Goal: Task Accomplishment & Management: Complete application form

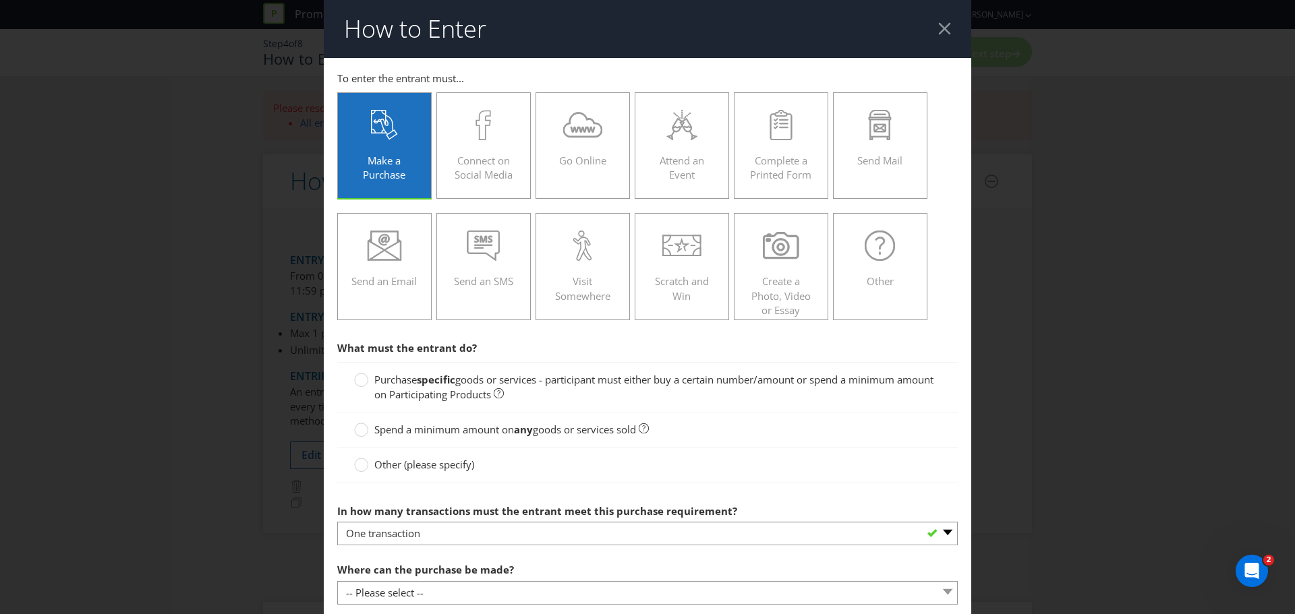
scroll to position [173, 0]
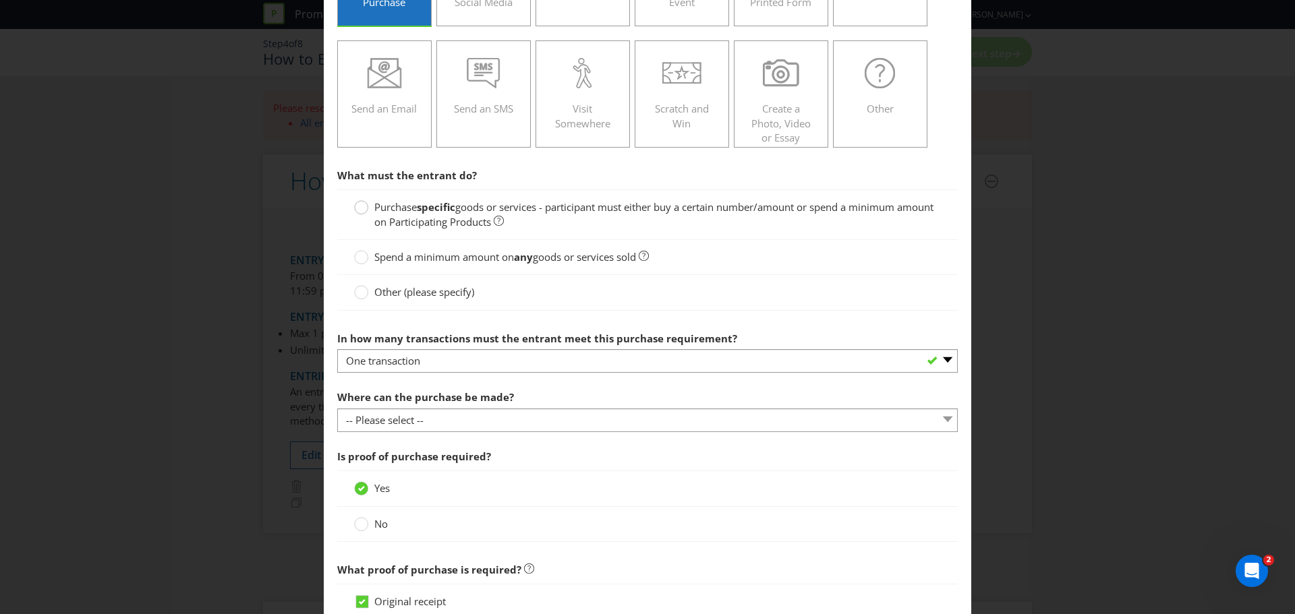
click at [358, 206] on div at bounding box center [361, 203] width 7 height 7
click at [0, 0] on input "Purchase specific goods or services - participant must either buy a certain num…" at bounding box center [0, 0] width 0 height 0
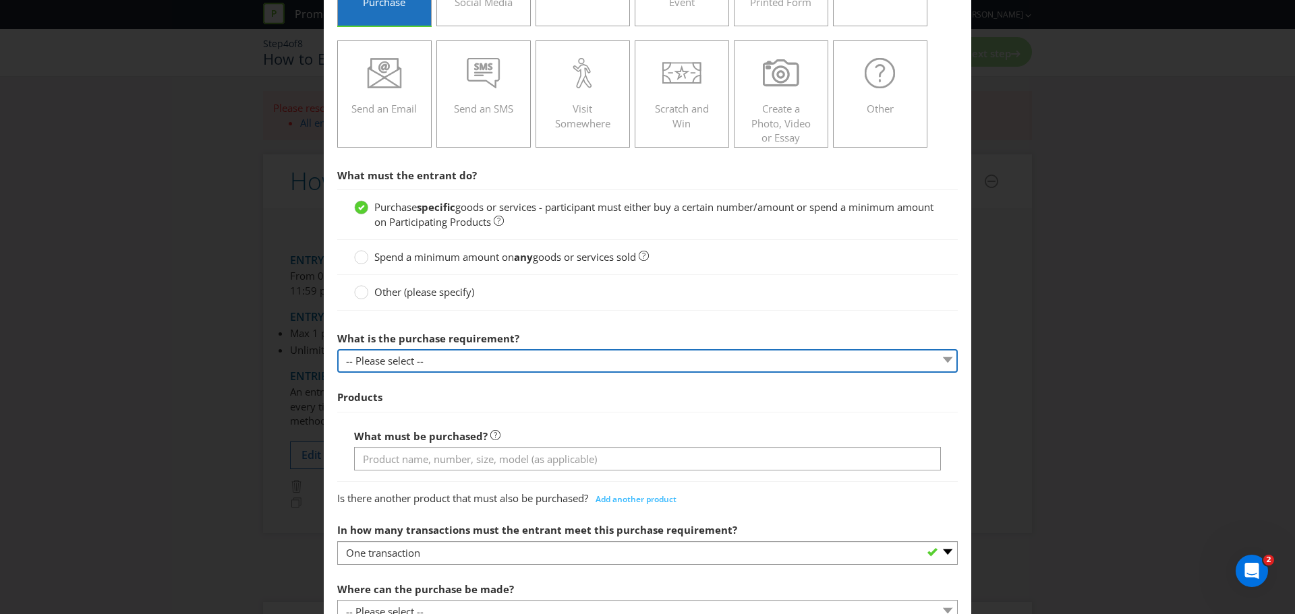
click at [382, 363] on select "-- Please select -- Buy a certain number of these products or services Spend a …" at bounding box center [647, 361] width 620 height 24
select select "MINIMUM_SPEND_AMOUNT"
click at [337, 349] on select "-- Please select -- Buy a certain number of these products or services Spend a …" at bounding box center [647, 361] width 620 height 24
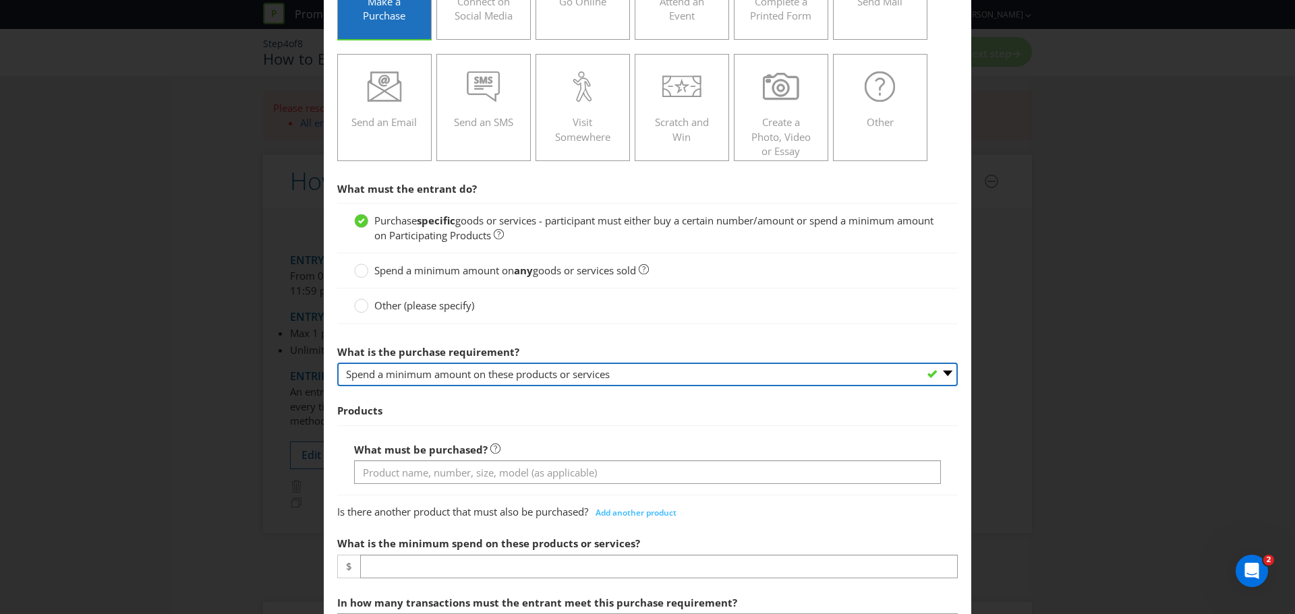
scroll to position [185, 0]
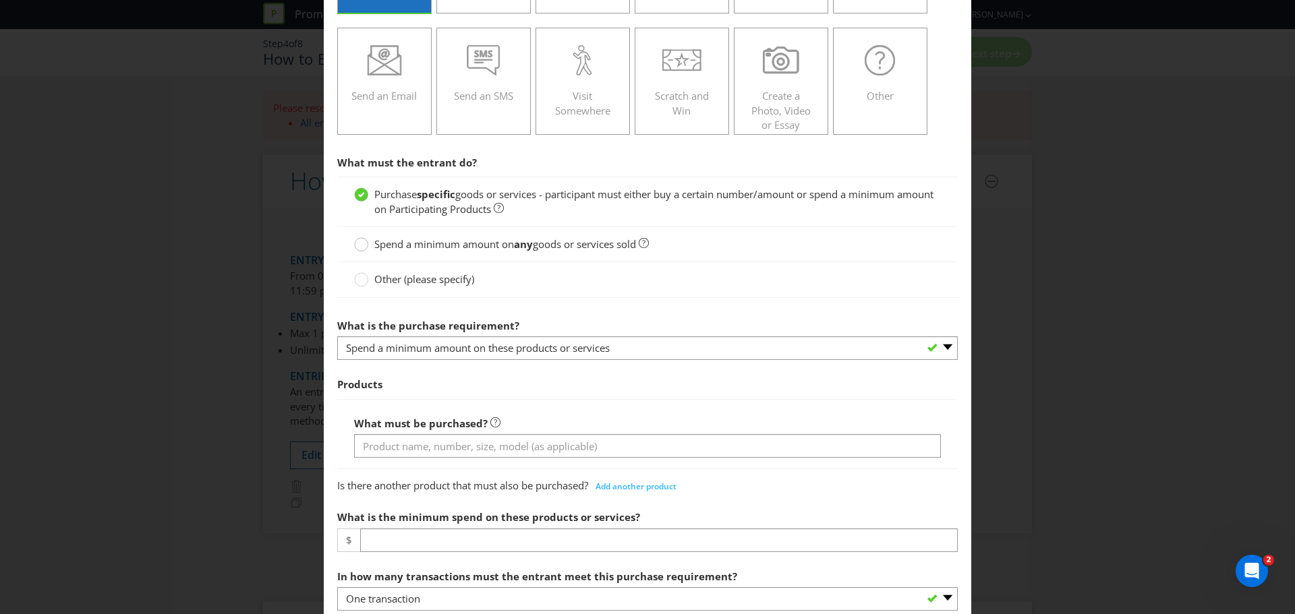
click at [359, 246] on circle at bounding box center [361, 244] width 13 height 13
click at [0, 0] on input "Spend a minimum amount on any goods or services sold" at bounding box center [0, 0] width 0 height 0
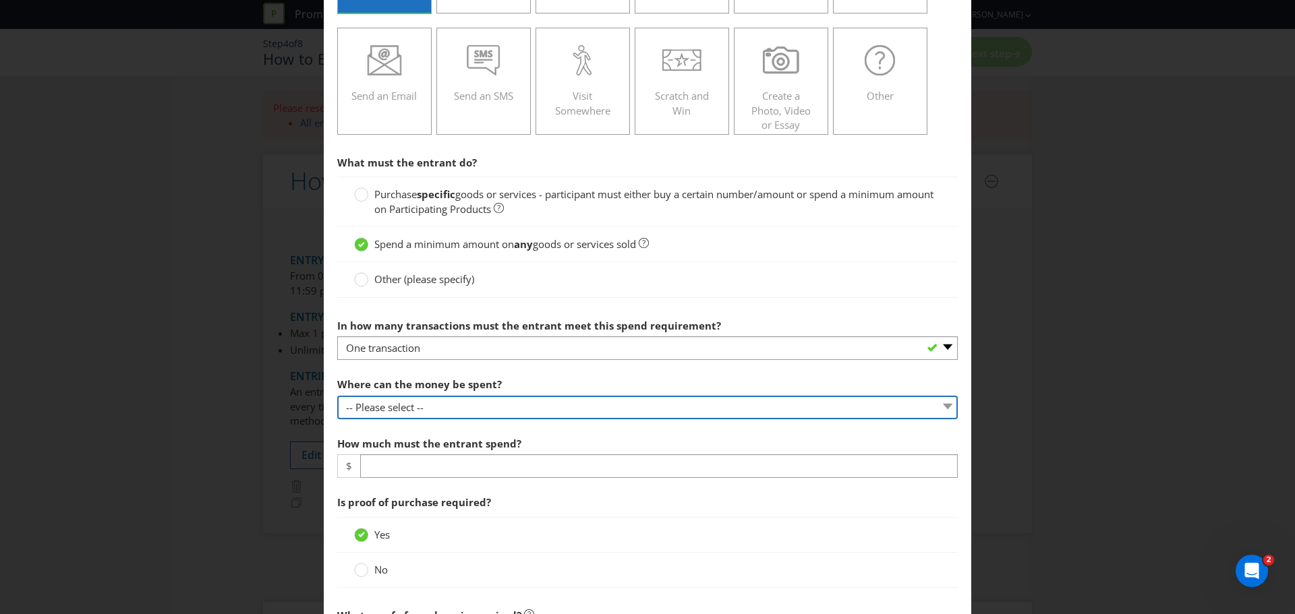
click at [396, 403] on select "-- Please select -- Any stores displaying promotional material (including onlin…" at bounding box center [647, 408] width 620 height 24
select select "SPECIFIC"
click at [337, 396] on select "-- Please select -- Any stores displaying promotional material (including onlin…" at bounding box center [647, 408] width 620 height 24
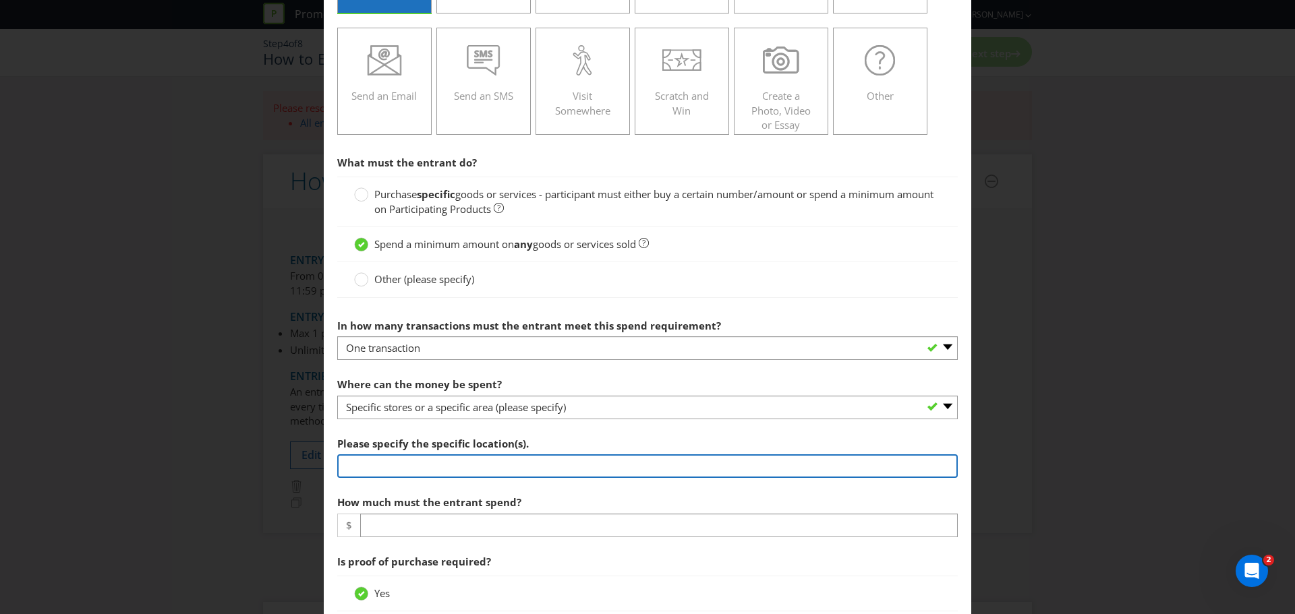
click at [428, 471] on input "text" at bounding box center [647, 466] width 620 height 24
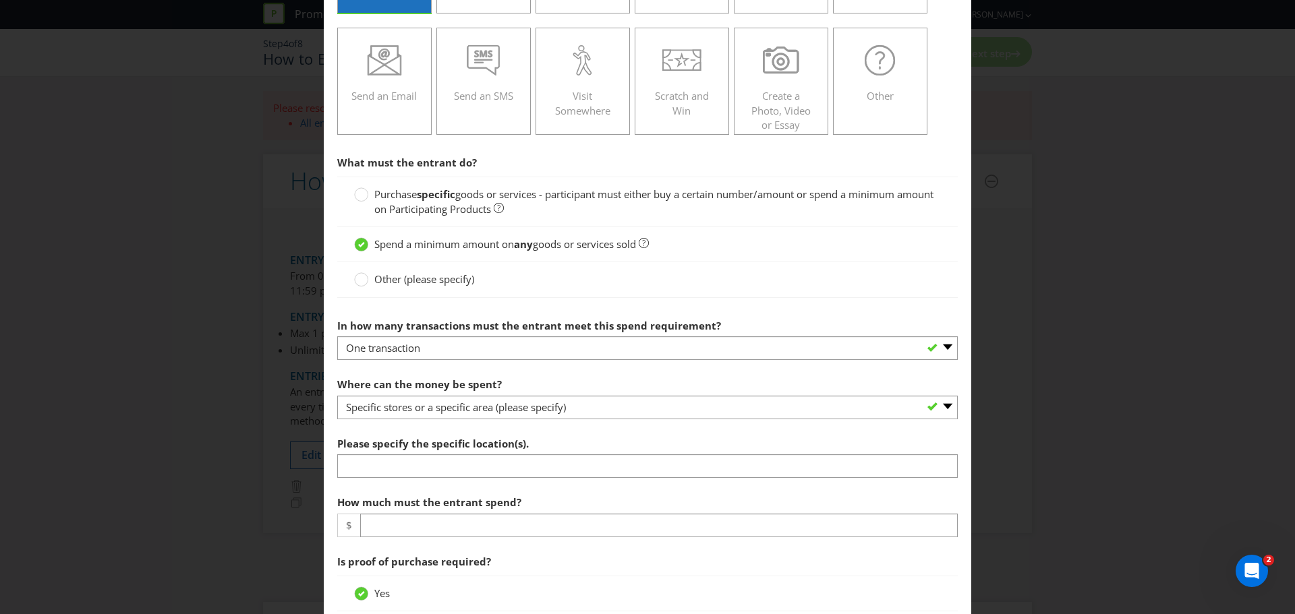
click at [576, 438] on div "Please specify the specific location(s)." at bounding box center [647, 454] width 620 height 49
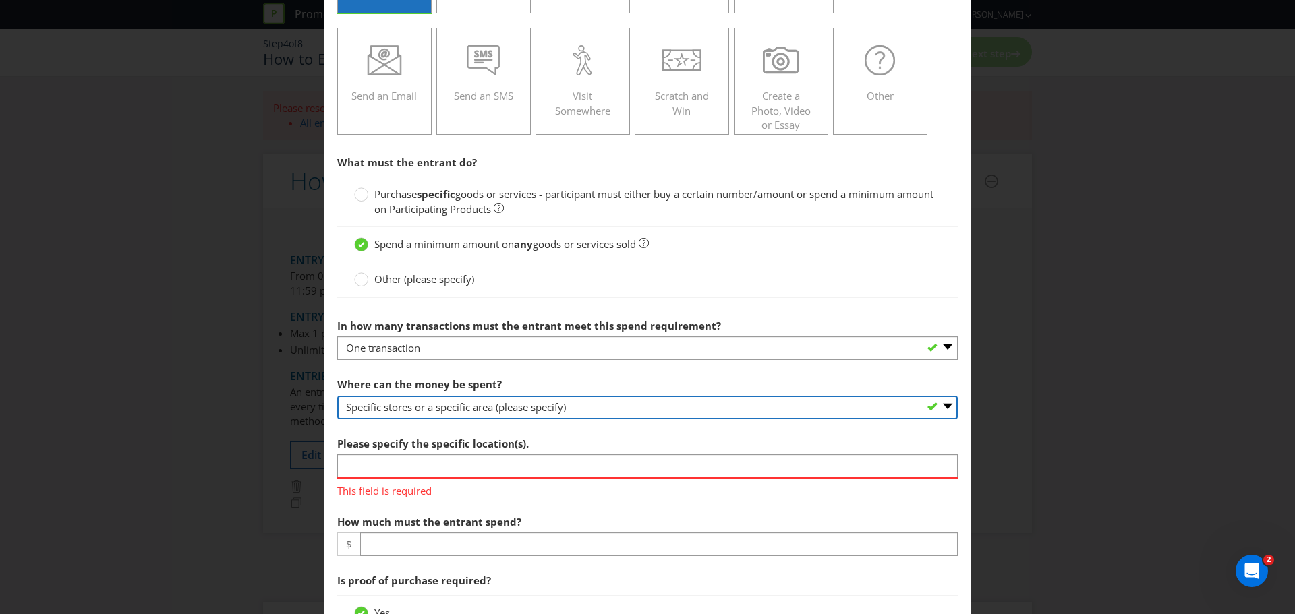
click at [941, 404] on select "-- Please select -- Any stores displaying promotional material (including onlin…" at bounding box center [647, 408] width 620 height 24
click at [337, 396] on select "-- Please select -- Any stores displaying promotional material (including onlin…" at bounding box center [647, 408] width 620 height 24
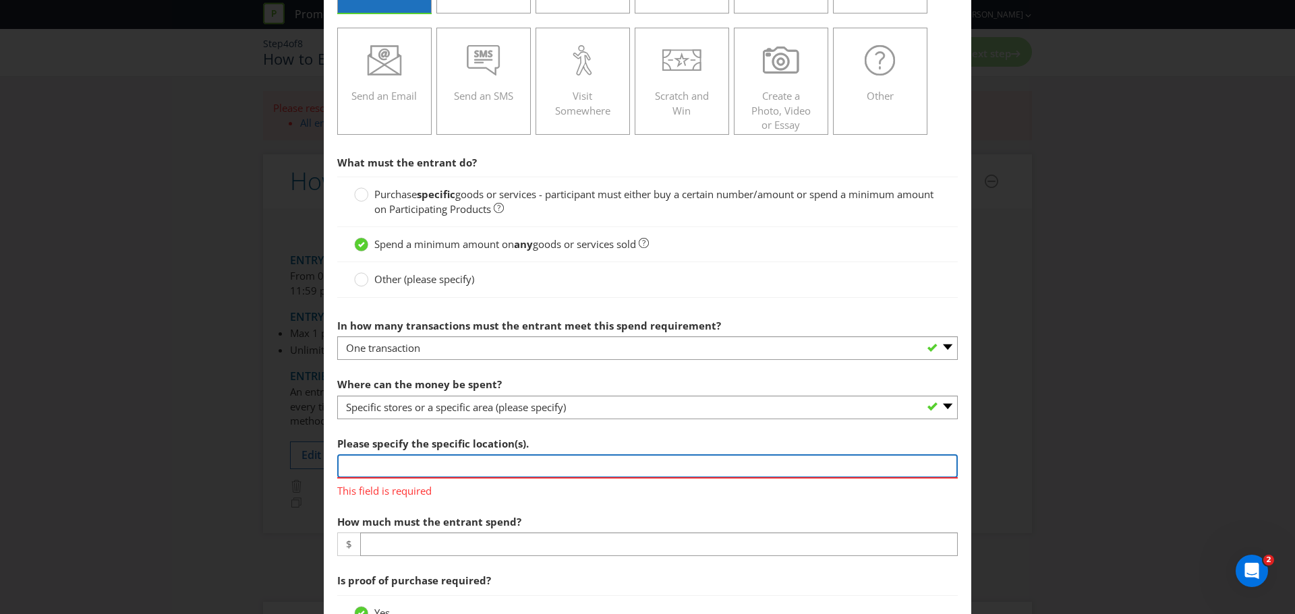
click at [390, 468] on input "text" at bounding box center [647, 466] width 620 height 24
type input "Participating retailers"
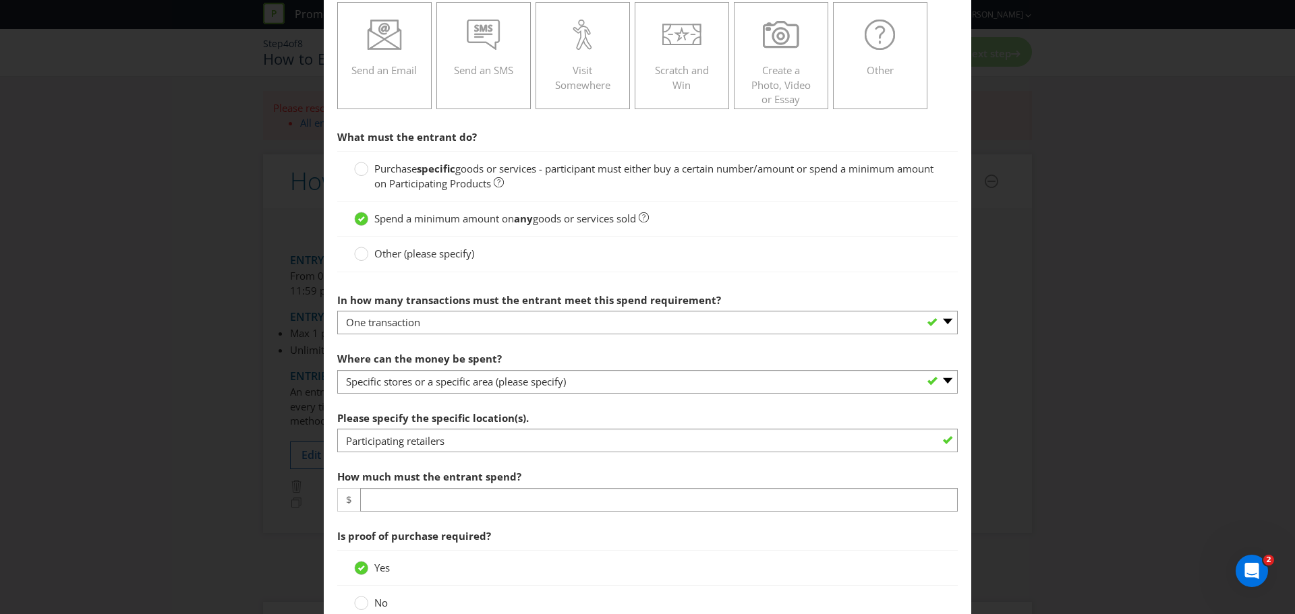
scroll to position [236, 0]
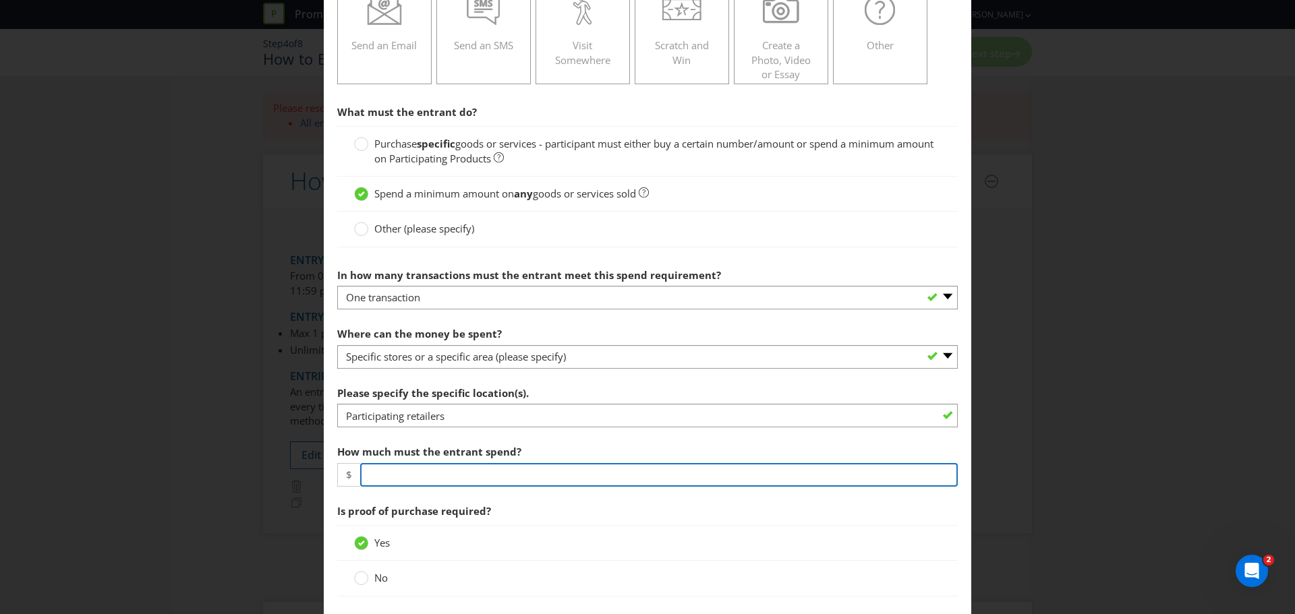
click at [388, 478] on input "number" at bounding box center [658, 475] width 597 height 24
type input "20.00"
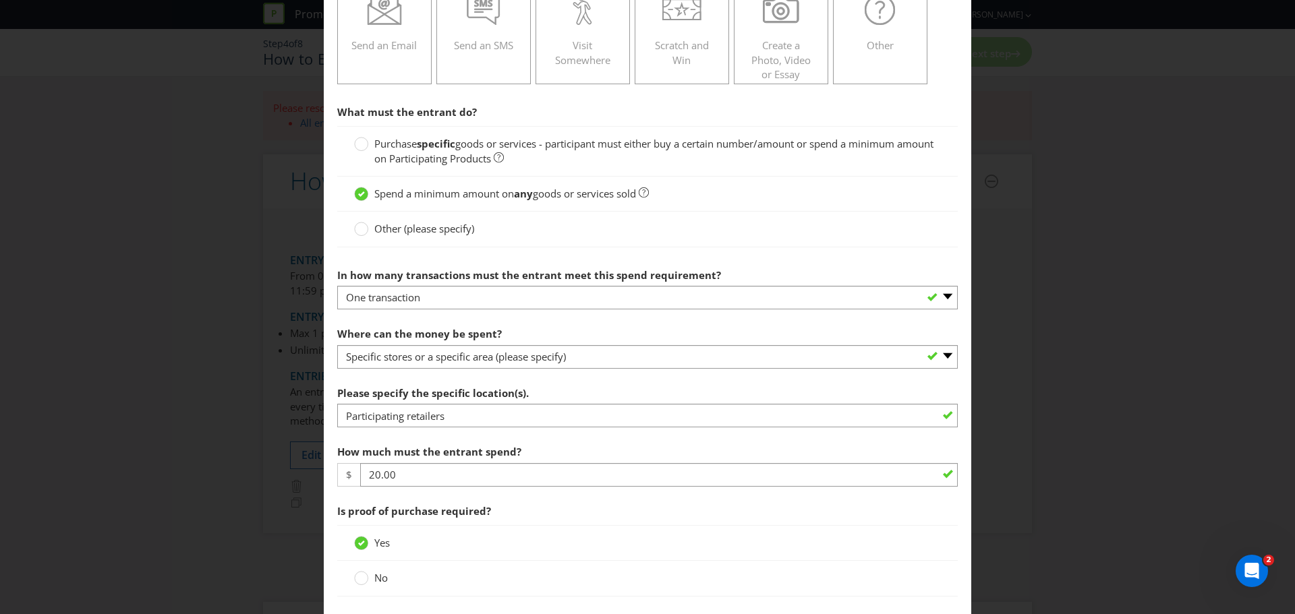
click at [586, 509] on span "Is proof of purchase required?" at bounding box center [647, 512] width 620 height 28
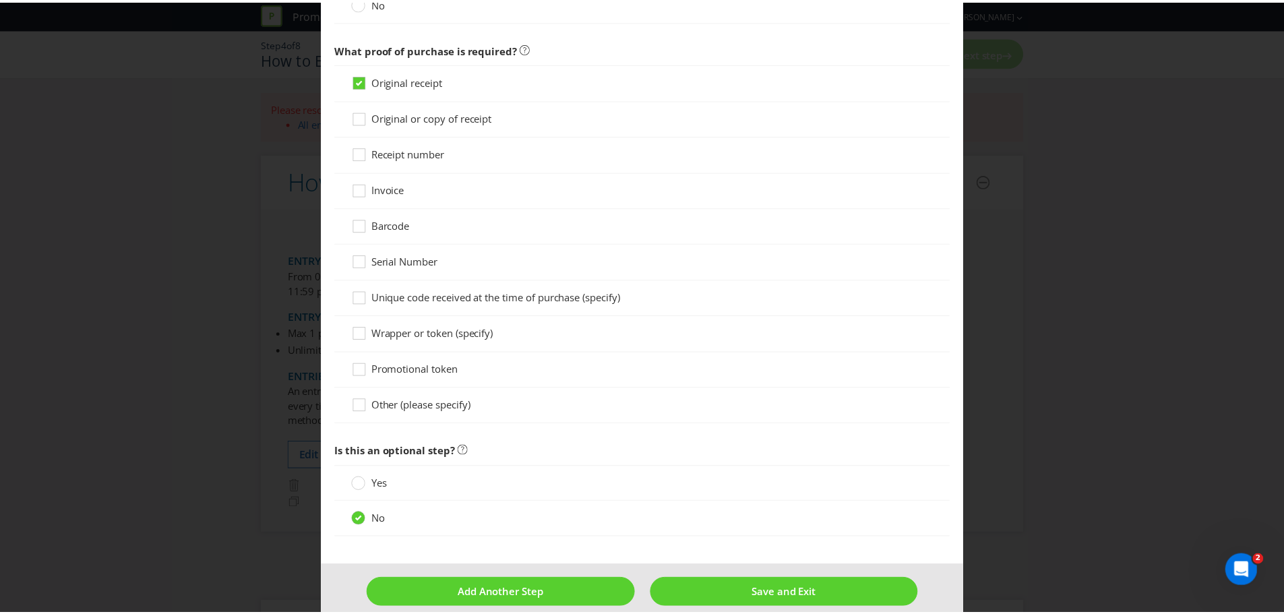
scroll to position [829, 0]
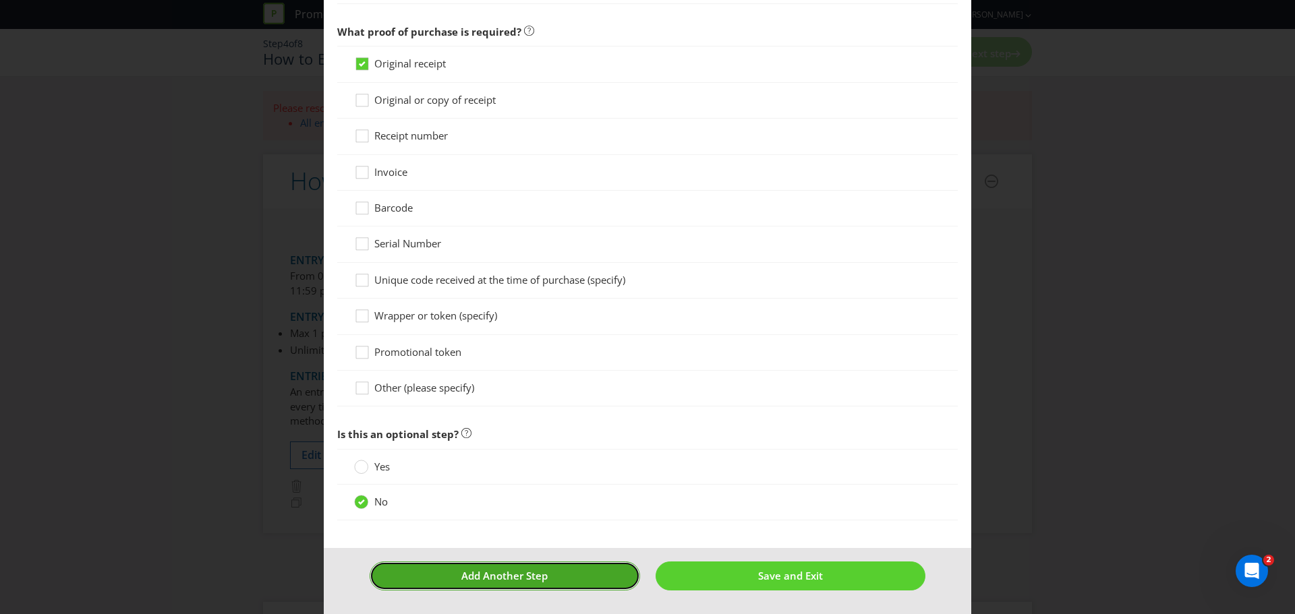
click at [487, 577] on span "Add Another Step" at bounding box center [504, 575] width 86 height 13
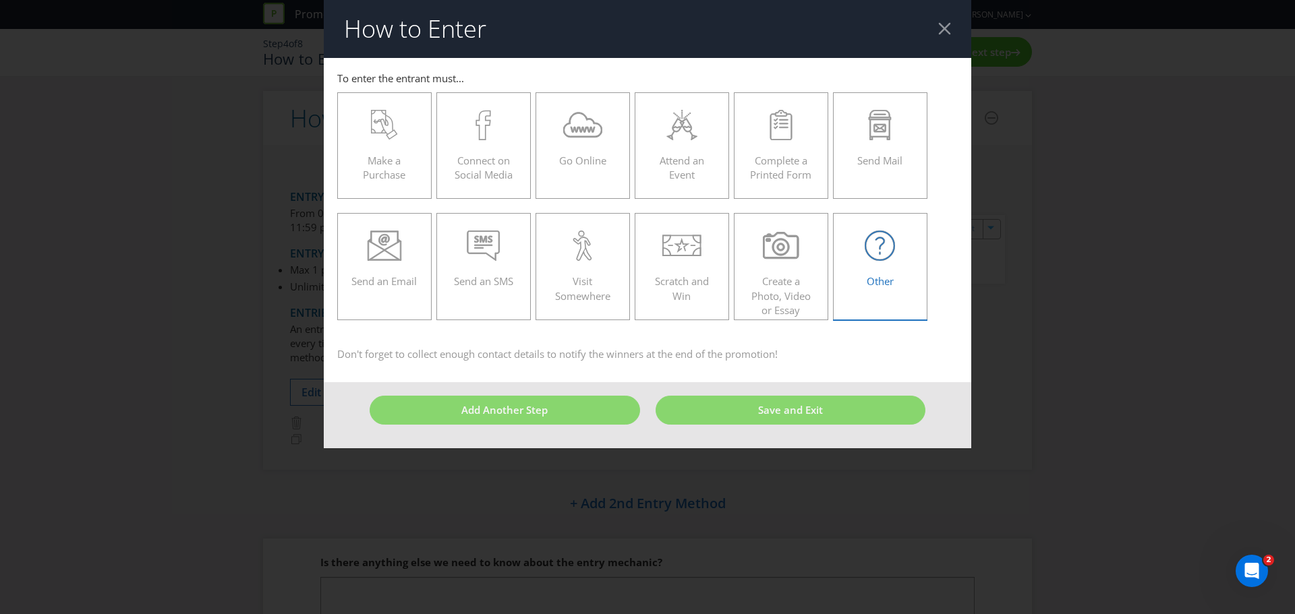
click at [873, 275] on span "Other" at bounding box center [879, 280] width 27 height 13
click at [0, 0] on input "Other" at bounding box center [0, 0] width 0 height 0
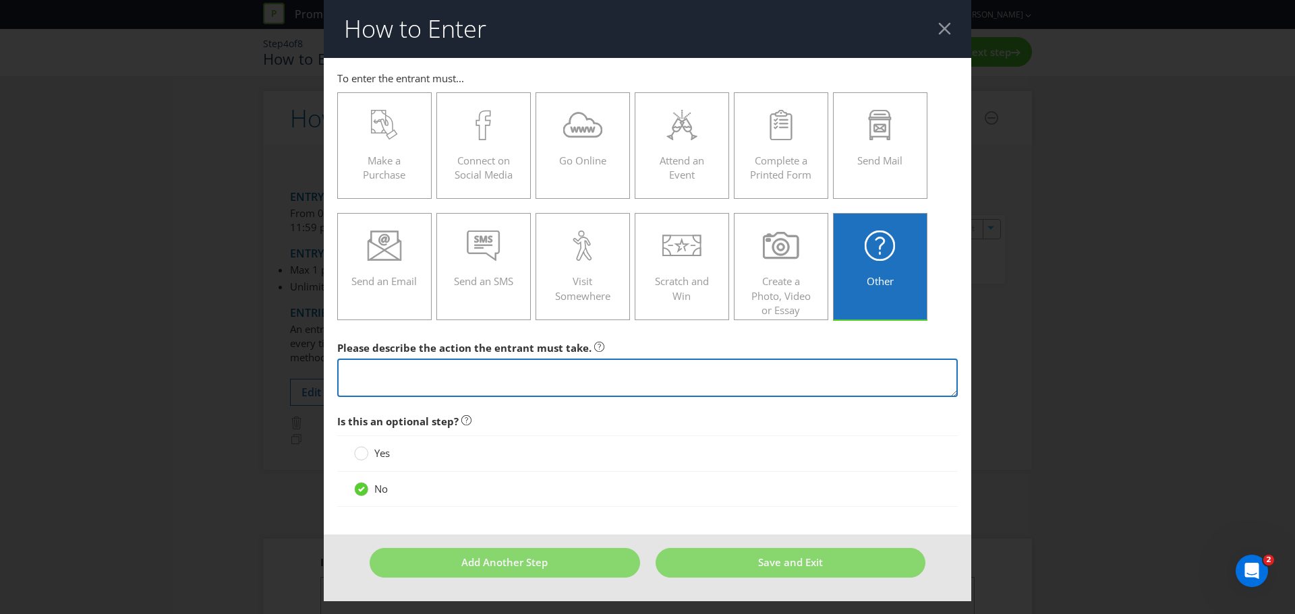
click at [424, 365] on textarea at bounding box center [647, 378] width 620 height 38
type textarea "Sign up to the e-Newsletter"
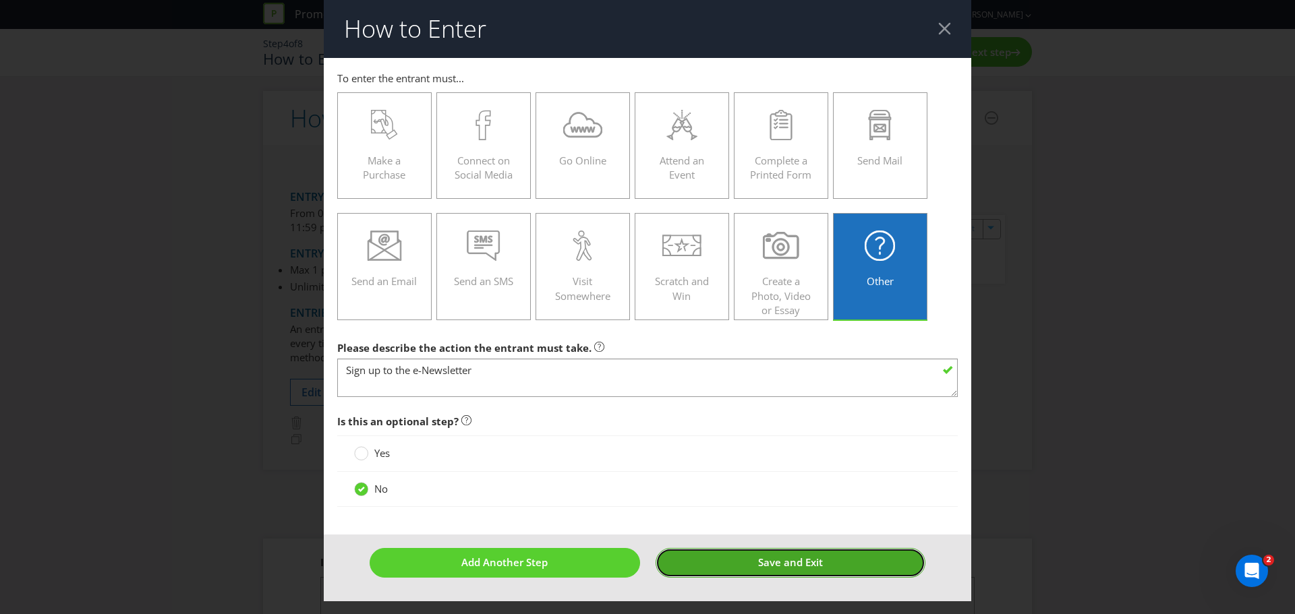
click at [737, 559] on button "Save and Exit" at bounding box center [790, 562] width 270 height 29
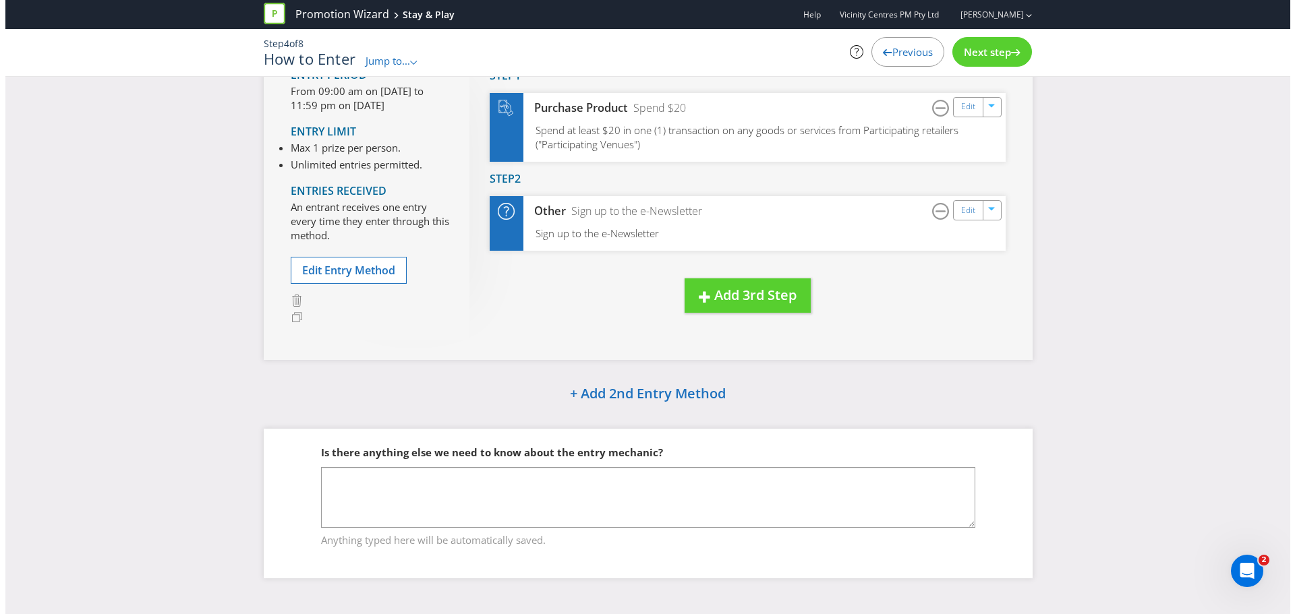
scroll to position [123, 0]
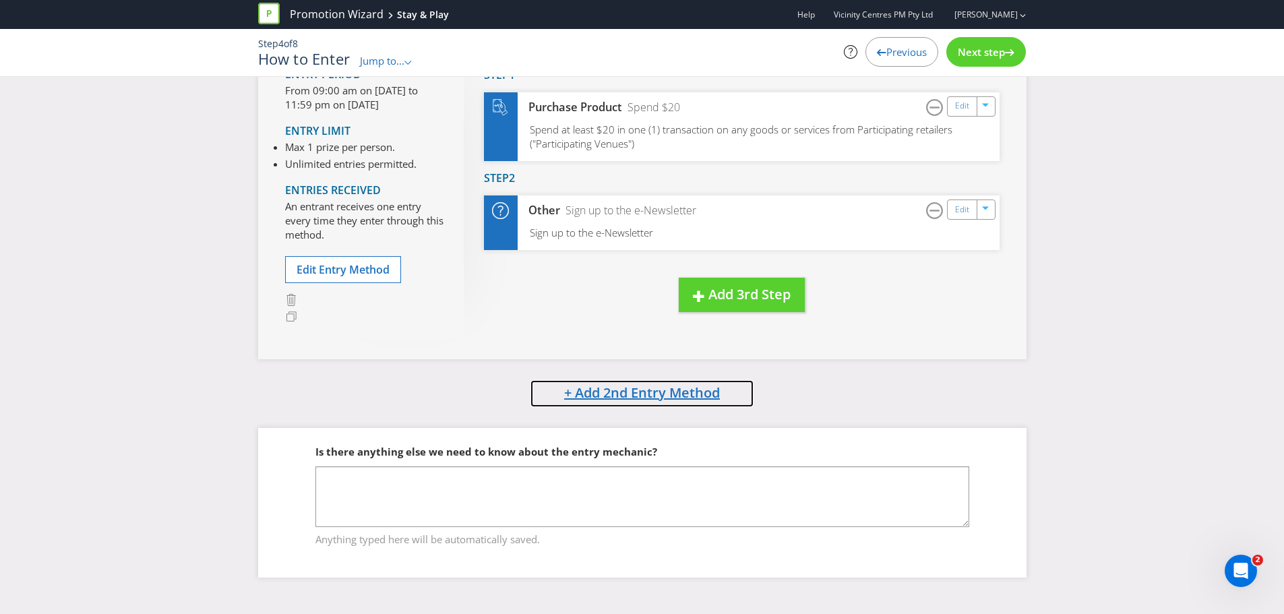
click at [691, 390] on span "+ Add 2nd Entry Method" at bounding box center [642, 393] width 156 height 18
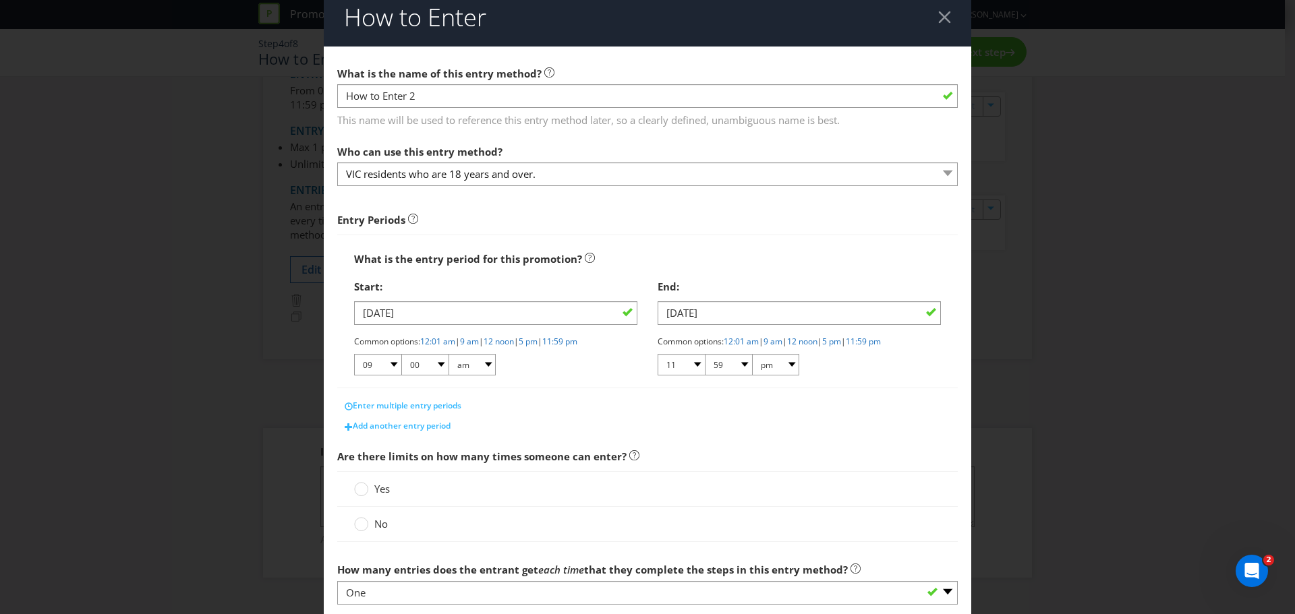
scroll to position [17, 0]
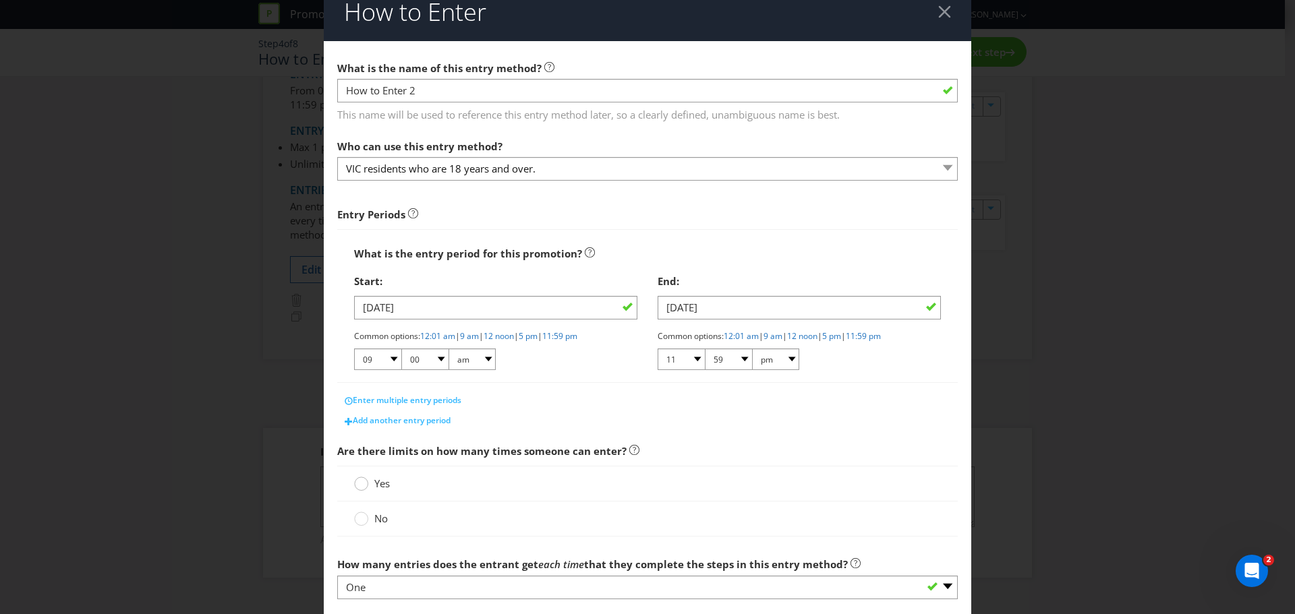
click at [357, 483] on circle at bounding box center [361, 483] width 13 height 13
click at [0, 0] on input "Yes" at bounding box center [0, 0] width 0 height 0
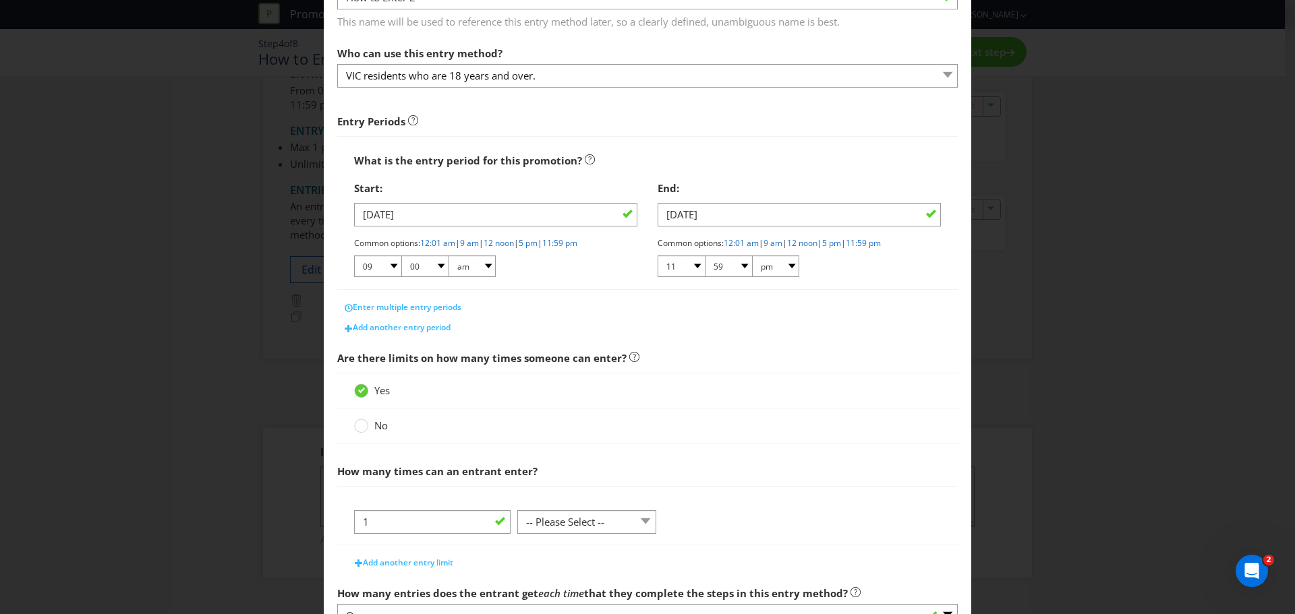
scroll to position [135, 0]
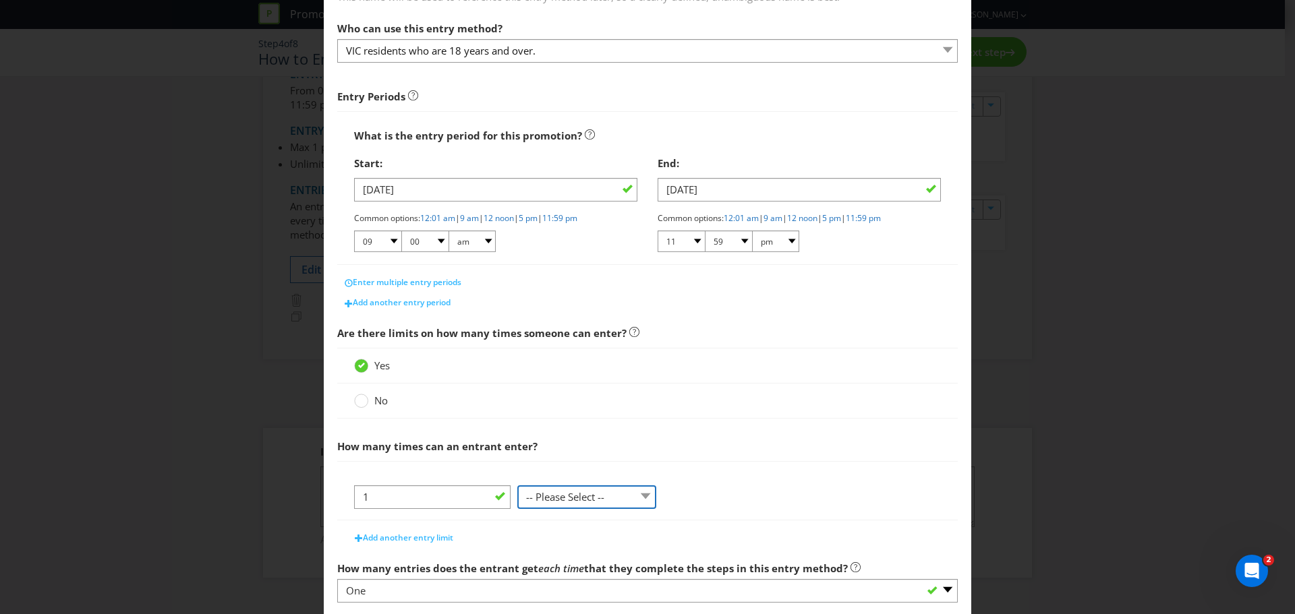
click at [645, 497] on select "-- Please Select -- per person per day per purchase per transaction Other (plea…" at bounding box center [586, 497] width 139 height 24
select select "PER_PERSON"
click at [517, 485] on select "-- Please Select -- per person per day per purchase per transaction Other (plea…" at bounding box center [586, 497] width 139 height 24
click at [691, 530] on div "Add another entry limit" at bounding box center [647, 534] width 620 height 27
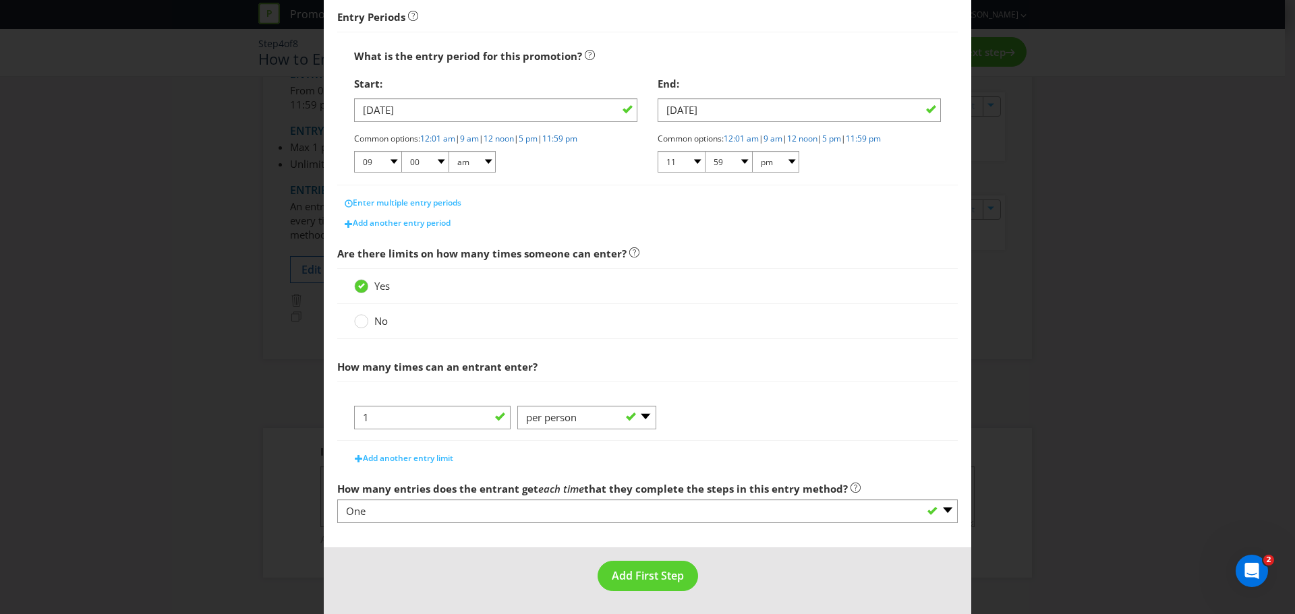
scroll to position [216, 0]
click at [648, 572] on span "Add First Step" at bounding box center [648, 574] width 72 height 15
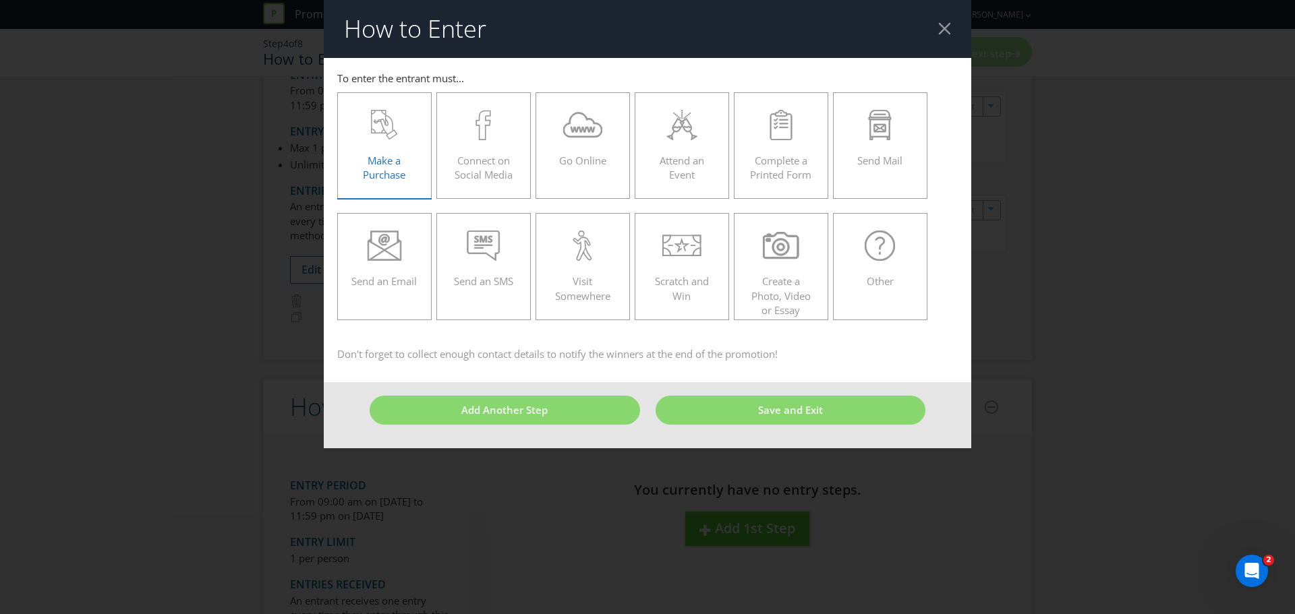
click at [393, 154] on span "Make a Purchase" at bounding box center [384, 168] width 42 height 28
click at [0, 0] on input "Make a Purchase" at bounding box center [0, 0] width 0 height 0
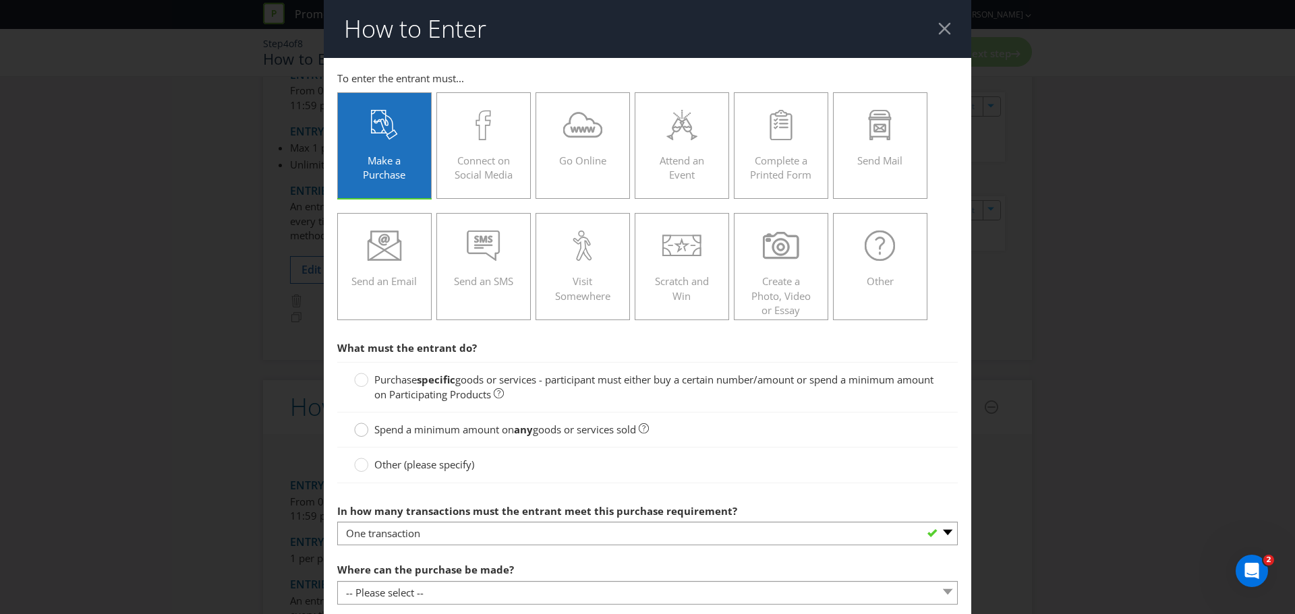
click at [359, 428] on div at bounding box center [361, 425] width 7 height 7
click at [0, 0] on input "Spend a minimum amount on any goods or services sold" at bounding box center [0, 0] width 0 height 0
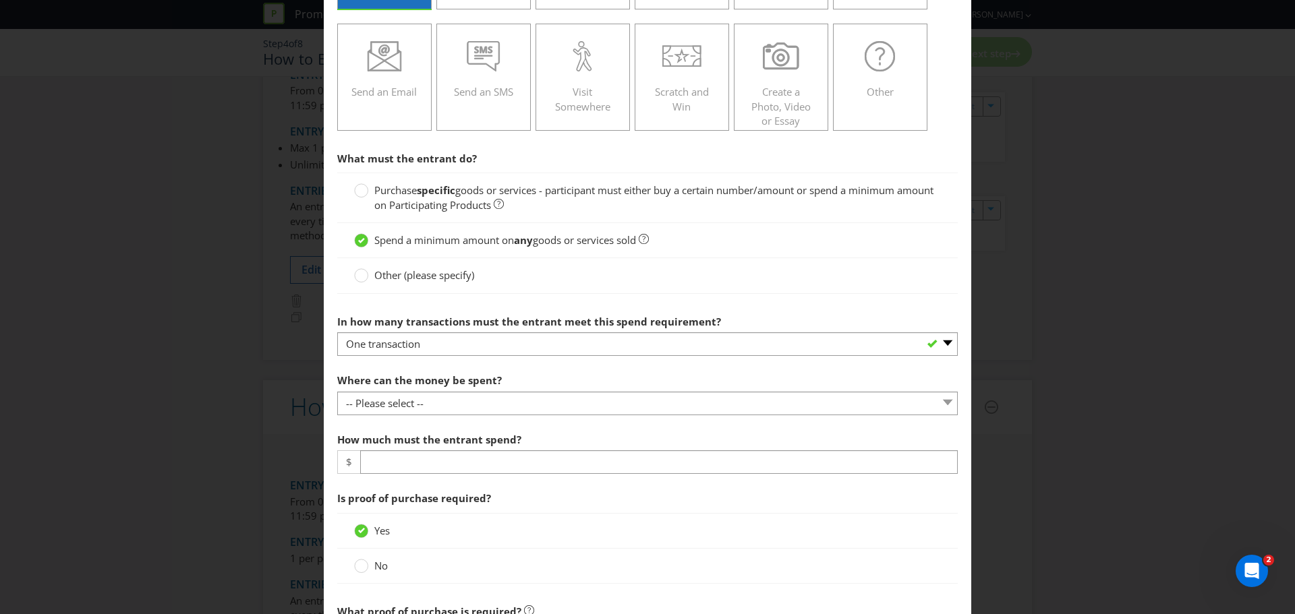
scroll to position [202, 0]
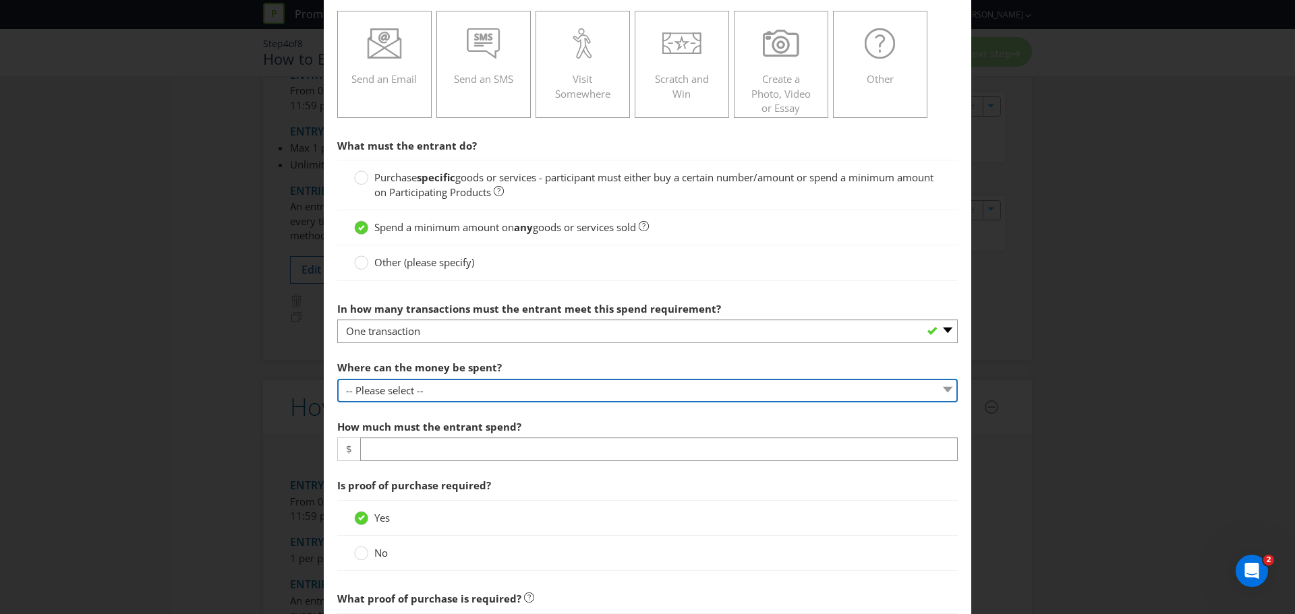
click at [403, 389] on select "-- Please select -- Any stores displaying promotional material (including onlin…" at bounding box center [647, 391] width 620 height 24
select select "SPECIFIC"
click at [337, 379] on select "-- Please select -- Any stores displaying promotional material (including onlin…" at bounding box center [647, 391] width 620 height 24
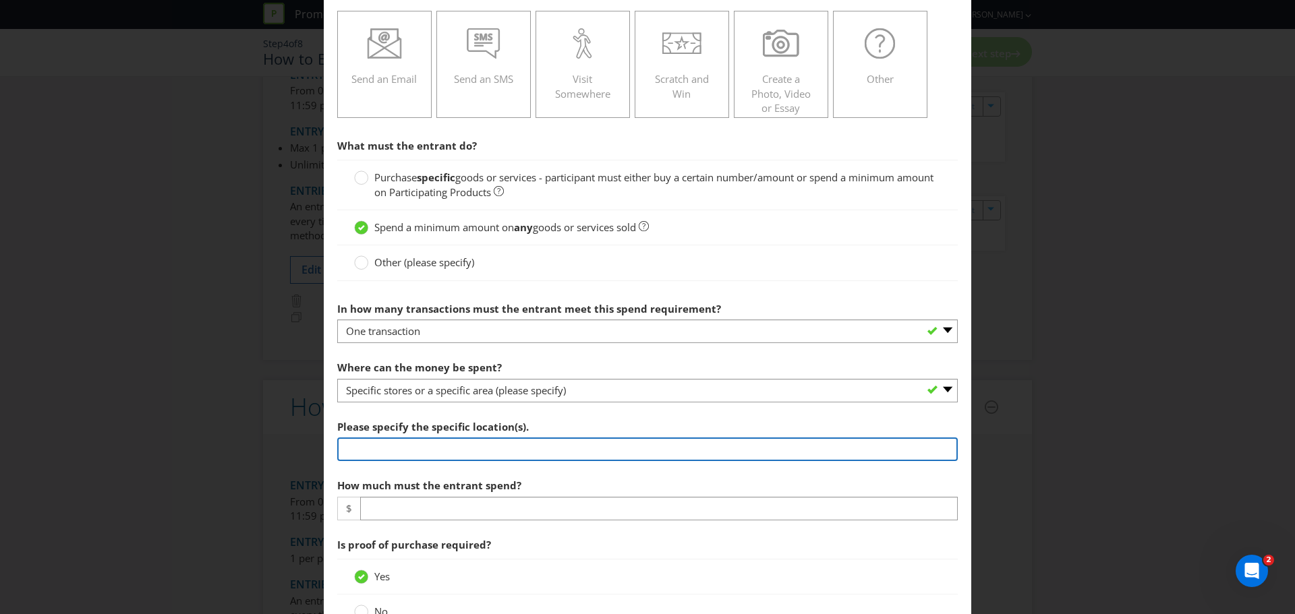
click at [384, 448] on input "text" at bounding box center [647, 450] width 620 height 24
type input "Participating retailers"
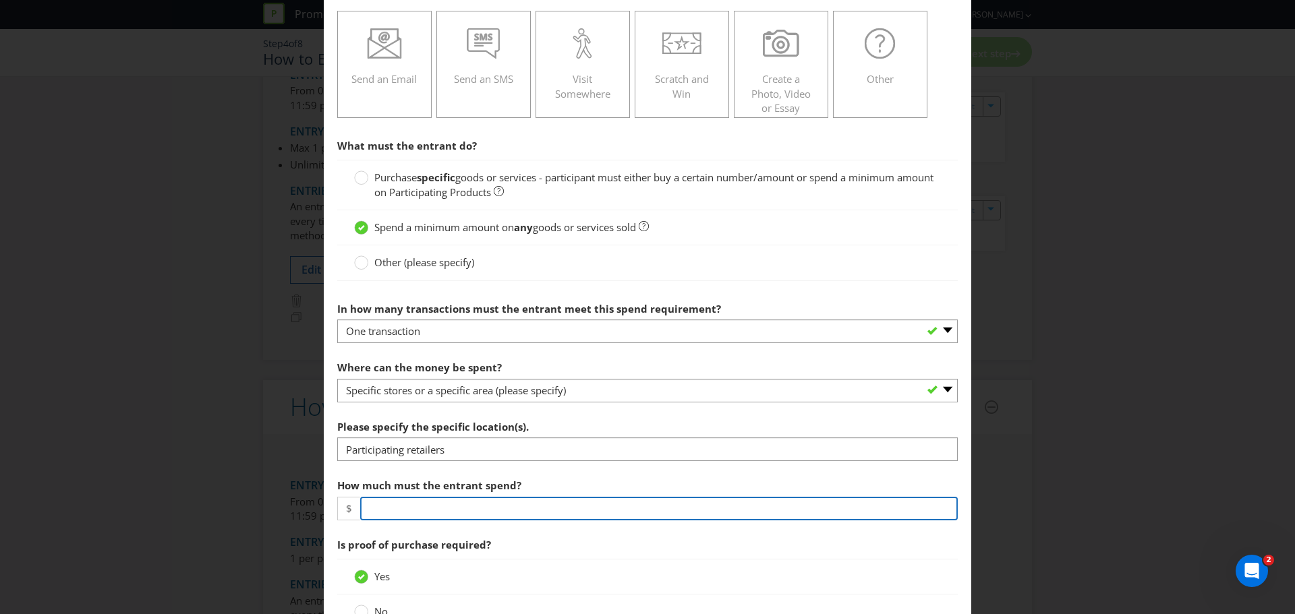
click at [467, 504] on input "number" at bounding box center [658, 509] width 597 height 24
type input "20.00"
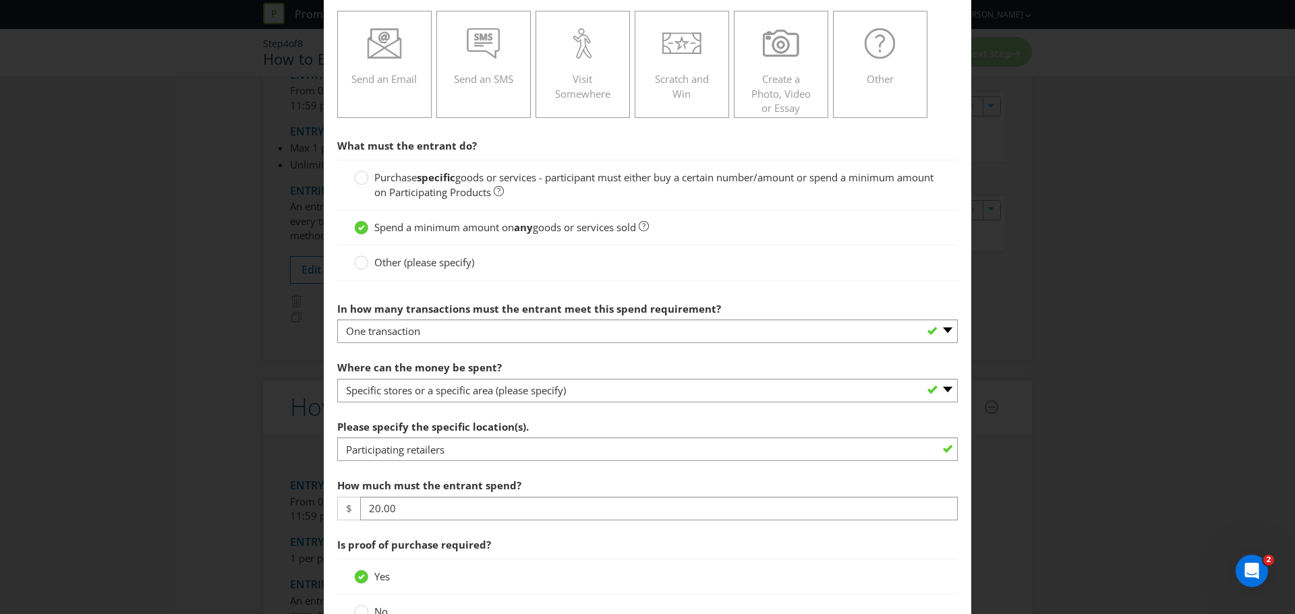
click at [571, 530] on section "What must the entrant do? Purchase specific goods or services - participant mus…" at bounding box center [647, 586] width 620 height 909
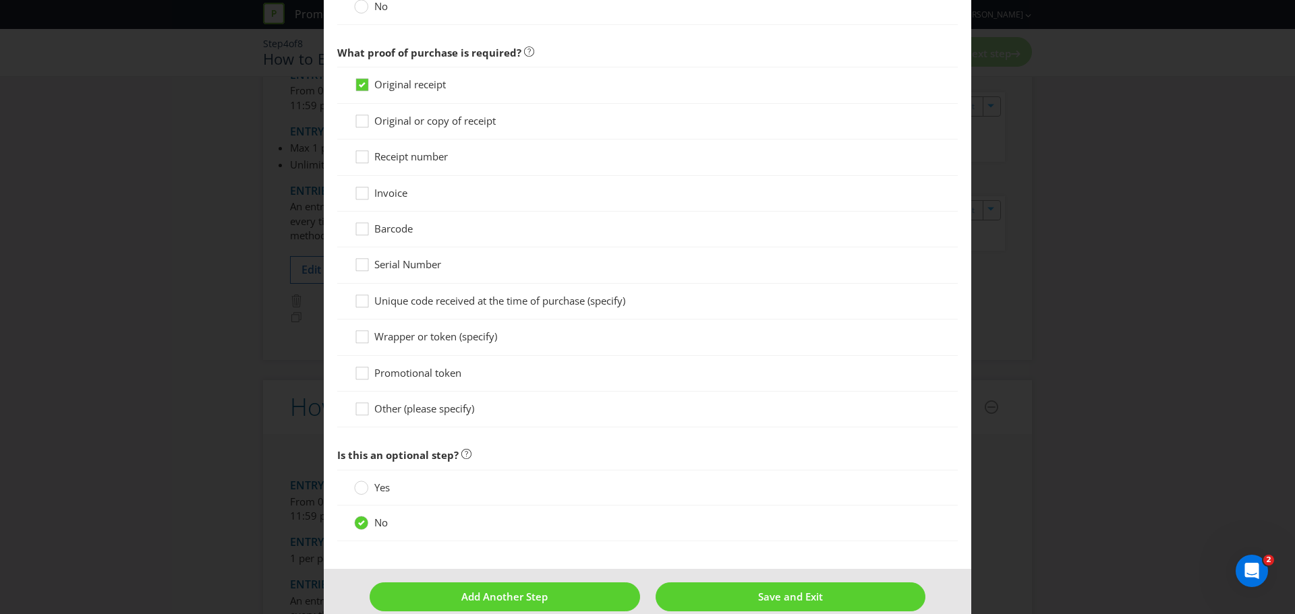
scroll to position [829, 0]
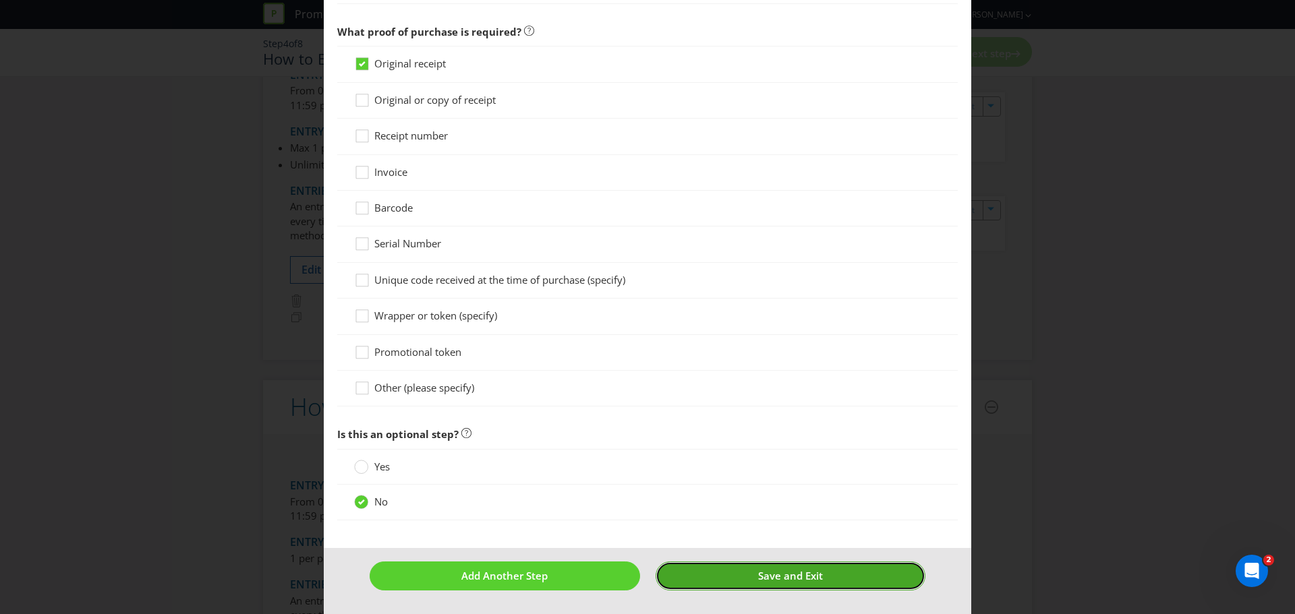
click at [740, 575] on button "Save and Exit" at bounding box center [790, 576] width 270 height 29
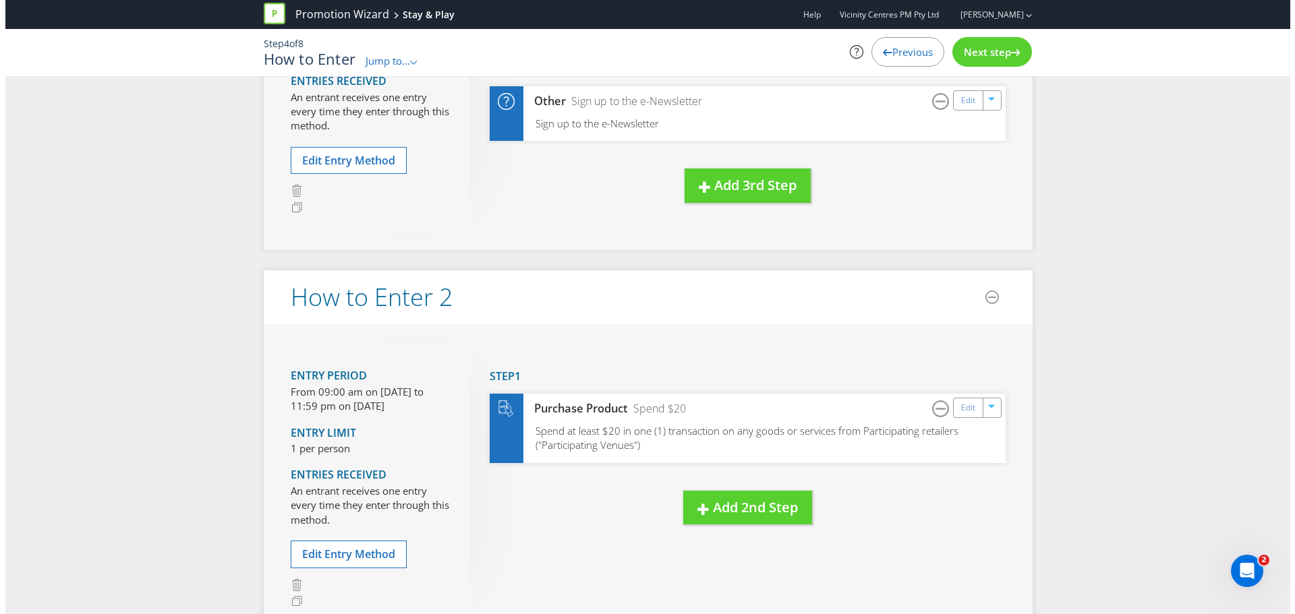
scroll to position [274, 0]
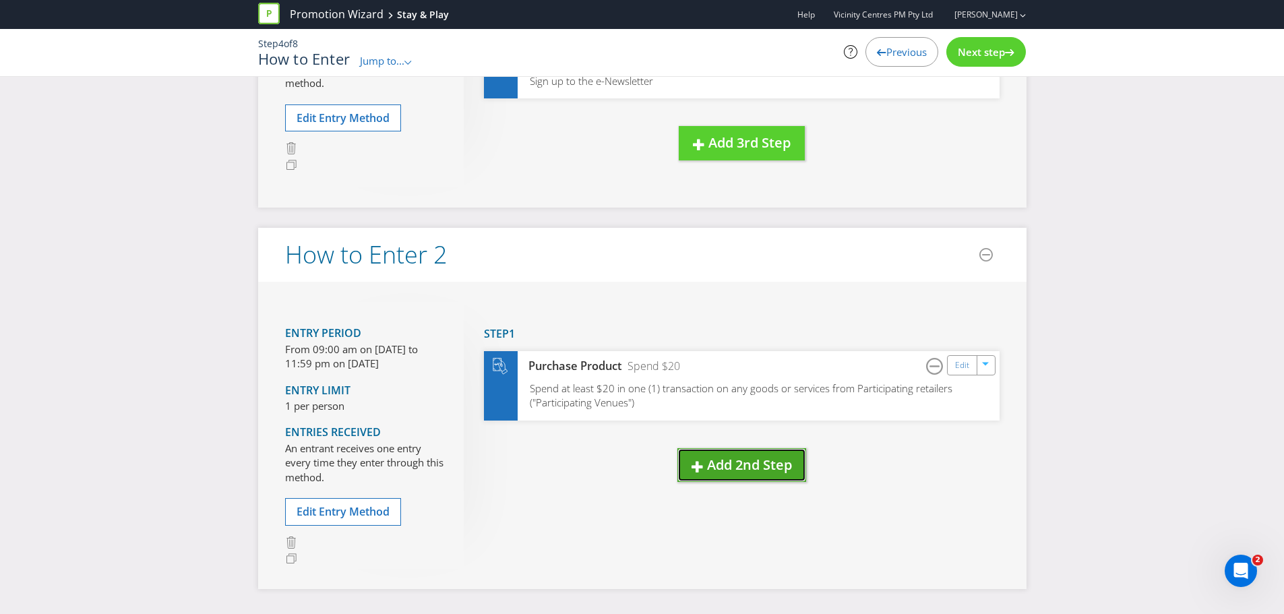
click at [725, 470] on span "Add 2nd Step" at bounding box center [749, 465] width 85 height 18
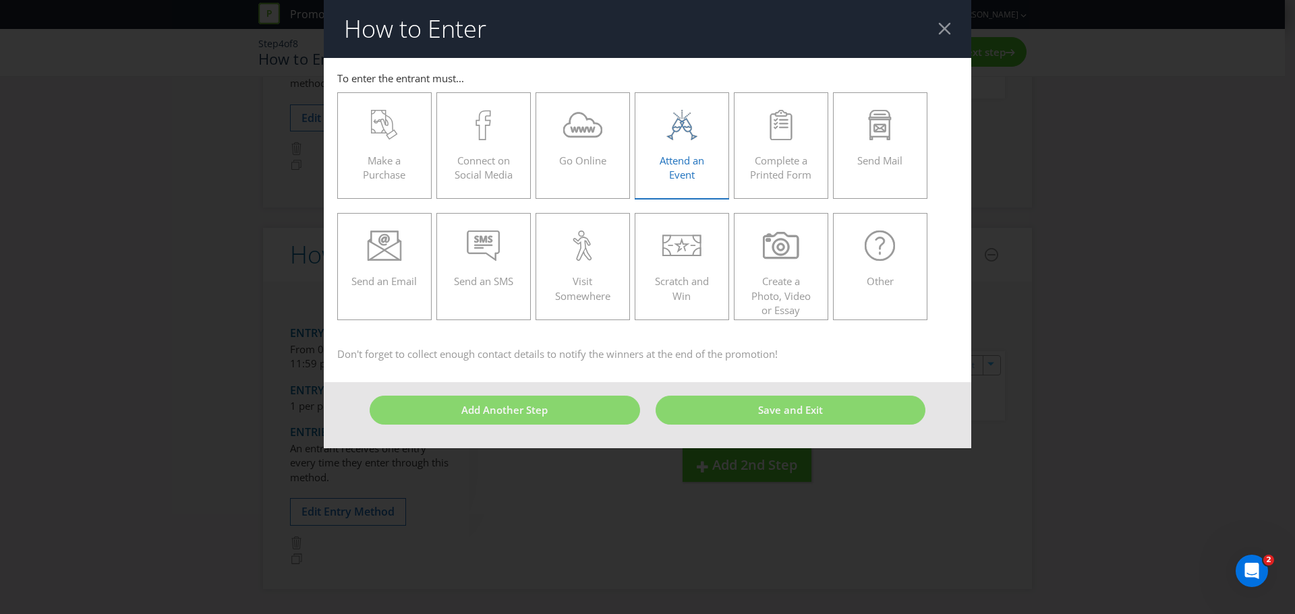
click at [683, 159] on span "Attend an Event" at bounding box center [681, 168] width 44 height 28
click at [0, 0] on input "Attend an Event" at bounding box center [0, 0] width 0 height 0
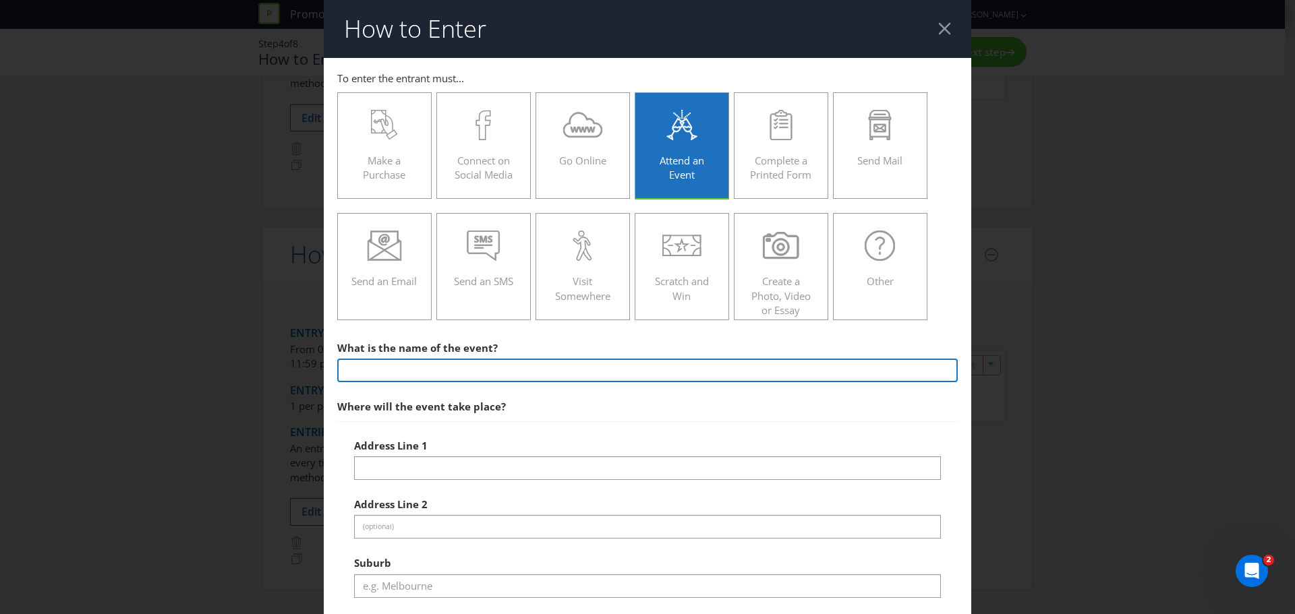
click at [378, 368] on input "text" at bounding box center [647, 371] width 620 height 24
type input "Stay & Play Spin to Win"
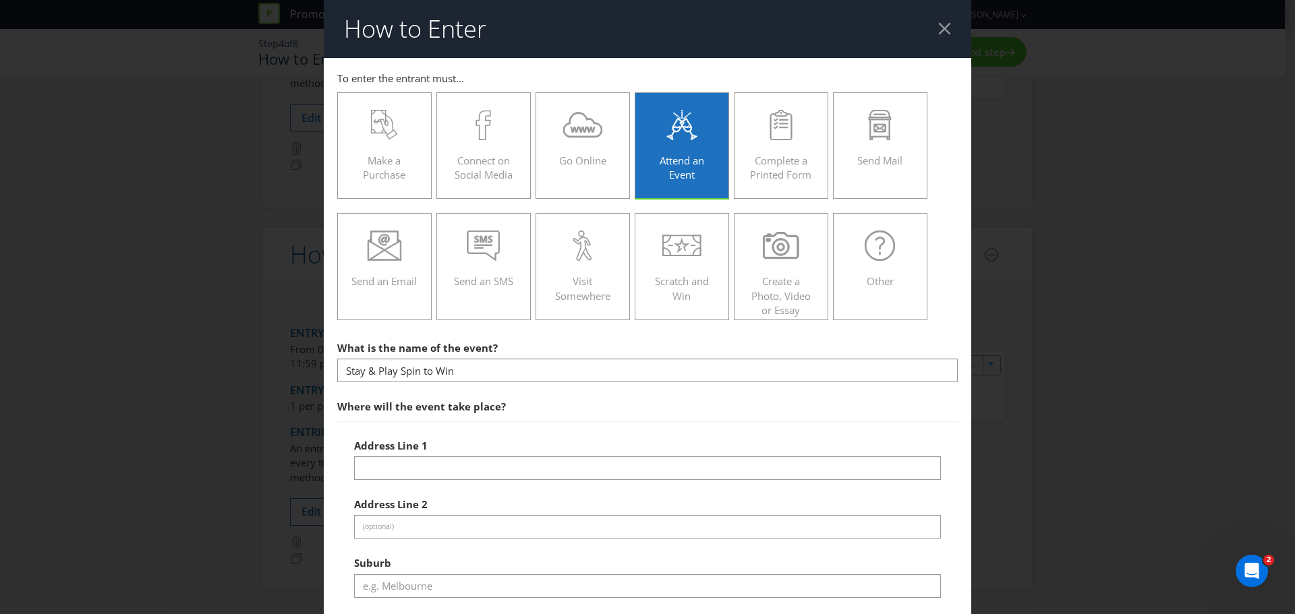
click at [539, 413] on span "Where will the event take place?" at bounding box center [647, 407] width 620 height 28
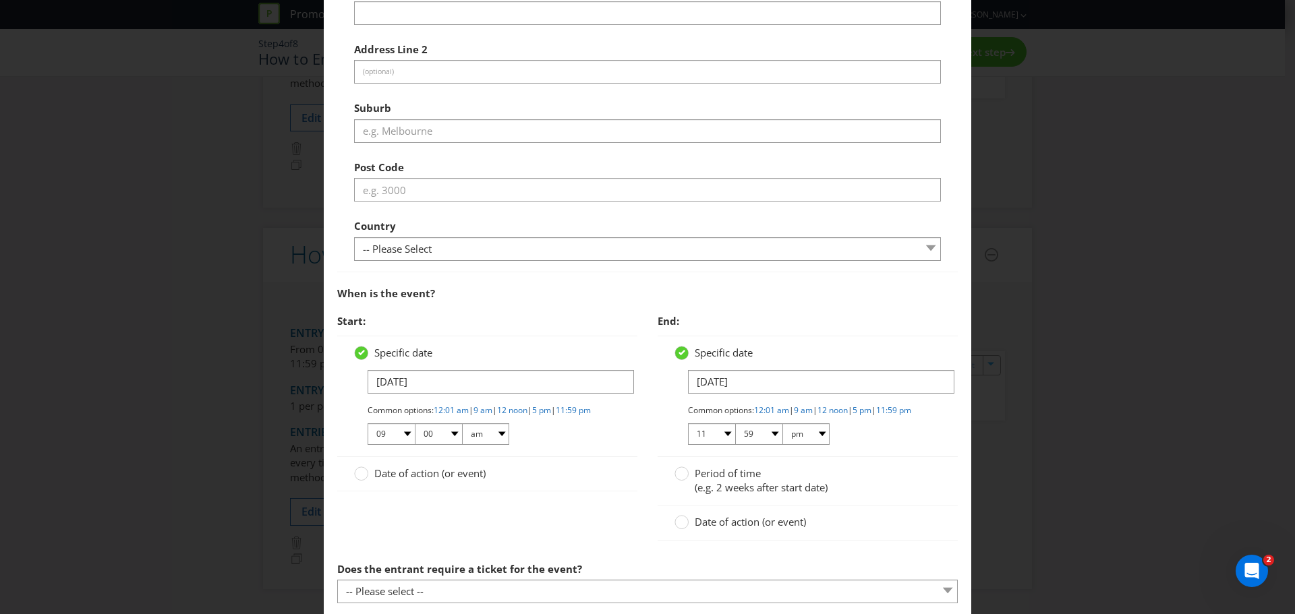
scroll to position [472, 0]
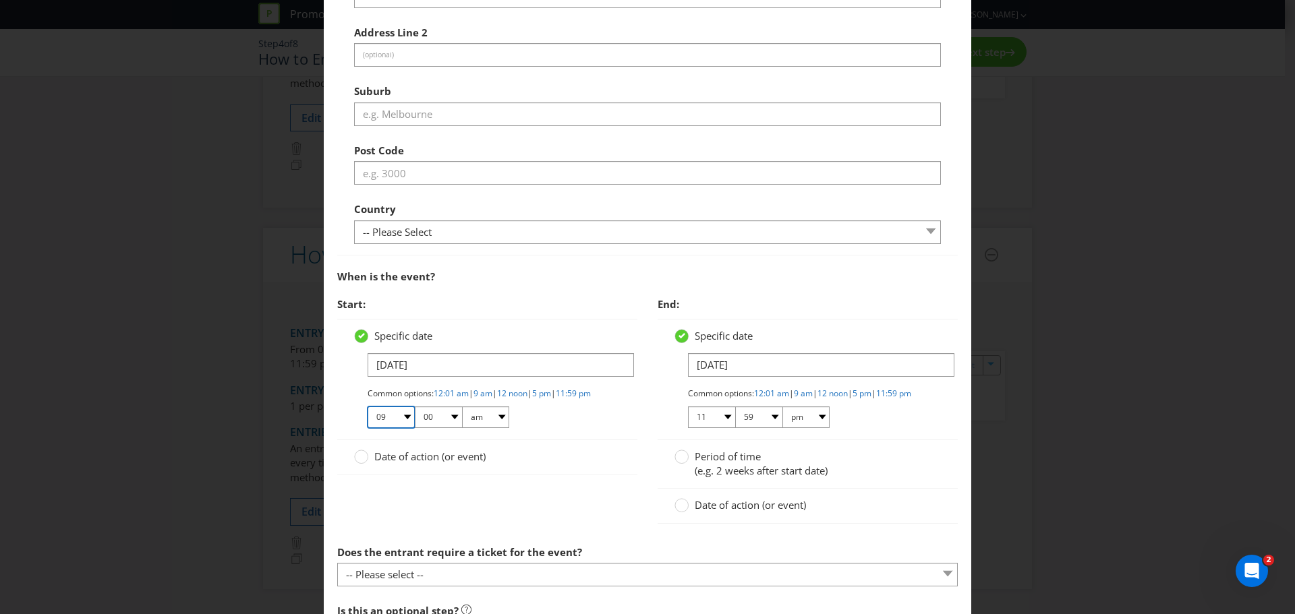
click at [400, 428] on select "01 02 03 04 05 06 07 08 09 10 11 12" at bounding box center [390, 418] width 47 height 22
select select "11"
click at [367, 417] on select "01 02 03 04 05 06 07 08 09 10 11 12" at bounding box center [390, 418] width 47 height 22
click at [719, 428] on select "01 02 03 04 05 06 07 08 09 10 11 12" at bounding box center [711, 418] width 47 height 22
select select "02"
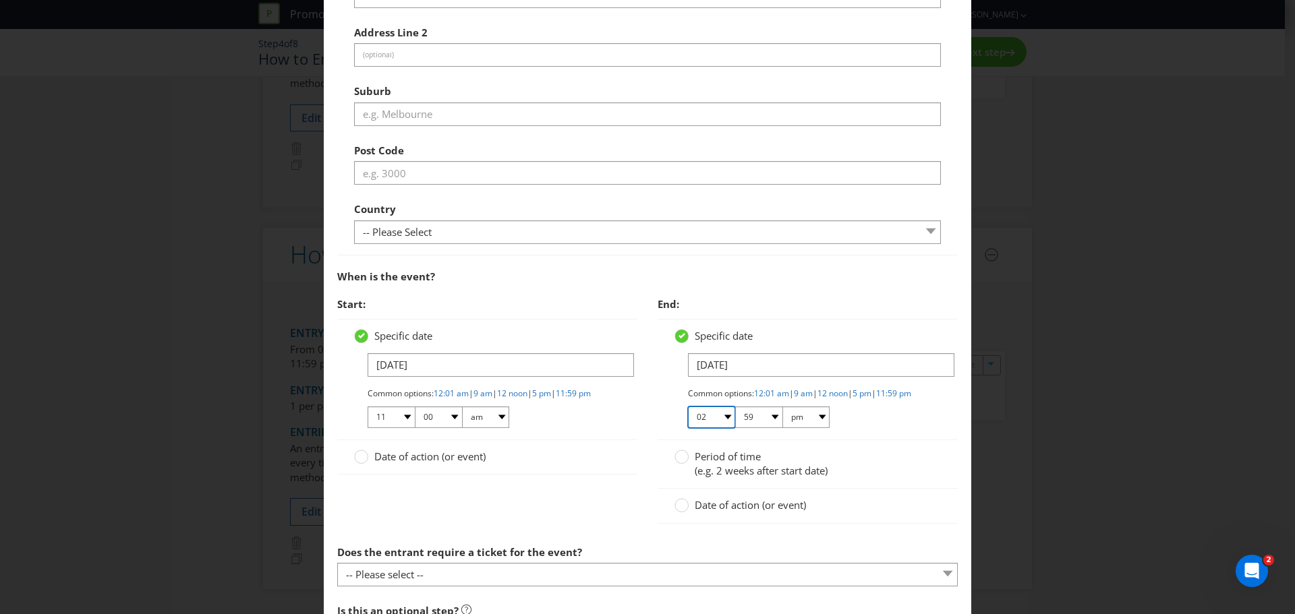
click at [688, 417] on select "01 02 03 04 05 06 07 08 09 10 11 12" at bounding box center [711, 418] width 47 height 22
click at [768, 428] on select "00 01 05 10 15 20 25 29 30 35 40 45 50 55 59" at bounding box center [758, 418] width 47 height 22
select select "00"
click at [735, 417] on select "00 01 05 10 15 20 25 29 30 35 40 45 50 55 59" at bounding box center [758, 418] width 47 height 22
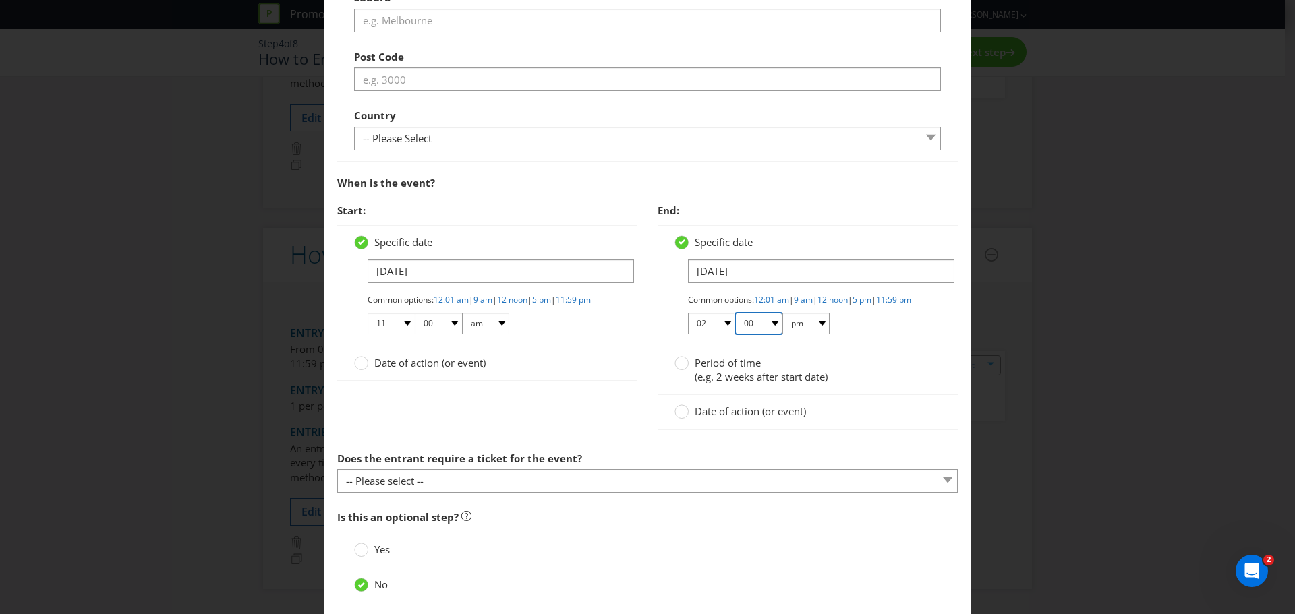
scroll to position [590, 0]
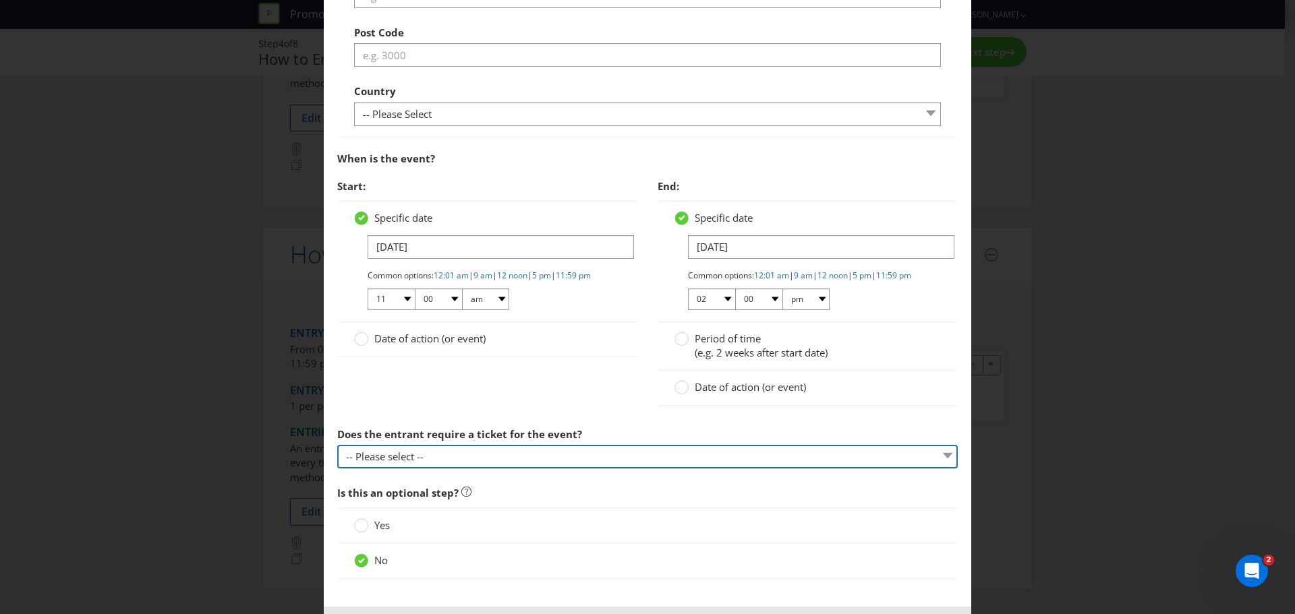
click at [408, 469] on select "-- Please select -- Yes, they must buy a ticket Yes, but tickets are free No ti…" at bounding box center [647, 457] width 620 height 24
select select "OTHER"
click at [337, 456] on select "-- Please select -- Yes, they must buy a ticket Yes, but tickets are free No ti…" at bounding box center [647, 457] width 620 height 24
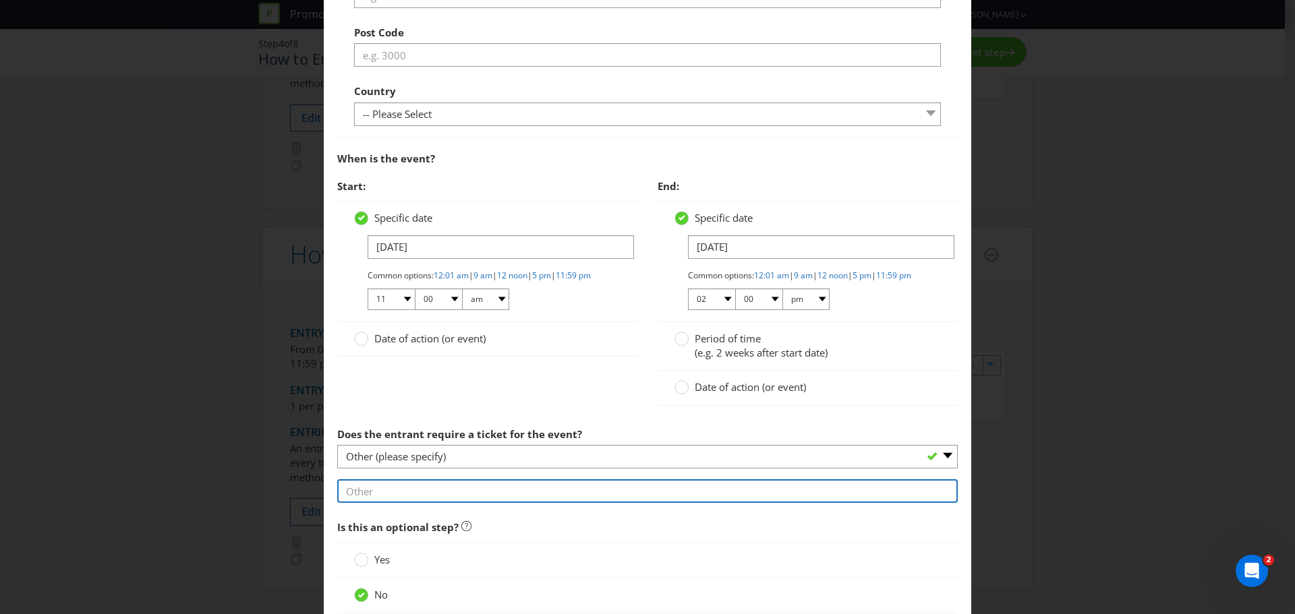
click at [367, 497] on input "text" at bounding box center [647, 491] width 620 height 24
type input "Present Receipt to Spin the Wheel to Win and instant prize"
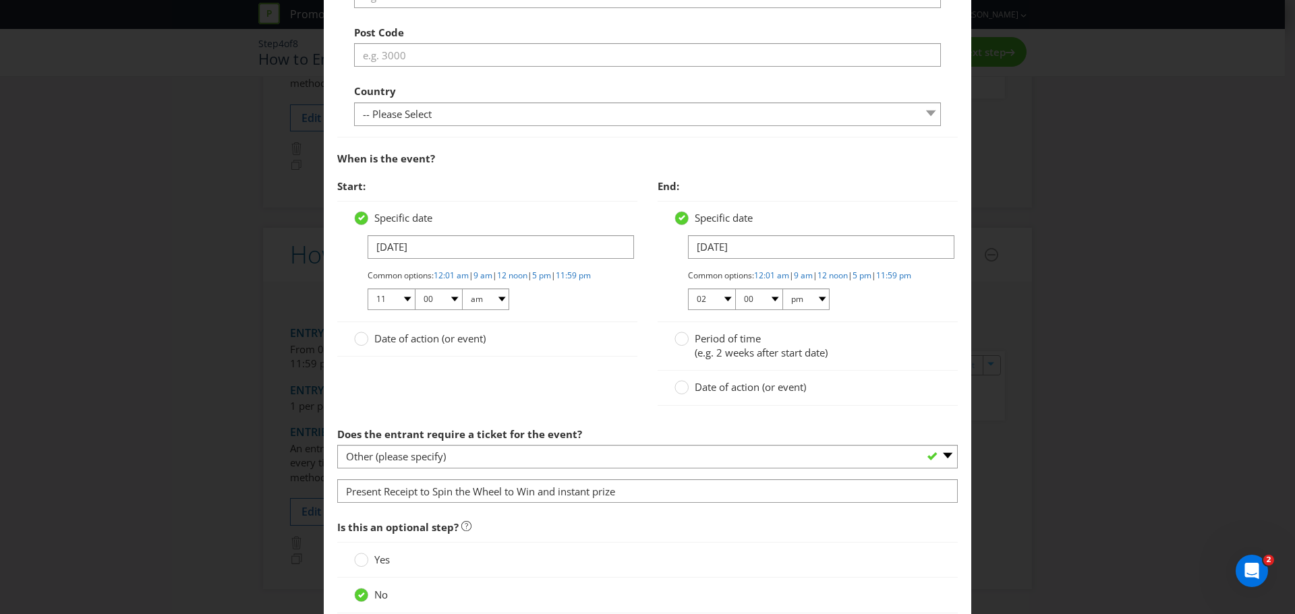
click at [531, 537] on span "Is this an optional step?" at bounding box center [647, 528] width 620 height 28
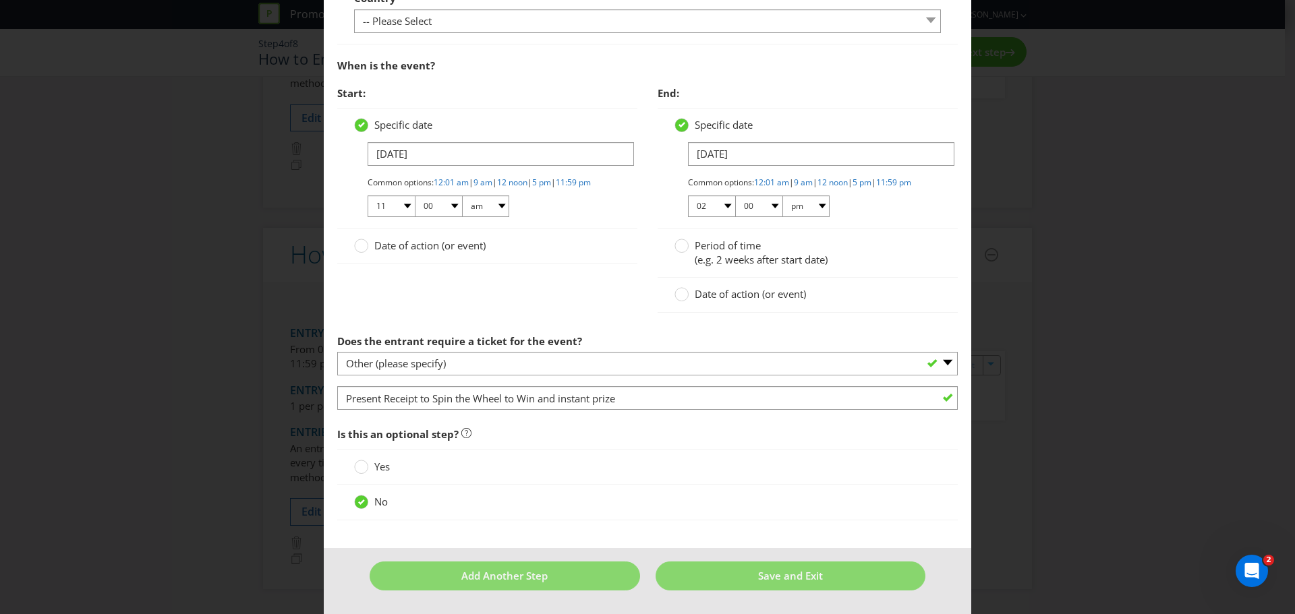
scroll to position [694, 0]
click at [361, 464] on div at bounding box center [361, 462] width 7 height 7
click at [0, 0] on input "Yes" at bounding box center [0, 0] width 0 height 0
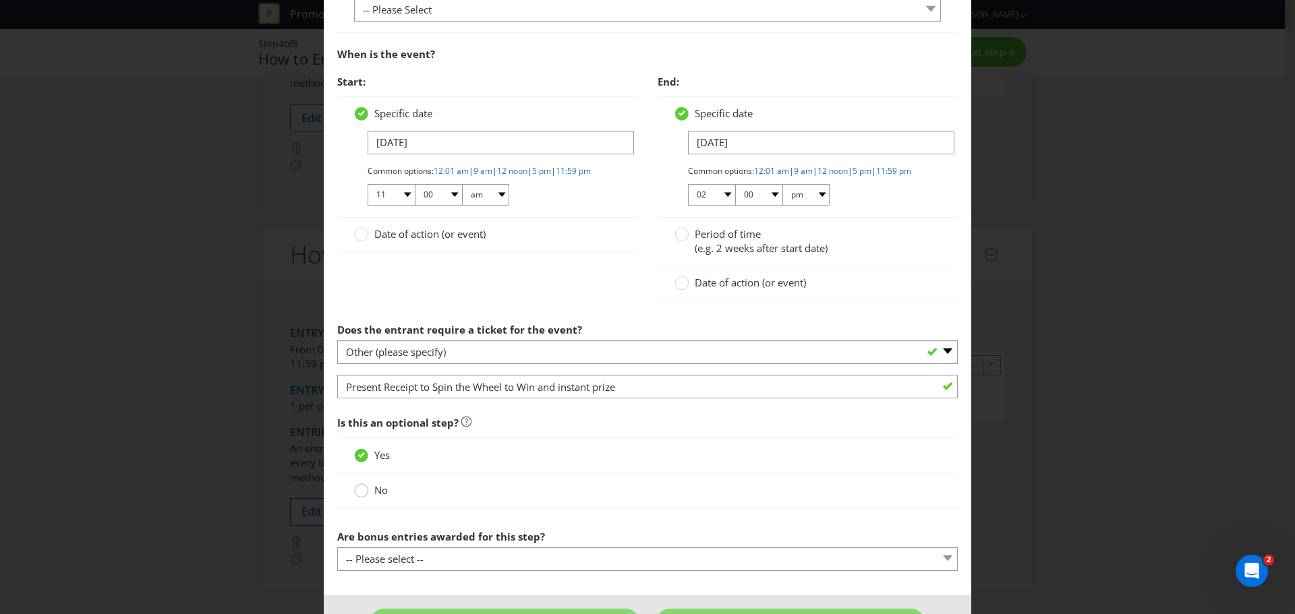
click at [358, 489] on div at bounding box center [361, 486] width 7 height 7
click at [0, 0] on input "No" at bounding box center [0, 0] width 0 height 0
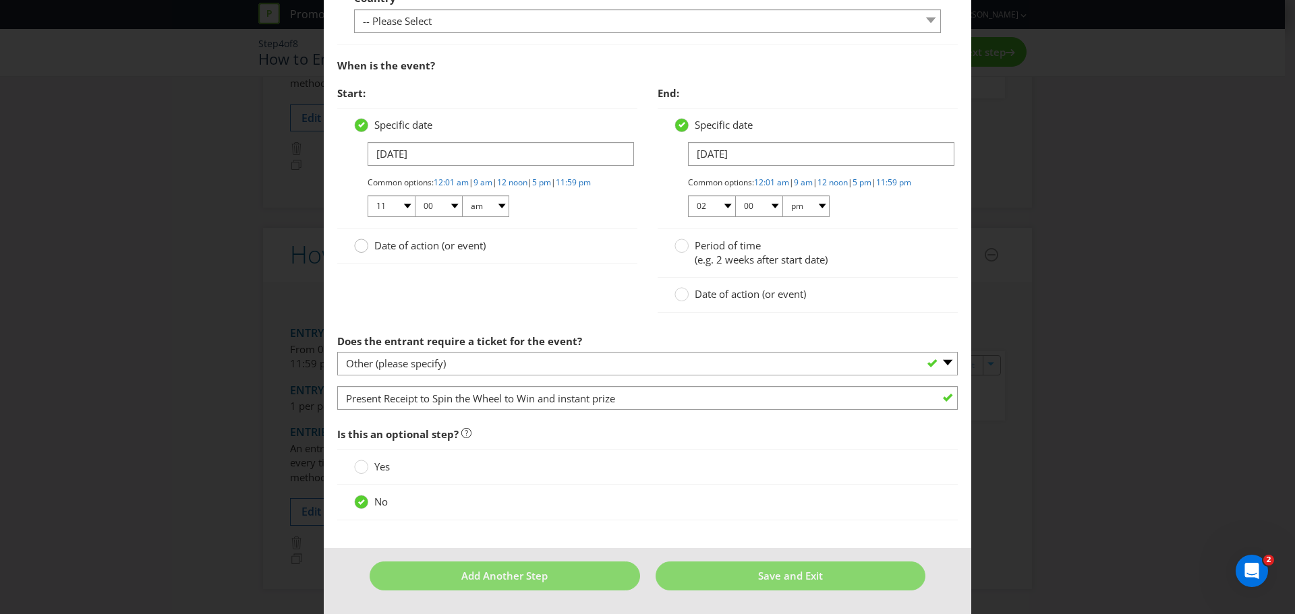
click at [358, 249] on circle at bounding box center [361, 245] width 13 height 13
click at [0, 0] on input "Date of action (or event)" at bounding box center [0, 0] width 0 height 0
click at [357, 118] on circle at bounding box center [361, 124] width 13 height 13
click at [0, 0] on input "Specific date" at bounding box center [0, 0] width 0 height 0
click at [394, 142] on input "text" at bounding box center [500, 154] width 266 height 24
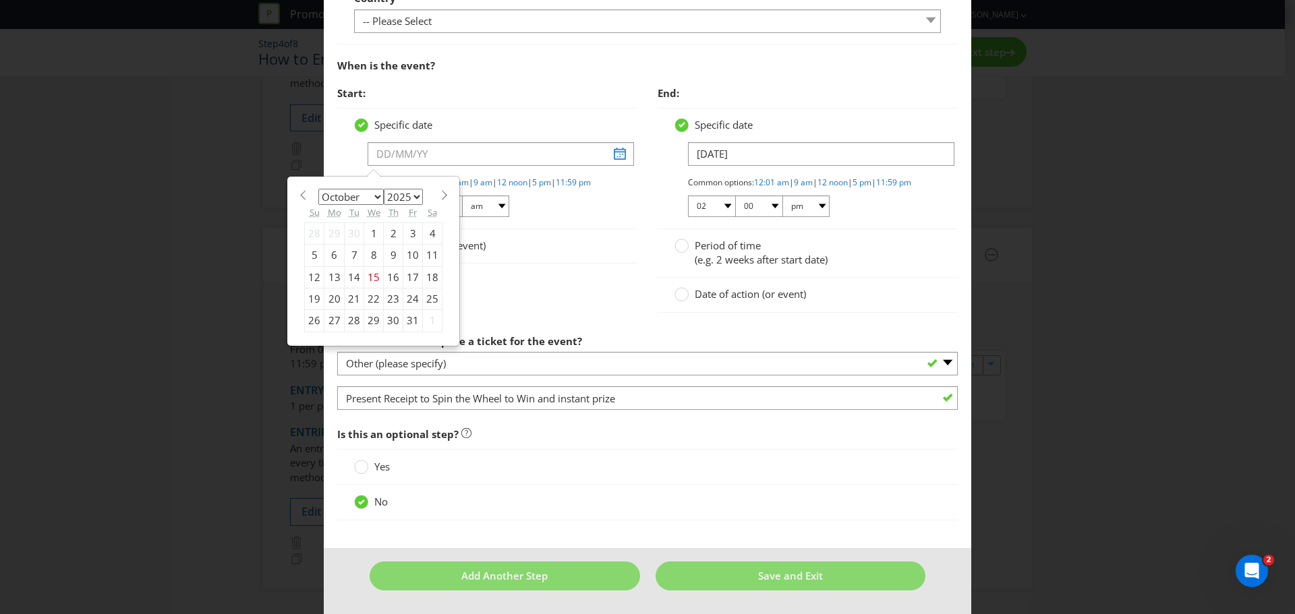
click at [374, 189] on select "January February March April May June July August September October November De…" at bounding box center [350, 197] width 65 height 16
select select "0"
click at [318, 189] on select "January February March April May June July August September October November De…" at bounding box center [350, 197] width 65 height 16
drag, startPoint x: 417, startPoint y: 183, endPoint x: 411, endPoint y: 190, distance: 9.6
click at [417, 189] on select "2025 2026 2027 2028 2029 2030 2031 2032 2033 2034 2035" at bounding box center [403, 197] width 39 height 16
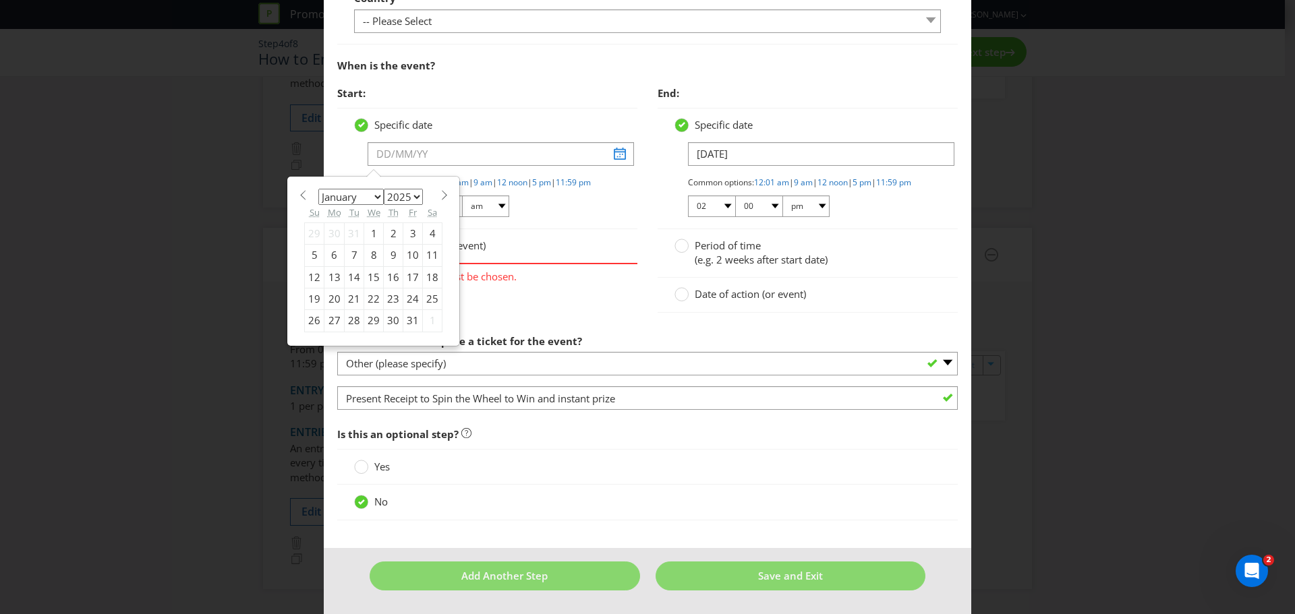
select select "2026"
click at [384, 189] on select "2025 2026 2027 2028 2029 2030 2031 2032 2033 2034 2035" at bounding box center [403, 197] width 39 height 16
click at [429, 245] on div "10" at bounding box center [433, 256] width 20 height 22
type input "[DATE]"
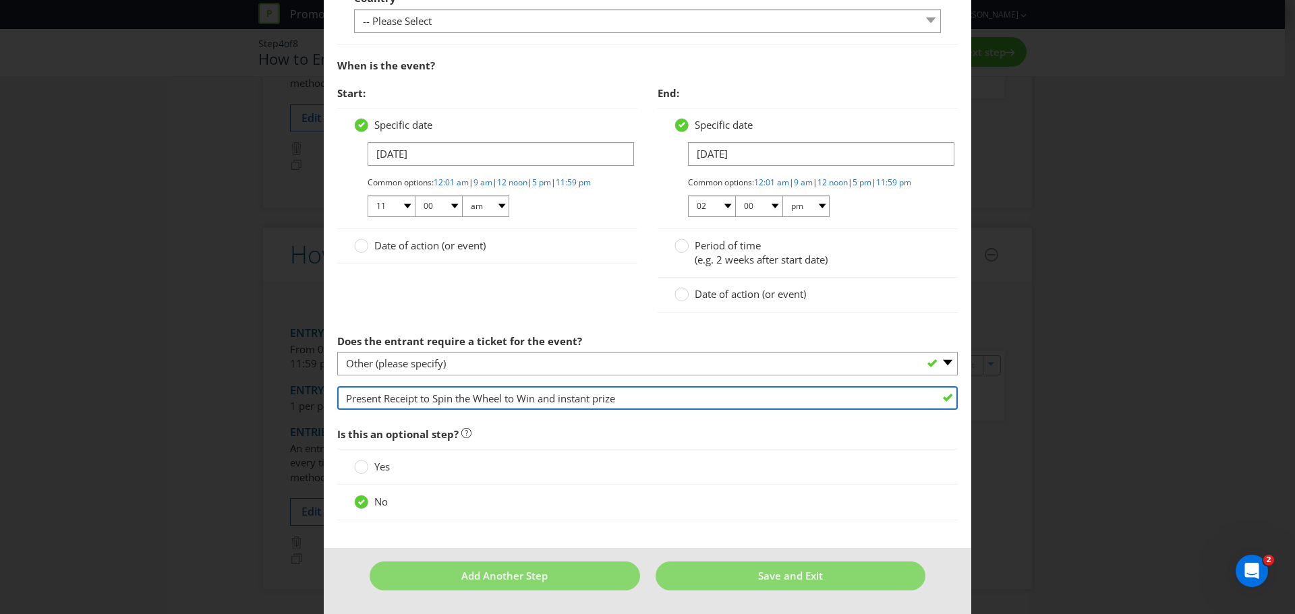
click at [556, 397] on input "Present Receipt to Spin the Wheel to Win and instant prize" at bounding box center [647, 398] width 620 height 24
type input "Present Receipt to Spin the Wheel to Win an instant prize"
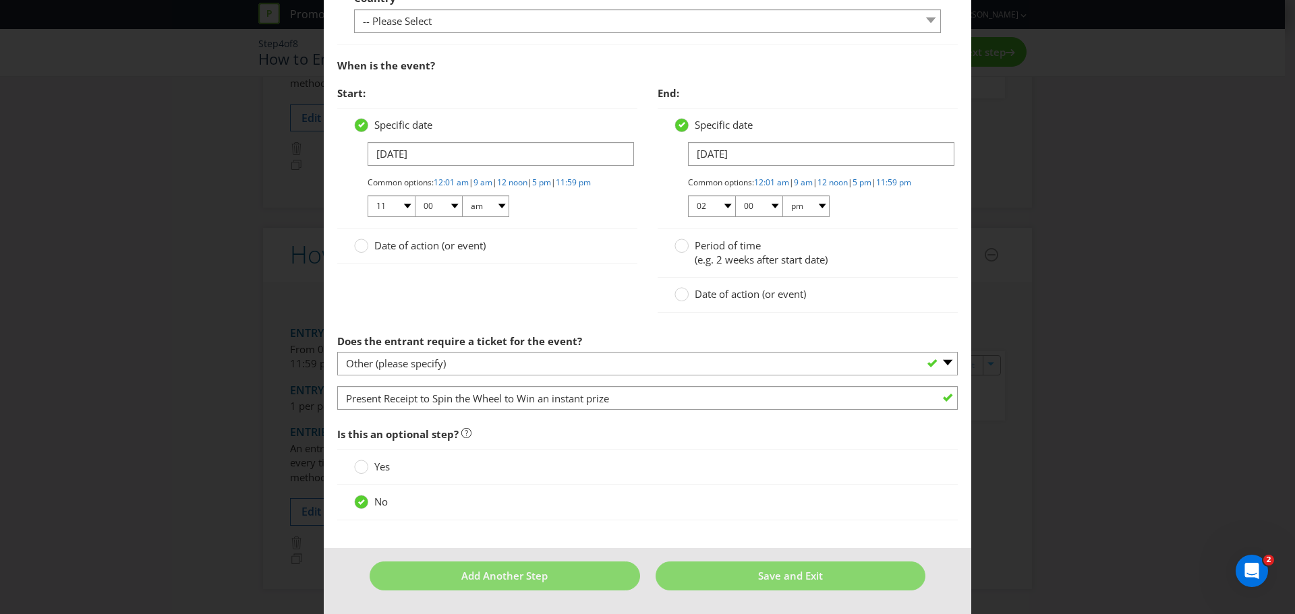
click at [742, 427] on span "Is this an optional step?" at bounding box center [647, 435] width 620 height 28
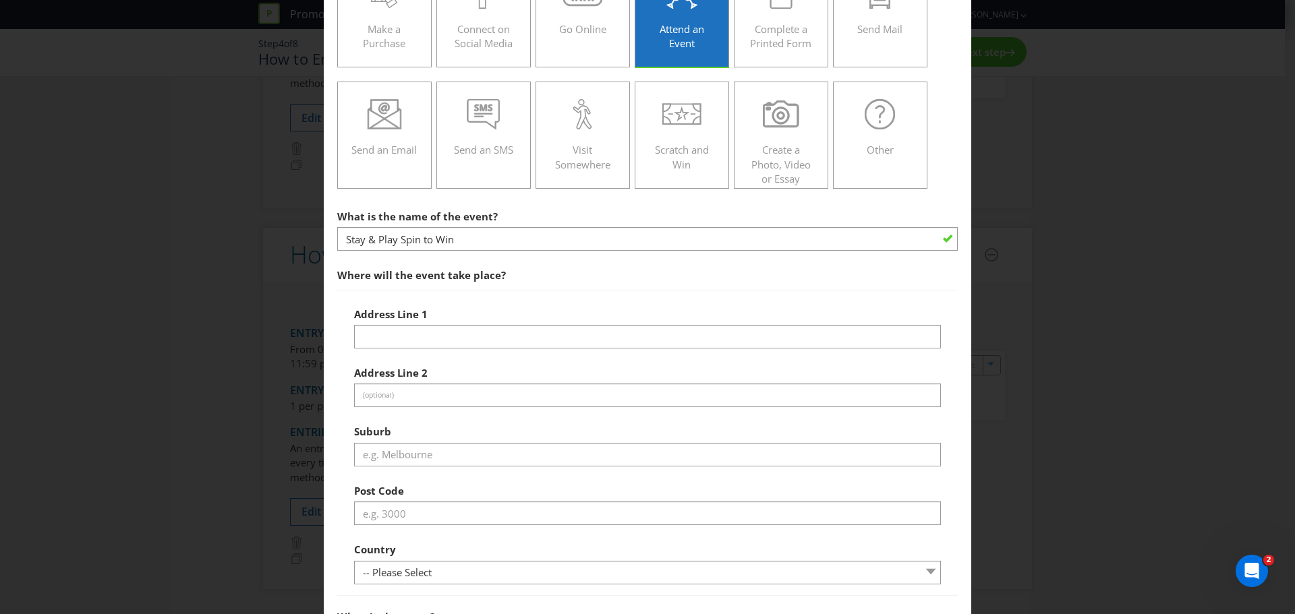
scroll to position [135, 0]
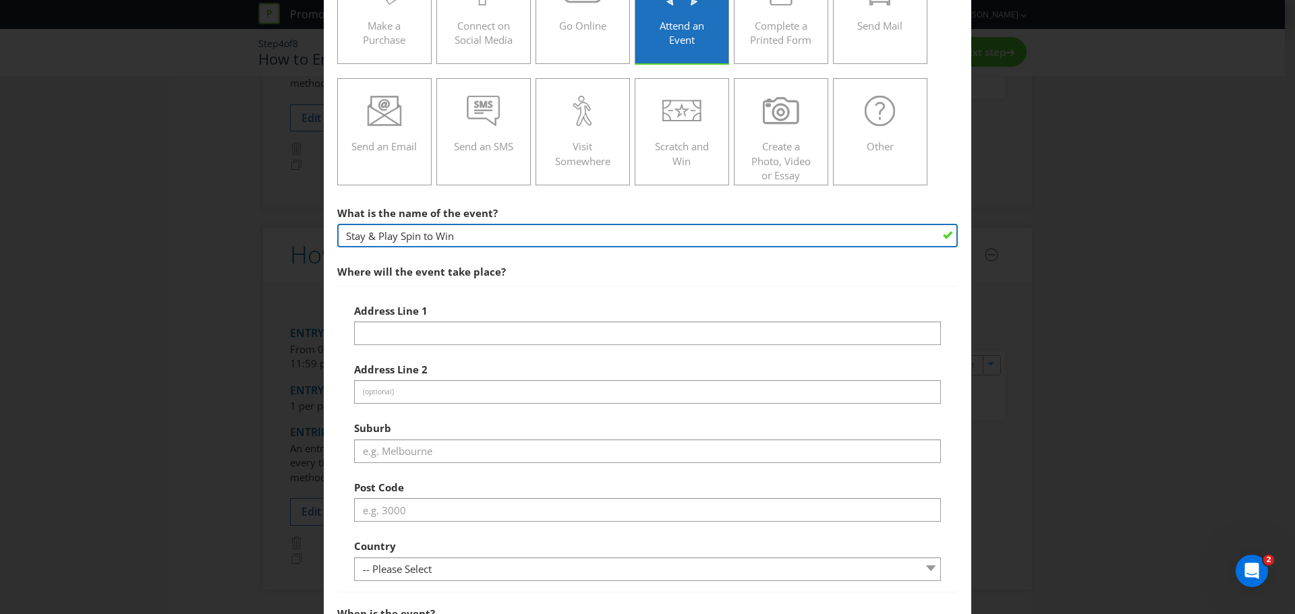
click at [461, 237] on input "Stay & Play Spin to Win" at bounding box center [647, 236] width 620 height 24
type input "Stay & Play Spin to the wheel to win and instant prize"
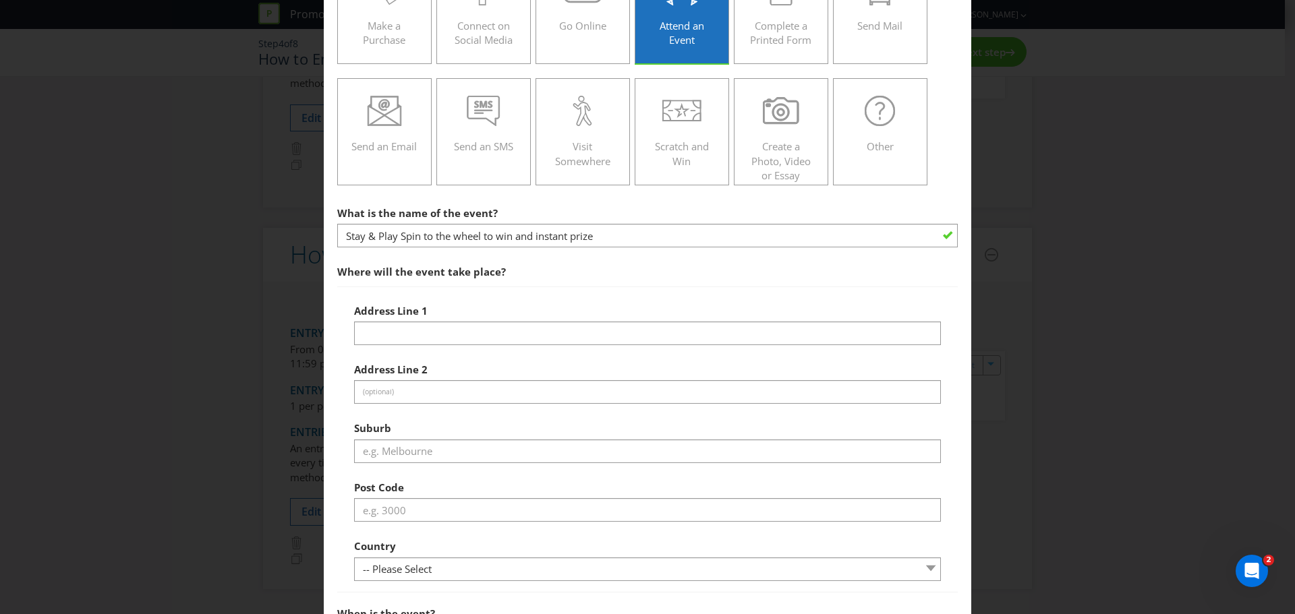
click at [645, 258] on span "Where will the event take place?" at bounding box center [647, 272] width 620 height 28
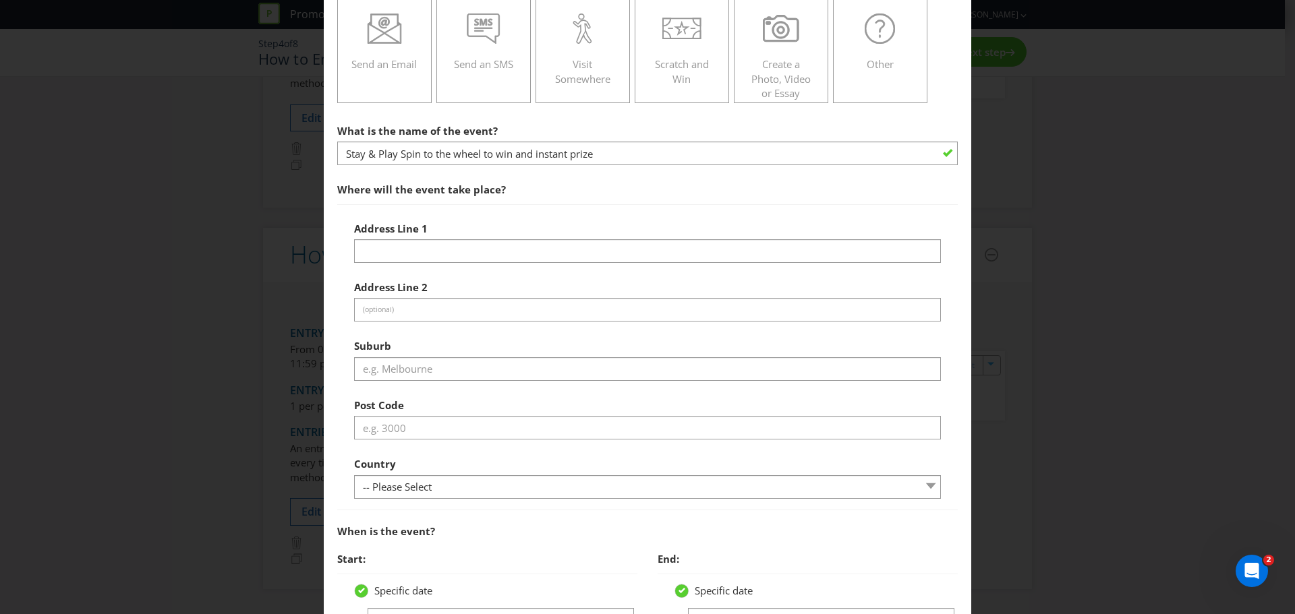
scroll to position [236, 0]
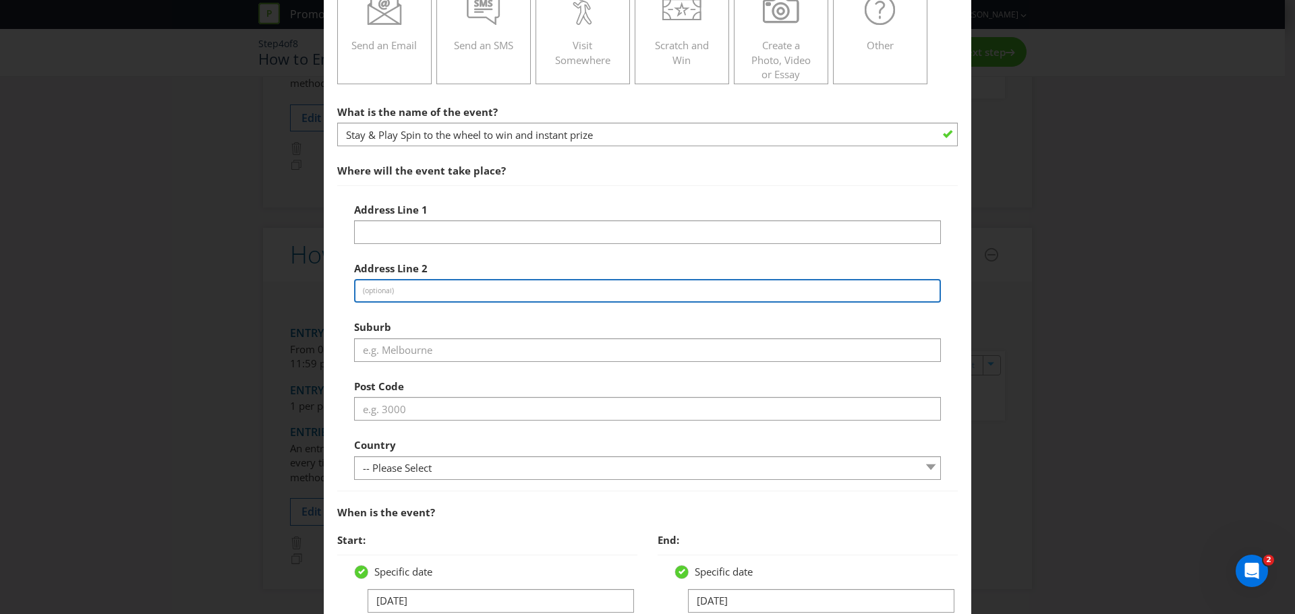
click at [396, 287] on input "text" at bounding box center [647, 291] width 587 height 24
type input "Bayside Entertainment"
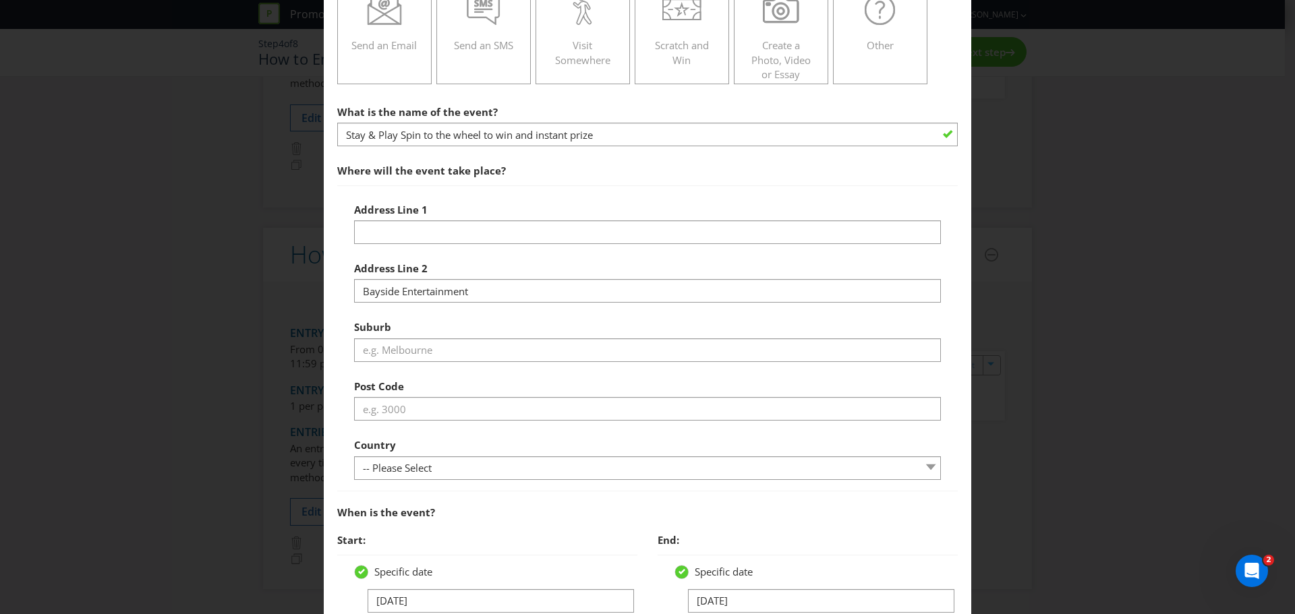
click at [452, 316] on div "Suburb" at bounding box center [647, 338] width 587 height 49
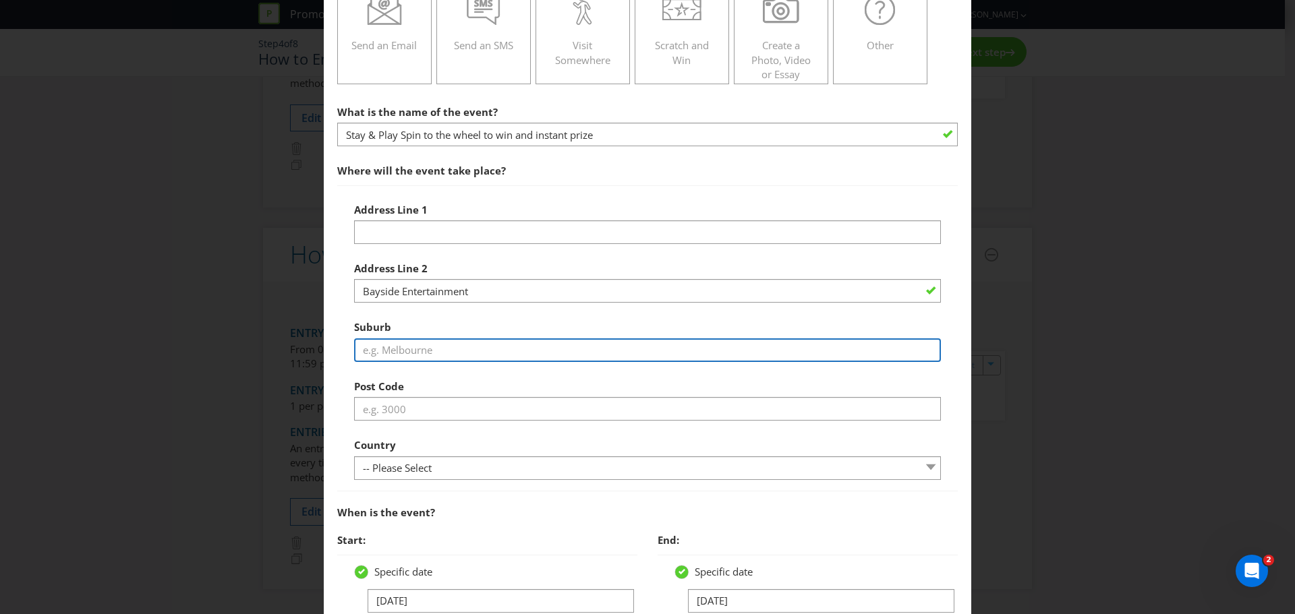
click at [397, 345] on input "text" at bounding box center [647, 350] width 587 height 24
type input "Frankston"
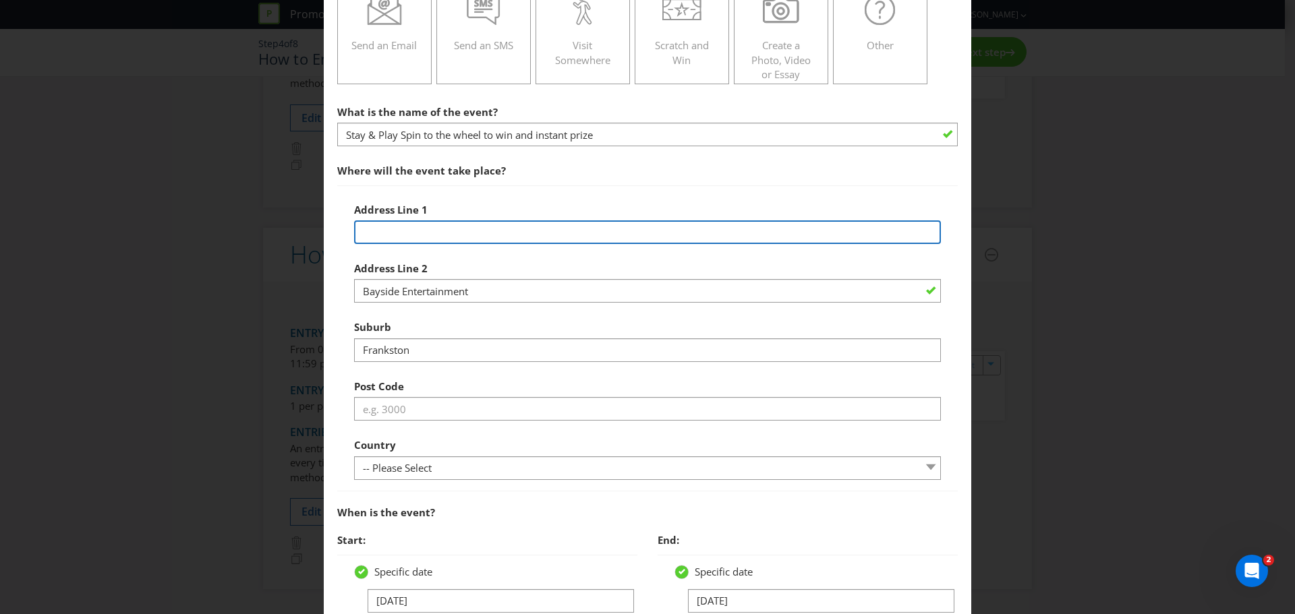
type input "[STREET_ADDRESS]"
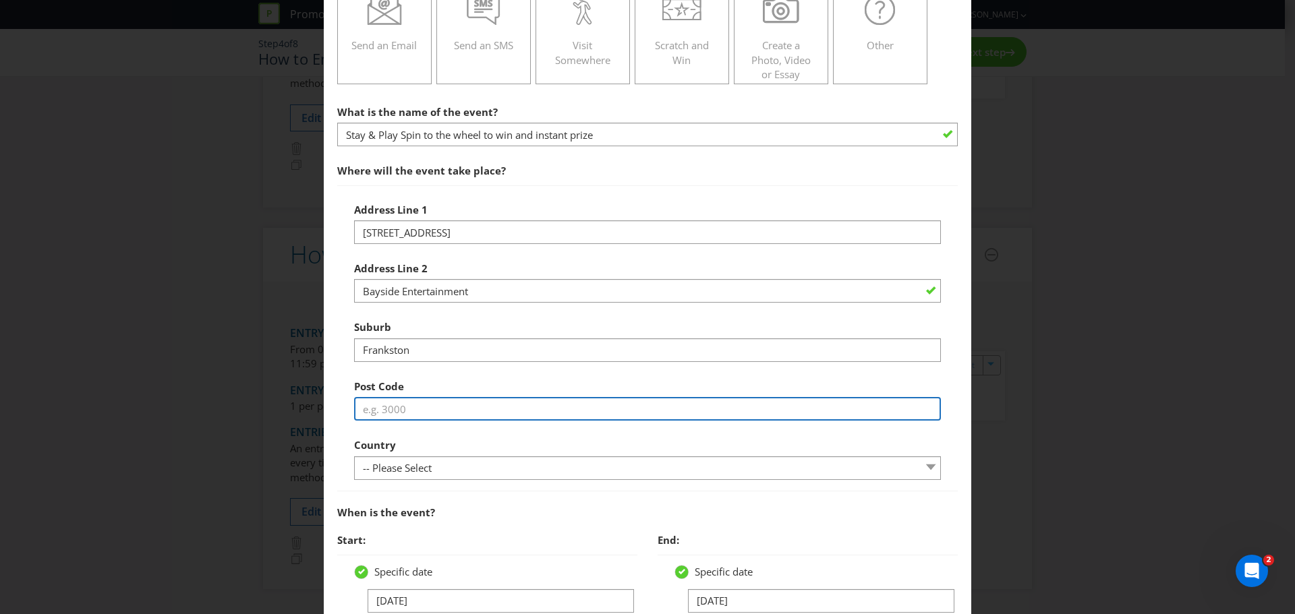
type input "3199"
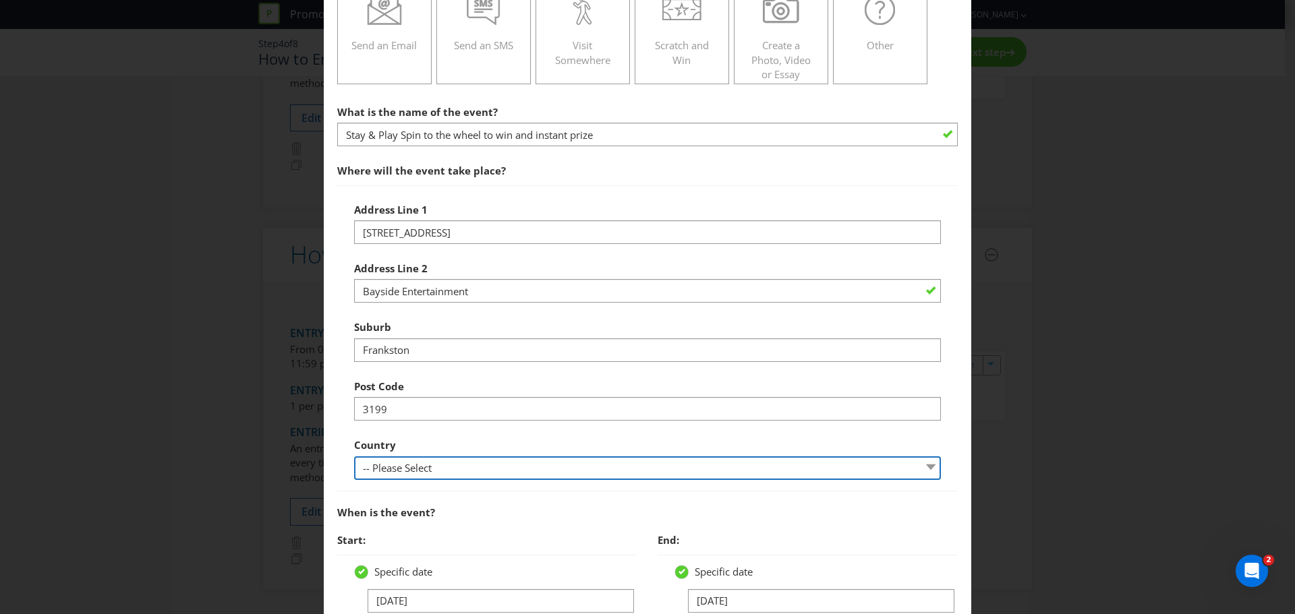
select select "AU"
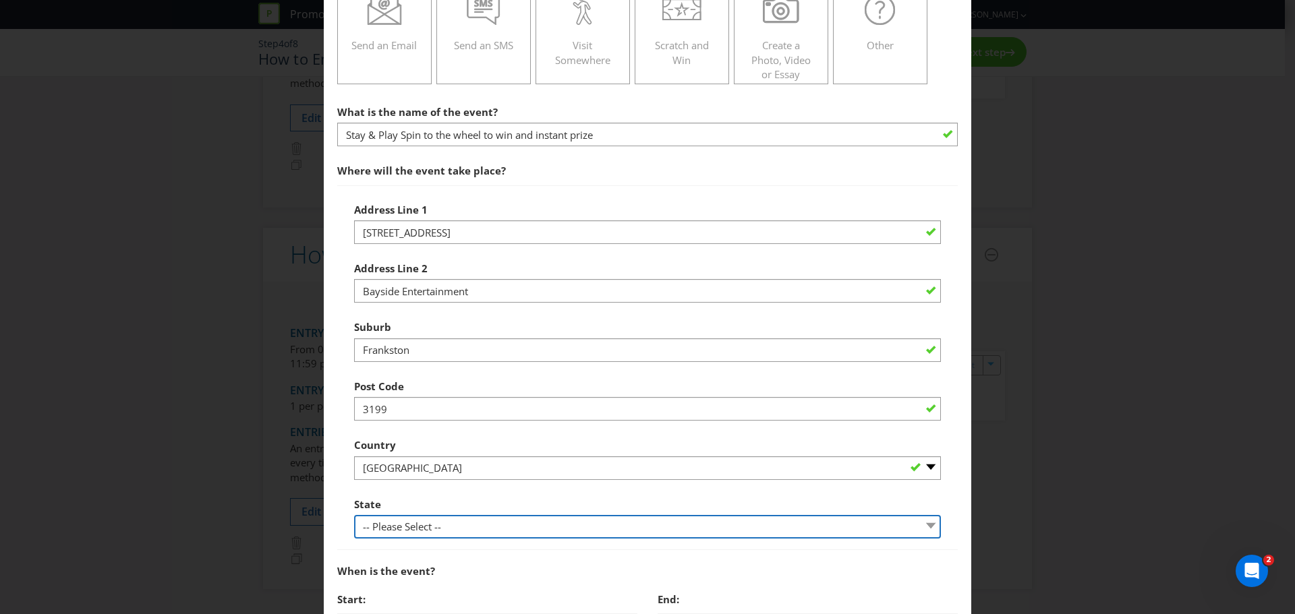
select select "VIC"
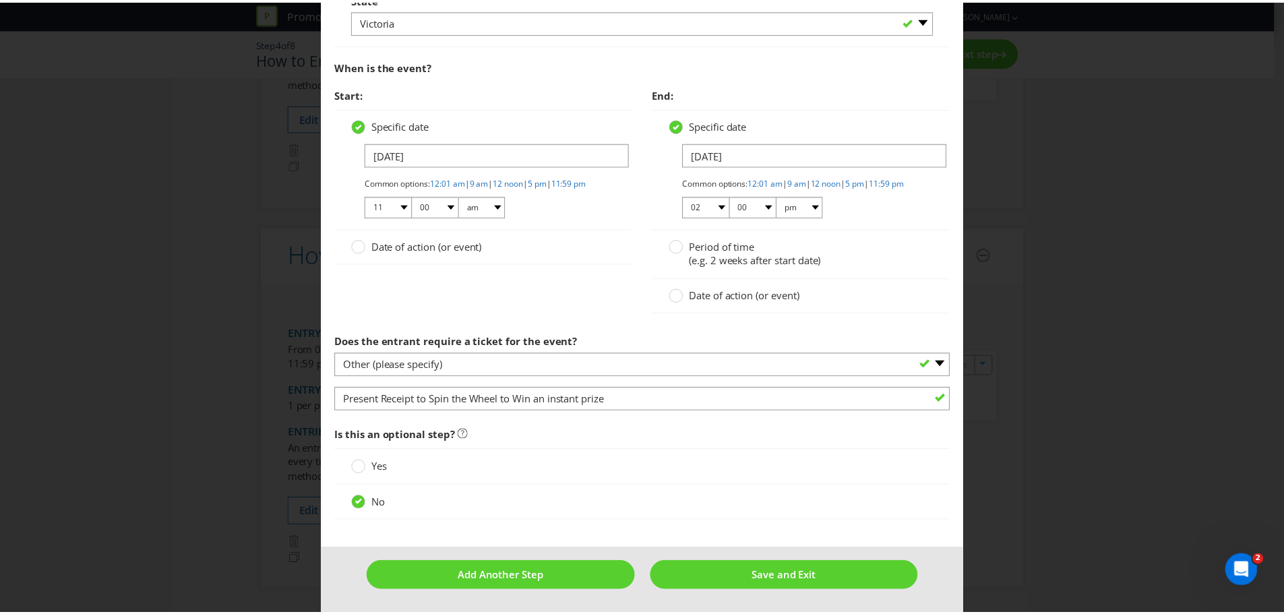
scroll to position [754, 0]
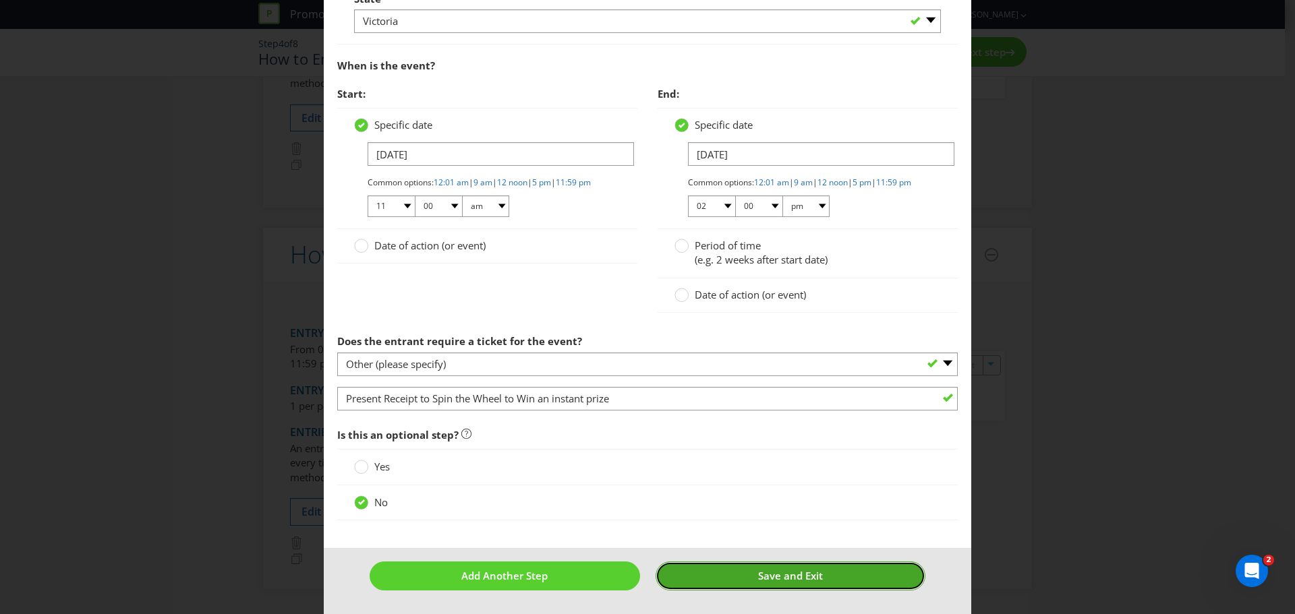
click at [785, 572] on span "Save and Exit" at bounding box center [790, 575] width 65 height 13
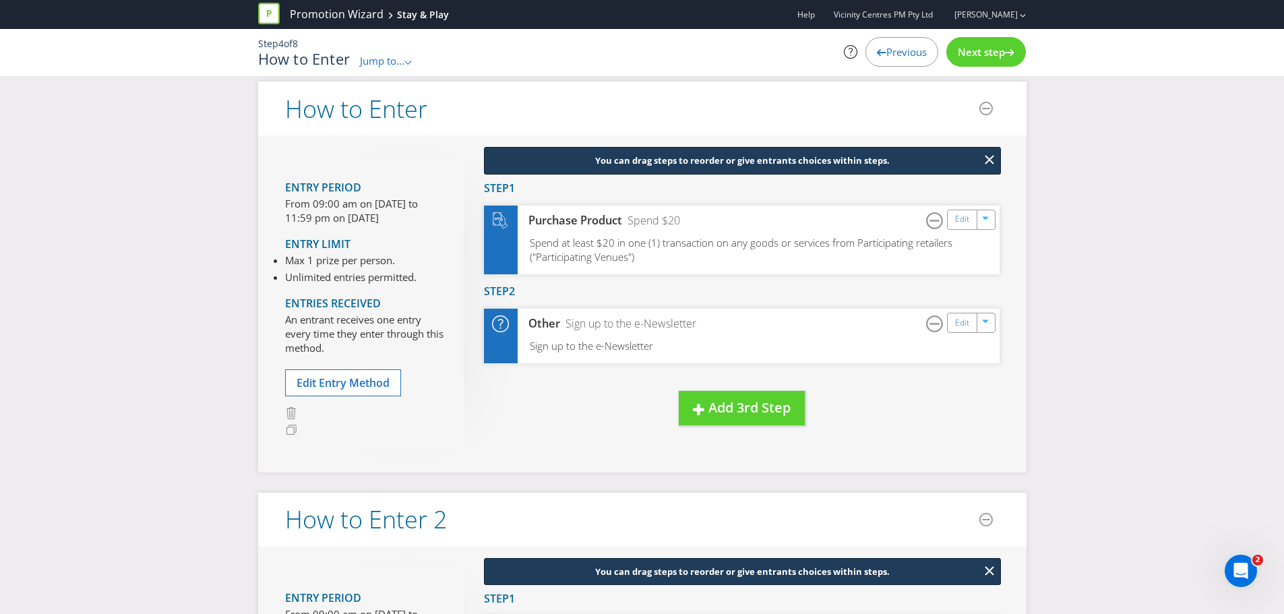
scroll to position [5, 0]
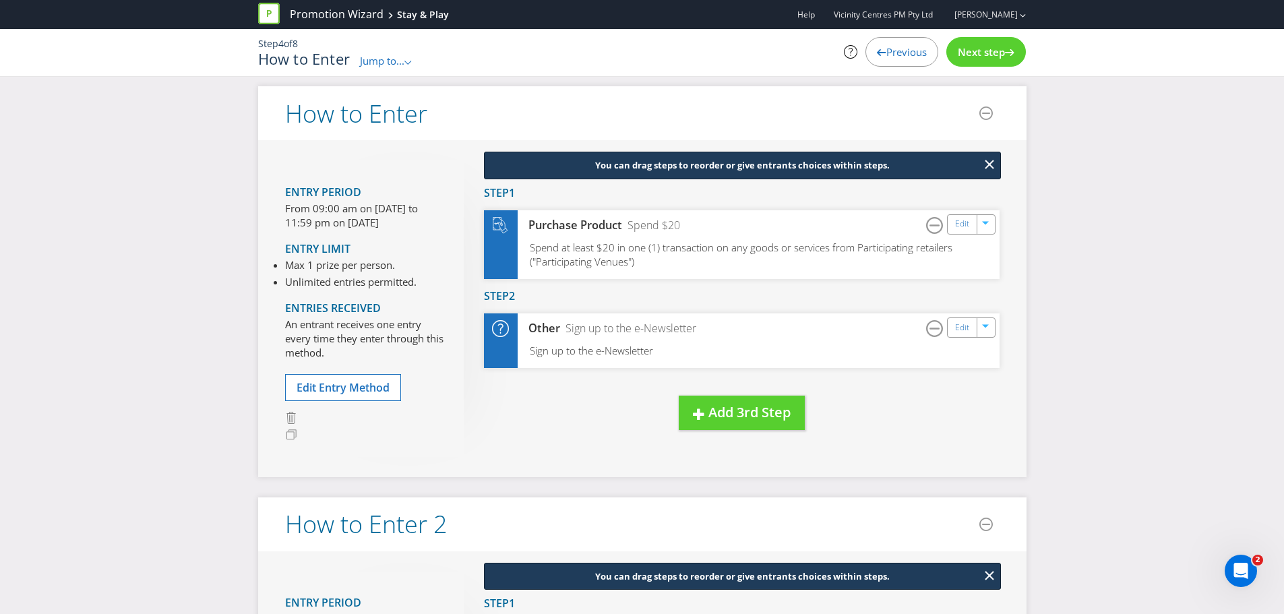
click at [980, 55] on span "Next step" at bounding box center [981, 51] width 47 height 13
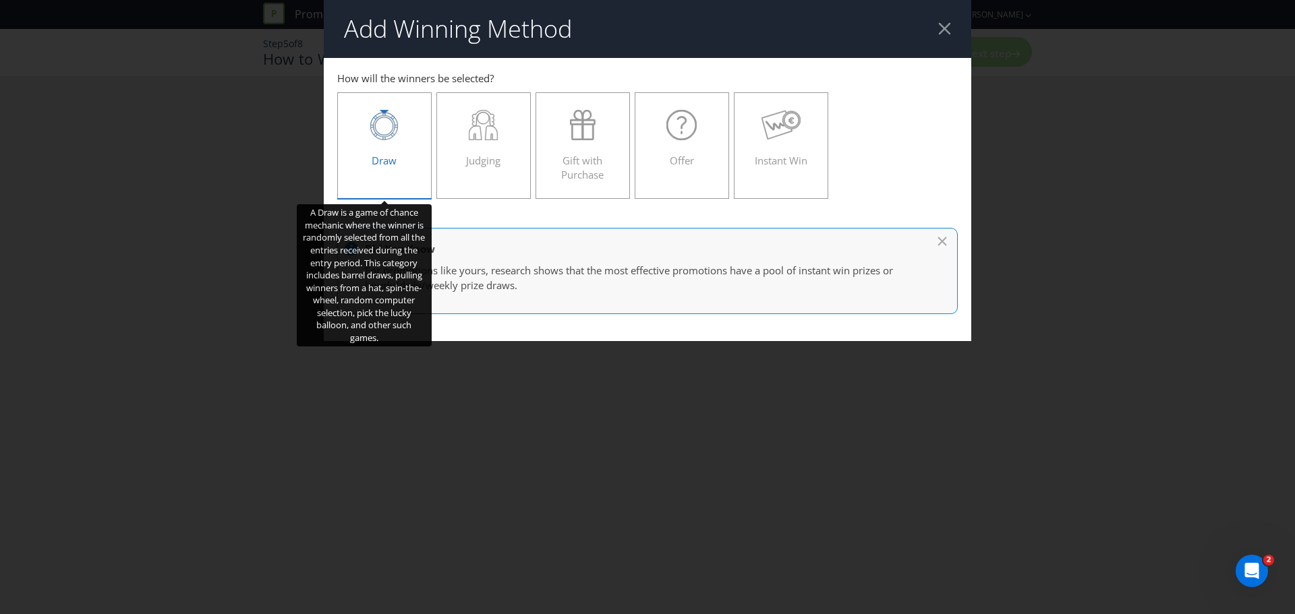
click at [387, 140] on icon at bounding box center [384, 127] width 28 height 28
click at [0, 0] on input "Draw" at bounding box center [0, 0] width 0 height 0
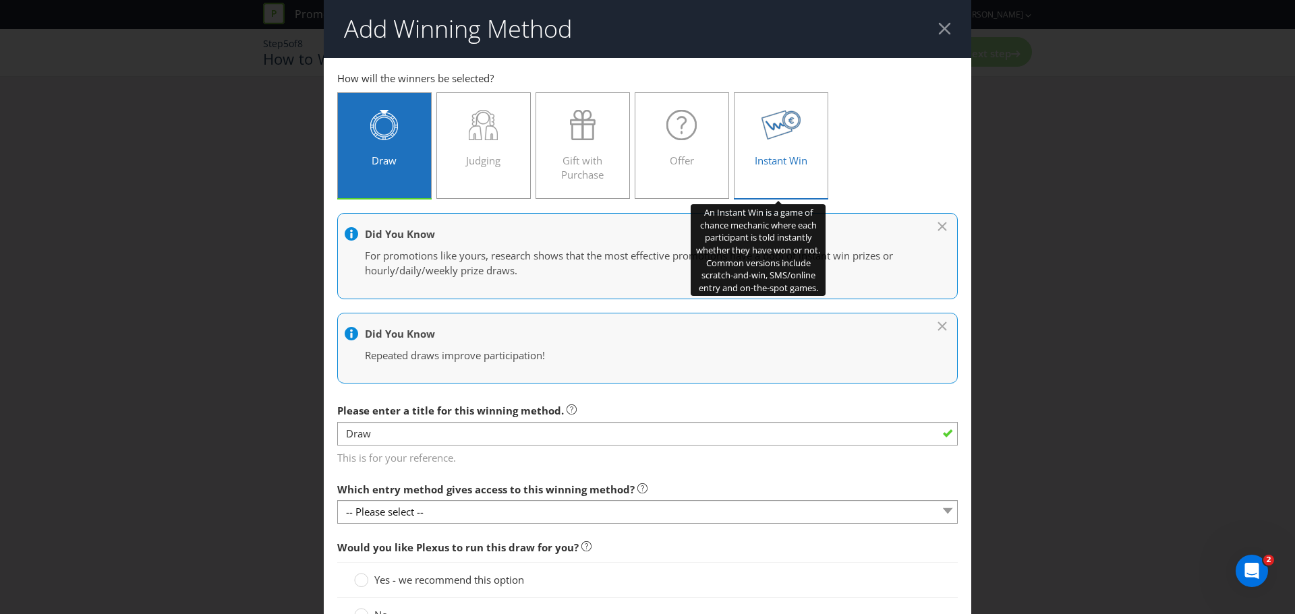
click at [787, 131] on icon at bounding box center [780, 125] width 39 height 29
click at [0, 0] on input "Instant Win" at bounding box center [0, 0] width 0 height 0
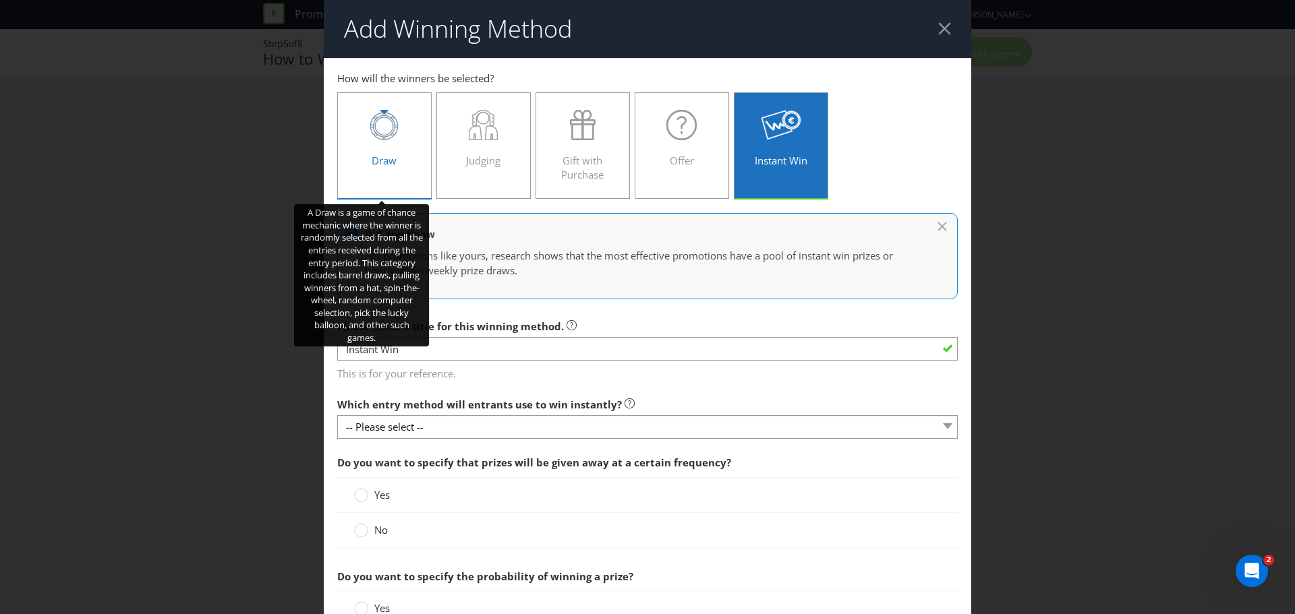
click at [395, 129] on icon at bounding box center [384, 127] width 28 height 28
click at [0, 0] on input "Draw" at bounding box center [0, 0] width 0 height 0
type input "Draw"
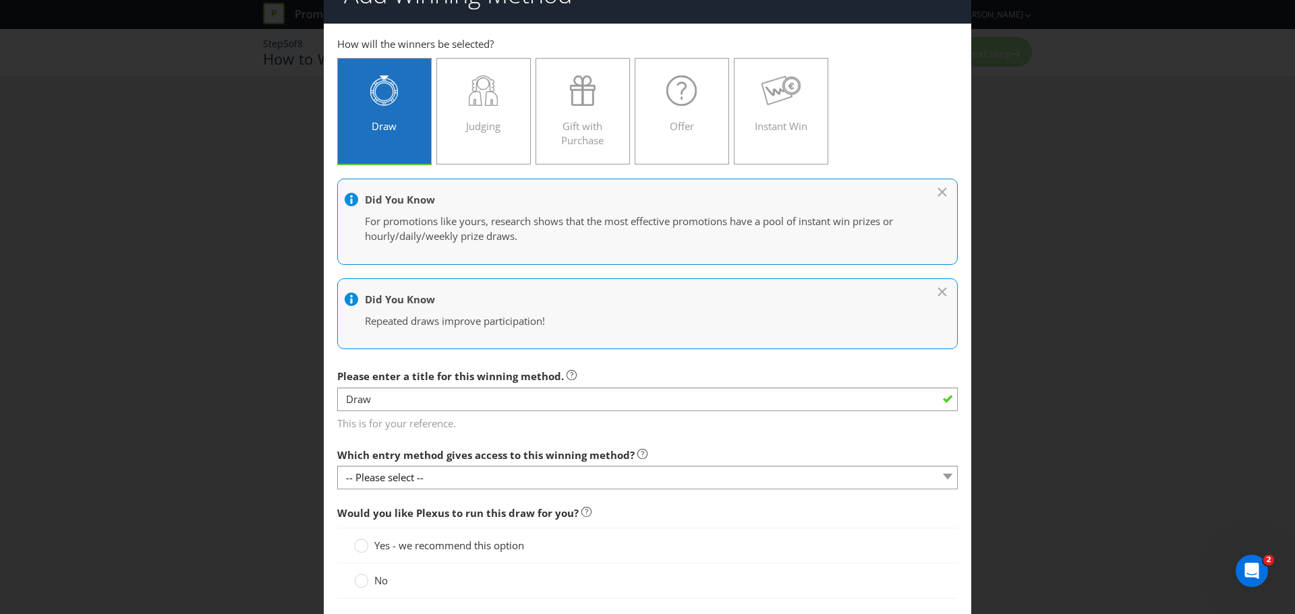
scroll to position [27, 0]
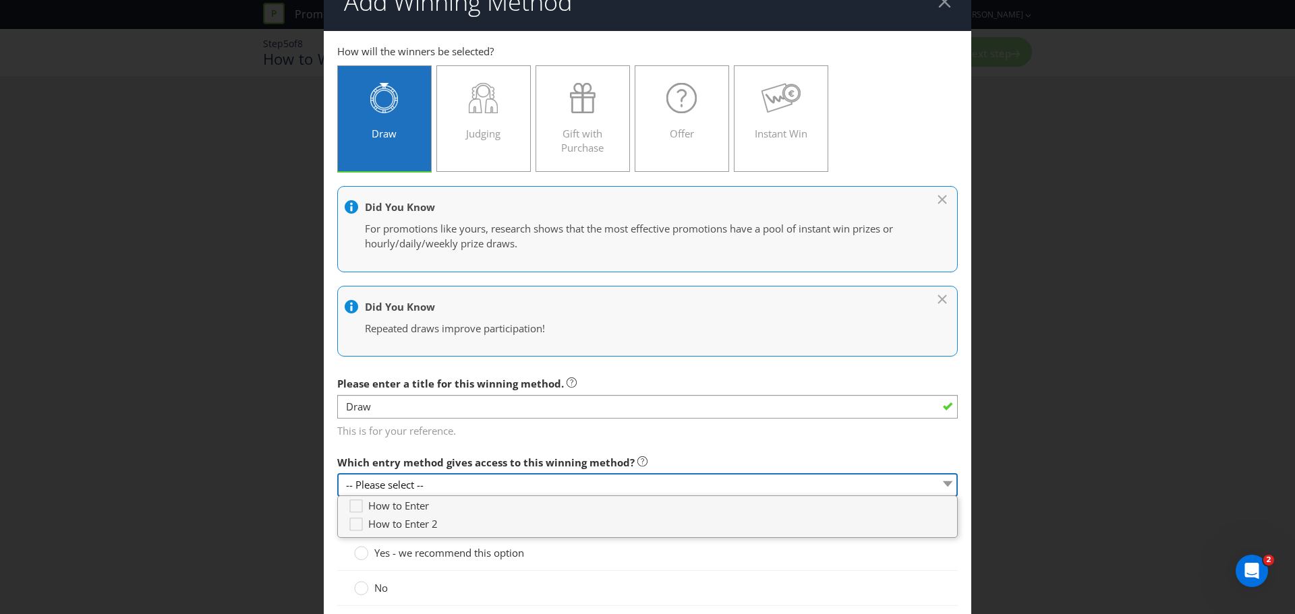
click at [419, 489] on select "-- Please select --" at bounding box center [647, 485] width 620 height 24
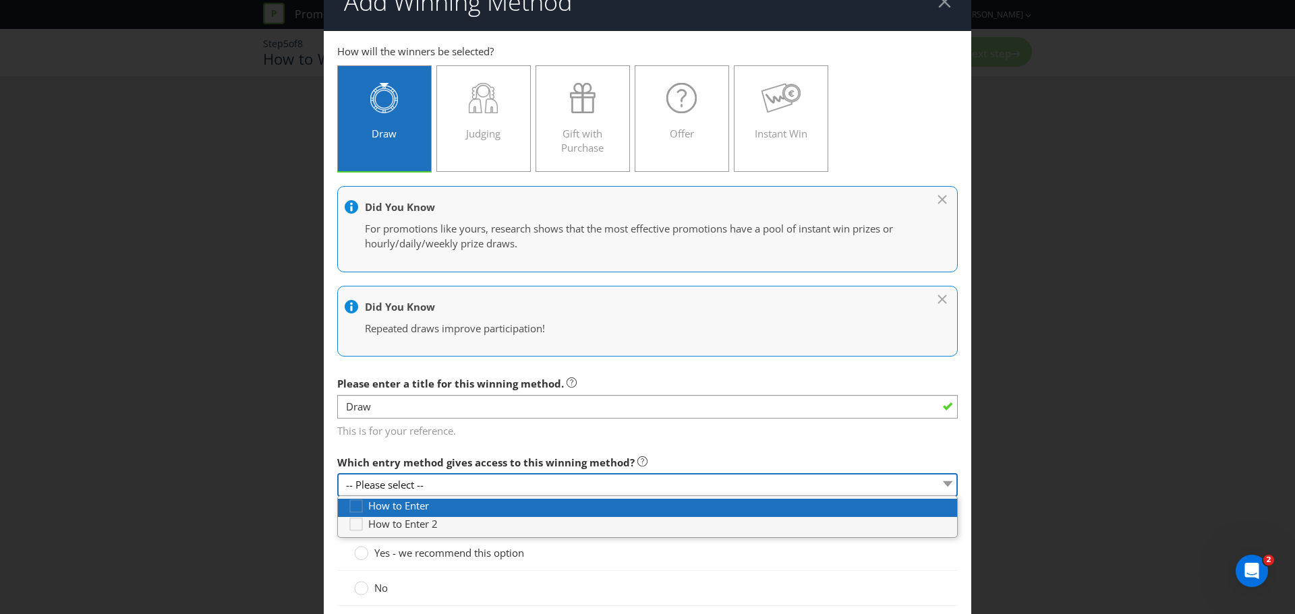
scroll to position [0, 0]
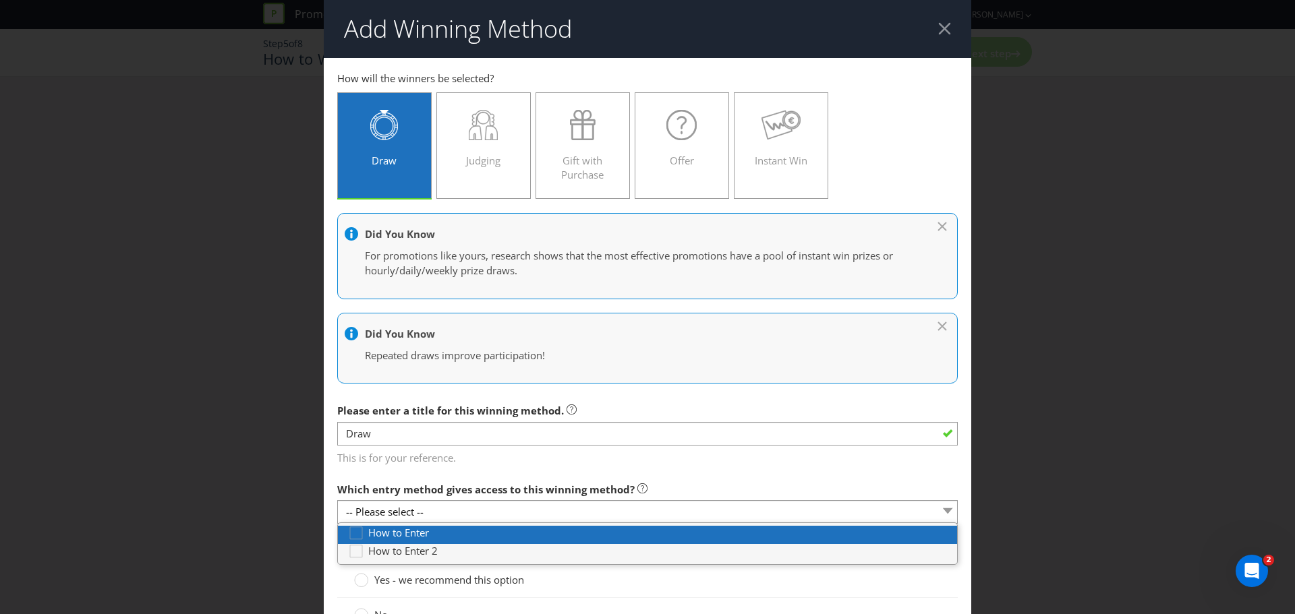
click at [402, 537] on span "How to Enter" at bounding box center [398, 532] width 61 height 13
type input "[DATE]"
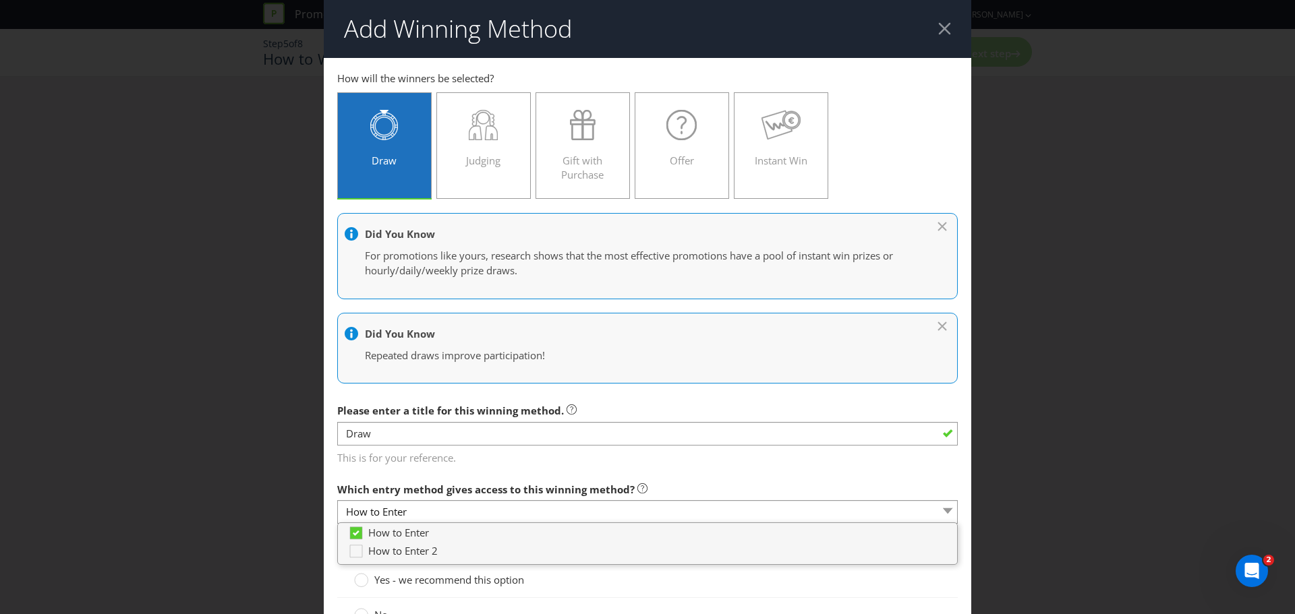
click at [719, 473] on main "How to Enter How to Enter 2 How will the winners be selected? Draw Judging Gift…" at bounding box center [647, 564] width 647 height 1013
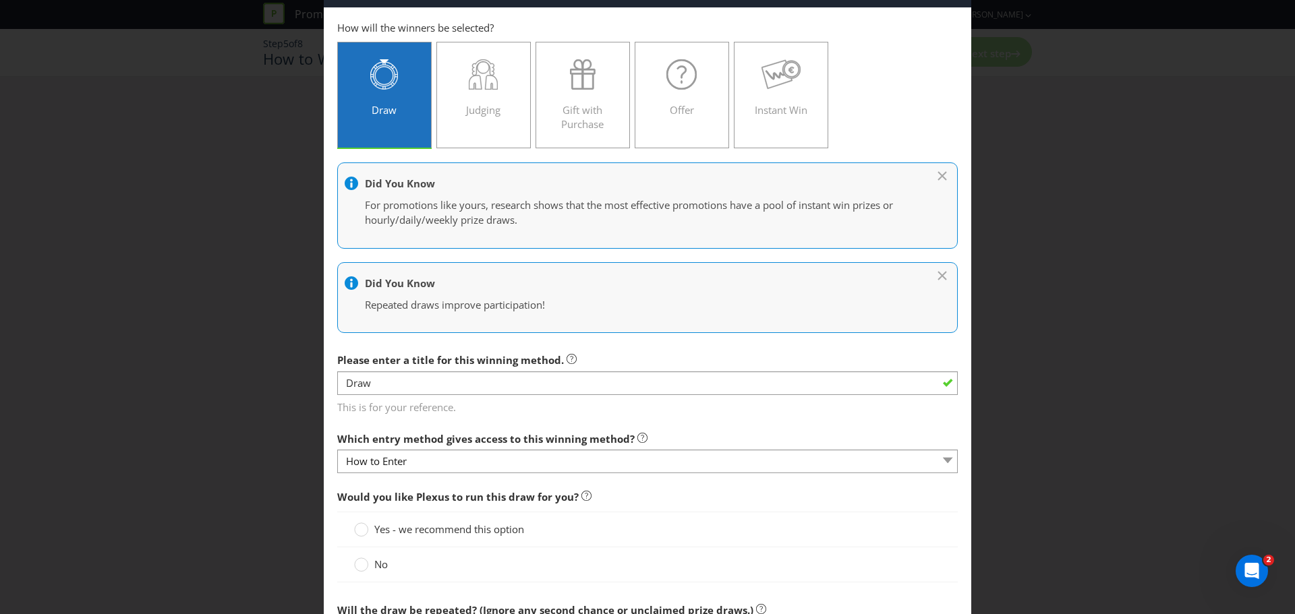
scroll to position [67, 0]
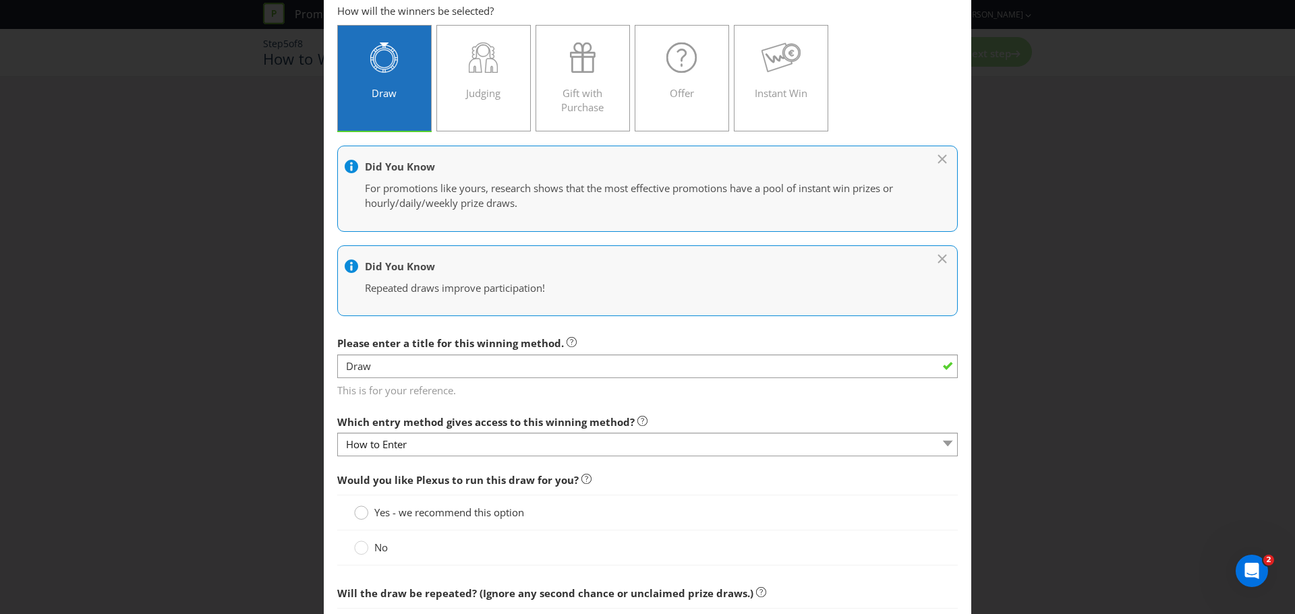
click at [359, 514] on circle at bounding box center [361, 512] width 13 height 13
click at [0, 0] on input "Yes - we recommend this option" at bounding box center [0, 0] width 0 height 0
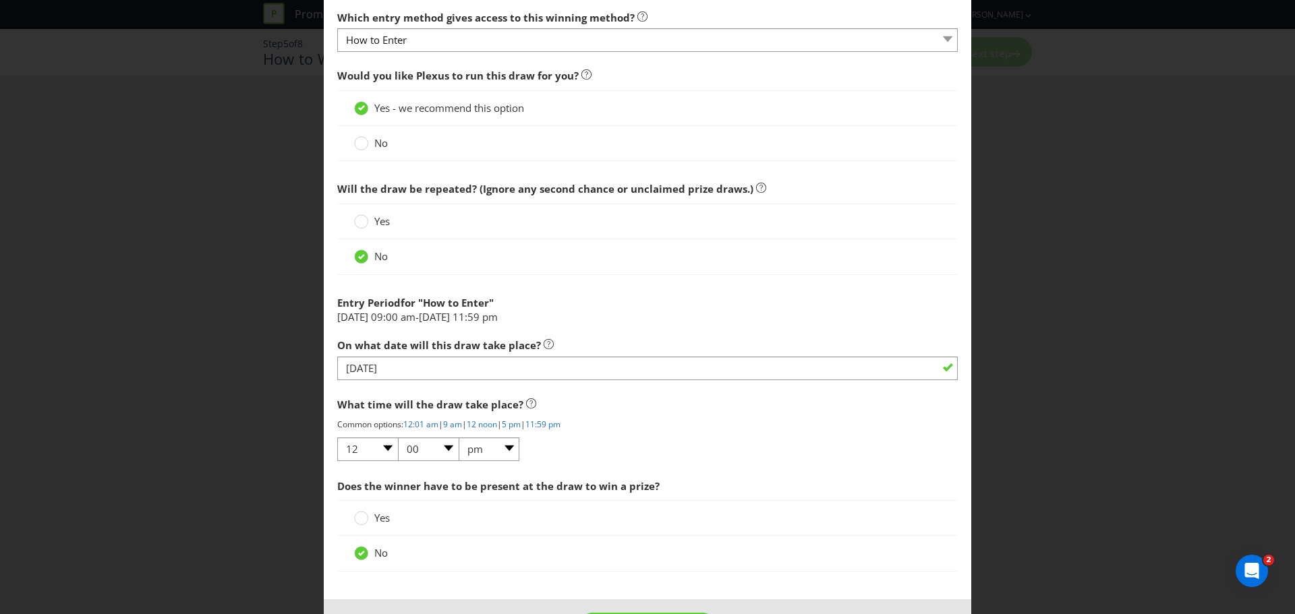
scroll to position [525, 0]
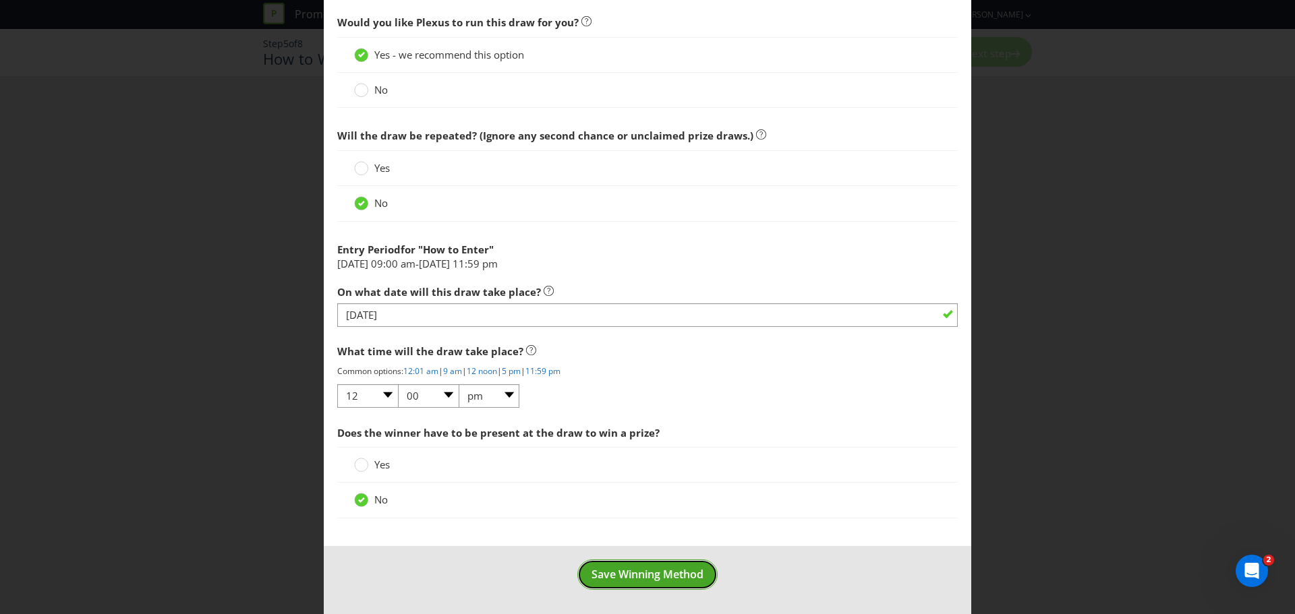
click at [598, 568] on span "Save Winning Method" at bounding box center [647, 574] width 112 height 15
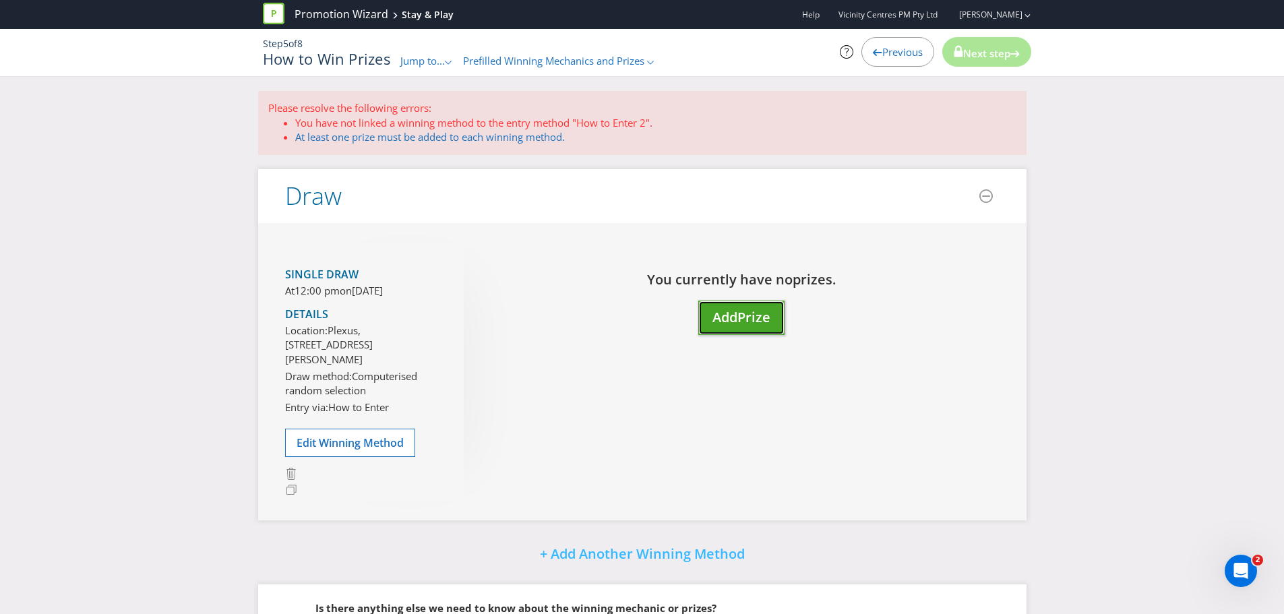
click at [751, 324] on span "Prize" at bounding box center [754, 317] width 33 height 18
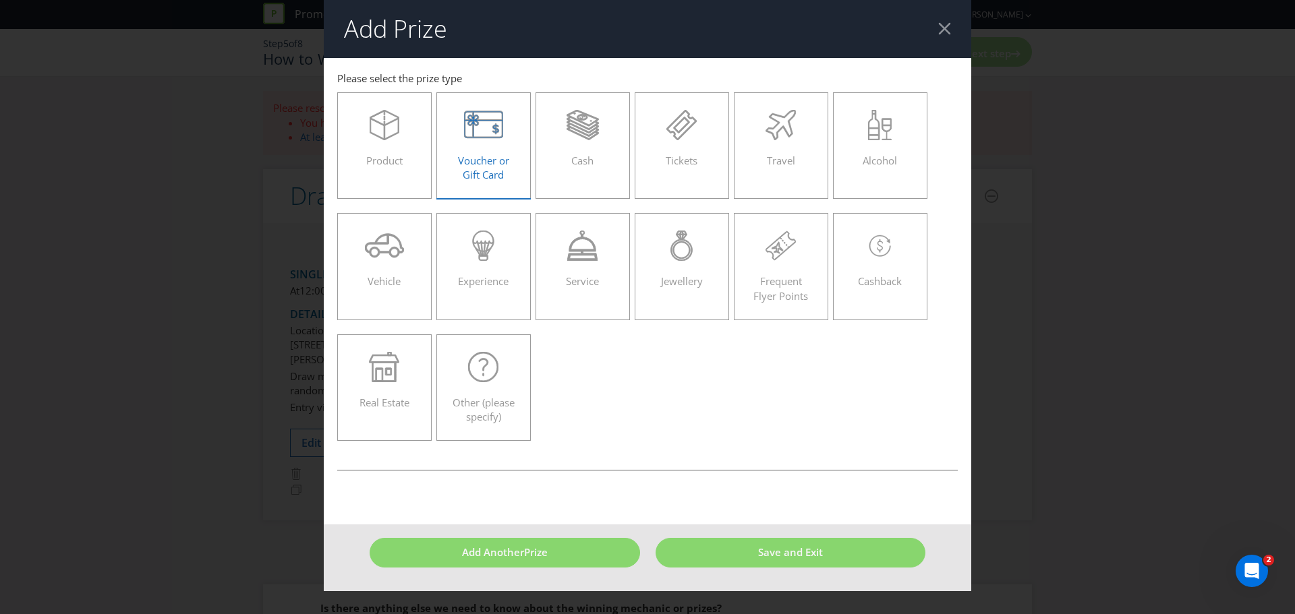
click at [502, 167] on span "Voucher or Gift Card" at bounding box center [483, 168] width 51 height 28
click at [0, 0] on input "Voucher or Gift Card" at bounding box center [0, 0] width 0 height 0
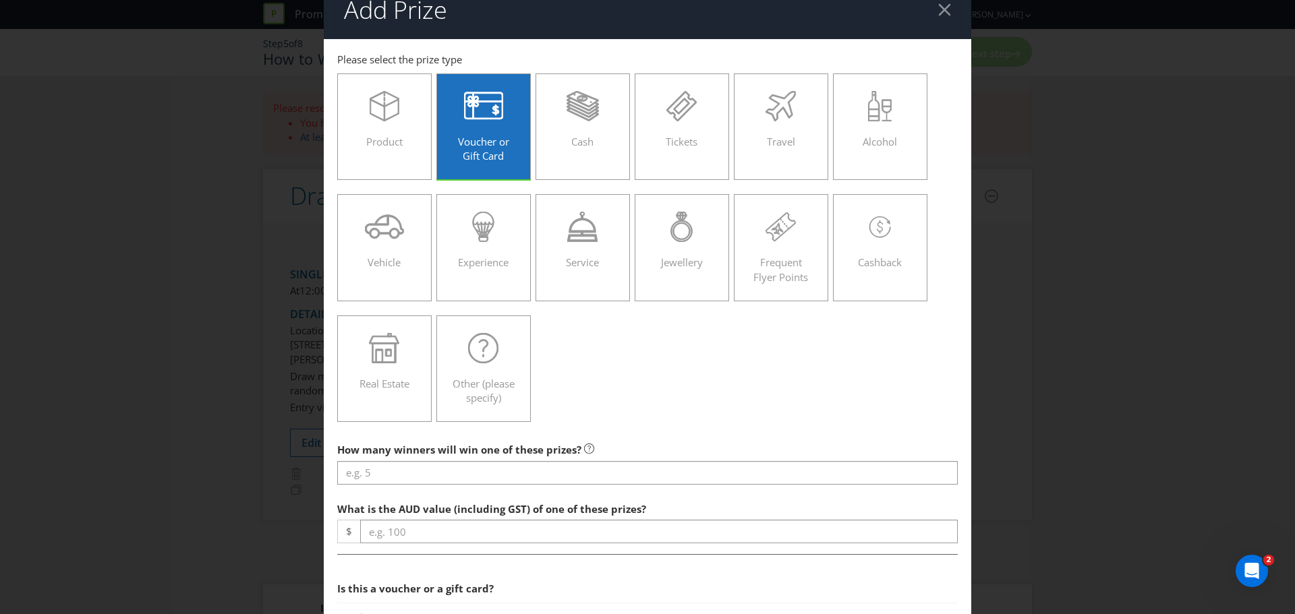
scroll to position [51, 0]
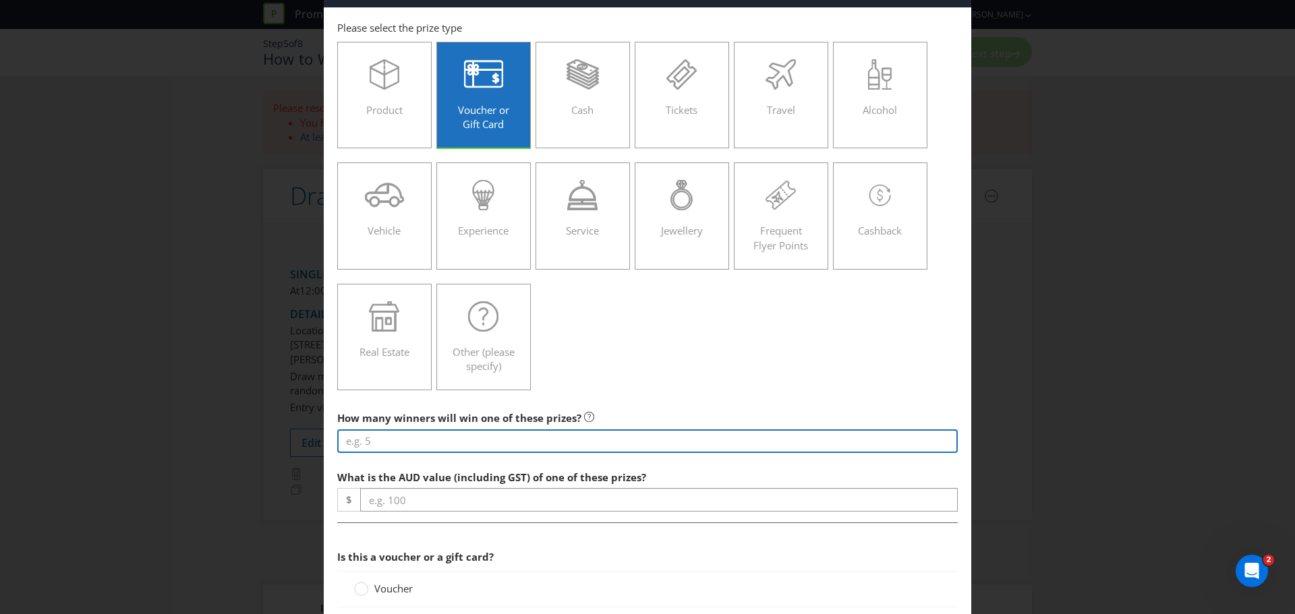
click at [413, 446] on input "number" at bounding box center [647, 441] width 620 height 24
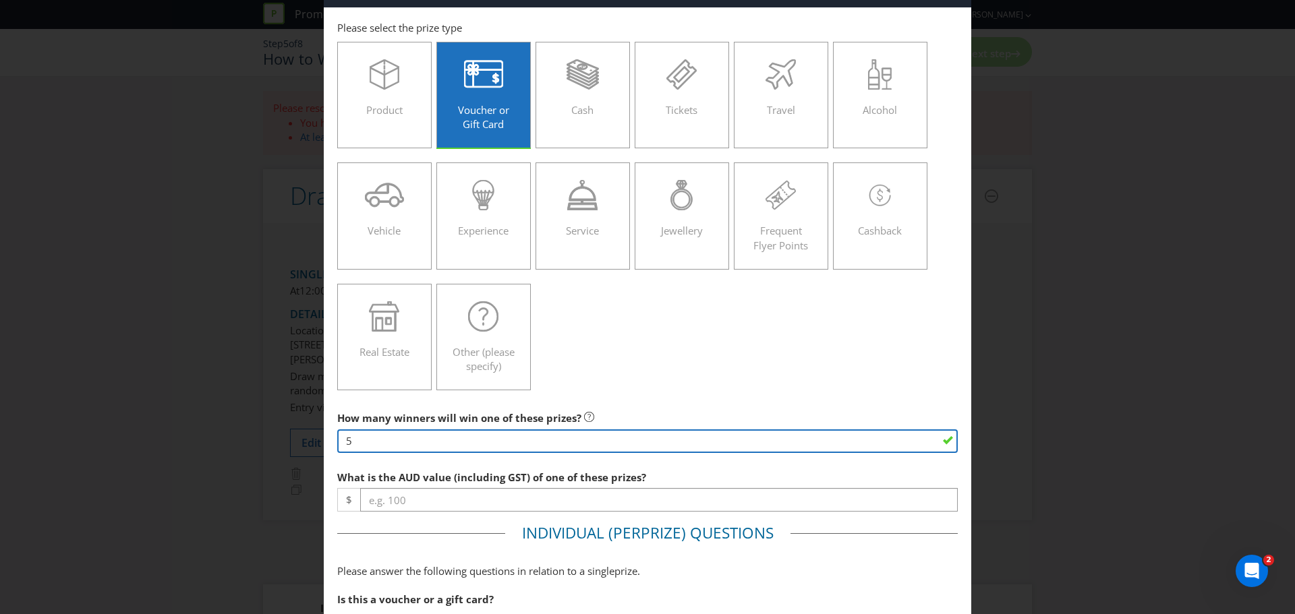
type input "5"
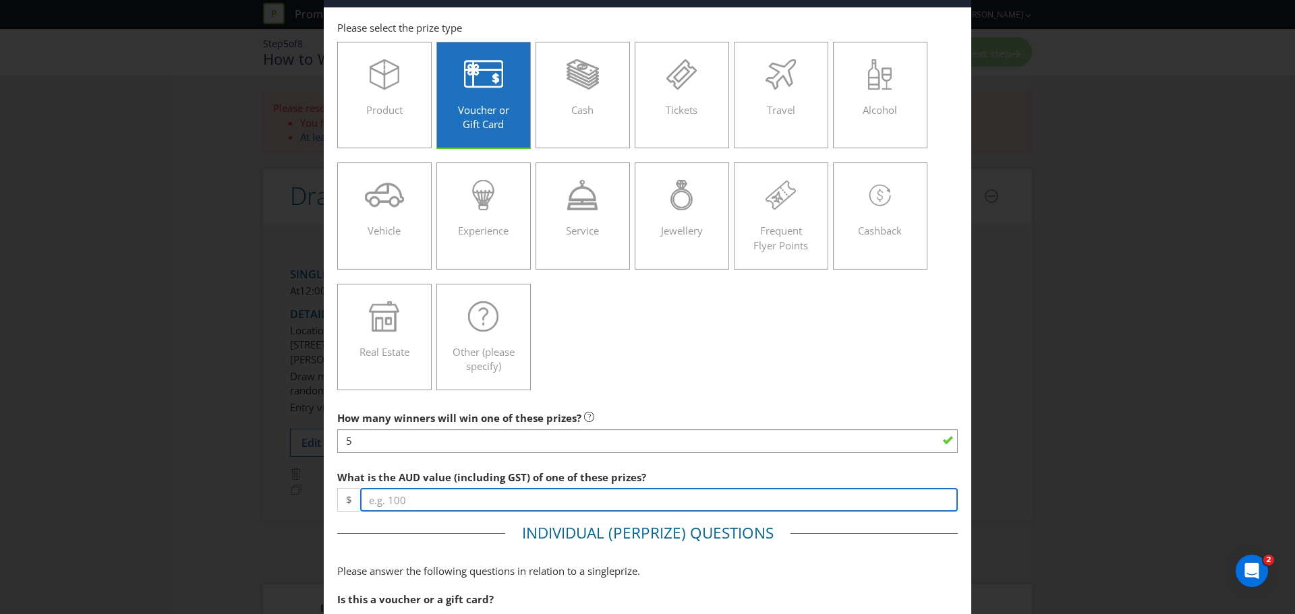
click at [427, 497] on input "number" at bounding box center [658, 500] width 597 height 24
type input "500"
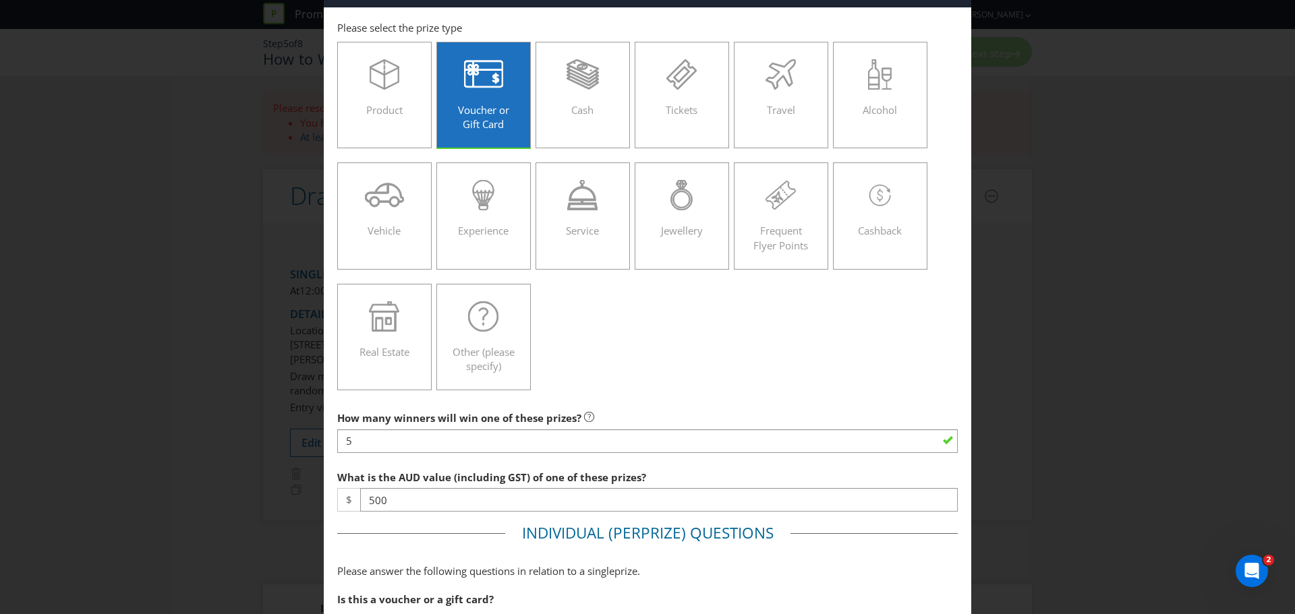
click at [671, 467] on div "What is the AUD value (including GST) of one of these prizes? $ 500" at bounding box center [647, 488] width 620 height 49
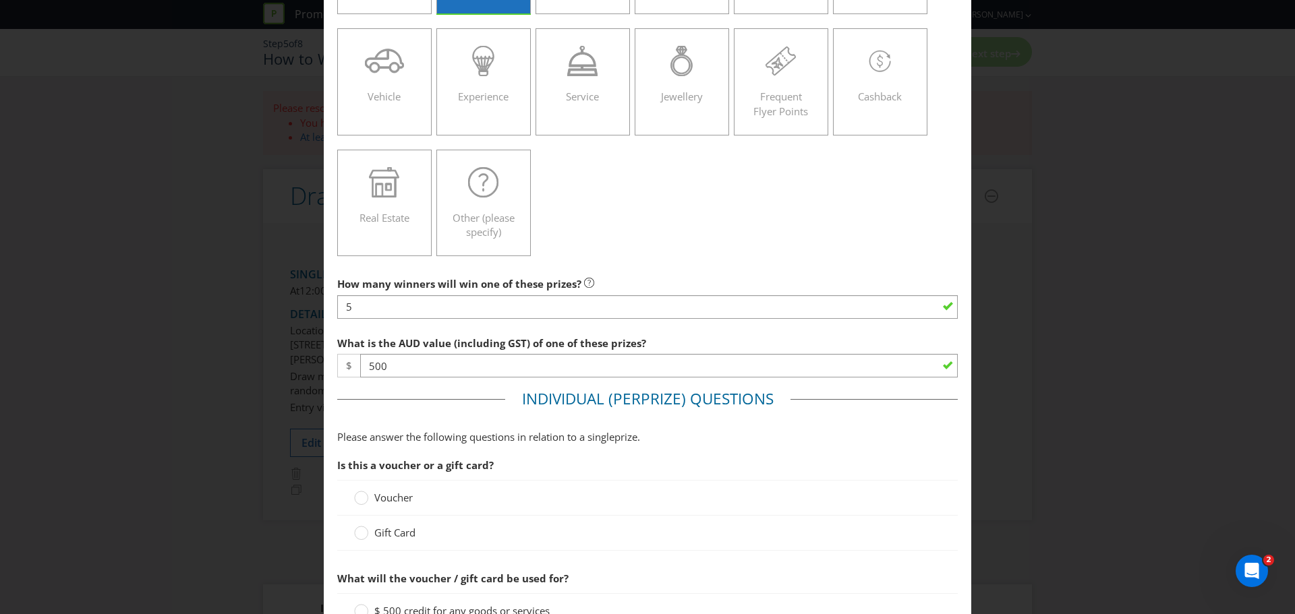
scroll to position [219, 0]
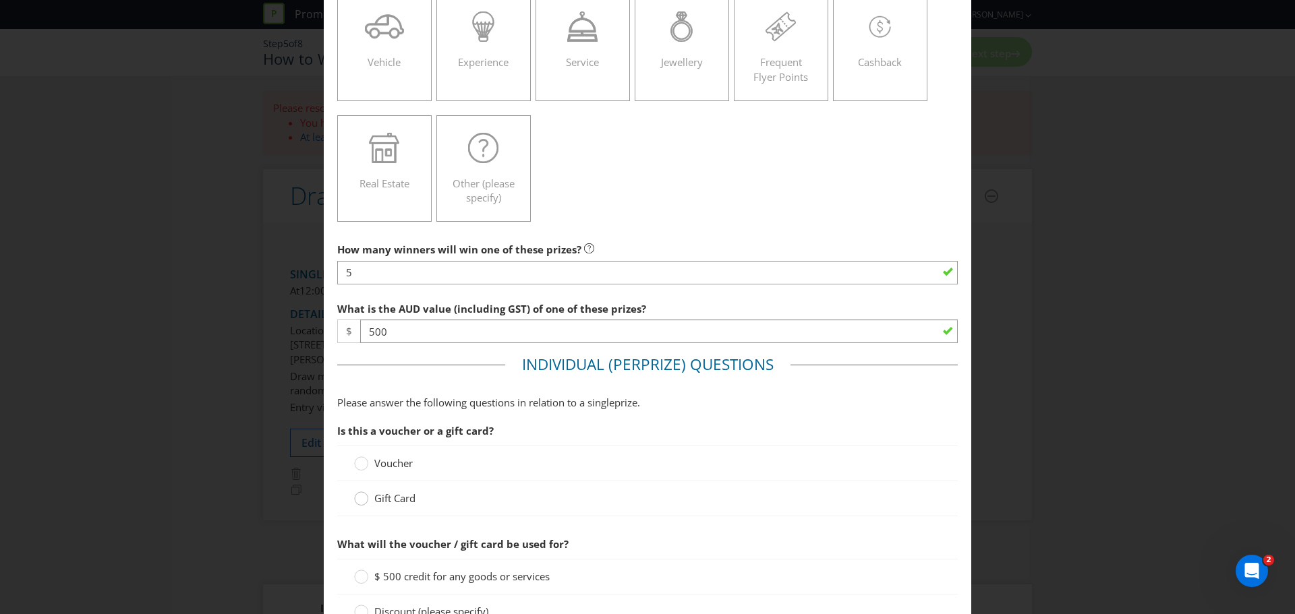
click at [358, 496] on div at bounding box center [361, 494] width 7 height 7
click at [0, 0] on input "Gift Card" at bounding box center [0, 0] width 0 height 0
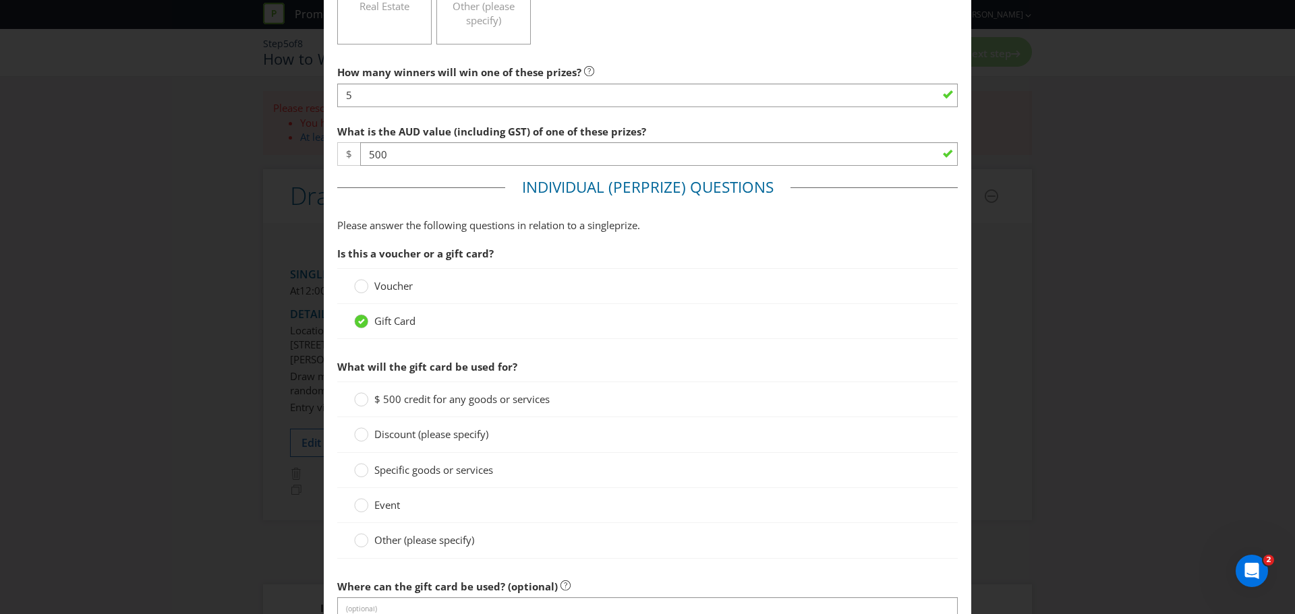
scroll to position [405, 0]
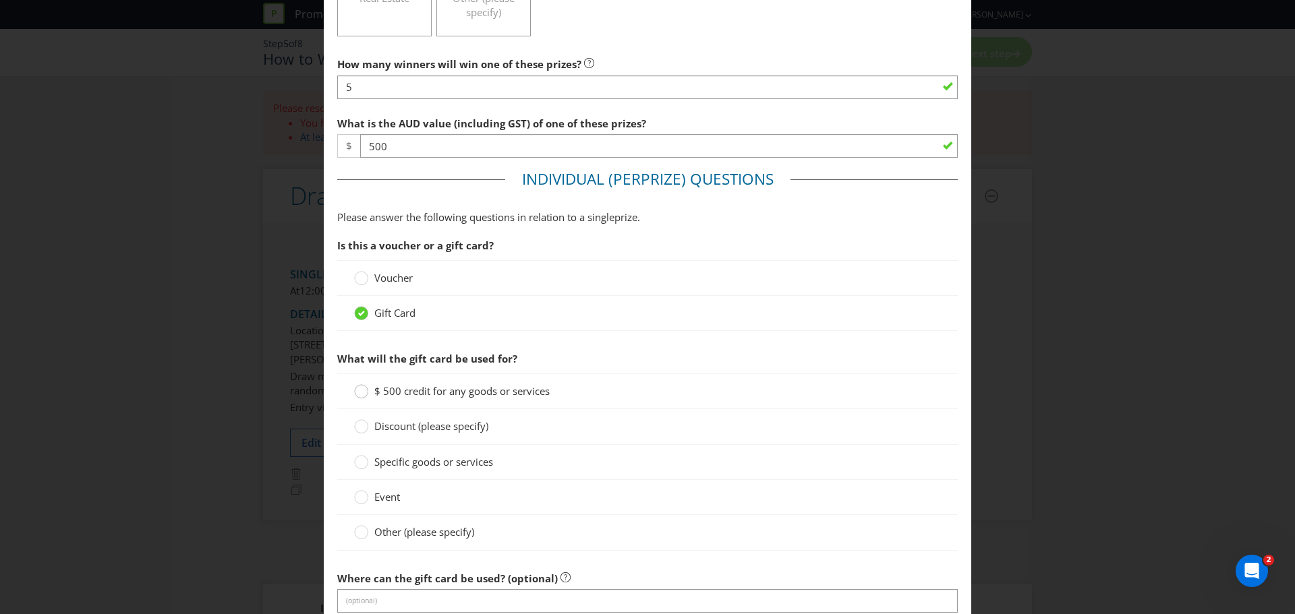
click at [359, 390] on div at bounding box center [361, 387] width 7 height 7
click at [0, 0] on input "$ 500 credit for any goods or services" at bounding box center [0, 0] width 0 height 0
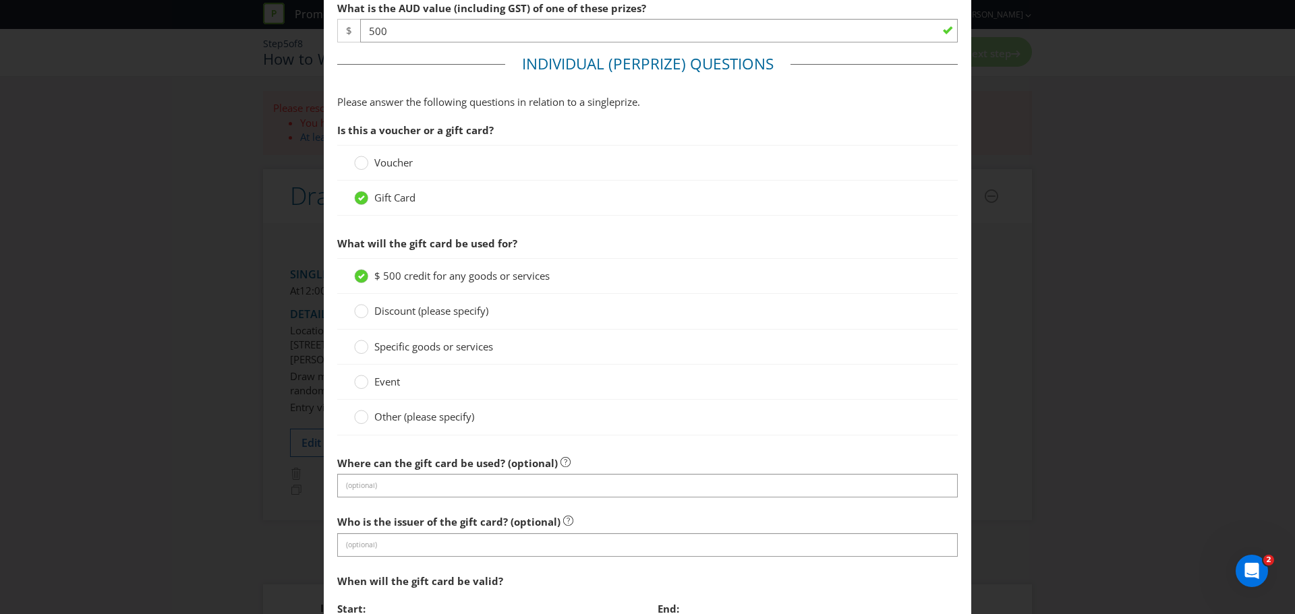
scroll to position [539, 0]
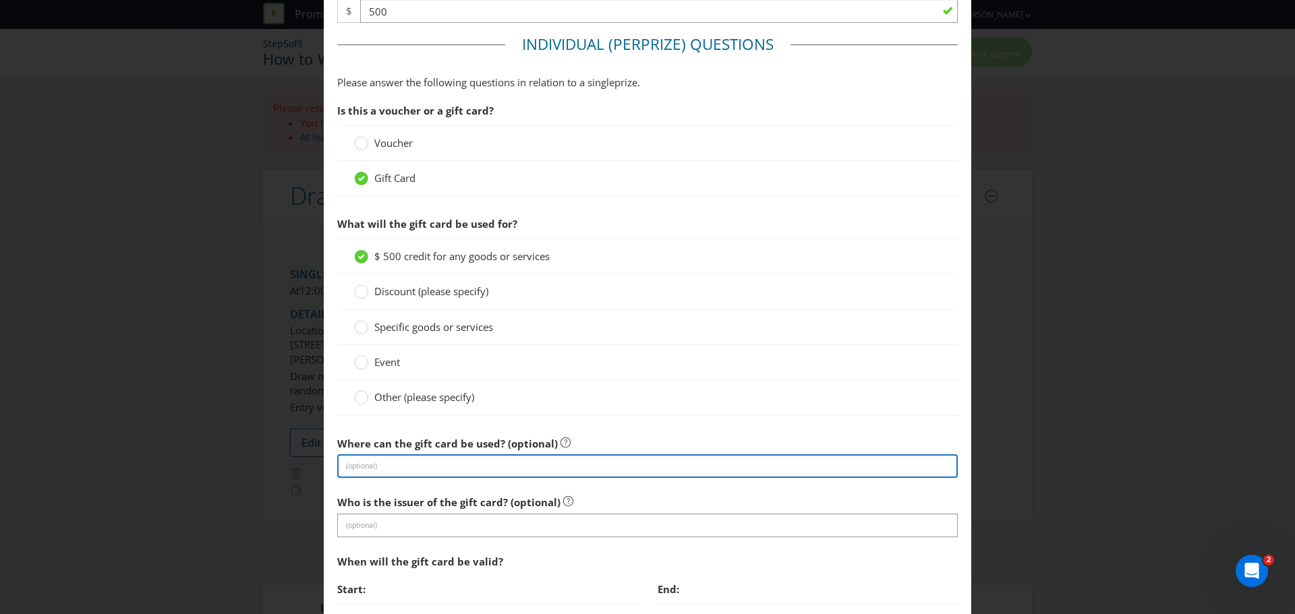
click at [411, 470] on input "text" at bounding box center [647, 466] width 620 height 24
type input "Vicinity Centres"
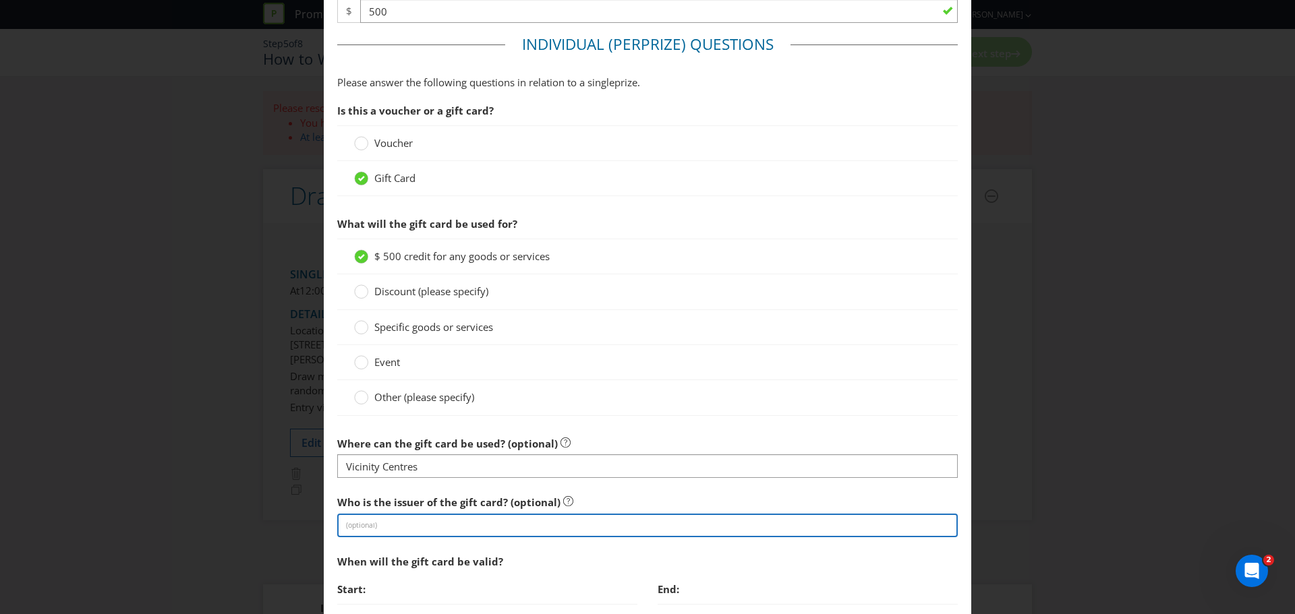
click at [398, 526] on input "text" at bounding box center [647, 526] width 620 height 24
type input "Vicinity Centres"
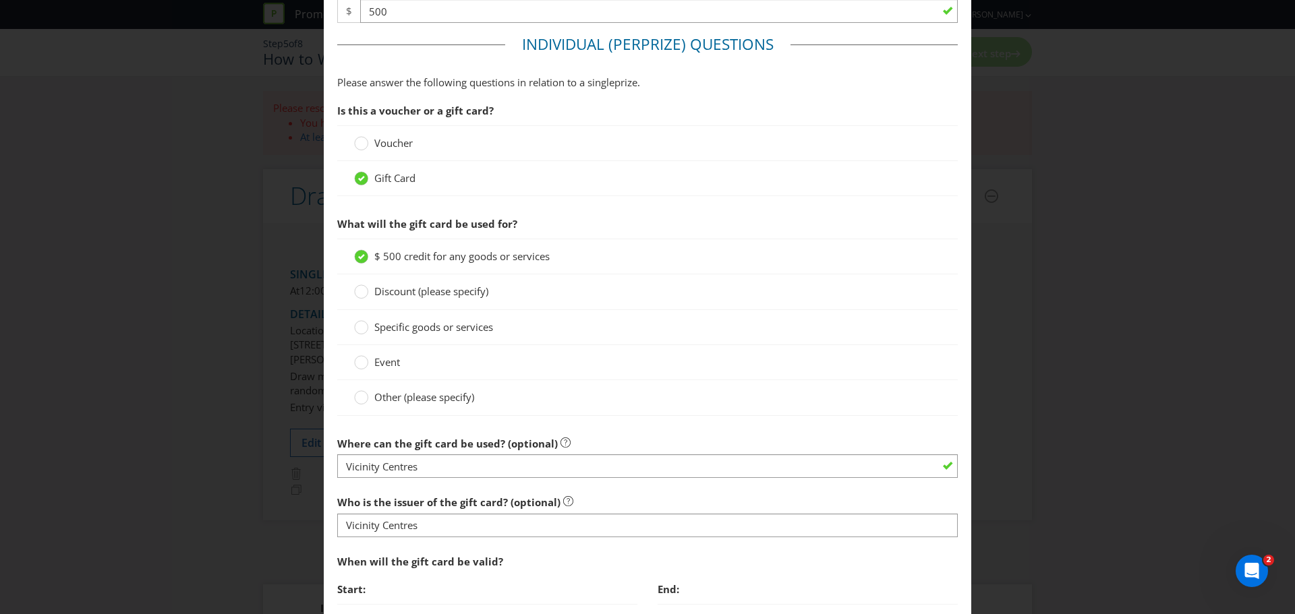
click at [560, 552] on div "When will the gift card be valid?" at bounding box center [647, 562] width 620 height 28
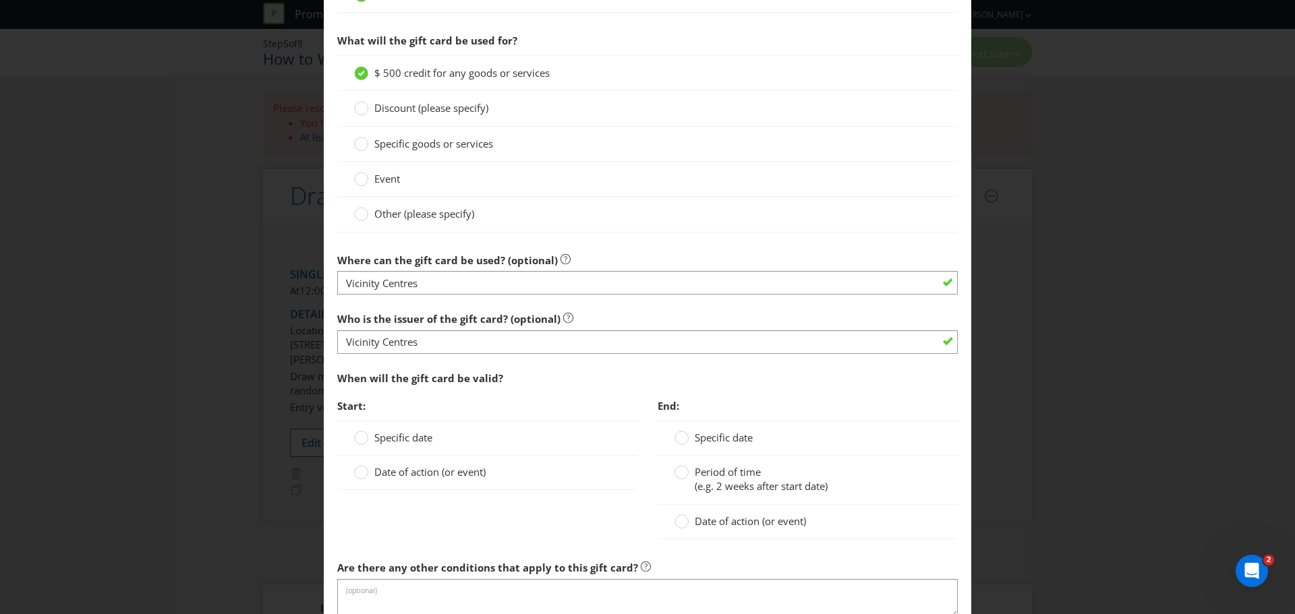
scroll to position [725, 0]
click at [359, 437] on circle at bounding box center [361, 435] width 13 height 13
click at [0, 0] on input "Specific date" at bounding box center [0, 0] width 0 height 0
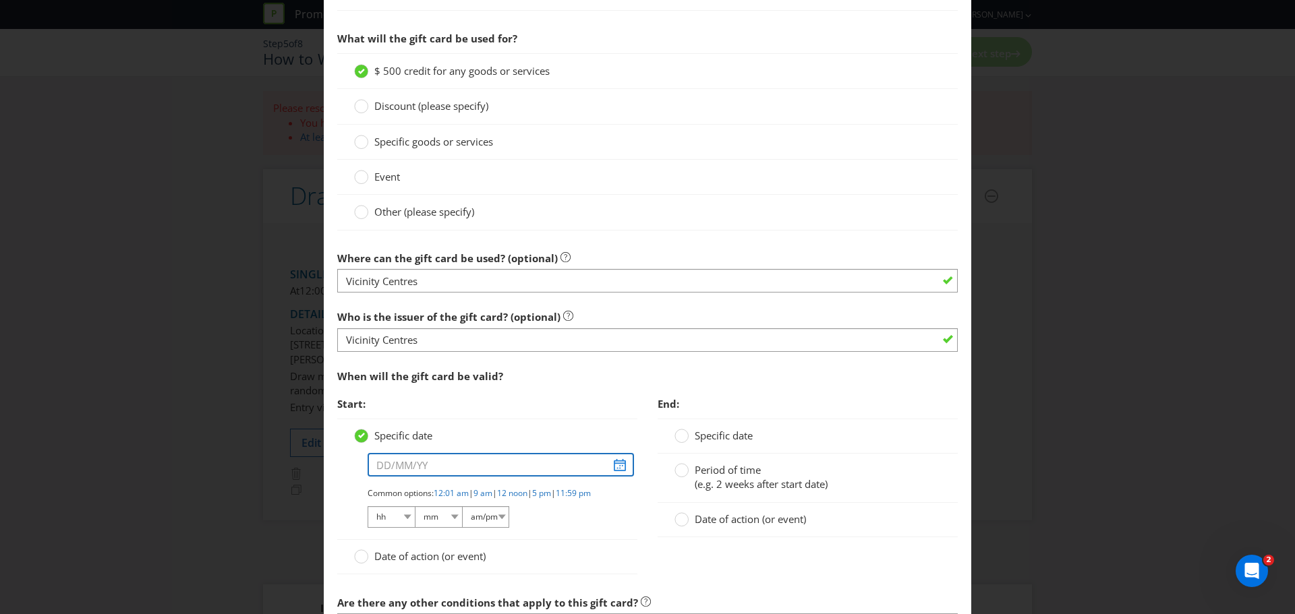
click at [394, 468] on input "text" at bounding box center [500, 465] width 266 height 24
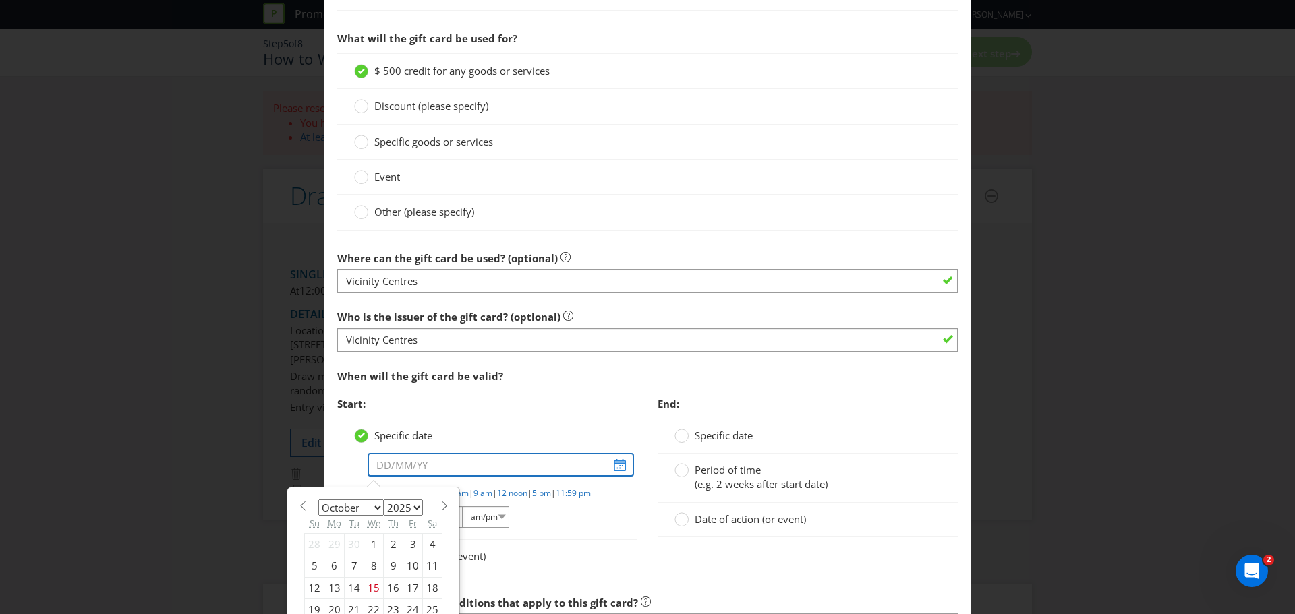
click at [394, 468] on input "text" at bounding box center [500, 465] width 266 height 24
click at [570, 392] on span "Start:" at bounding box center [487, 404] width 300 height 28
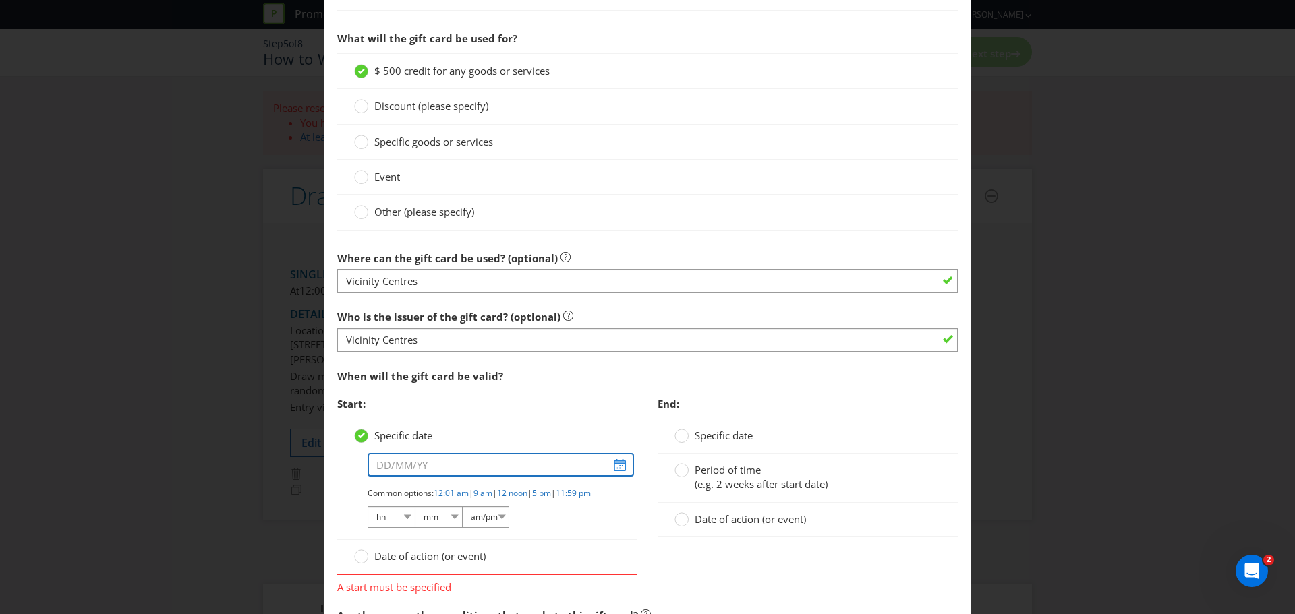
click at [390, 464] on input "text" at bounding box center [500, 465] width 266 height 24
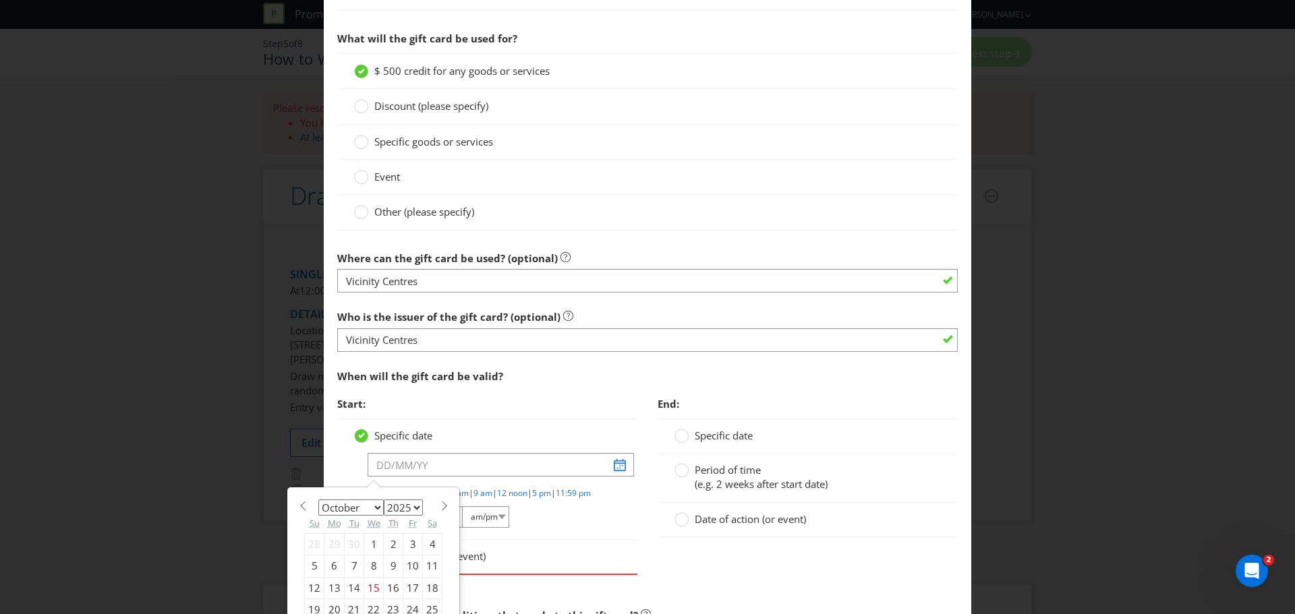
click at [376, 509] on select "January February March April May June July August September October November De…" at bounding box center [350, 508] width 65 height 16
select select "0"
click at [318, 500] on select "January February March April May June July August September October November De…" at bounding box center [350, 508] width 65 height 16
click at [413, 504] on select "2025 2026 2027 2028 2029 2030 2031 2032 2033 2034 2035" at bounding box center [403, 508] width 39 height 16
select select "2026"
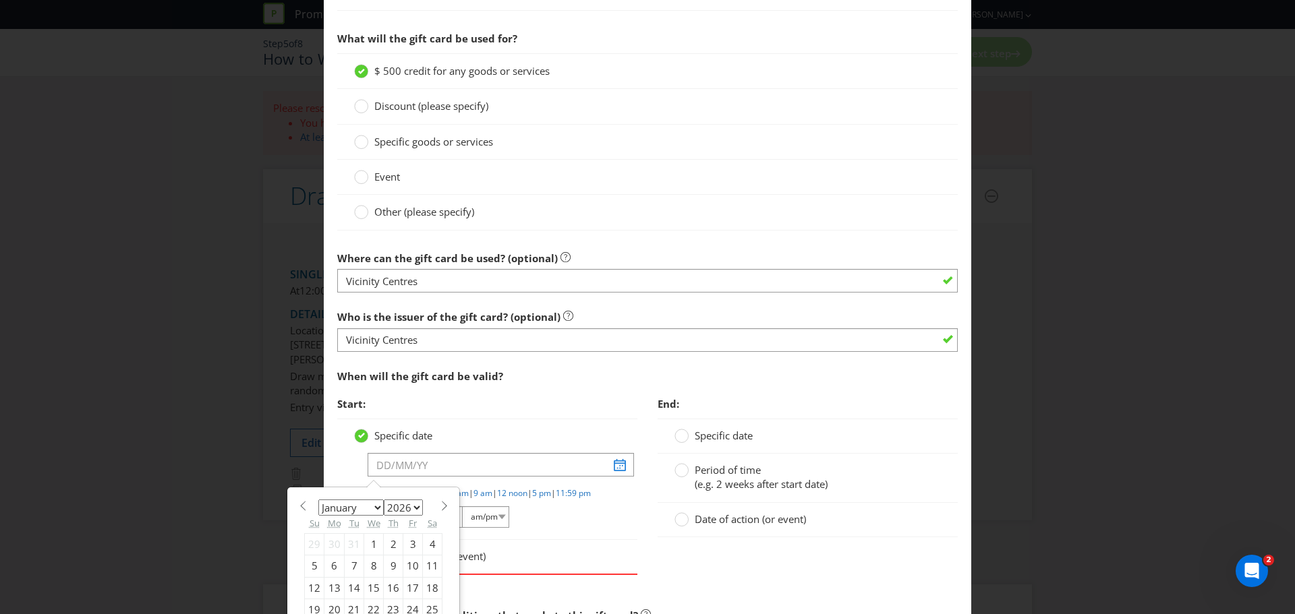
click at [384, 500] on select "2025 2026 2027 2028 2029 2030 2031 2032 2033 2034 2035" at bounding box center [403, 508] width 39 height 16
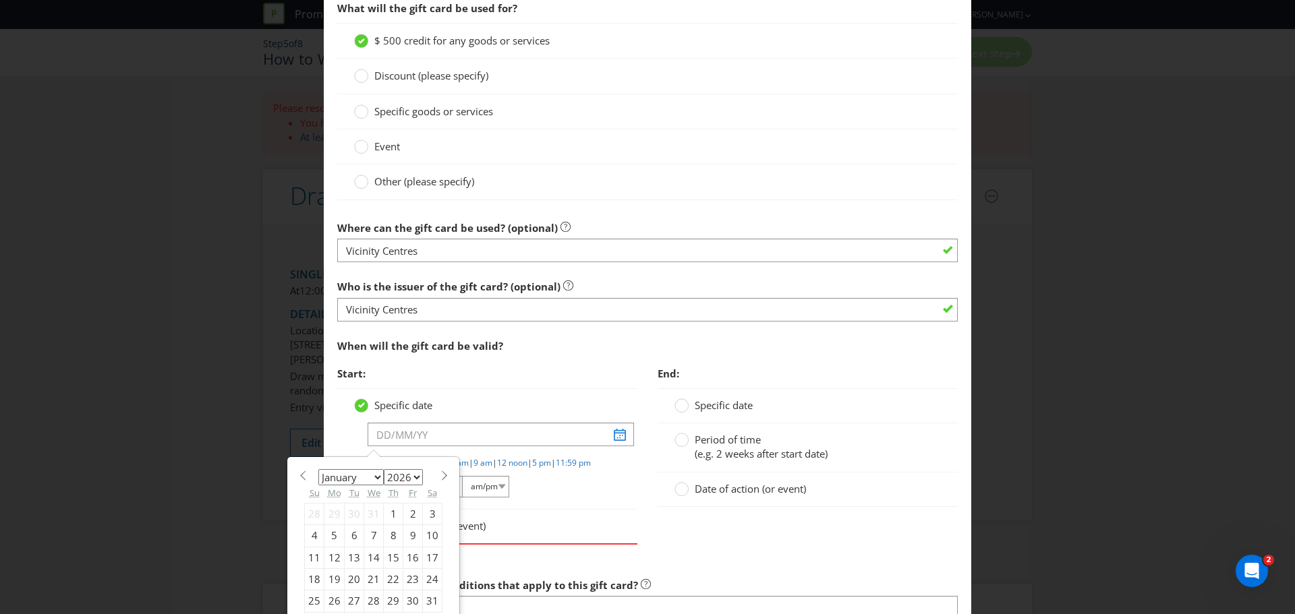
scroll to position [759, 0]
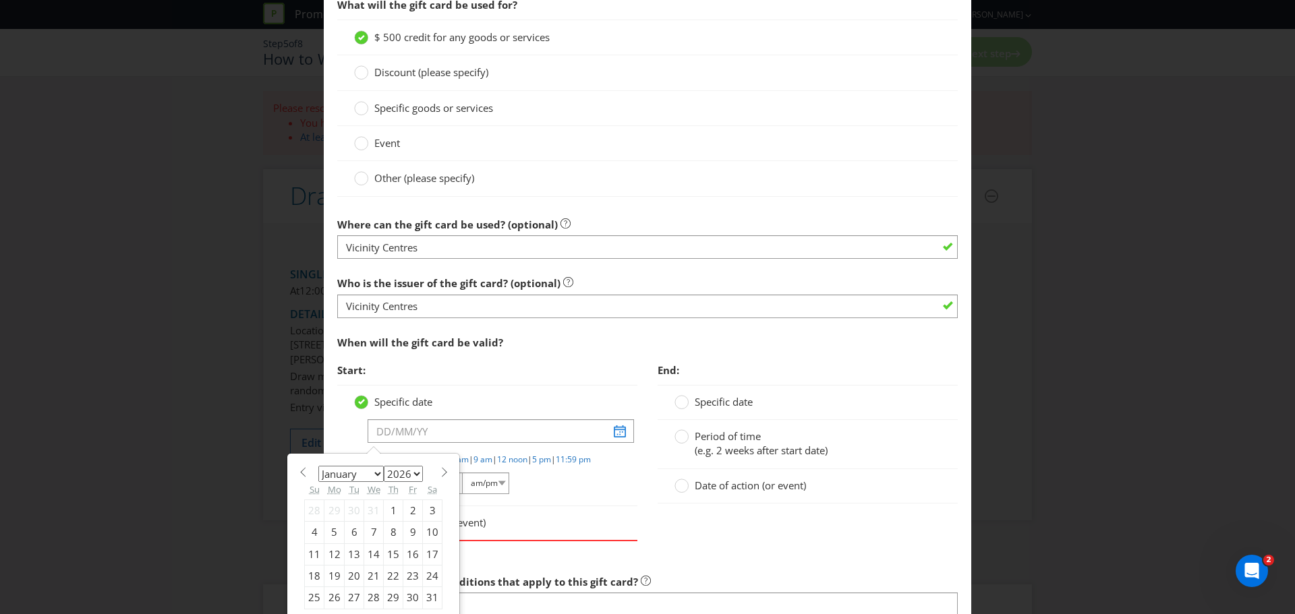
click at [333, 575] on div "19" at bounding box center [334, 577] width 20 height 22
type input "[DATE]"
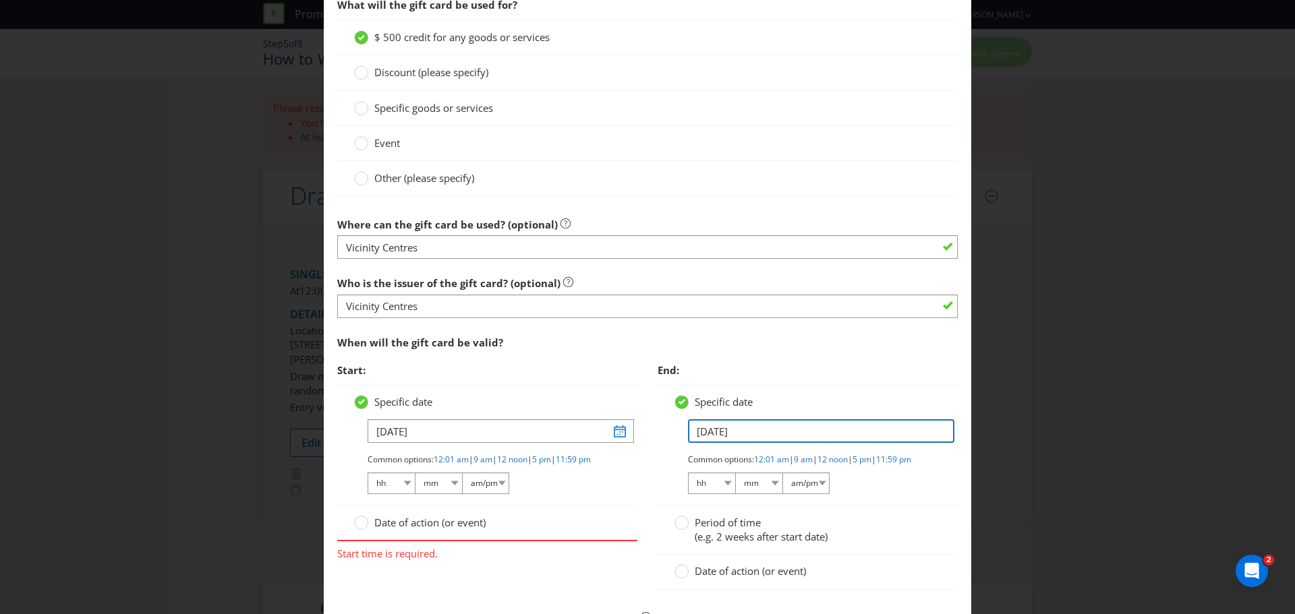
click at [713, 434] on input "[DATE]" at bounding box center [821, 431] width 266 height 24
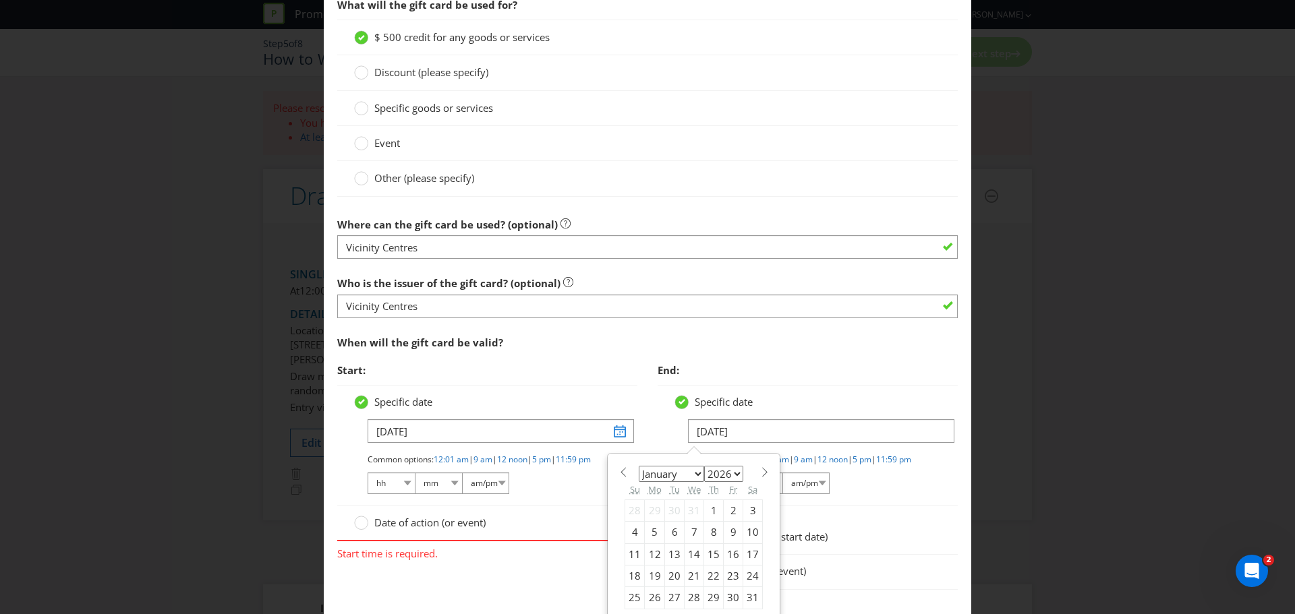
click at [732, 475] on select "2025 2026 2027 2028 2029 2030 2031 2032 2033 2034 2035" at bounding box center [723, 474] width 39 height 16
select select "2029"
click at [704, 466] on select "2025 2026 2027 2028 2029 2030 2031 2032 2033 2034 2035" at bounding box center [723, 474] width 39 height 16
click at [703, 434] on input "[DATE]" at bounding box center [821, 431] width 266 height 24
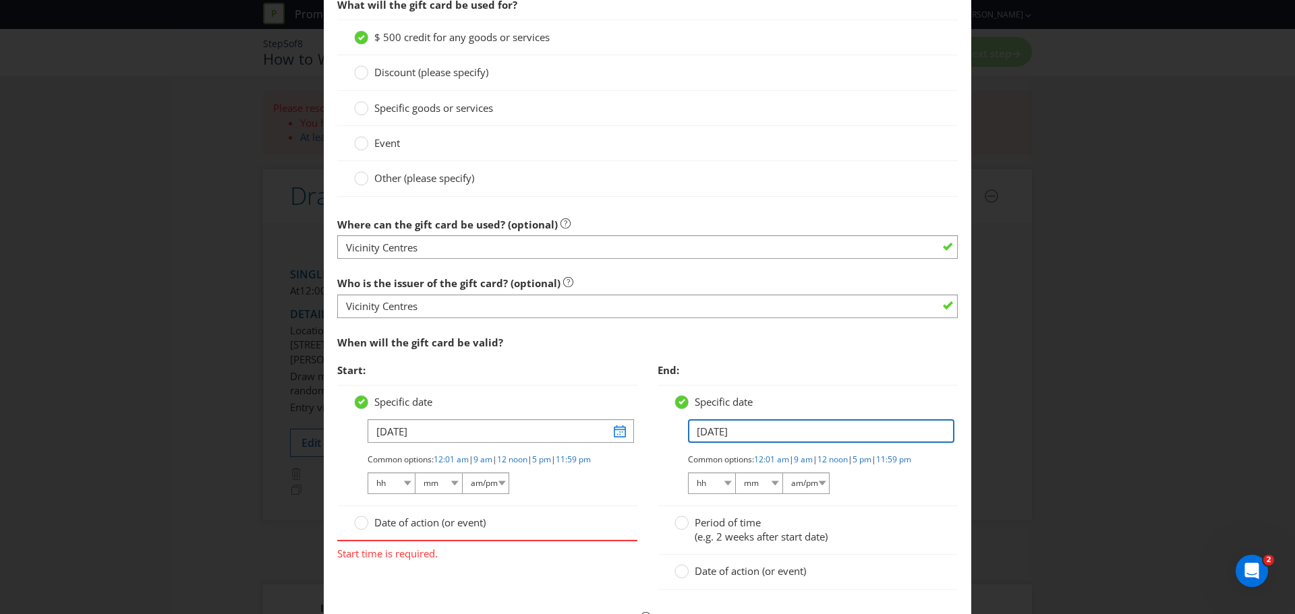
type input "[DATE]"
click at [899, 506] on div "Specific date [DATE] Common options: 12:01 am | 9 am | 12 noon | 5 pm | 11:59 p…" at bounding box center [807, 445] width 300 height 121
click at [403, 494] on select "hh 01 02 03 04 05 06 07 08 09 10 11 12" at bounding box center [390, 484] width 47 height 22
select select "09"
click at [367, 483] on select "hh 01 02 03 04 05 06 07 08 09 10 11 12" at bounding box center [390, 484] width 47 height 22
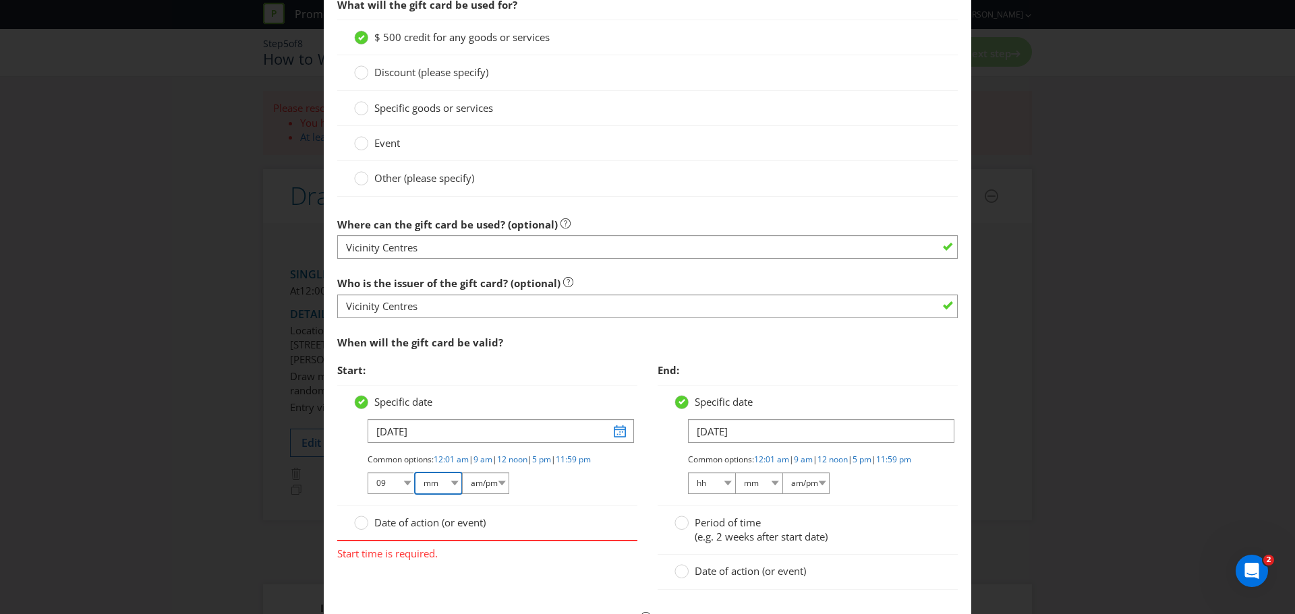
click at [450, 494] on select "mm 00 01 05 10 15 20 25 29 30 35 40 45 50 55 59" at bounding box center [438, 484] width 47 height 22
select select "00"
click at [415, 483] on select "mm 00 01 05 10 15 20 25 29 30 35 40 45 50 55 59" at bounding box center [438, 484] width 47 height 22
click at [499, 494] on select "am/pm am pm" at bounding box center [485, 484] width 47 height 22
select select "am"
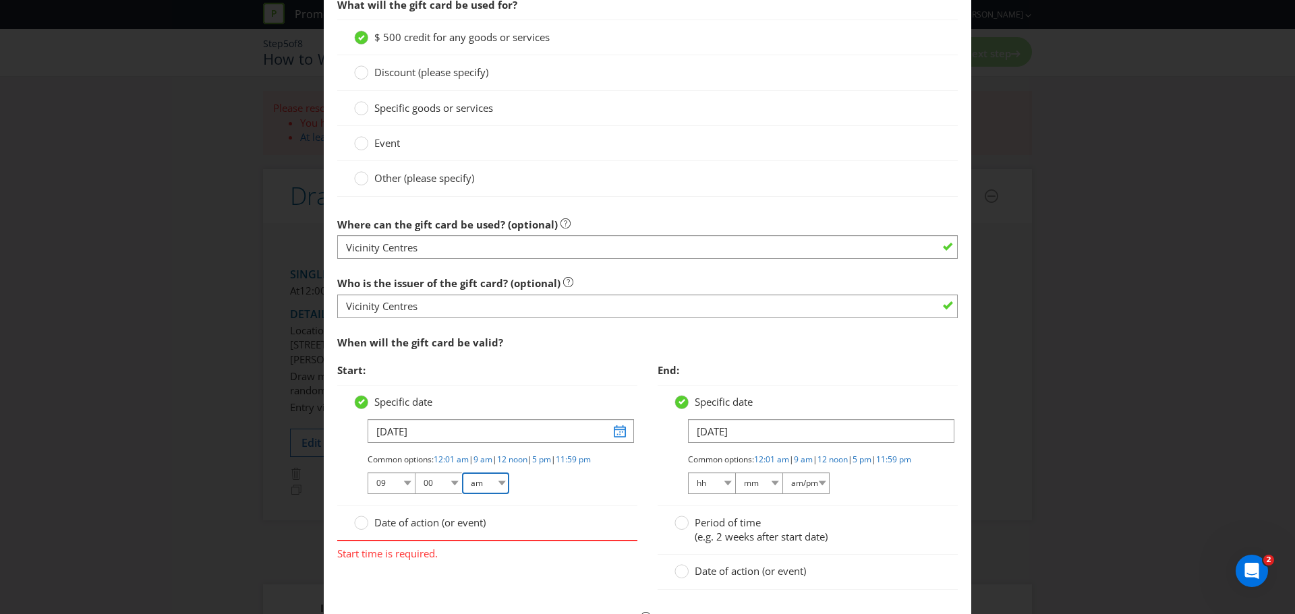
click at [462, 483] on select "am/pm am pm" at bounding box center [485, 484] width 47 height 22
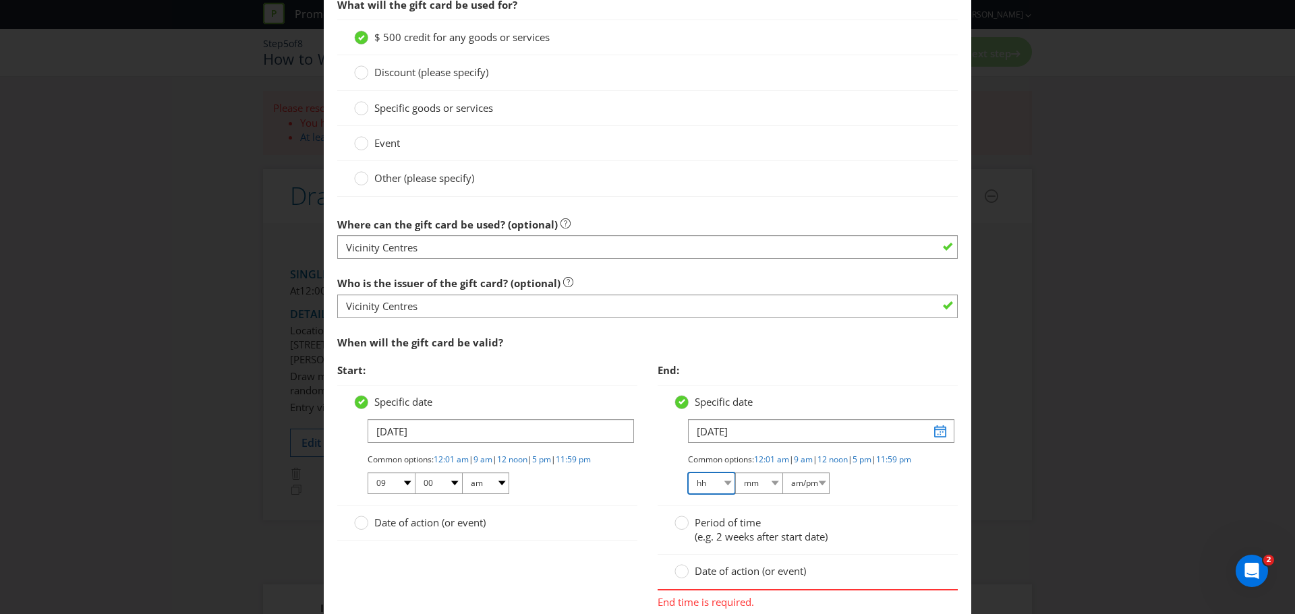
click at [721, 494] on select "hh 01 02 03 04 05 06 07 08 09 10 11 12" at bounding box center [711, 484] width 47 height 22
select select "11"
click at [688, 483] on select "hh 01 02 03 04 05 06 07 08 09 10 11 12" at bounding box center [711, 484] width 47 height 22
click at [768, 494] on select "mm 00 01 05 10 15 20 25 29 30 35 40 45 50 55 59" at bounding box center [758, 484] width 47 height 22
select select "59"
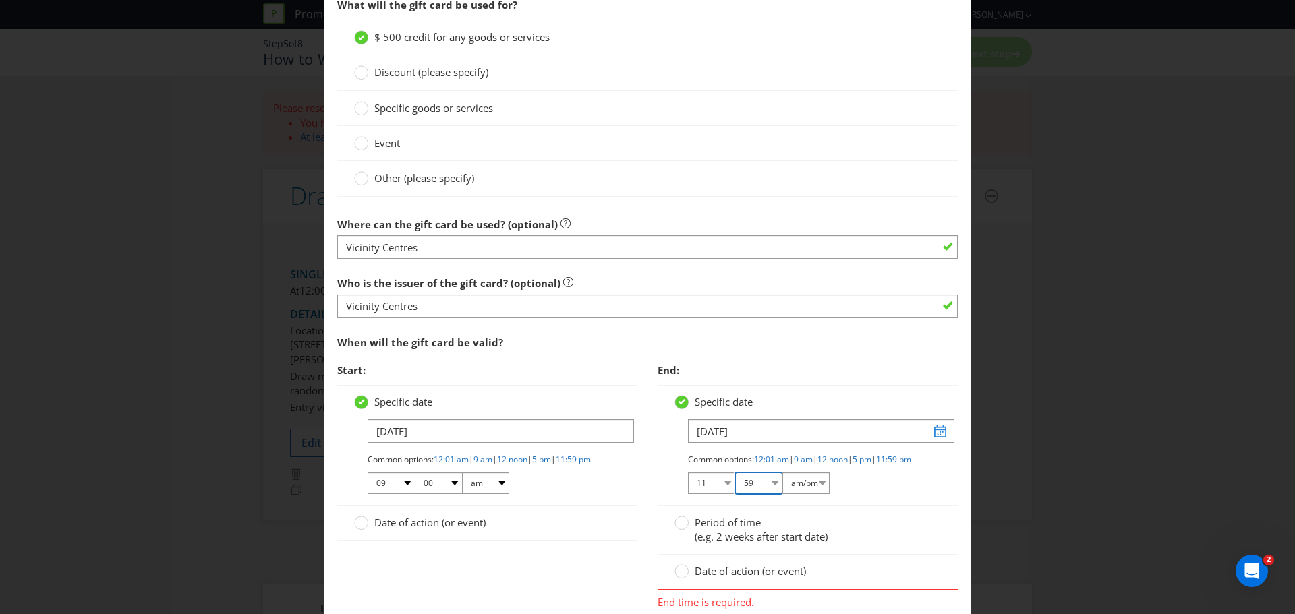
click at [735, 483] on select "mm 00 01 05 10 15 20 25 29 30 35 40 45 50 55 59" at bounding box center [758, 484] width 47 height 22
click at [814, 494] on select "am/pm am pm" at bounding box center [805, 484] width 47 height 22
select select "pm"
click at [782, 483] on select "am/pm am pm" at bounding box center [805, 484] width 47 height 22
click at [904, 534] on div "Period of time (e.g. 2 weeks after start date)" at bounding box center [807, 530] width 266 height 29
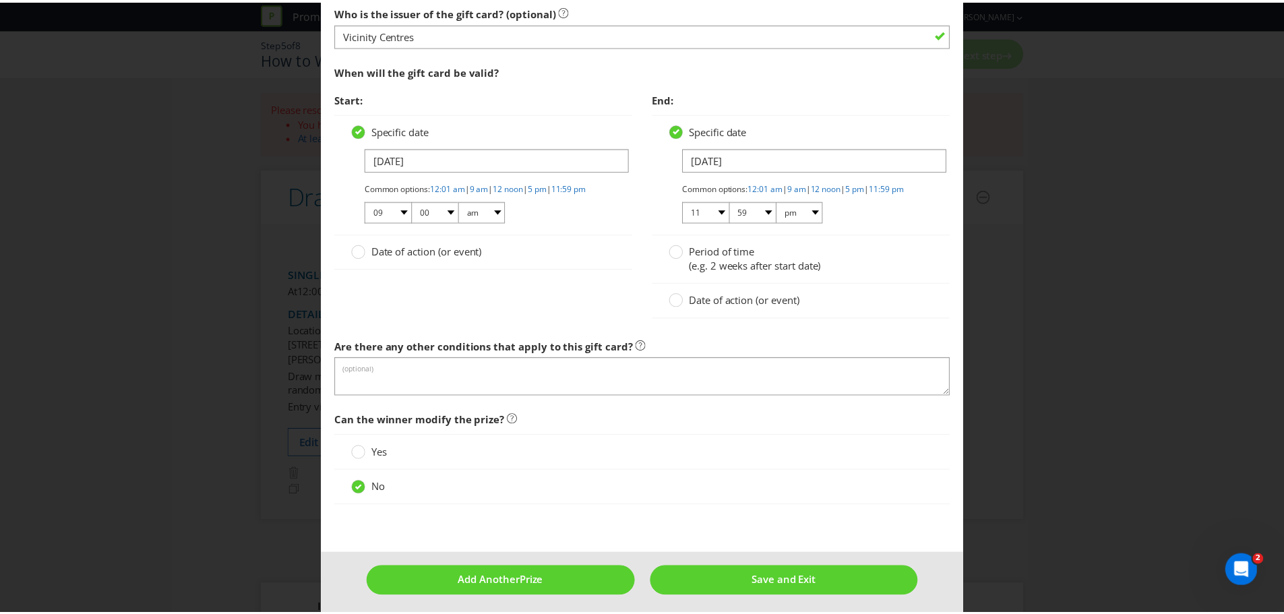
scroll to position [1048, 0]
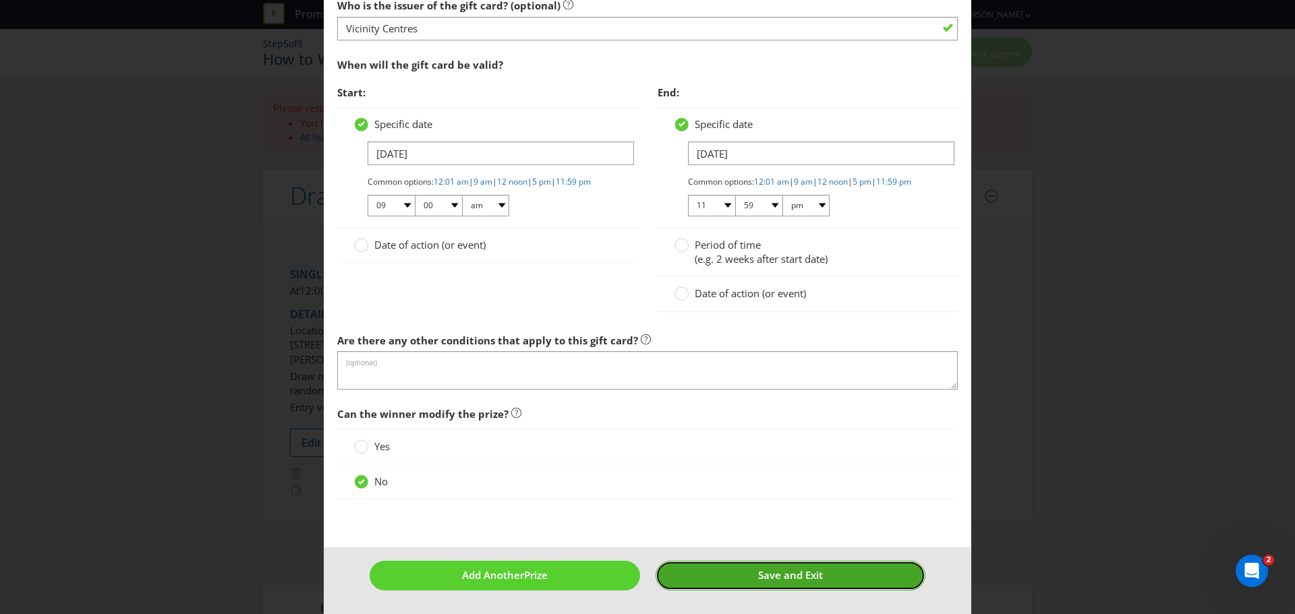
click at [812, 576] on span "Save and Exit" at bounding box center [790, 574] width 65 height 13
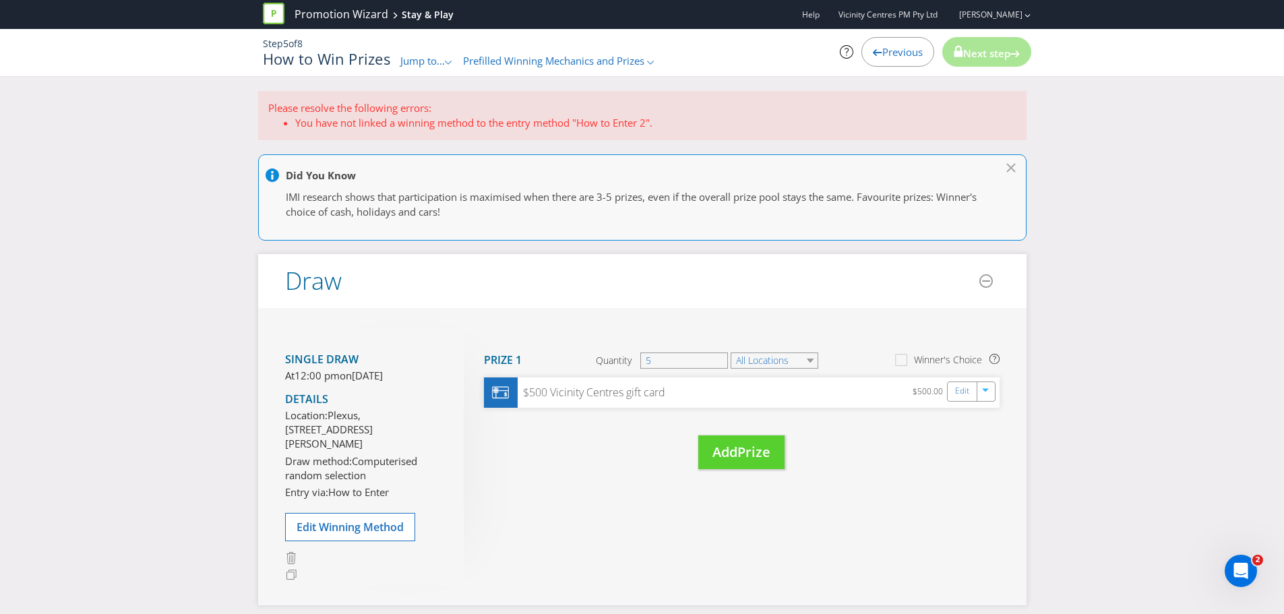
click at [563, 119] on li "You have not linked a winning method to the entry method "How to Enter 2"." at bounding box center [655, 123] width 721 height 14
click at [333, 535] on span "Edit Winning Method" at bounding box center [350, 527] width 107 height 15
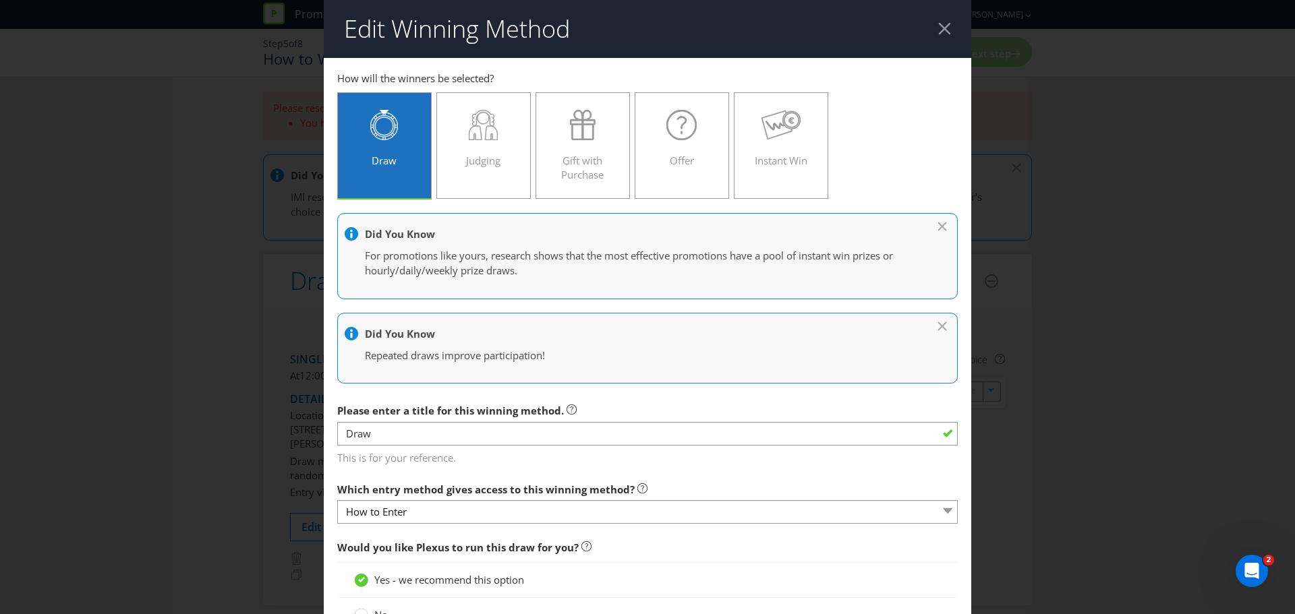
click at [938, 24] on div at bounding box center [944, 28] width 13 height 13
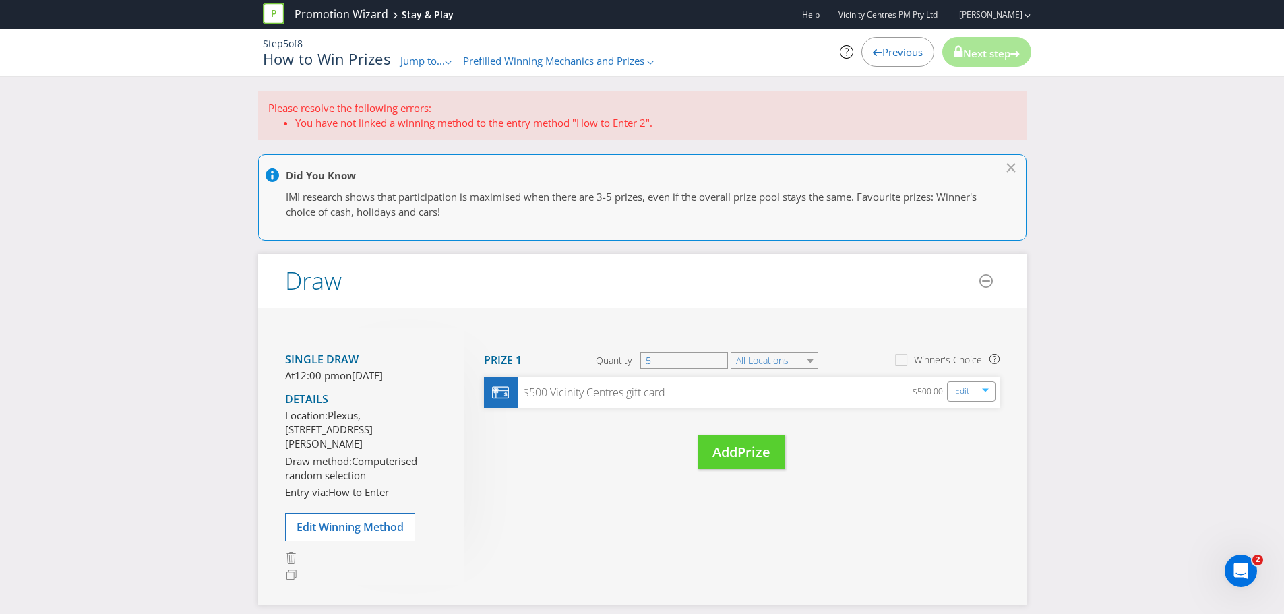
click at [452, 57] on div ".st0{fill-rule:evenodd;clip-rule:evenodd;}" at bounding box center [449, 61] width 8 height 14
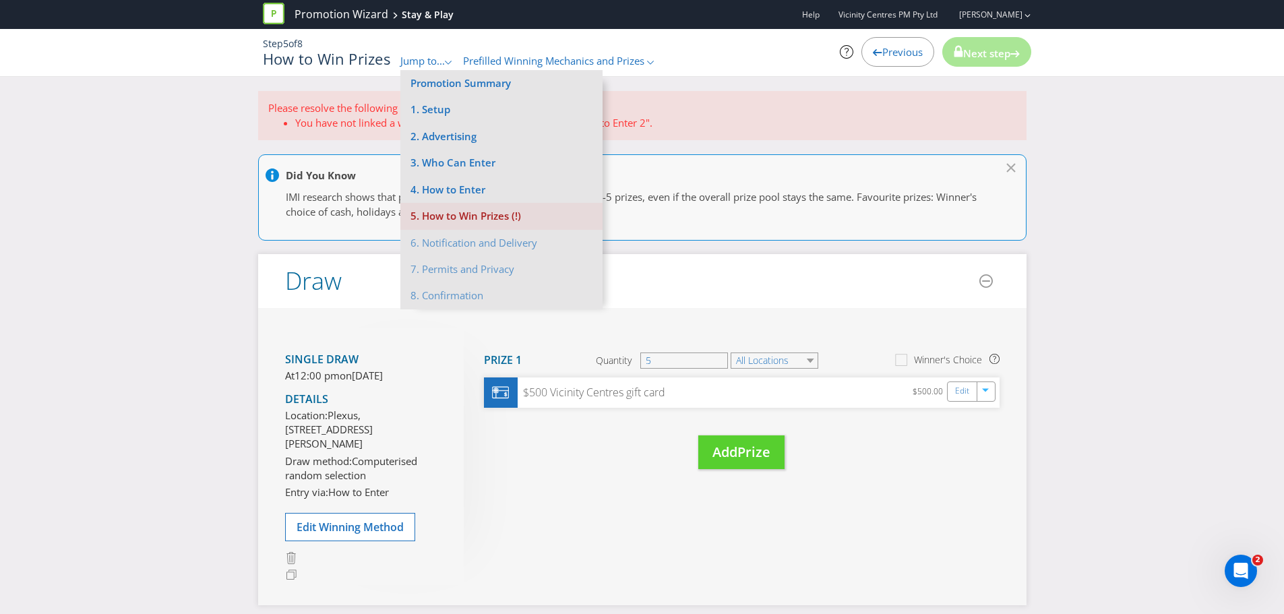
click at [463, 216] on li "5. How to Win Prizes (!)" at bounding box center [501, 216] width 202 height 26
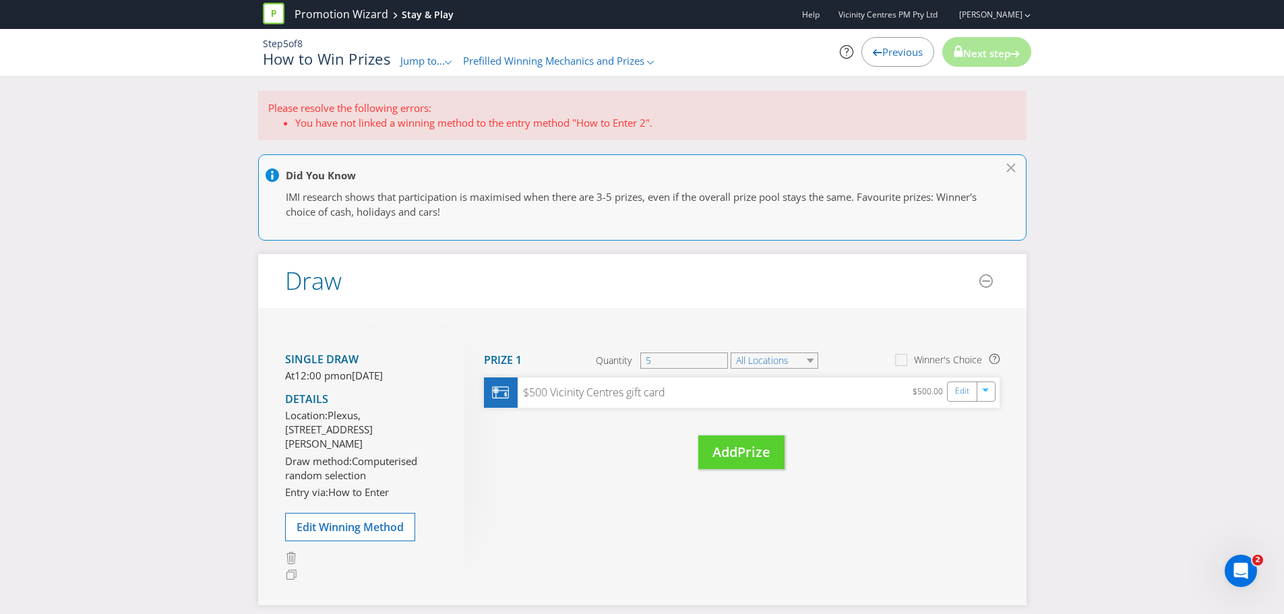
click at [626, 56] on span "Prefilled Winning Mechanics and Prizes" at bounding box center [553, 60] width 181 height 13
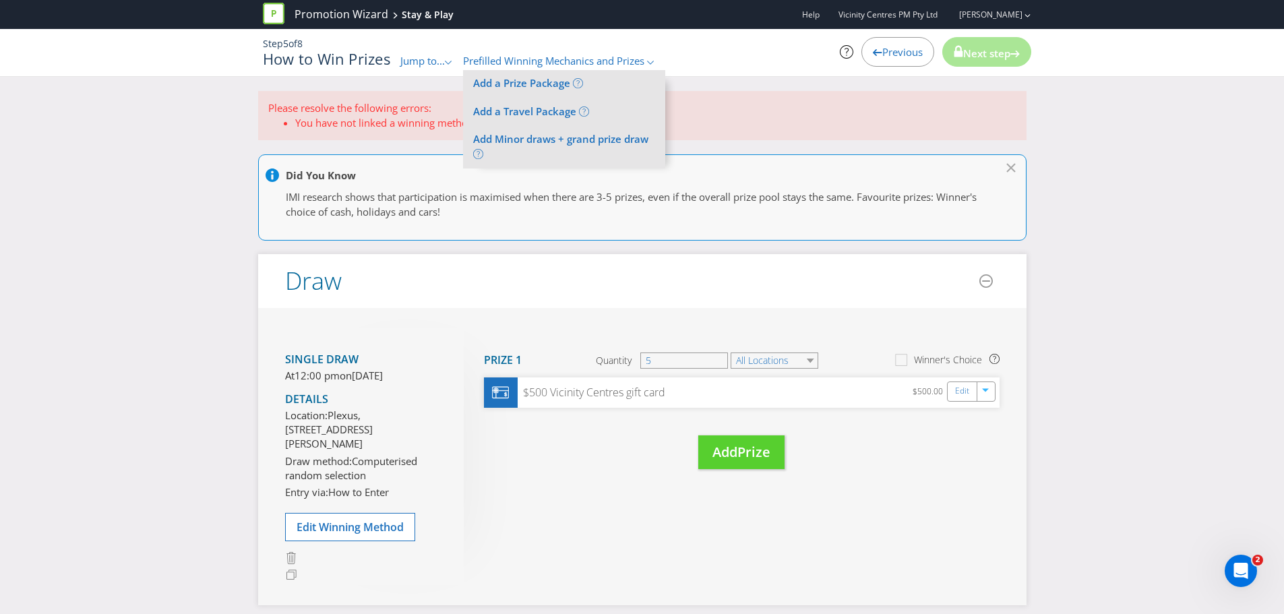
click at [626, 56] on span "Prefilled Winning Mechanics and Prizes" at bounding box center [553, 60] width 181 height 13
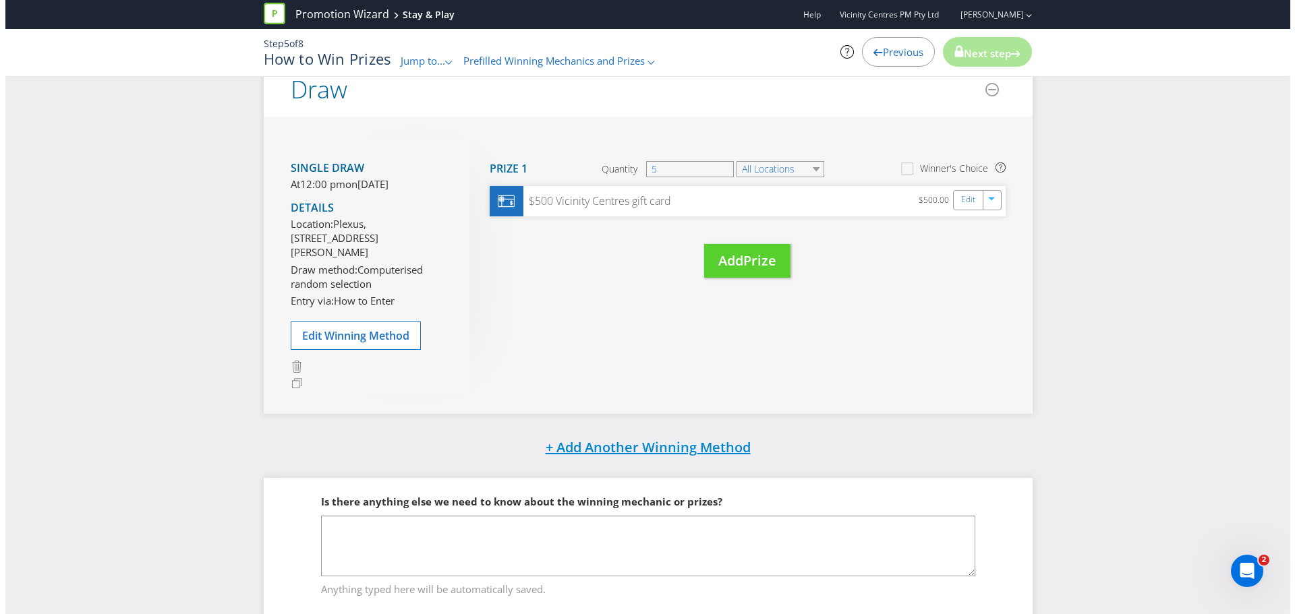
scroll to position [239, 0]
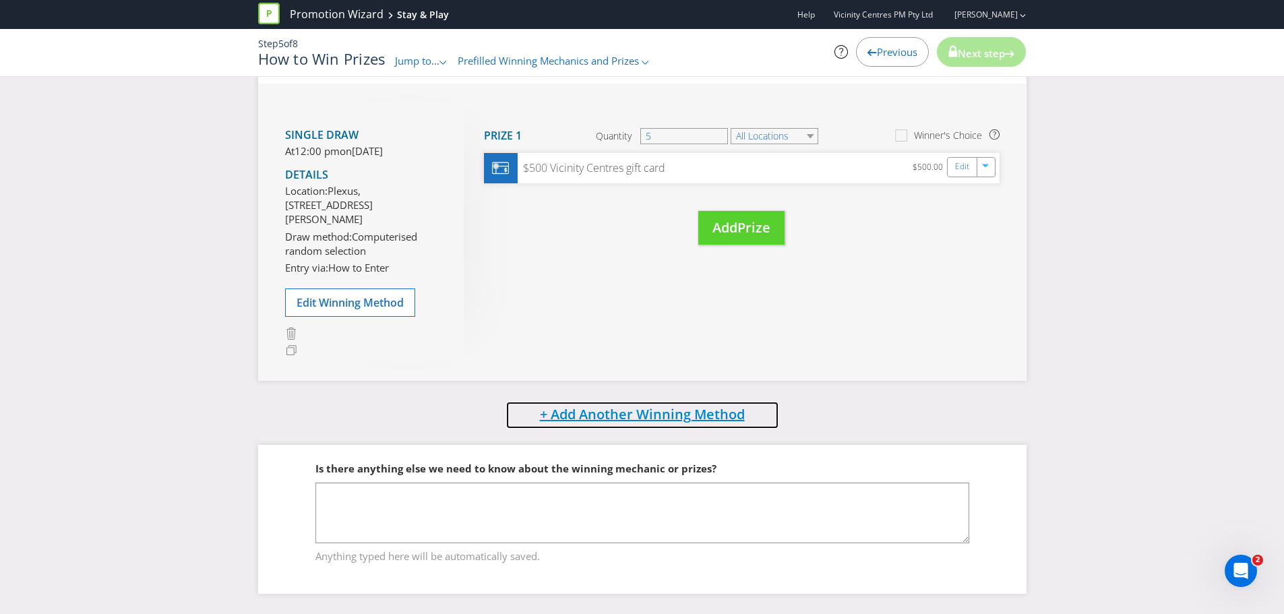
click at [620, 408] on span "+ Add Another Winning Method" at bounding box center [642, 414] width 205 height 18
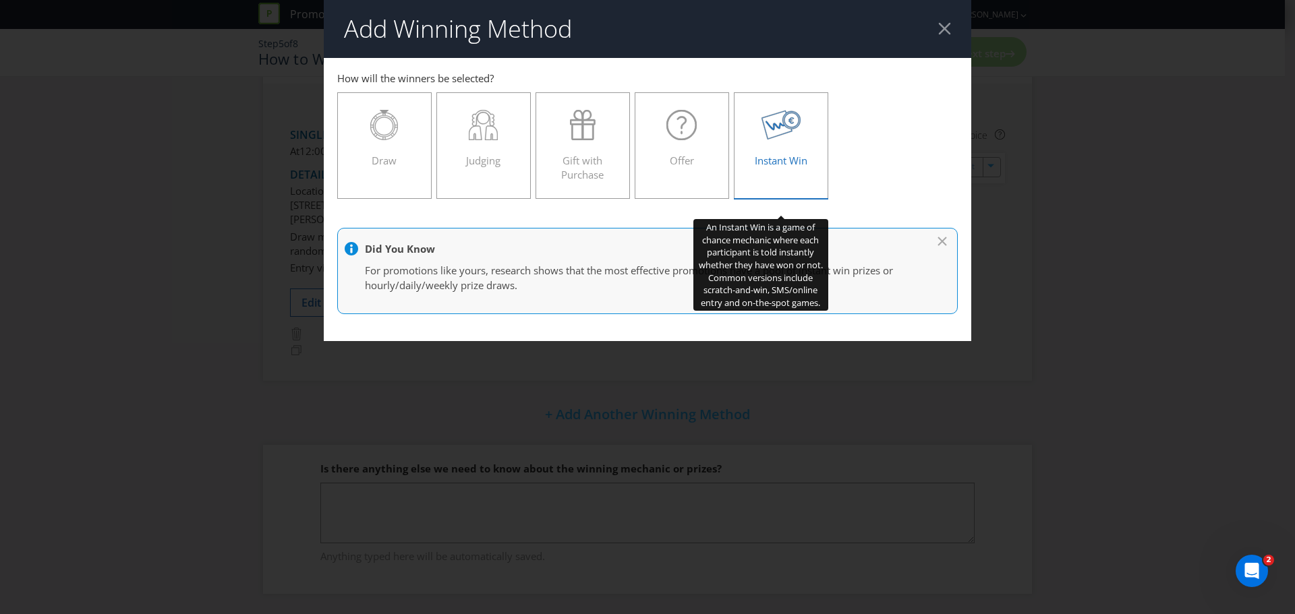
click at [803, 145] on div "Instant Win" at bounding box center [781, 140] width 66 height 61
click at [0, 0] on input "Instant Win" at bounding box center [0, 0] width 0 height 0
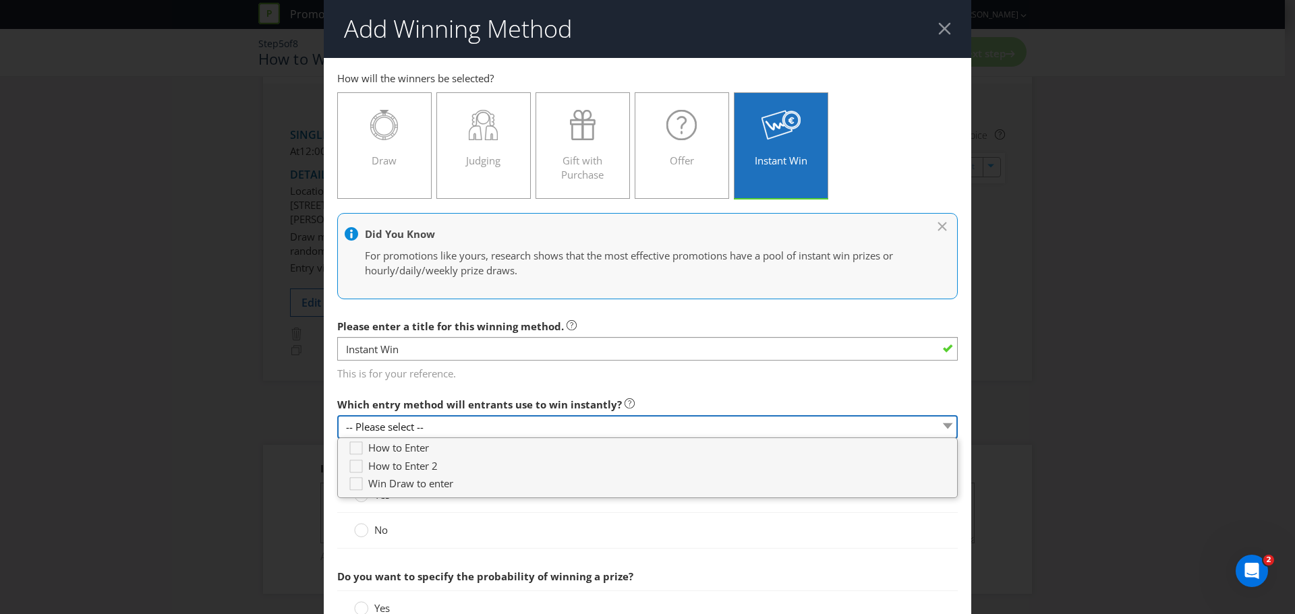
click at [416, 425] on select "-- Please select --" at bounding box center [647, 427] width 620 height 24
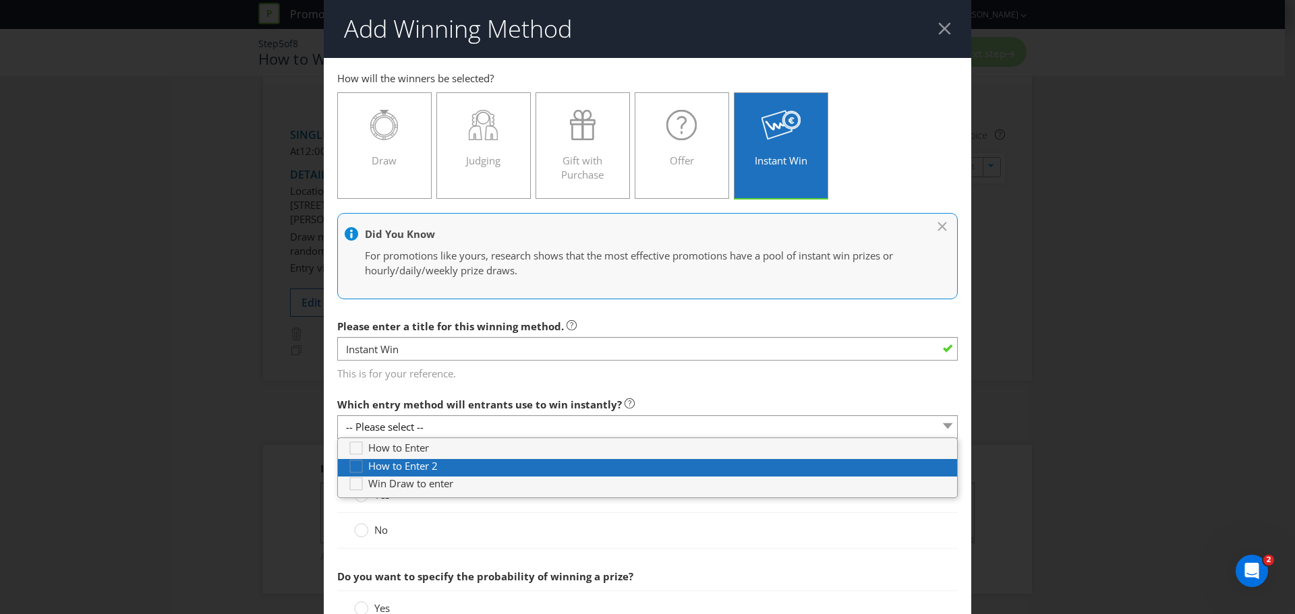
click at [413, 464] on span "How to Enter 2" at bounding box center [402, 465] width 69 height 13
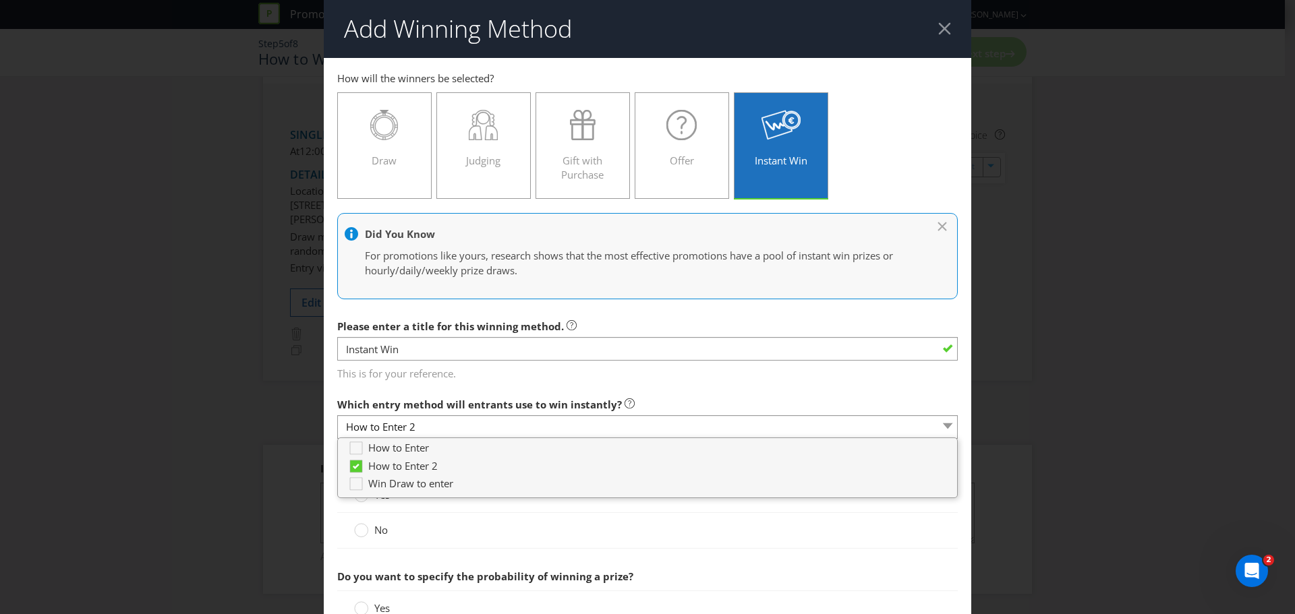
click at [952, 513] on main "How to Enter How to Enter 2 Win Draw to enter How will the winners be selected?…" at bounding box center [647, 571] width 647 height 1026
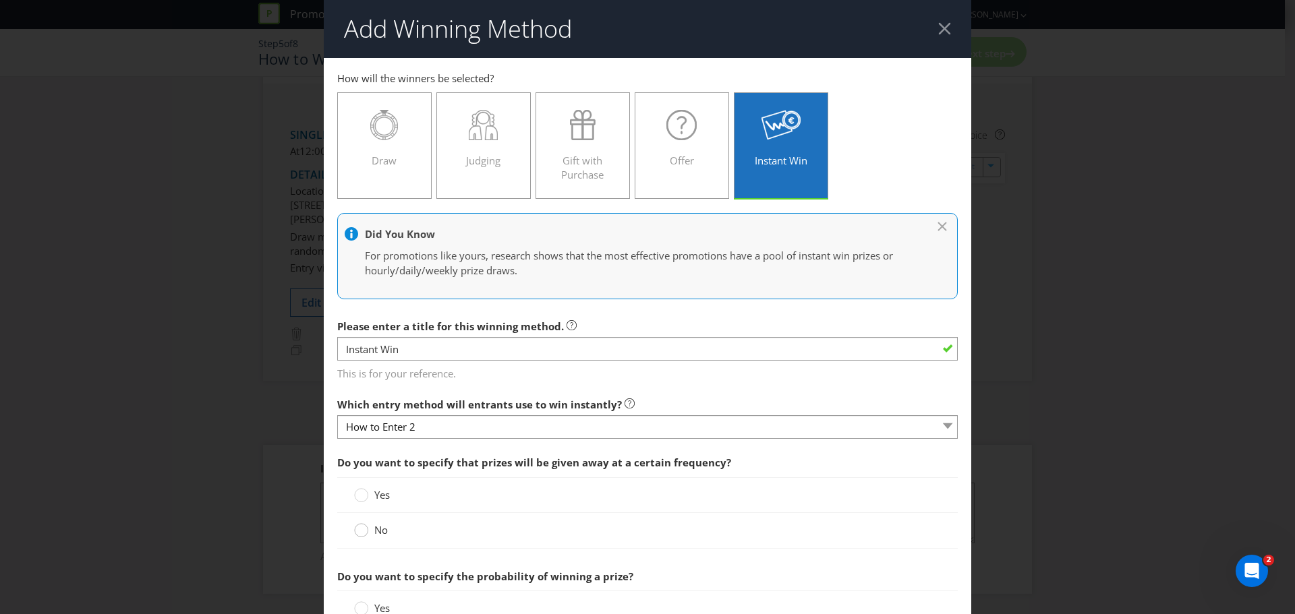
click at [361, 531] on circle at bounding box center [361, 530] width 13 height 13
click at [0, 0] on input "No" at bounding box center [0, 0] width 0 height 0
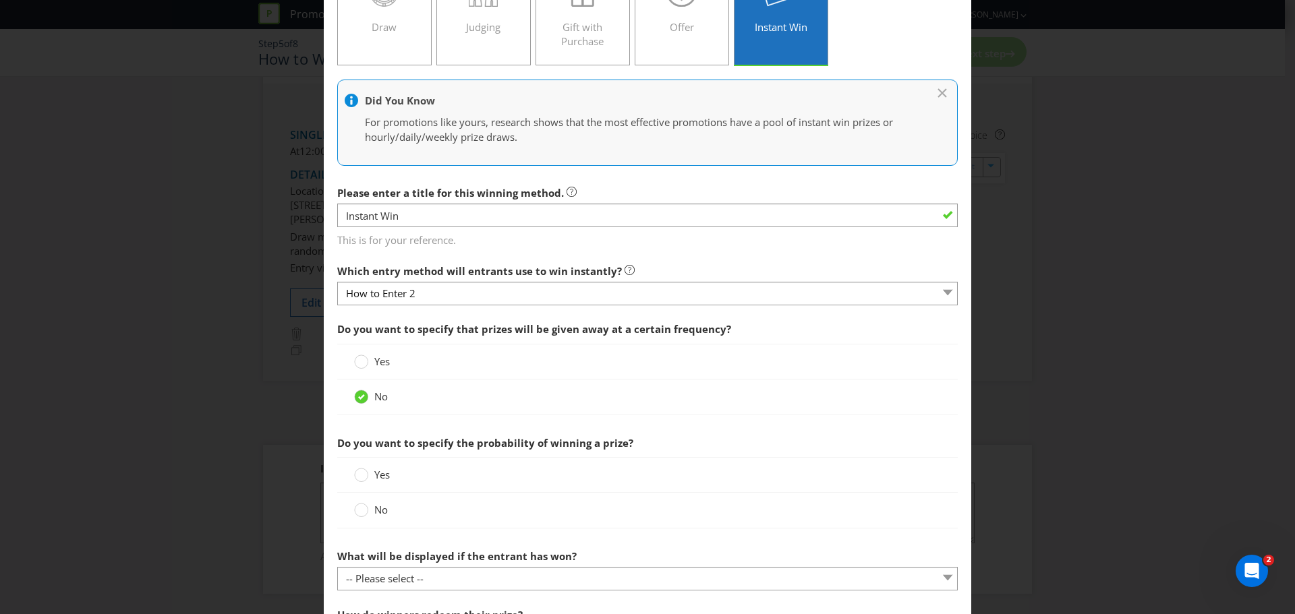
scroll to position [135, 0]
click at [361, 510] on circle at bounding box center [361, 508] width 13 height 13
click at [0, 0] on input "No" at bounding box center [0, 0] width 0 height 0
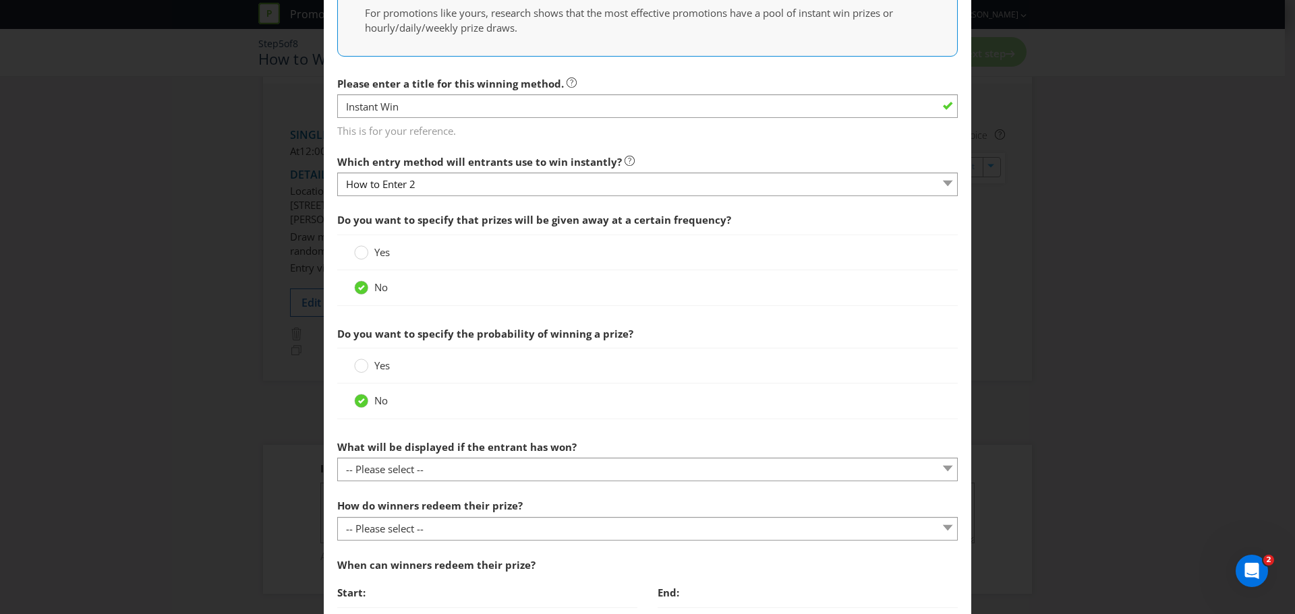
scroll to position [287, 0]
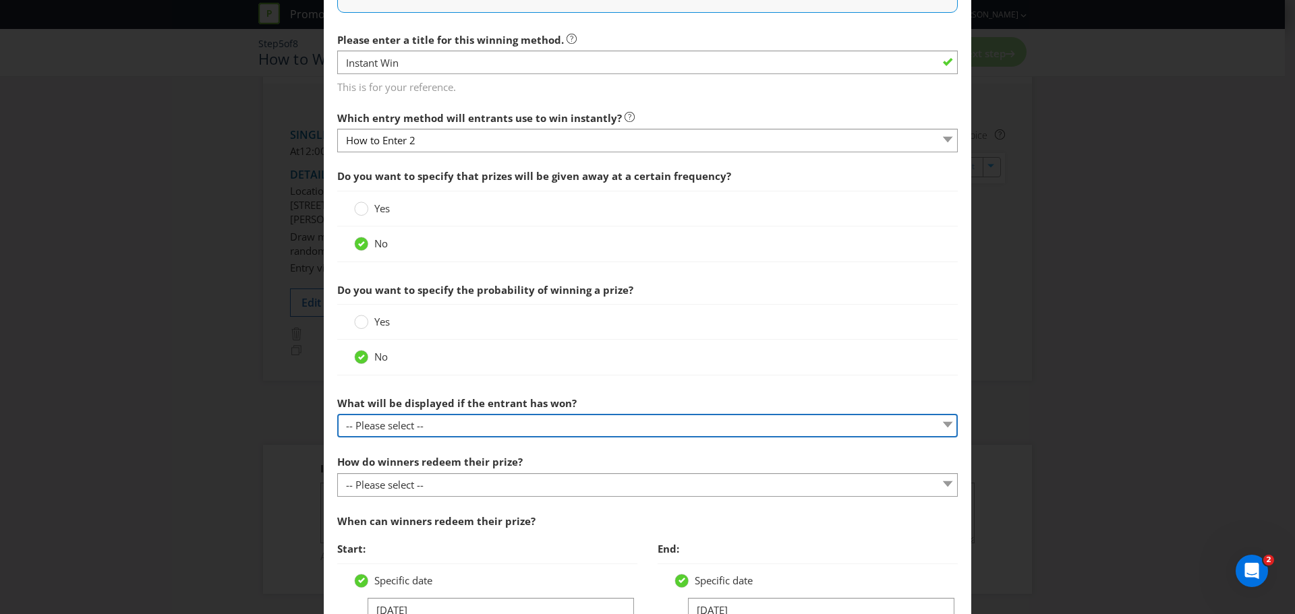
click at [413, 427] on select "-- Please select -- The winner will be notified as appropriate for the entry me…" at bounding box center [647, 426] width 620 height 24
select select "ENTRY_MECHANIC"
click at [337, 414] on select "-- Please select -- The winner will be notified as appropriate for the entry me…" at bounding box center [647, 426] width 620 height 24
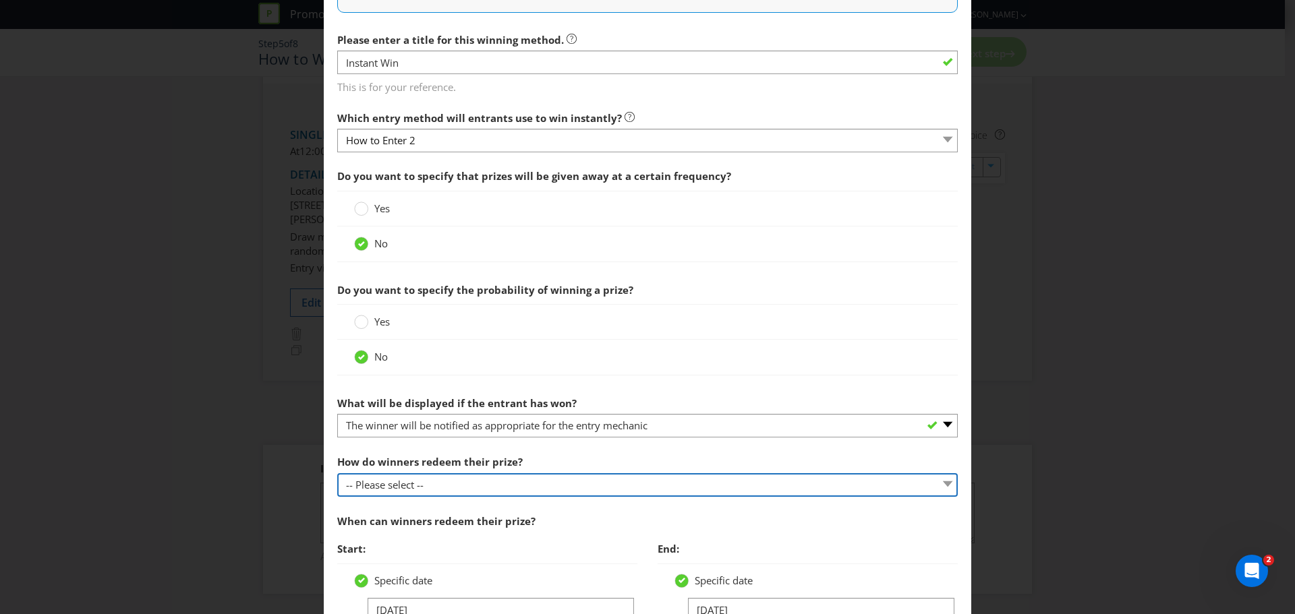
click at [403, 488] on select "-- Please select -- Present winning message to venue staff Follow instructions …" at bounding box center [647, 485] width 620 height 24
select select "VENUE"
click at [337, 473] on select "-- Please select -- Present winning message to venue staff Follow instructions …" at bounding box center [647, 485] width 620 height 24
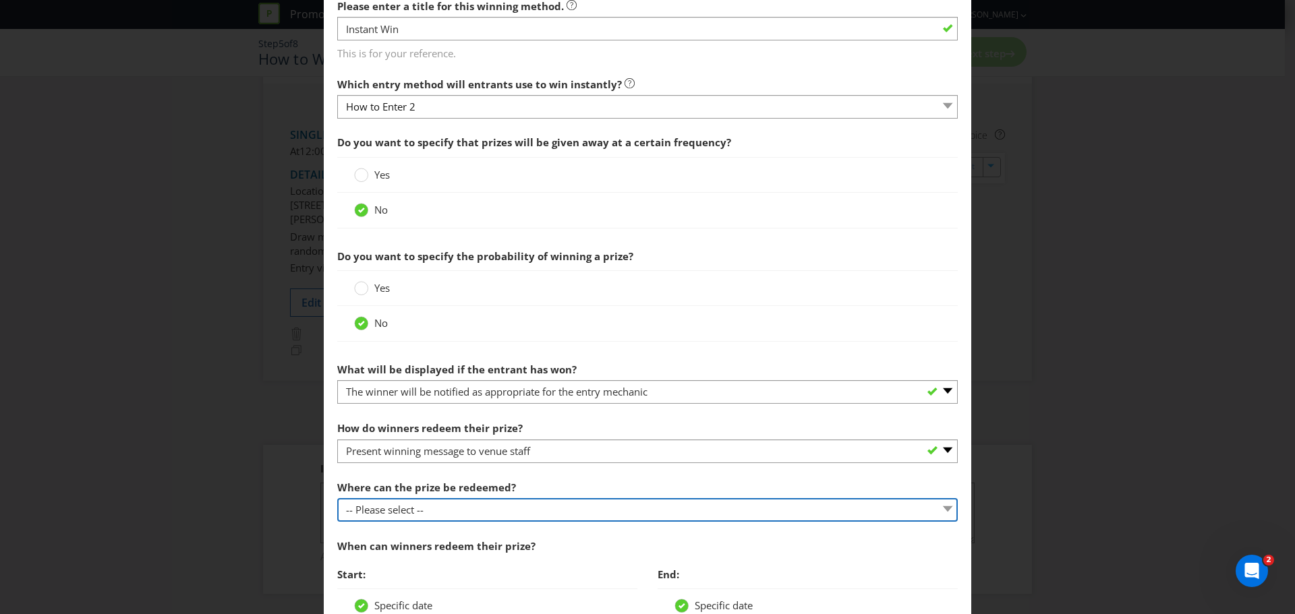
click at [398, 502] on select "-- Please select -- At a Participating Venue At specific locations (please spec…" at bounding box center [647, 510] width 620 height 24
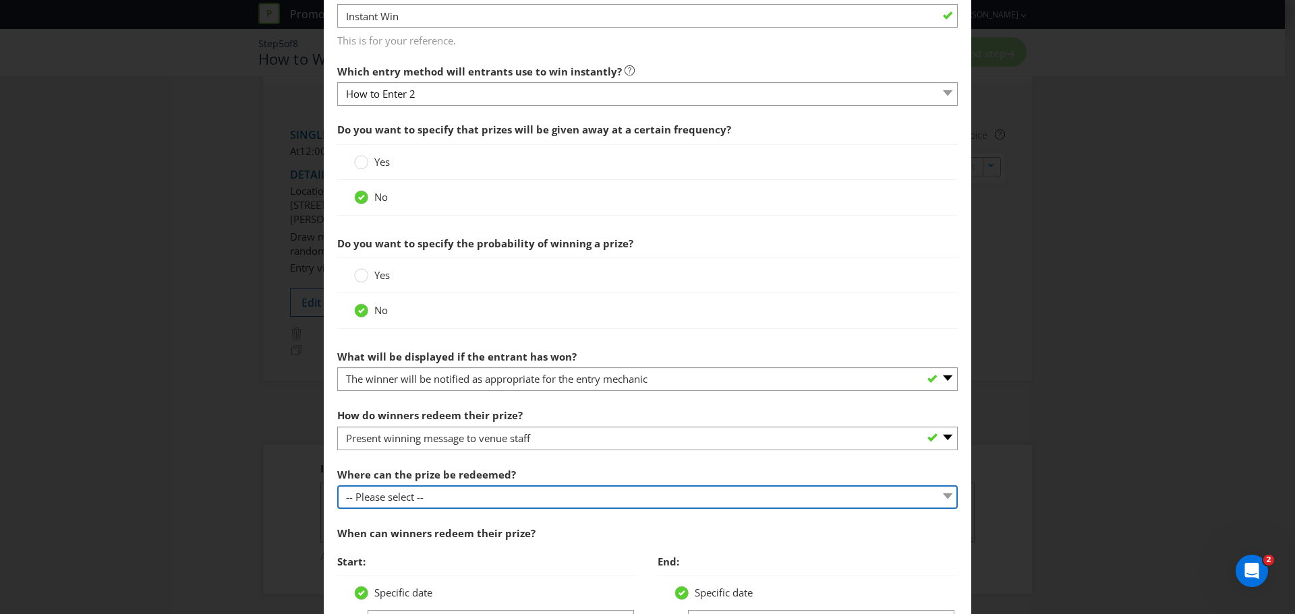
scroll to position [337, 0]
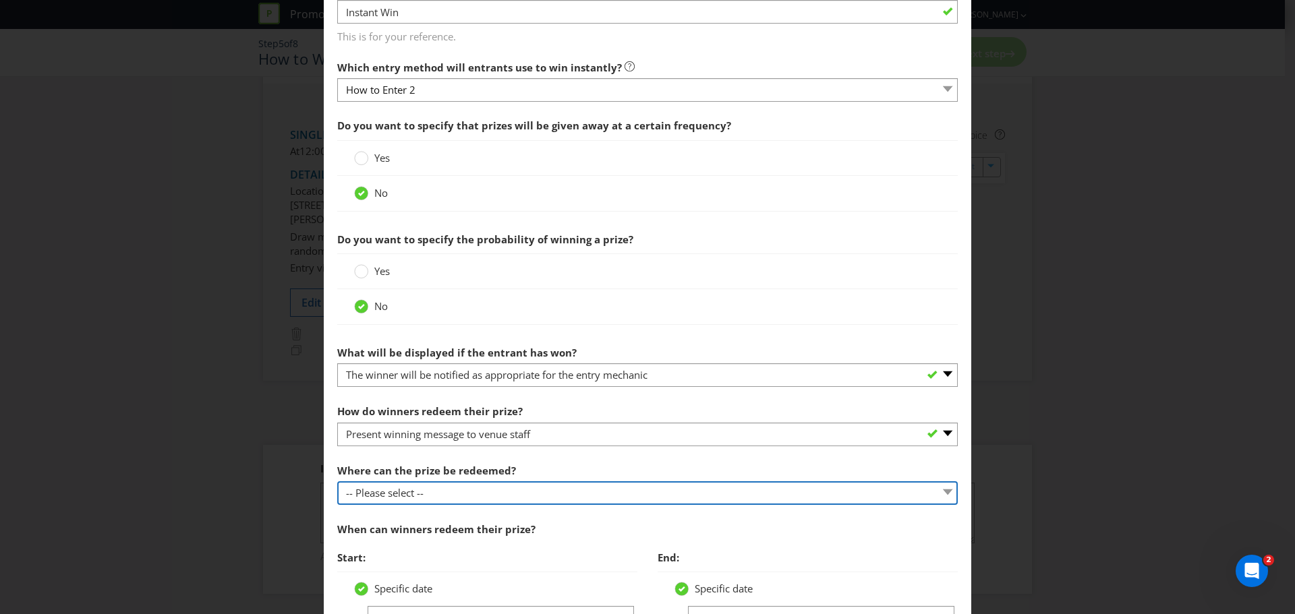
click at [398, 495] on select "-- Please select -- At a Participating Venue At specific locations (please spec…" at bounding box center [647, 493] width 620 height 24
select select "PARTICIPATING"
click at [337, 481] on select "-- Please select -- At a Participating Venue At specific locations (please spec…" at bounding box center [647, 493] width 620 height 24
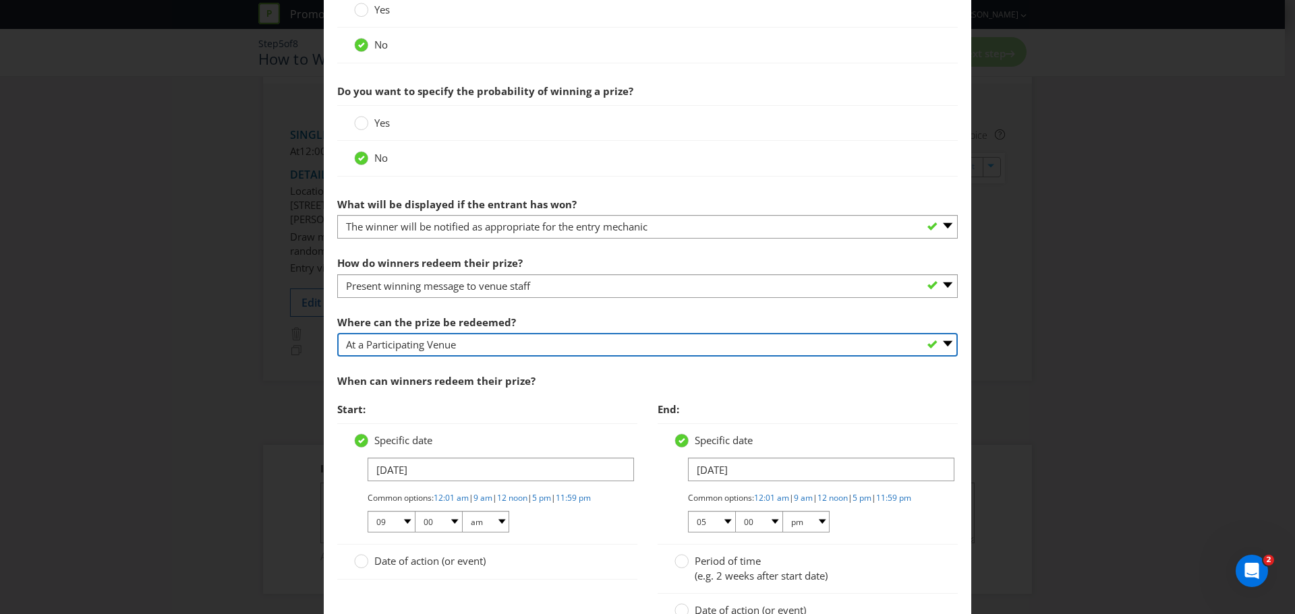
scroll to position [489, 0]
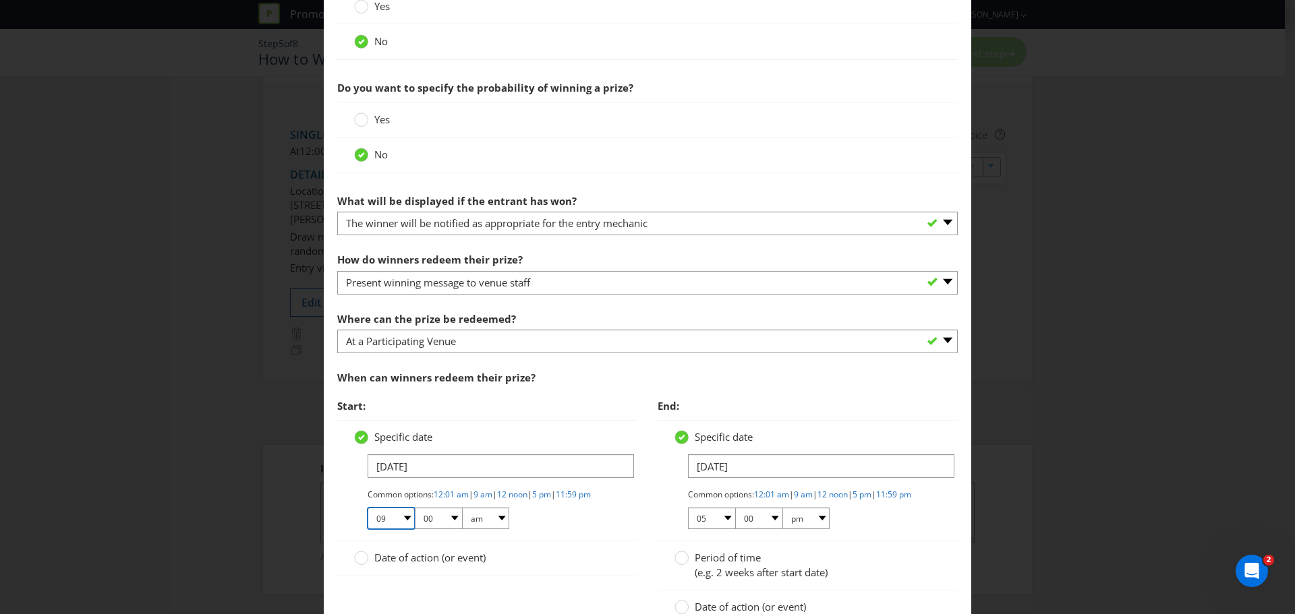
click at [407, 525] on select "01 02 03 04 05 06 07 08 09 10 11 12" at bounding box center [390, 519] width 47 height 22
select select "11"
click at [367, 519] on select "01 02 03 04 05 06 07 08 09 10 11 12" at bounding box center [390, 519] width 47 height 22
click at [719, 529] on select "01 02 03 04 05 06 07 08 09 10 11 12" at bounding box center [711, 519] width 47 height 22
select select "02"
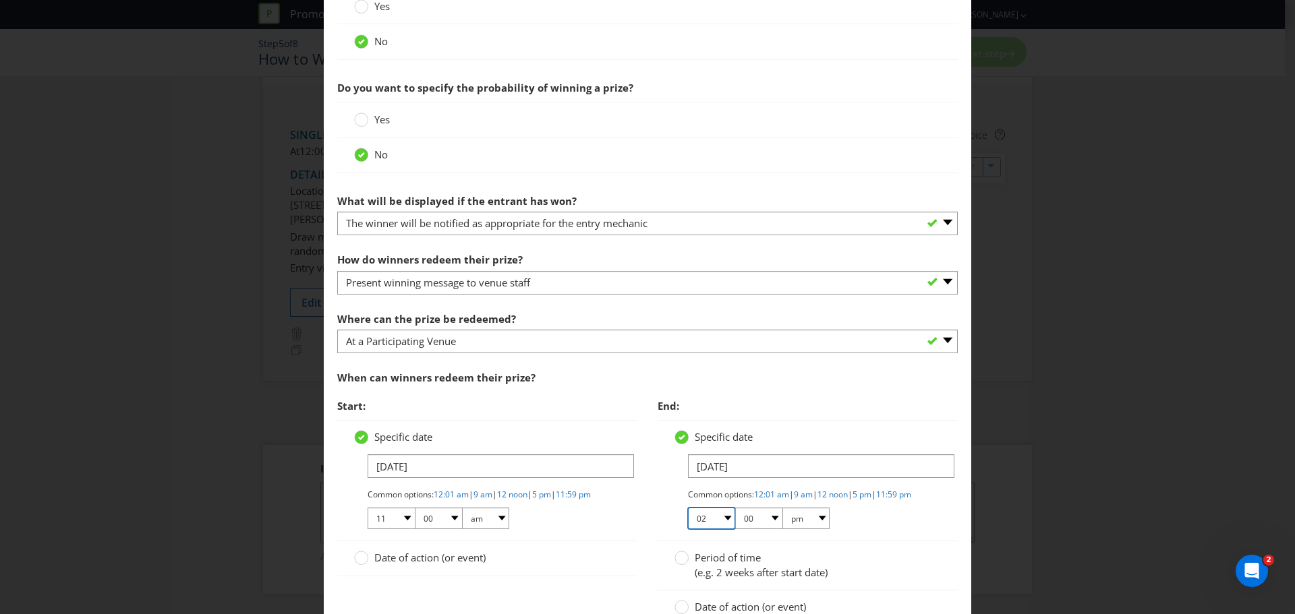
click at [688, 519] on select "01 02 03 04 05 06 07 08 09 10 11 12" at bounding box center [711, 519] width 47 height 22
click at [897, 527] on div "Common options: 12:01 am | 9 am | 12 noon | 5 pm | 11:59 pm 01 02 03 04 05 06 0…" at bounding box center [814, 510] width 253 height 42
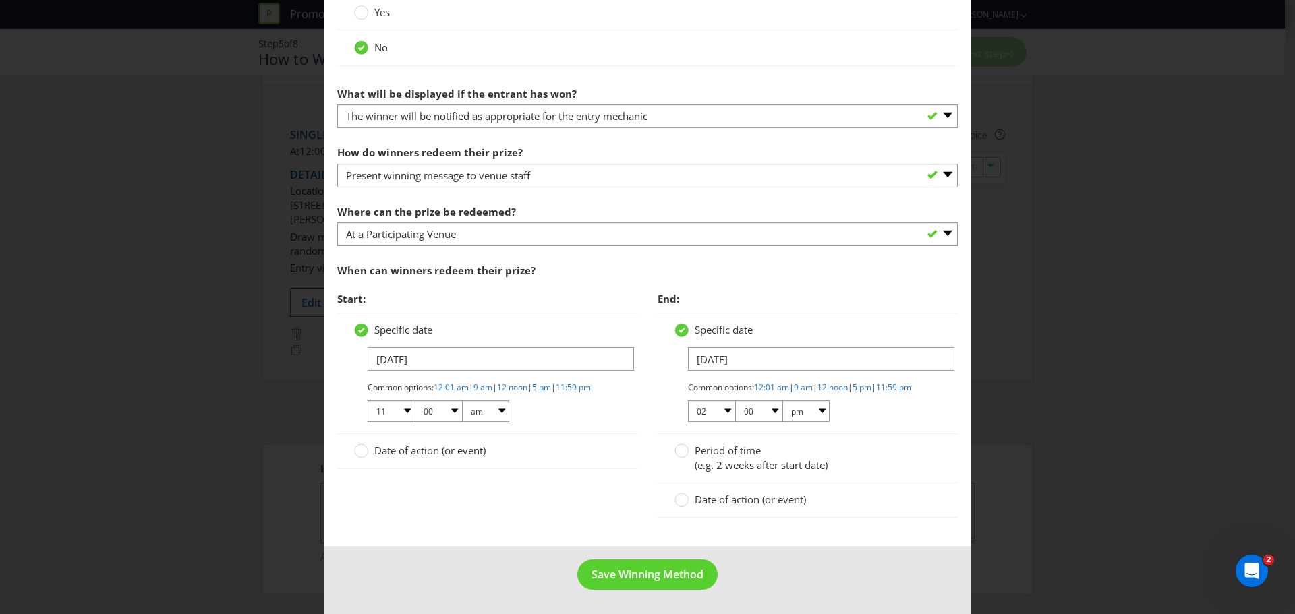
scroll to position [607, 0]
click at [653, 572] on span "Save Winning Method" at bounding box center [647, 574] width 112 height 15
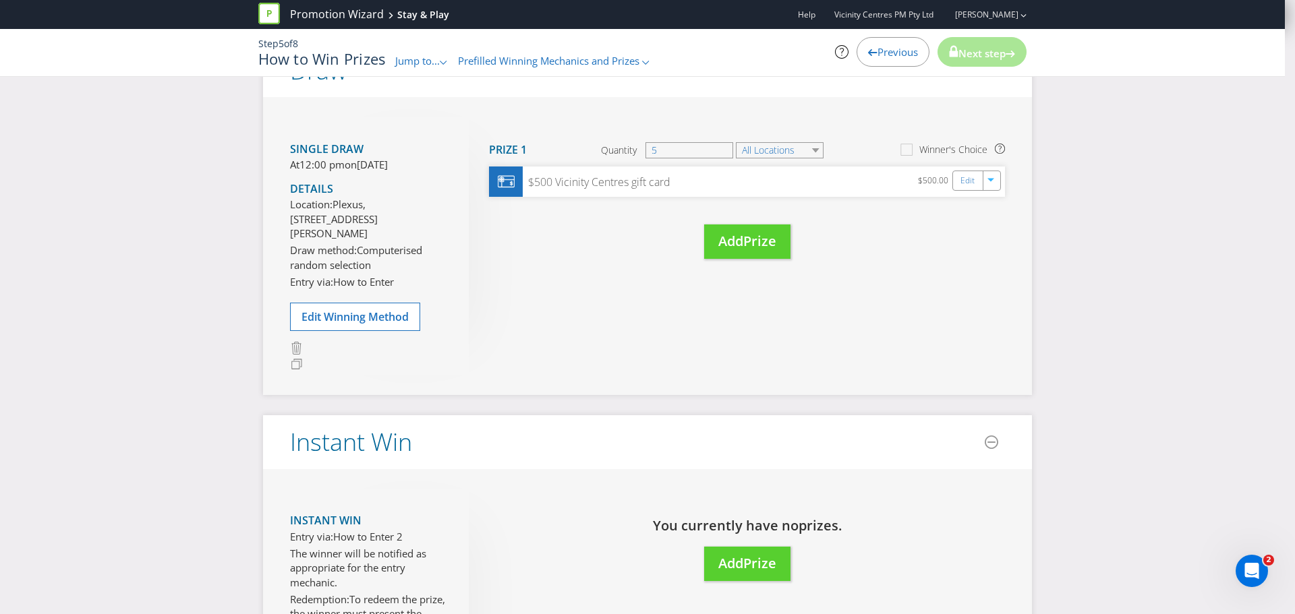
scroll to position [268, 0]
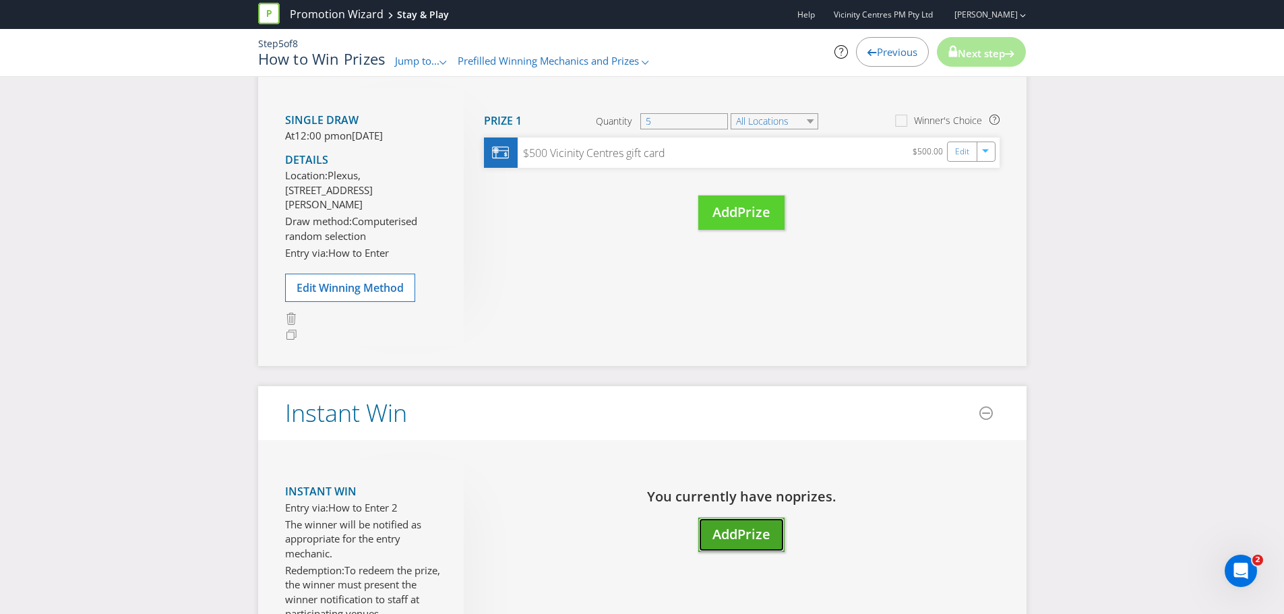
click at [722, 543] on span "Add" at bounding box center [725, 534] width 25 height 18
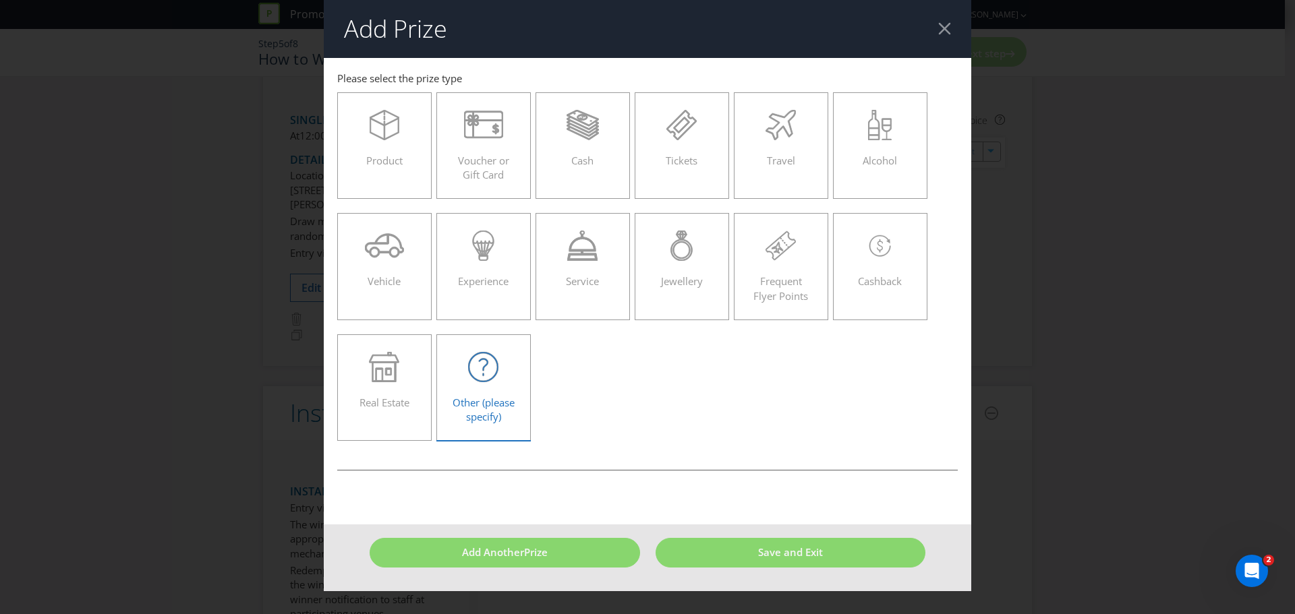
click at [467, 372] on div at bounding box center [483, 367] width 66 height 30
click at [0, 0] on input "Other (please specify)" at bounding box center [0, 0] width 0 height 0
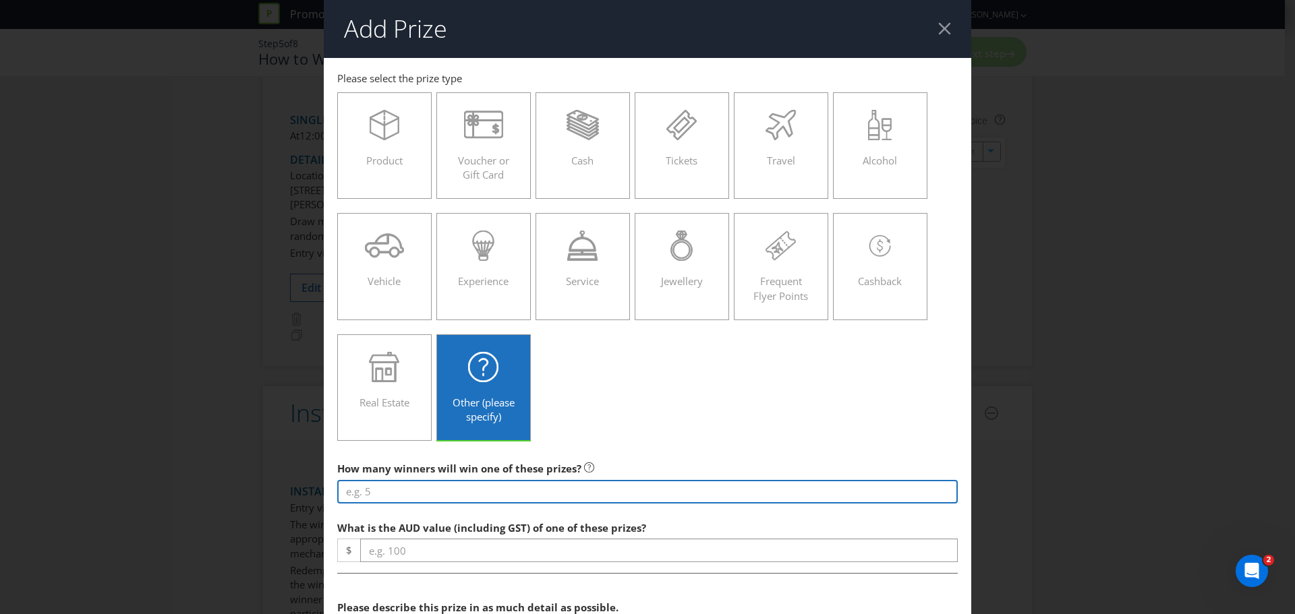
click at [380, 490] on input "number" at bounding box center [647, 492] width 620 height 24
type input "-2"
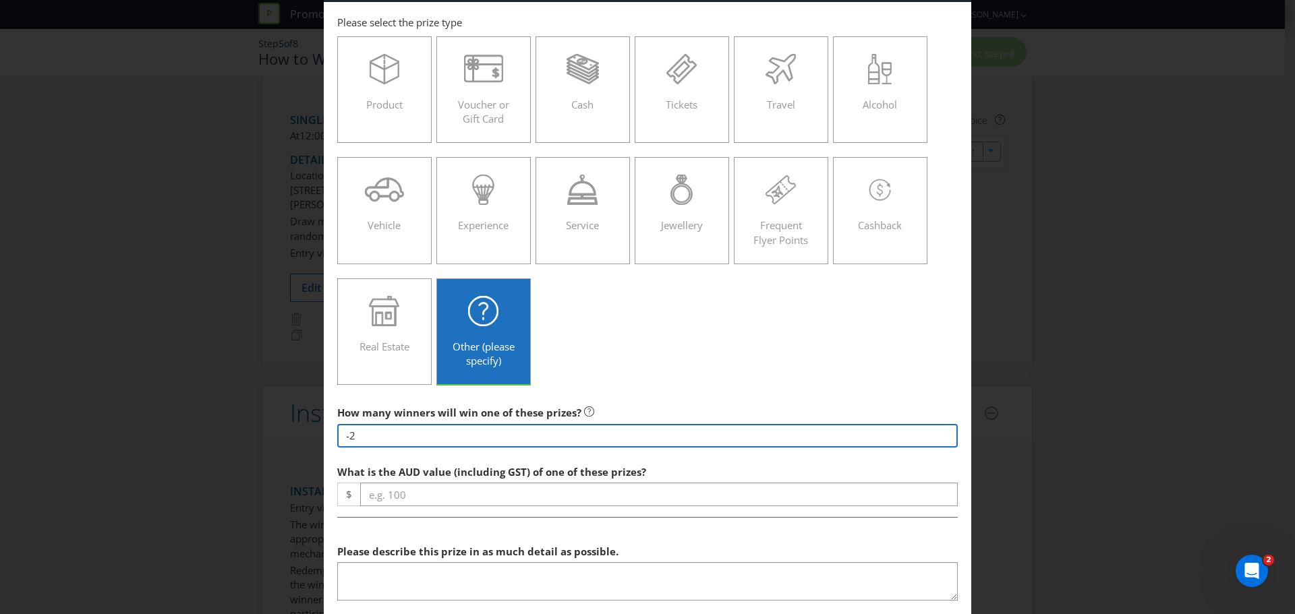
scroll to position [34, 0]
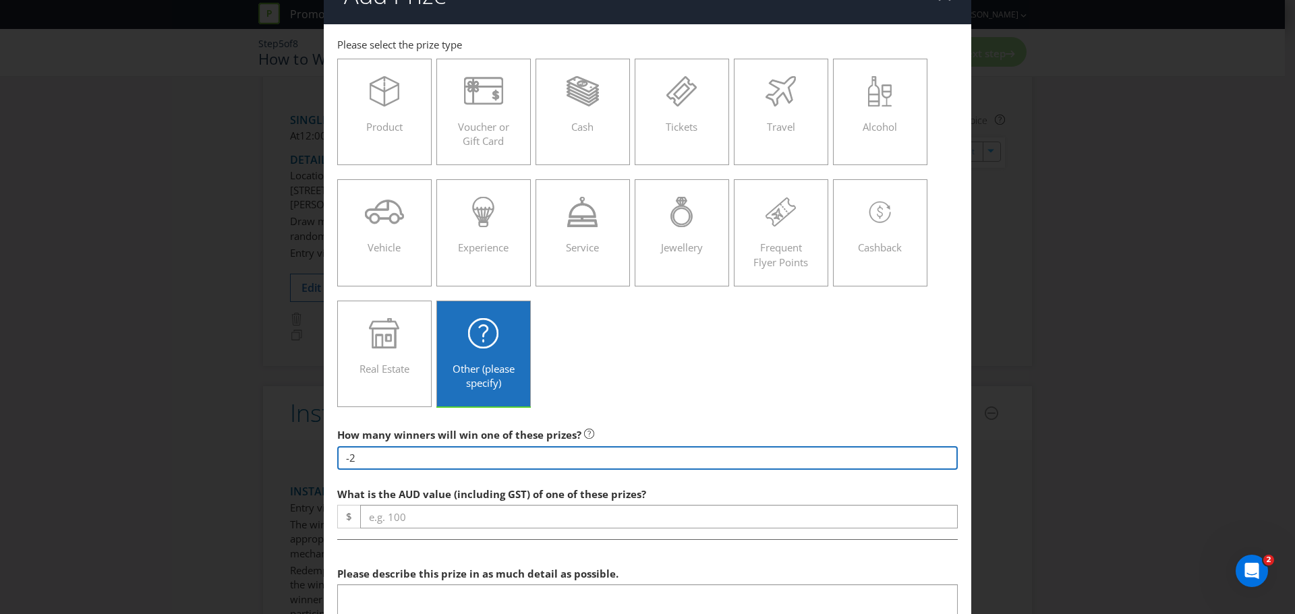
click at [382, 454] on input "-2" at bounding box center [647, 458] width 620 height 24
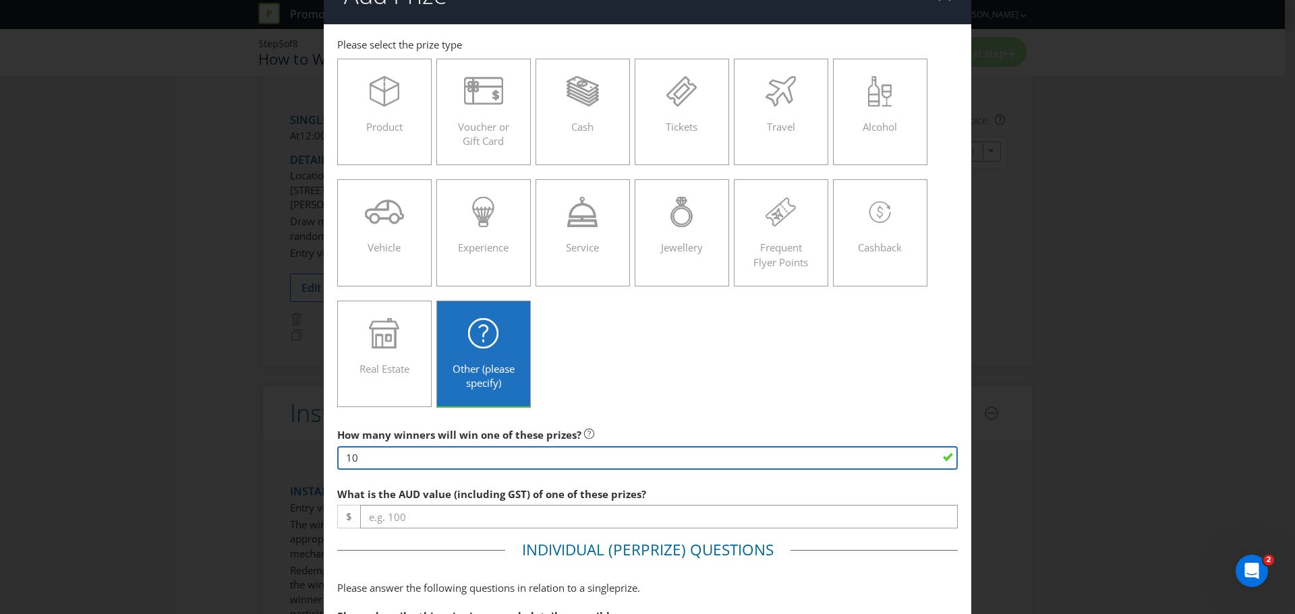
type input "1"
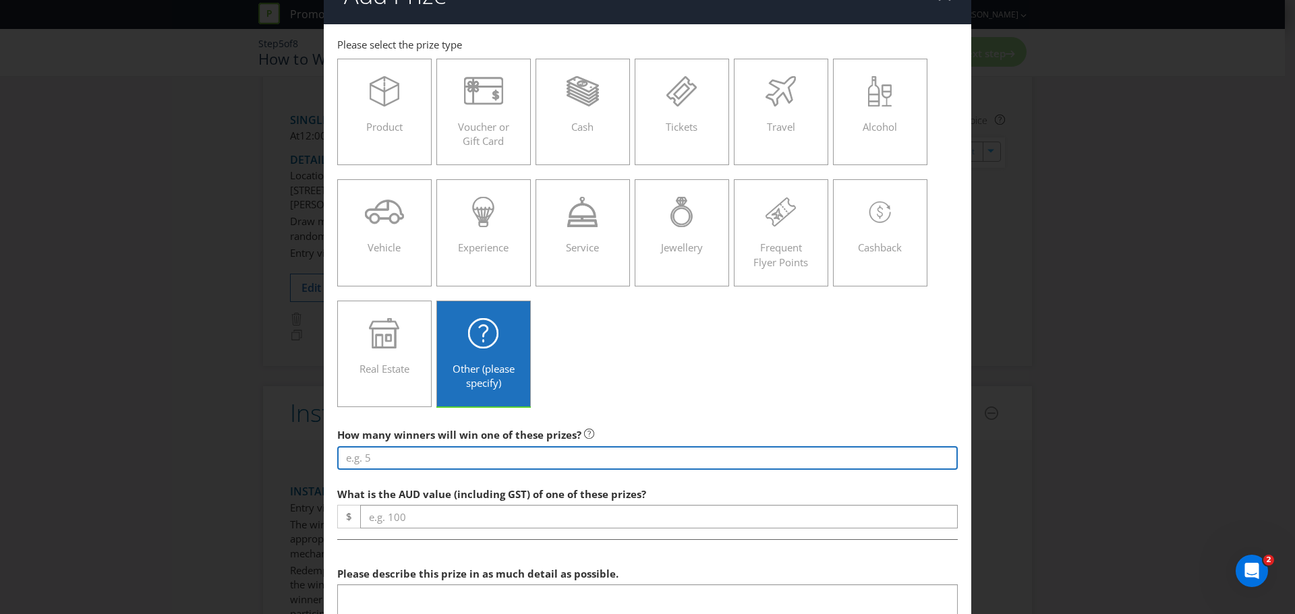
type input "9"
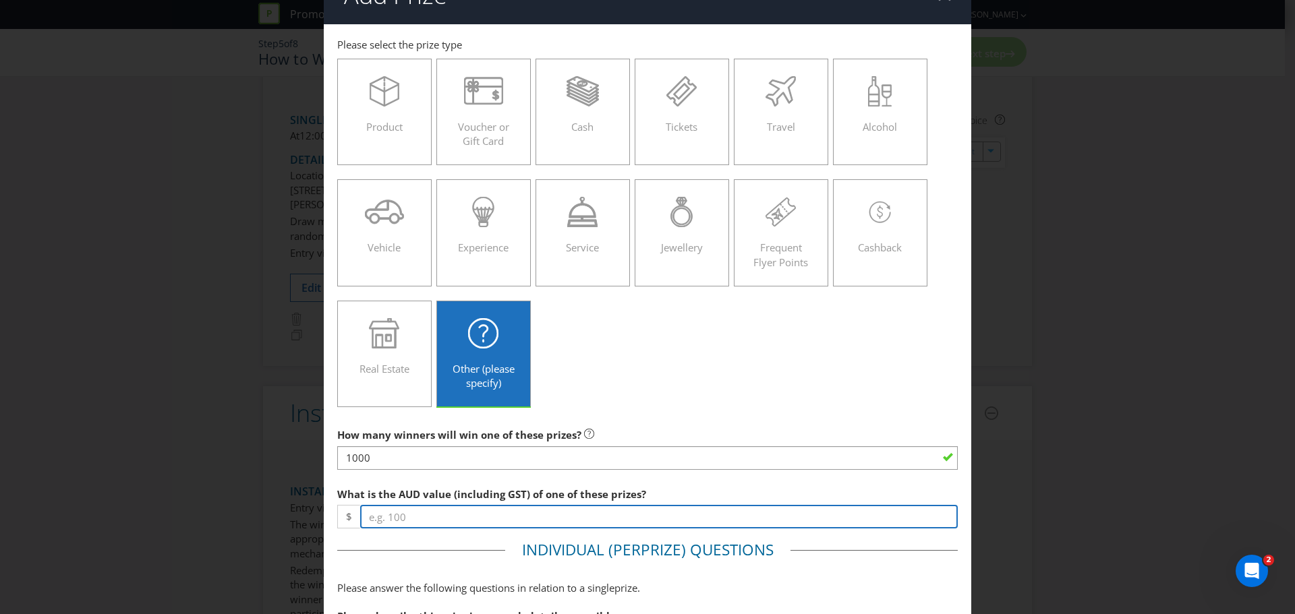
click at [407, 518] on input "number" at bounding box center [658, 517] width 597 height 24
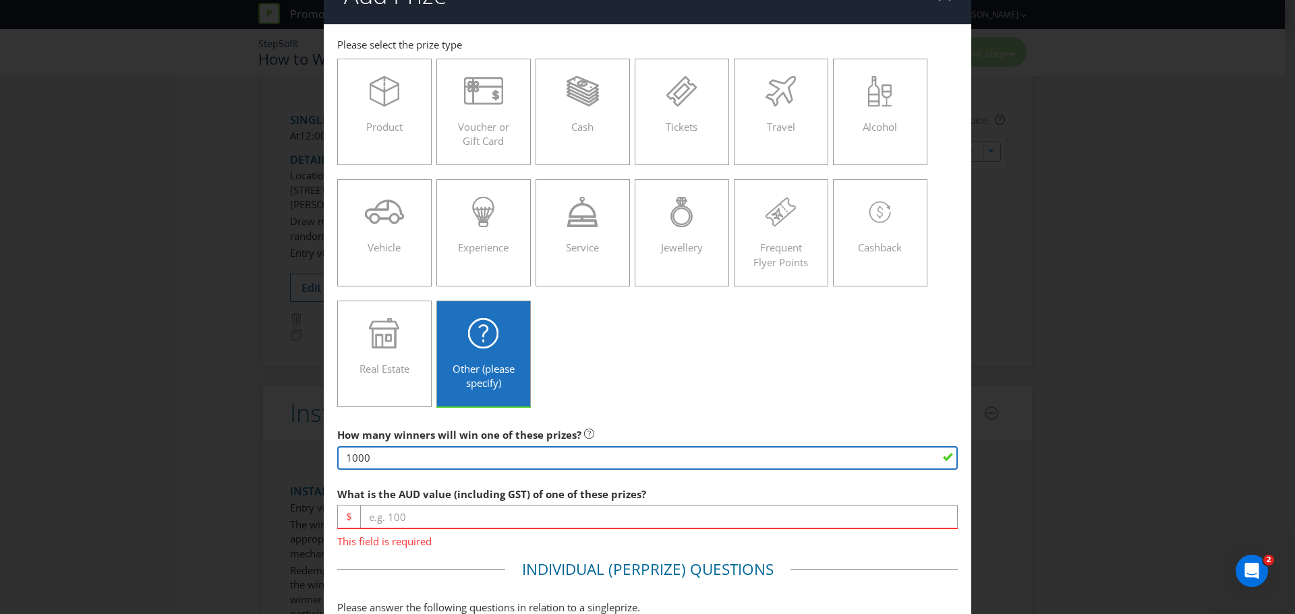
drag, startPoint x: 384, startPoint y: 462, endPoint x: 336, endPoint y: 452, distance: 48.9
click at [337, 452] on input "1000" at bounding box center [647, 458] width 620 height 24
type input "5000"
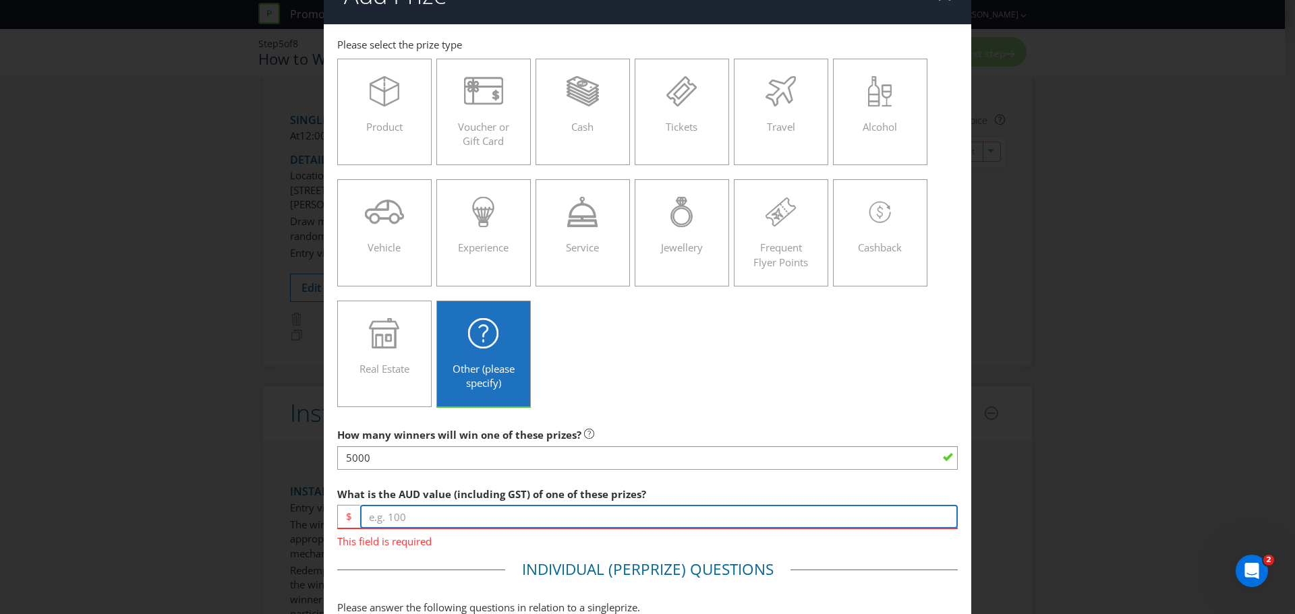
click at [390, 510] on input "number" at bounding box center [658, 517] width 597 height 24
type input "5"
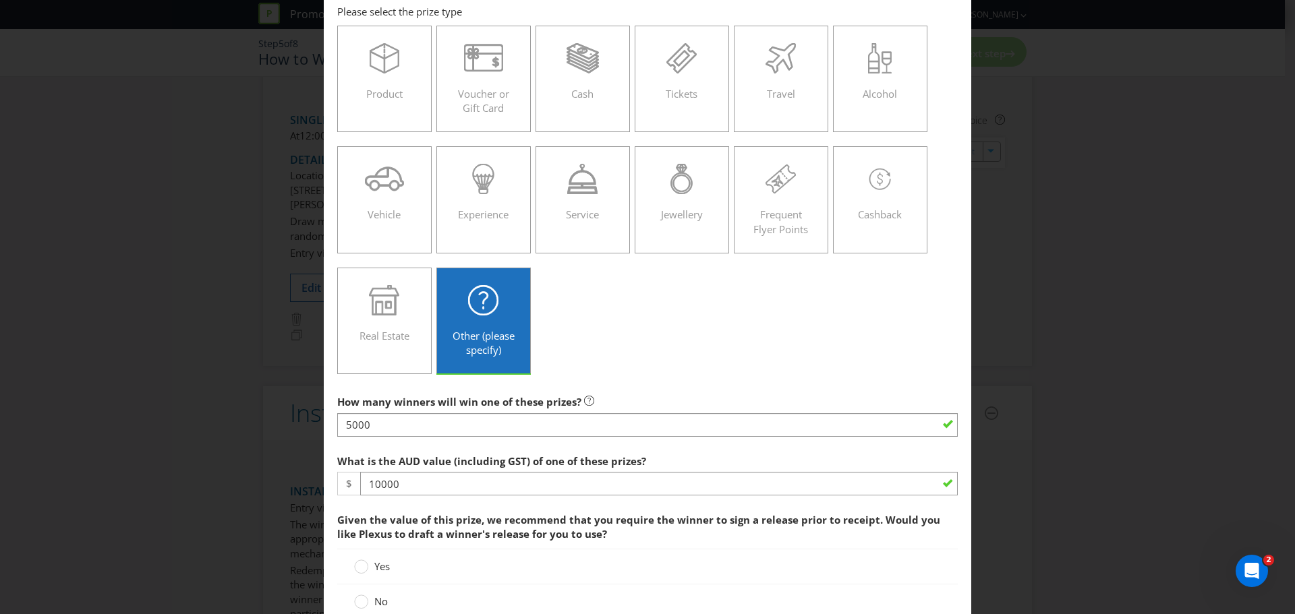
scroll to position [67, 0]
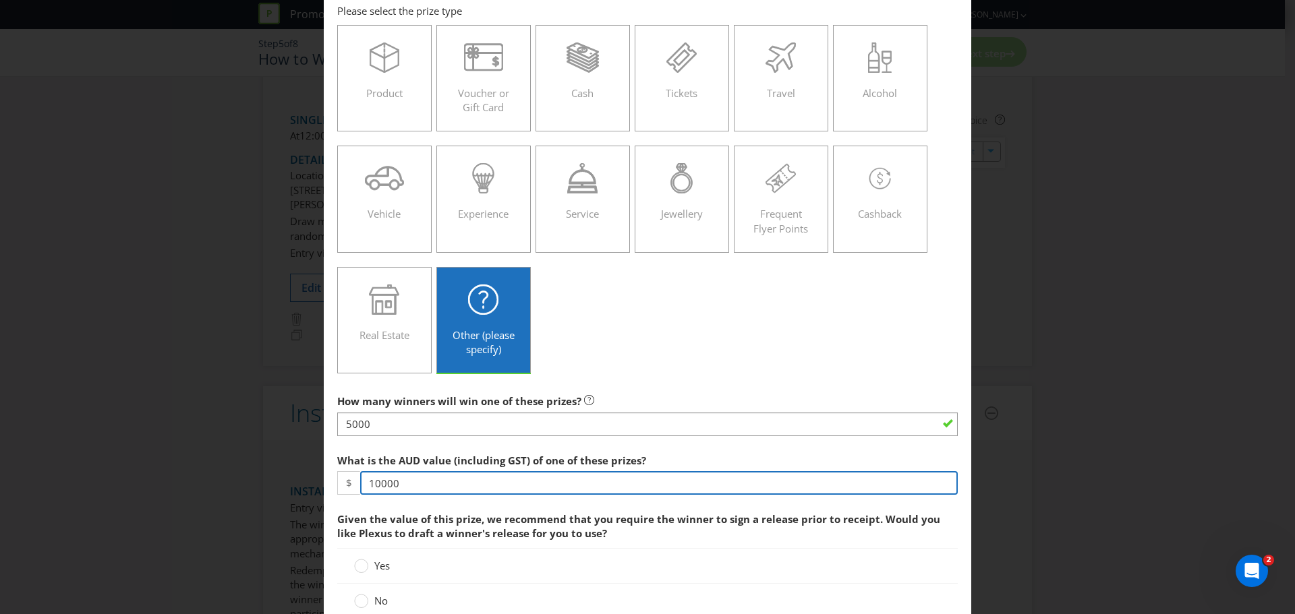
click at [407, 485] on input "10000" at bounding box center [658, 483] width 597 height 24
type input "10"
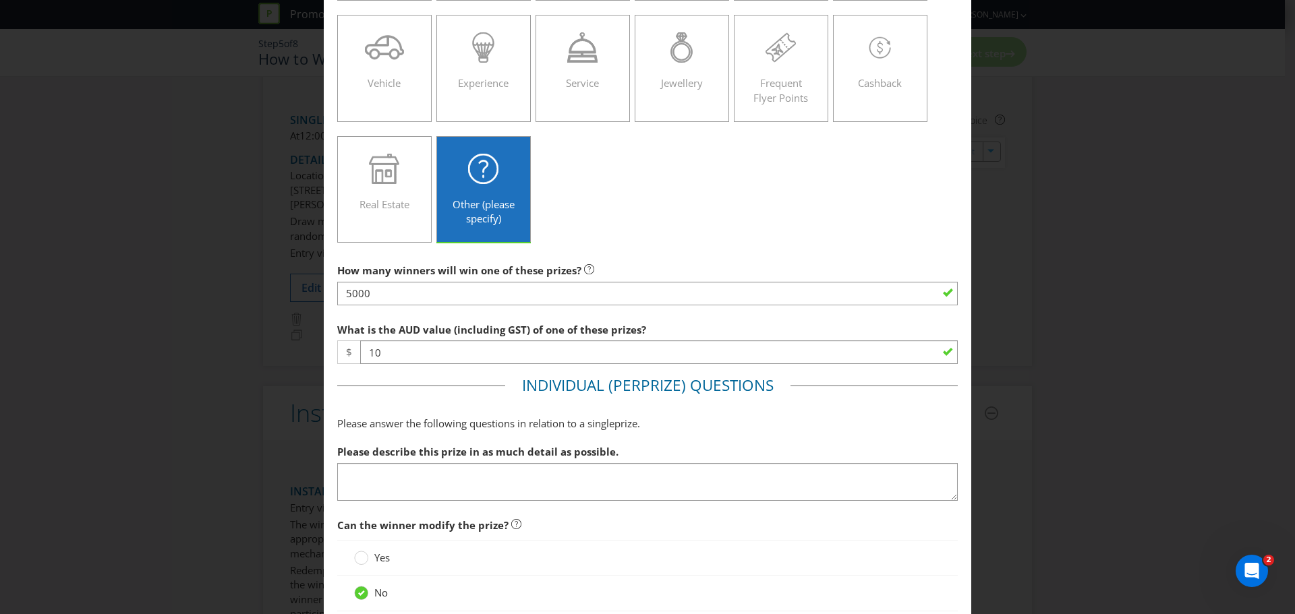
scroll to position [219, 0]
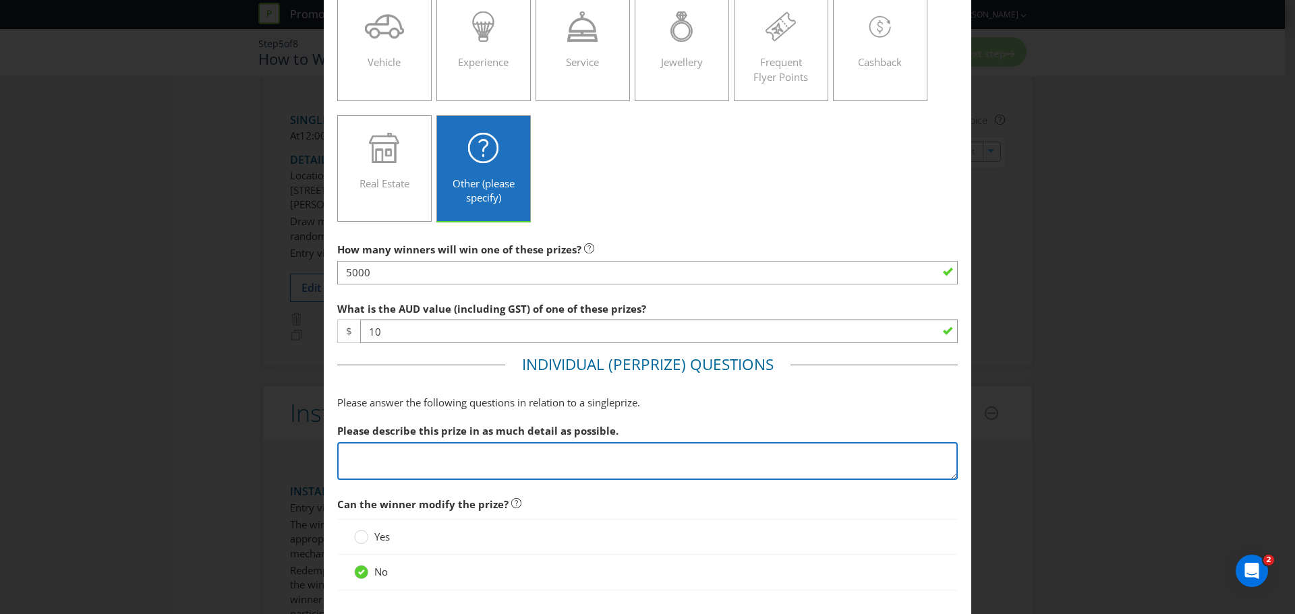
click at [359, 454] on textarea at bounding box center [647, 461] width 620 height 38
type textarea "Insert Retail prizes (pending)"
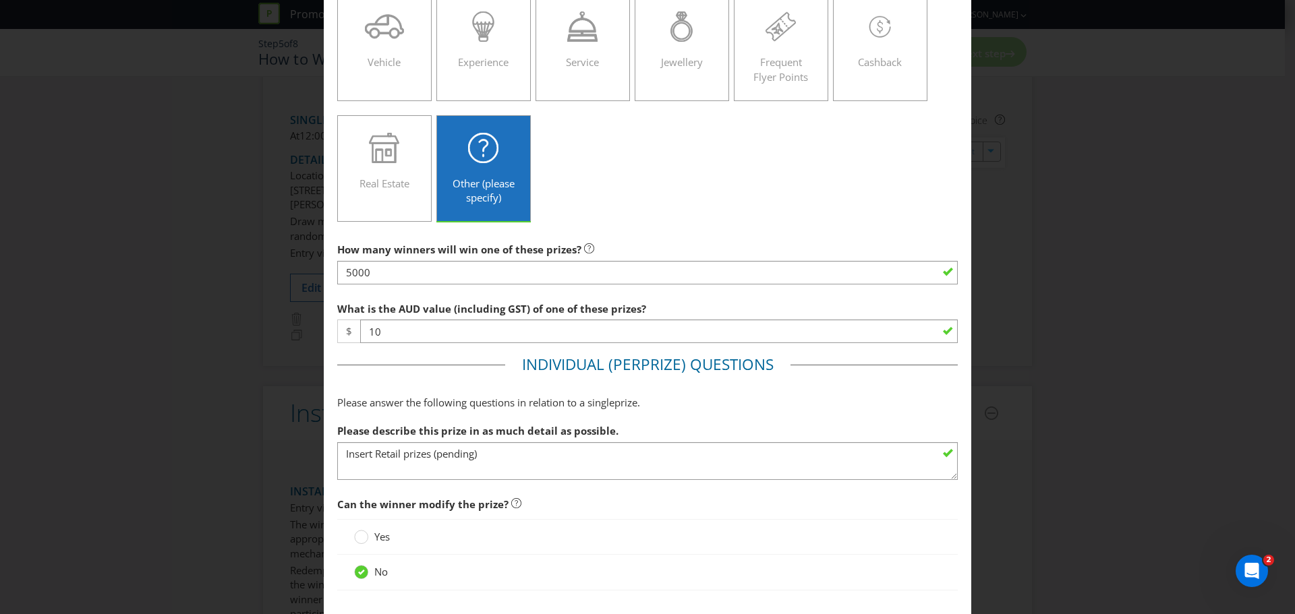
click at [562, 490] on fieldset "Individual (Per Prize ) Questions Please answer the following questions in rela…" at bounding box center [647, 479] width 620 height 251
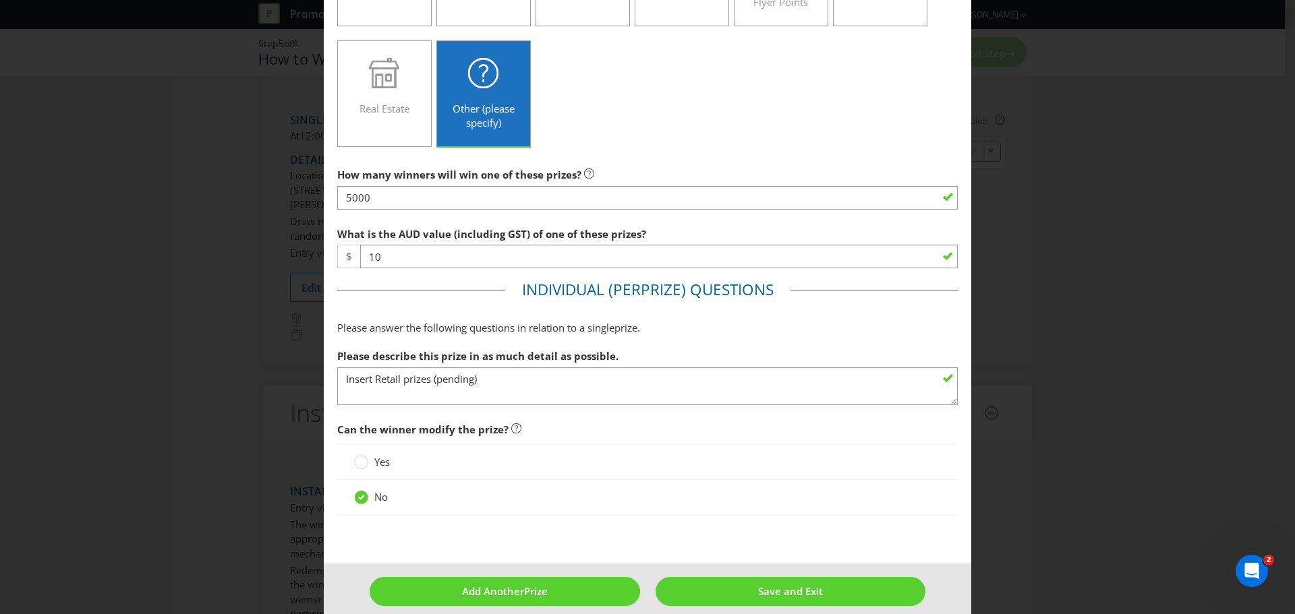
scroll to position [309, 0]
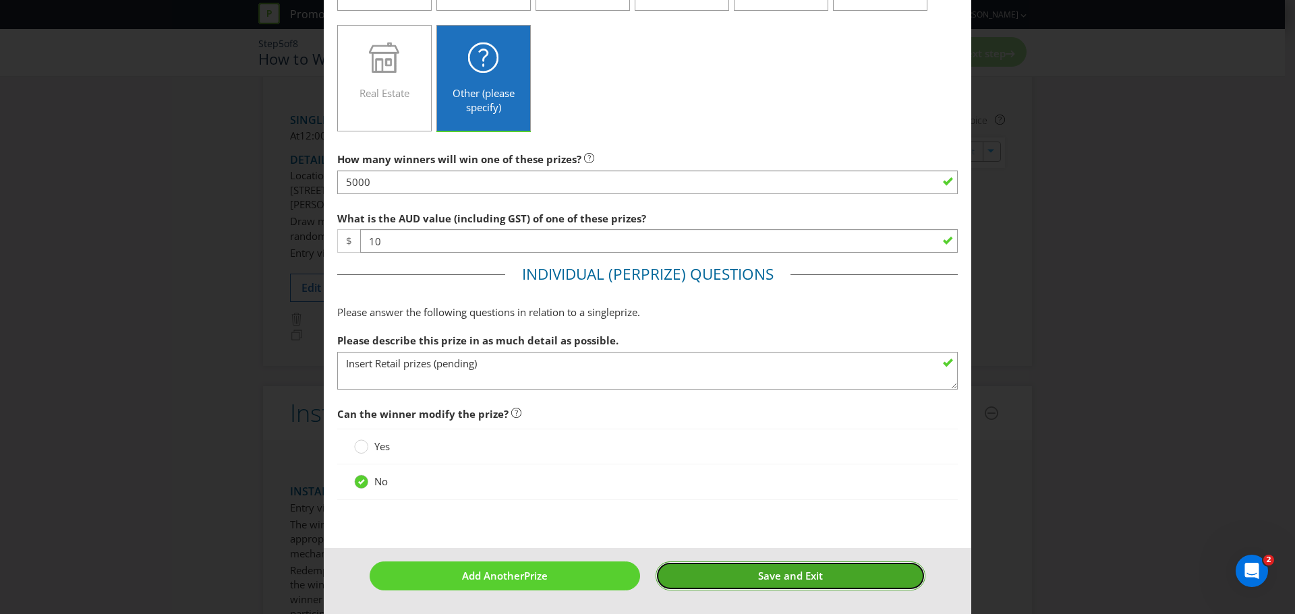
click at [809, 570] on span "Save and Exit" at bounding box center [790, 575] width 65 height 13
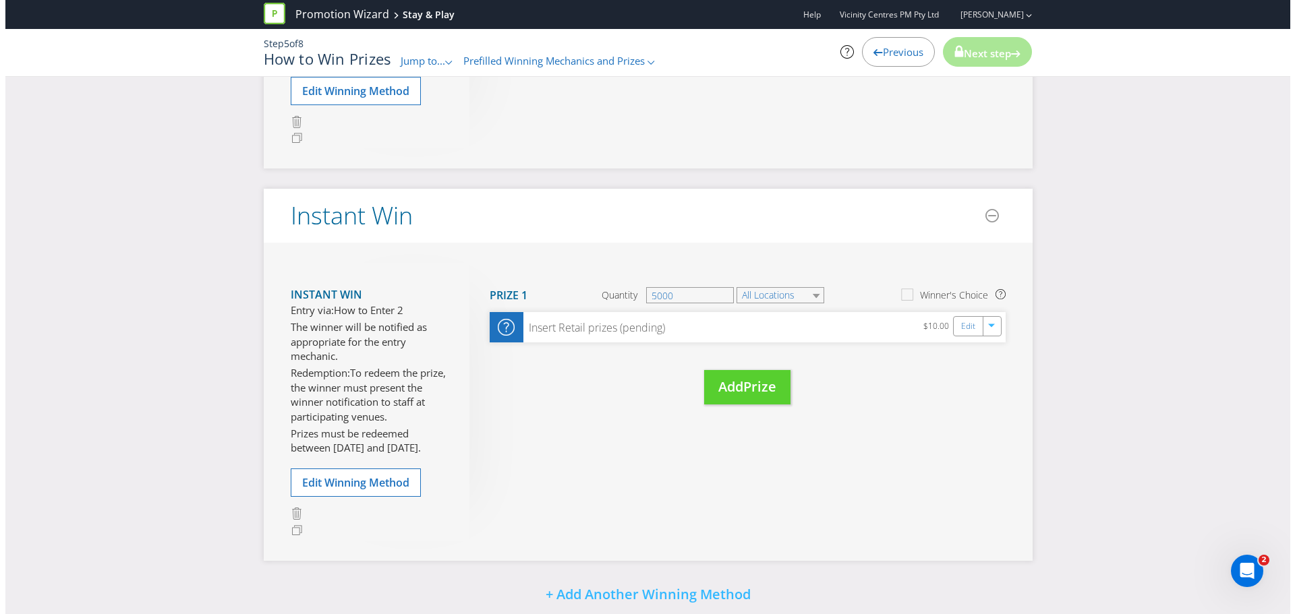
scroll to position [455, 0]
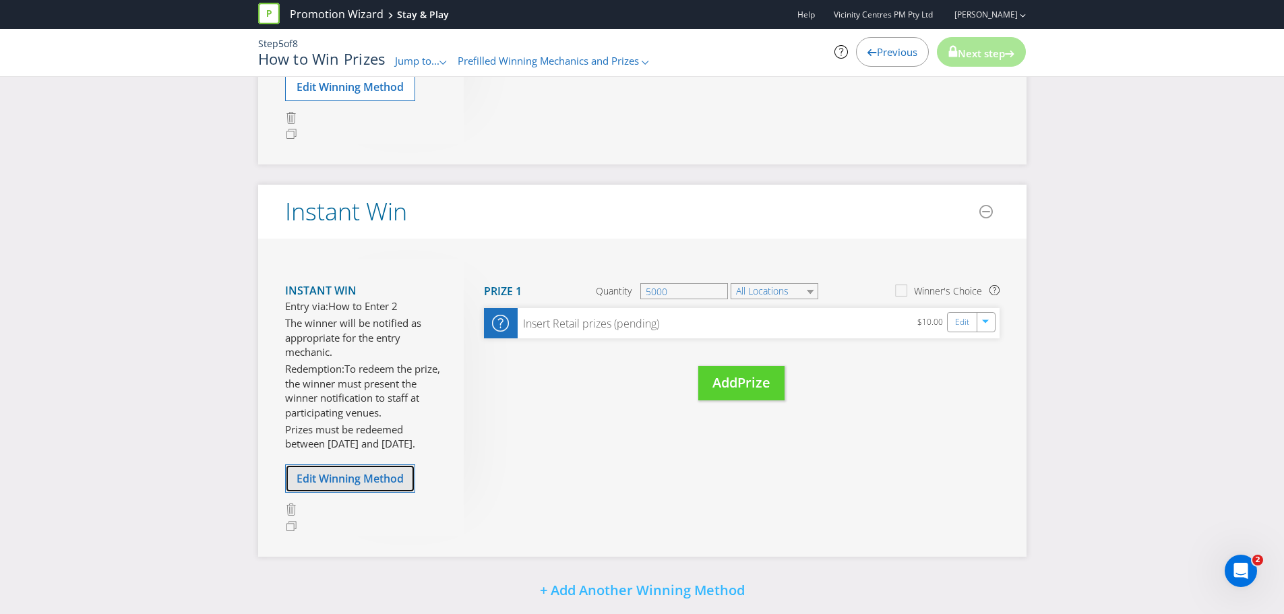
click at [359, 486] on span "Edit Winning Method" at bounding box center [350, 478] width 107 height 15
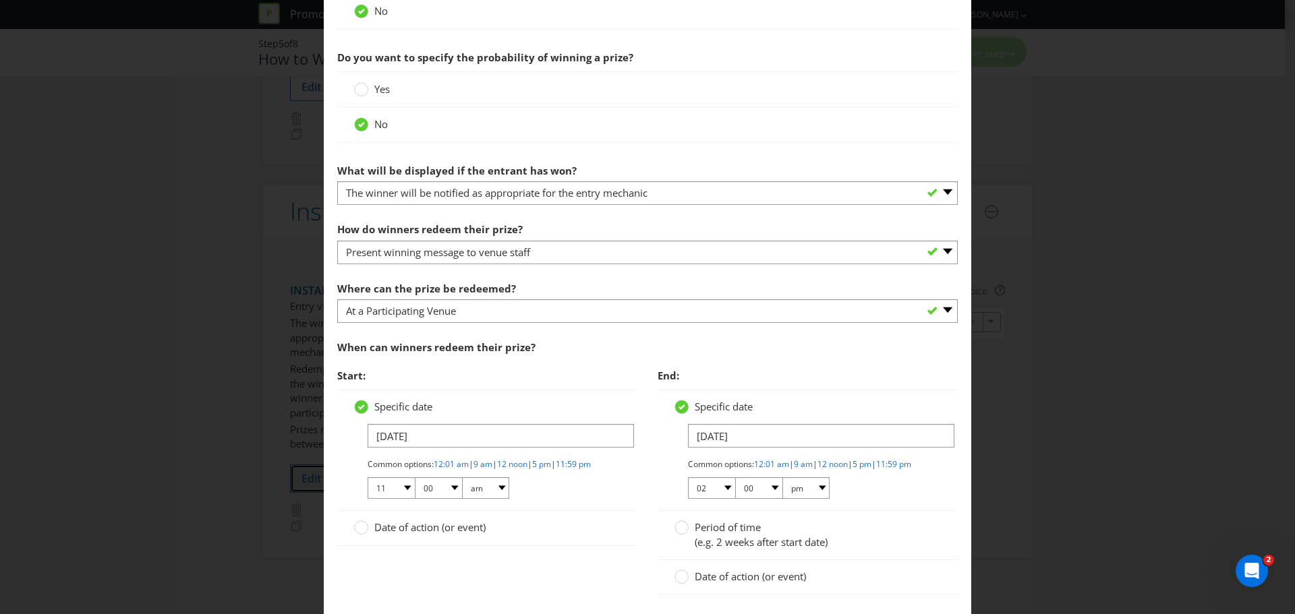
scroll to position [523, 0]
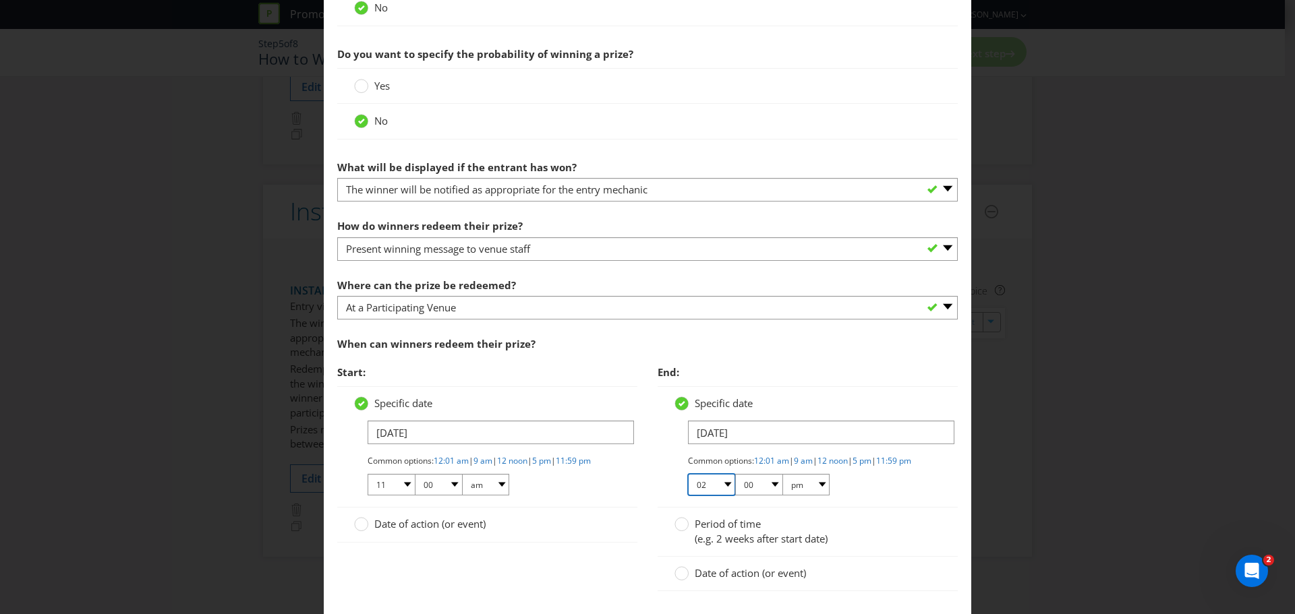
click at [723, 492] on select "01 02 03 04 05 06 07 08 09 10 11 12" at bounding box center [711, 485] width 47 height 22
select select "11"
click at [688, 485] on select "01 02 03 04 05 06 07 08 09 10 11 12" at bounding box center [711, 485] width 47 height 22
click at [773, 496] on select "00 01 05 10 15 20 25 29 30 35 40 45 50 55 59" at bounding box center [758, 485] width 47 height 22
select select "59"
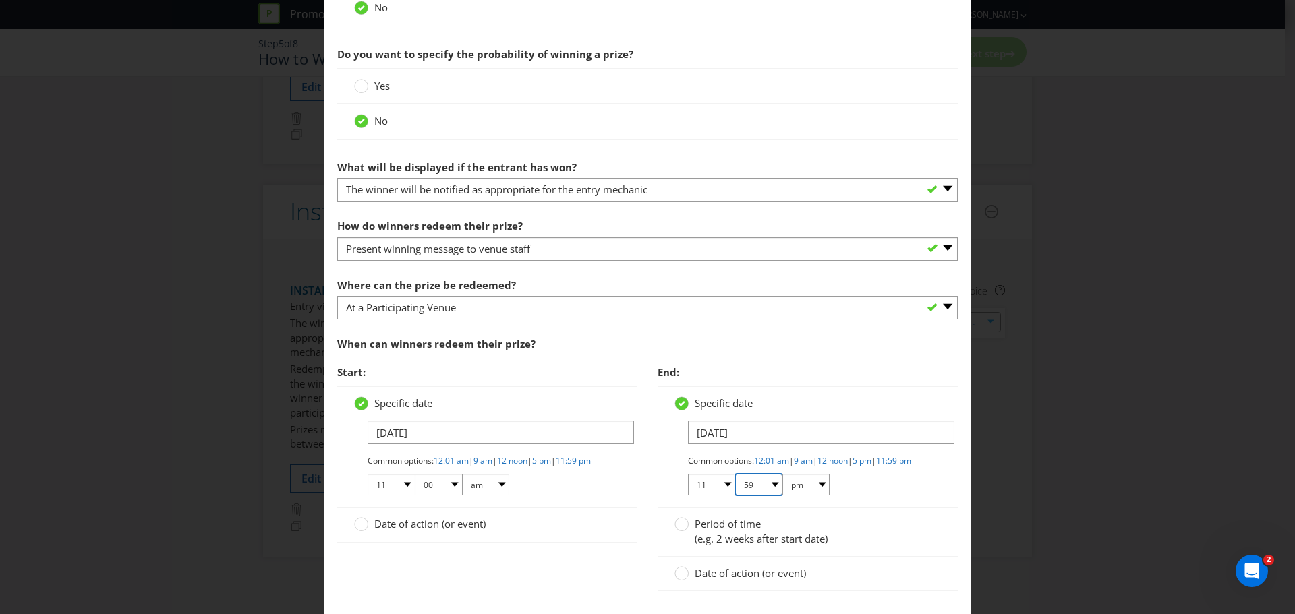
click at [735, 485] on select "00 01 05 10 15 20 25 29 30 35 40 45 50 55 59" at bounding box center [758, 485] width 47 height 22
click at [872, 497] on div "Common options: 12:01 am | 9 am | 12 noon | 5 pm | 11:59 pm 01 02 03 04 05 06 0…" at bounding box center [814, 476] width 253 height 42
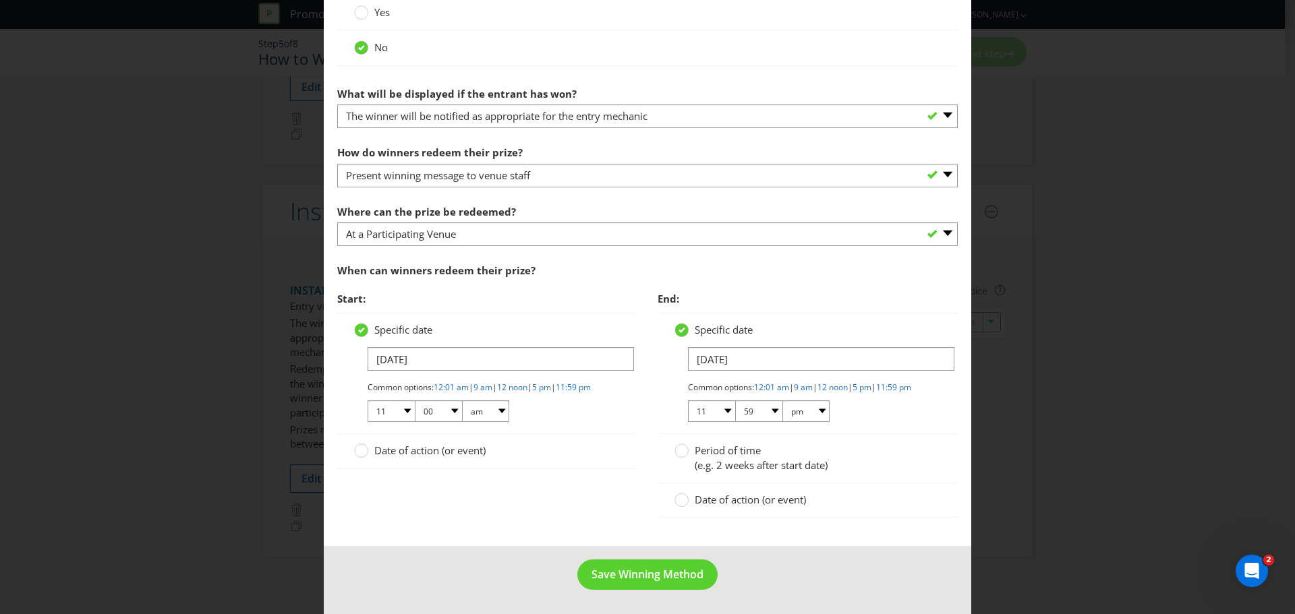
scroll to position [607, 0]
click at [660, 567] on span "Save Winning Method" at bounding box center [647, 574] width 112 height 15
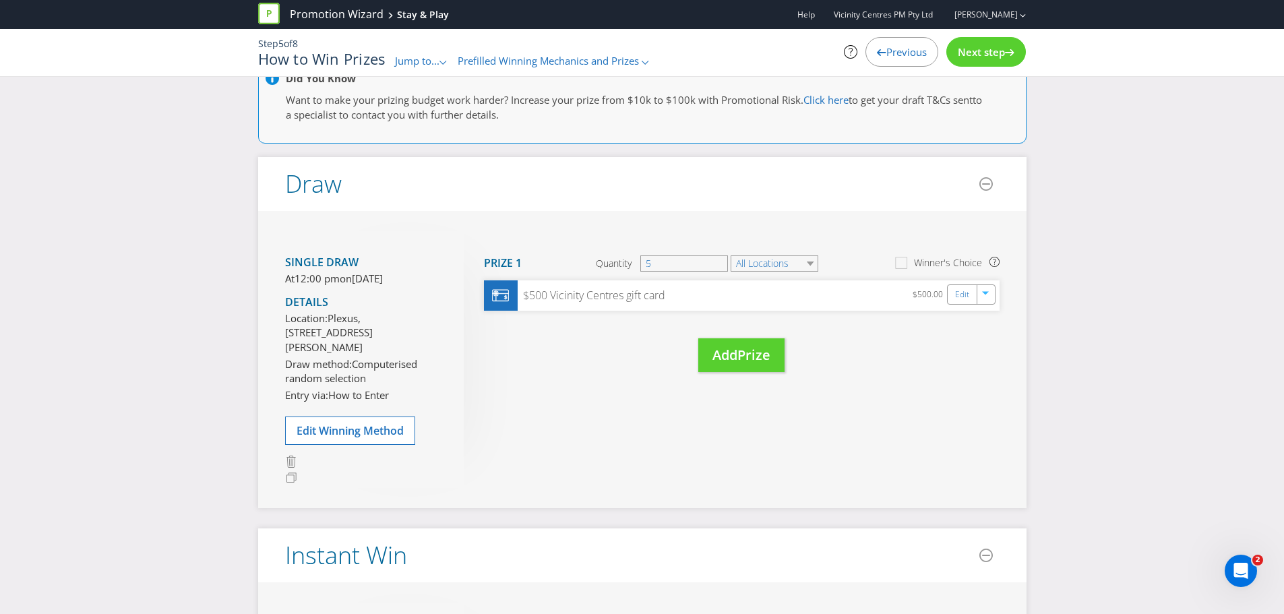
scroll to position [51, 0]
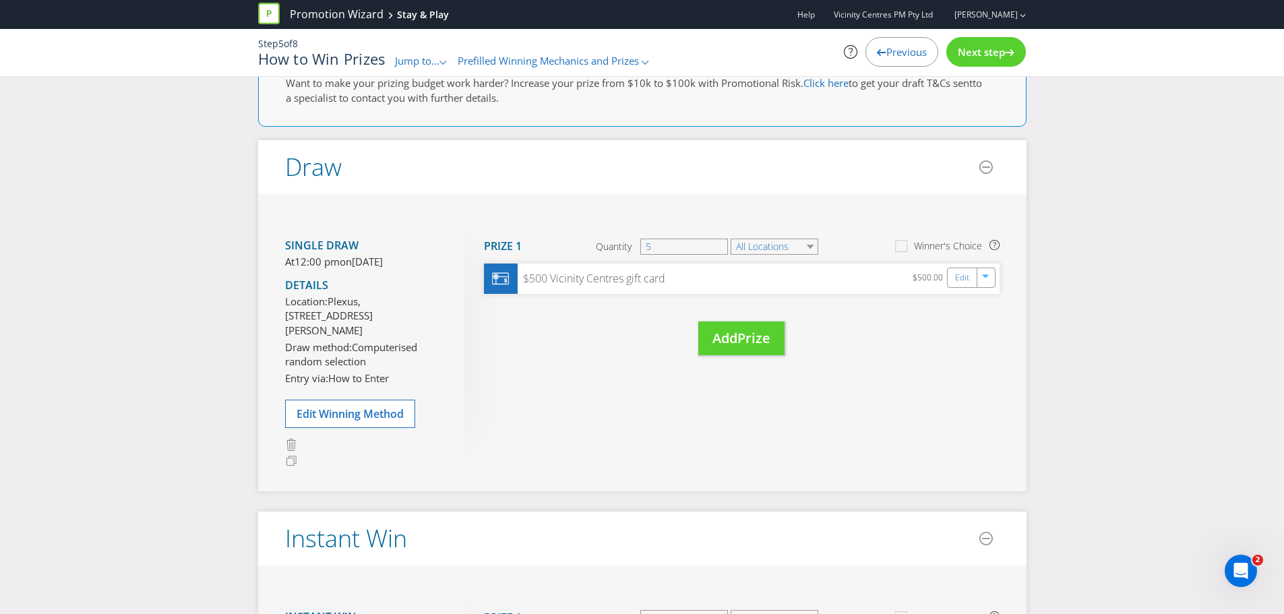
click at [998, 43] on div "Next step" at bounding box center [987, 52] width 80 height 30
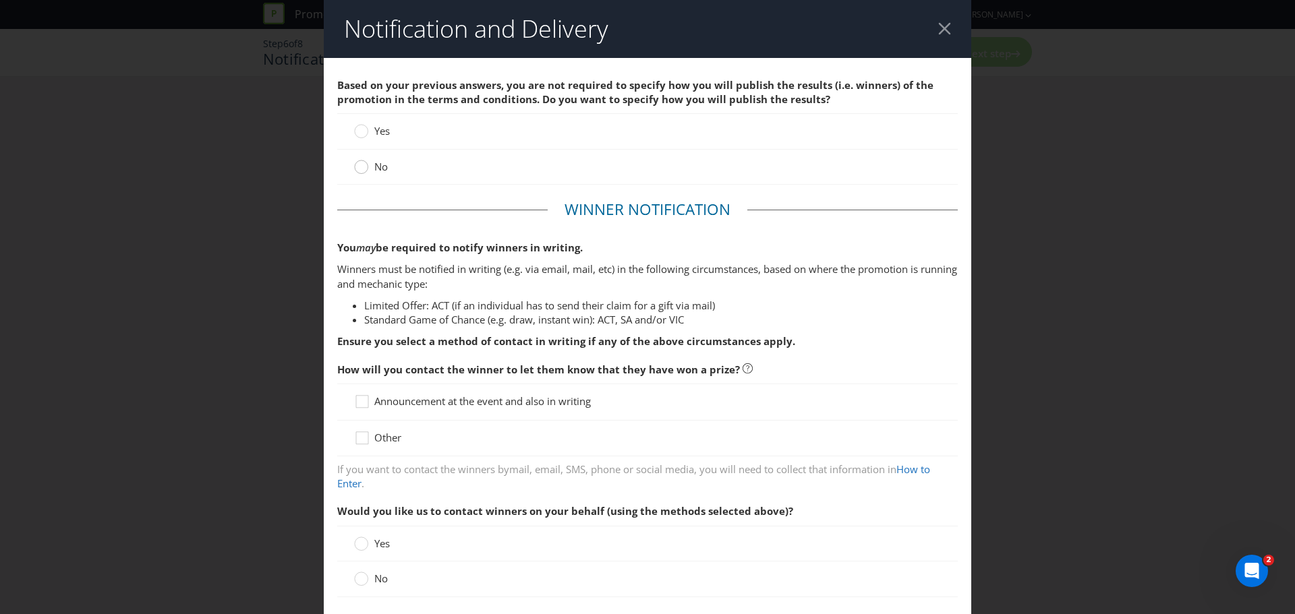
click at [362, 169] on circle at bounding box center [361, 166] width 13 height 13
click at [0, 0] on input "No" at bounding box center [0, 0] width 0 height 0
click at [362, 131] on circle at bounding box center [361, 131] width 13 height 13
click at [0, 0] on input "Yes" at bounding box center [0, 0] width 0 height 0
click at [361, 439] on icon at bounding box center [364, 441] width 20 height 20
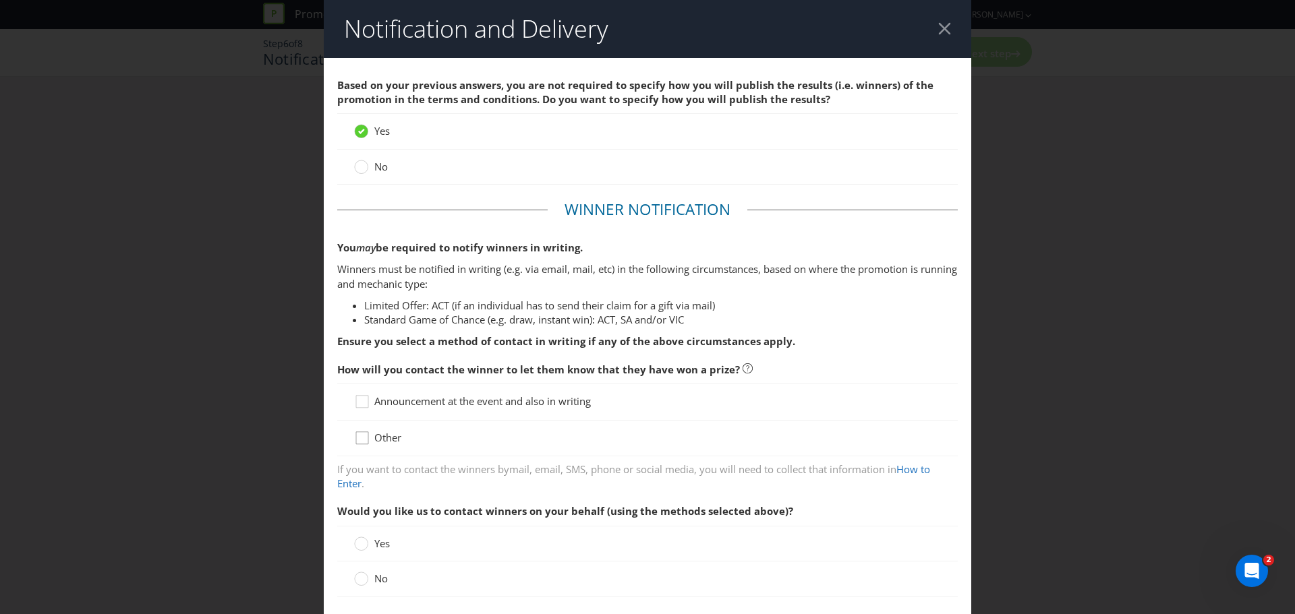
click at [0, 0] on input "Other" at bounding box center [0, 0] width 0 height 0
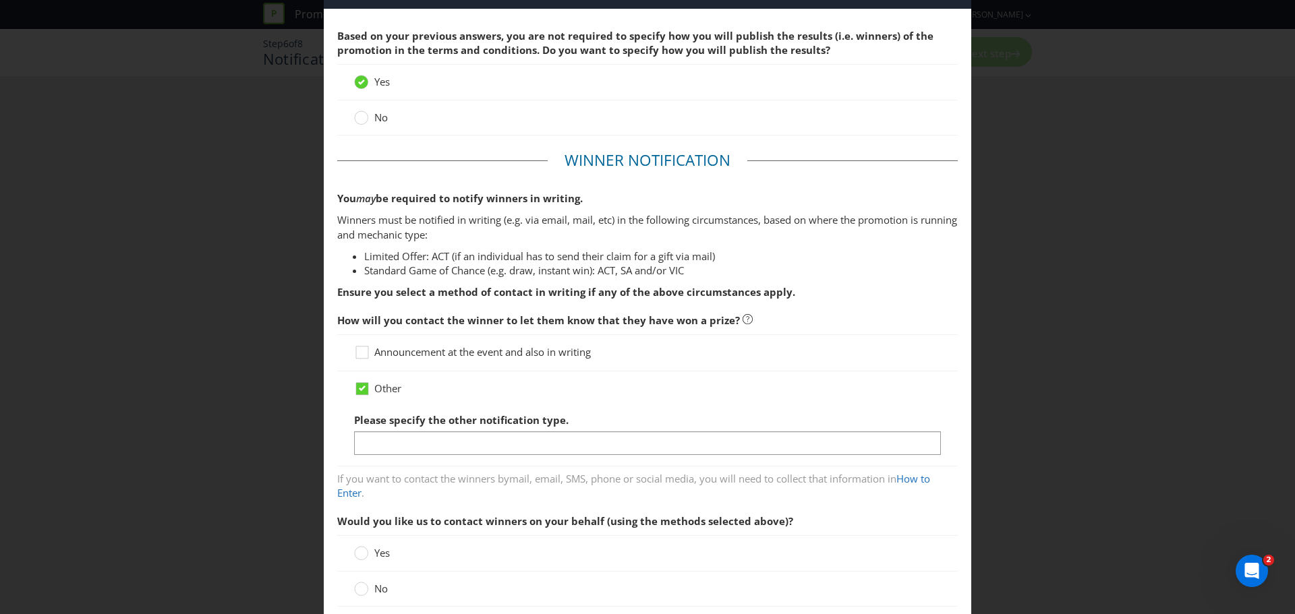
scroll to position [51, 0]
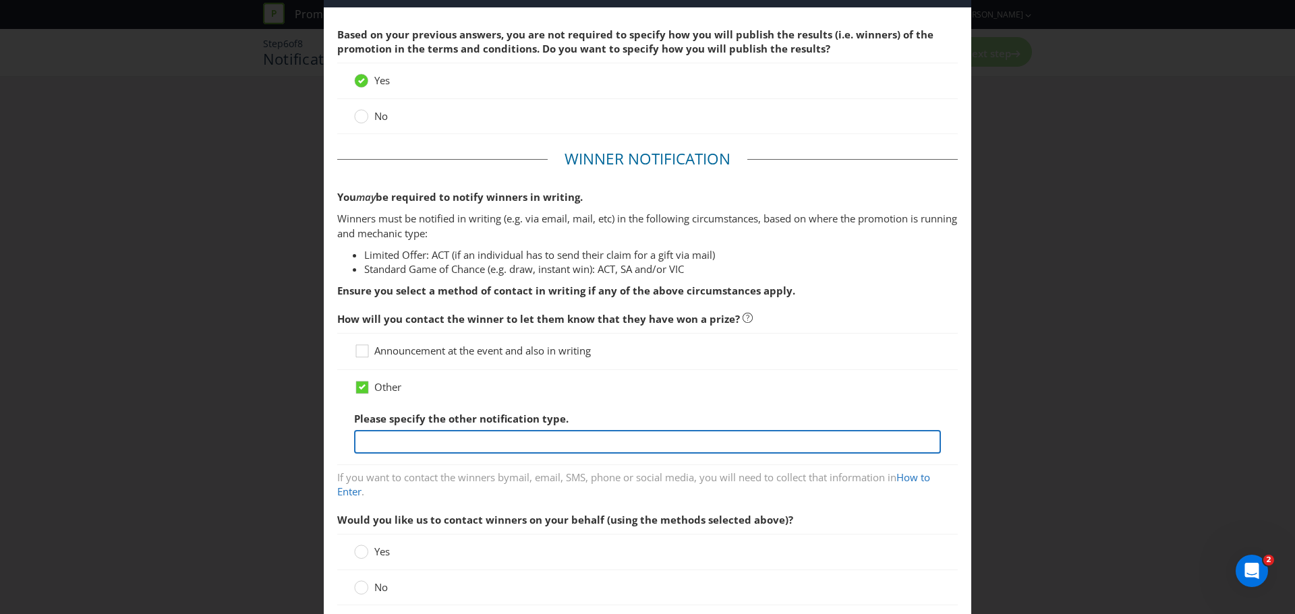
click at [366, 442] on input "text" at bounding box center [647, 442] width 587 height 24
type input "a"
type input "email for entry 1 and at venue for entry 2"
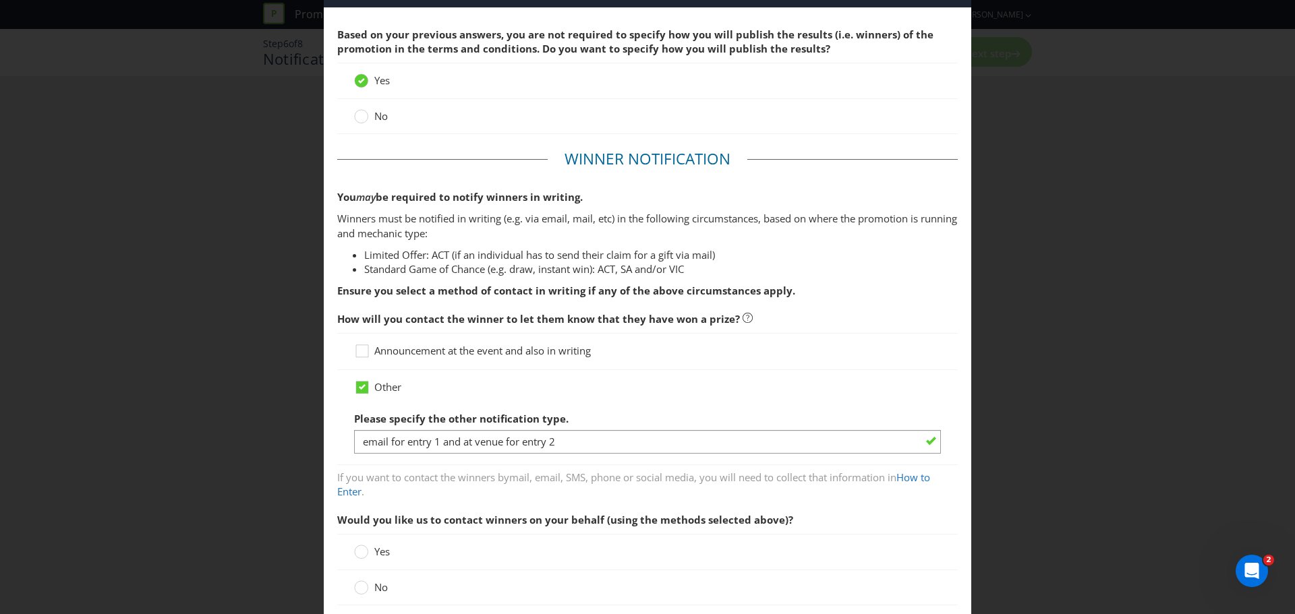
click at [867, 529] on span "Would you like us to contact winners on your behalf (using the methods selected…" at bounding box center [647, 520] width 620 height 28
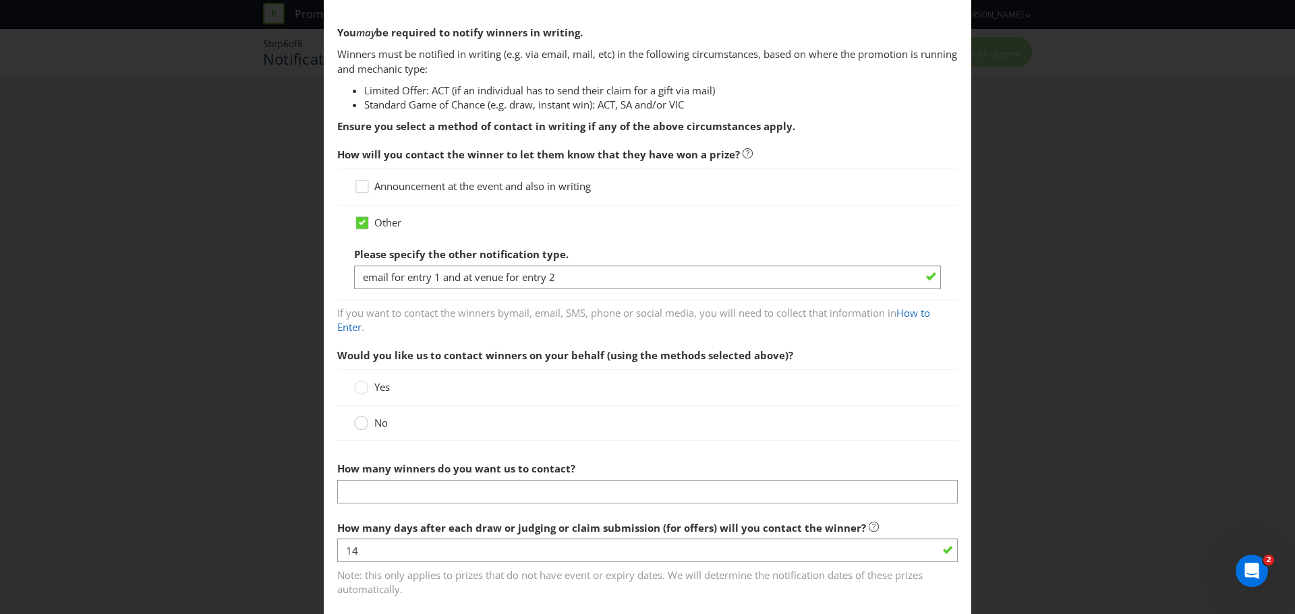
scroll to position [219, 0]
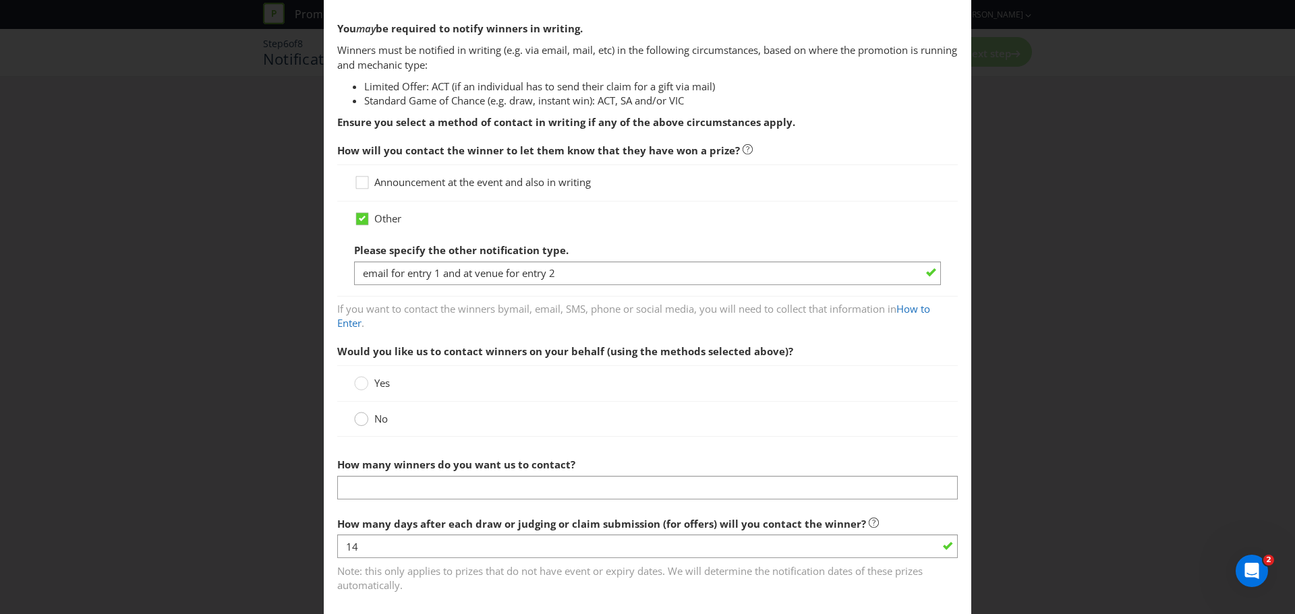
click at [360, 435] on div "No" at bounding box center [647, 419] width 620 height 35
click at [363, 419] on circle at bounding box center [361, 419] width 13 height 13
click at [0, 0] on input "No" at bounding box center [0, 0] width 0 height 0
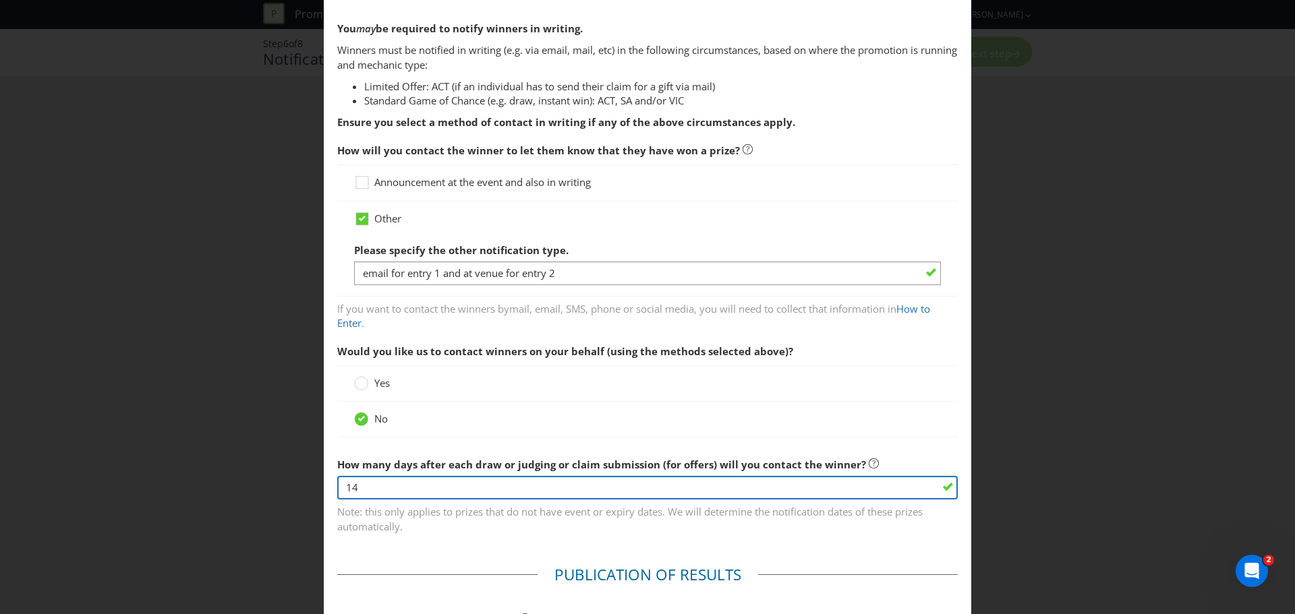
click at [373, 487] on input "14" at bounding box center [647, 488] width 620 height 24
type input "1"
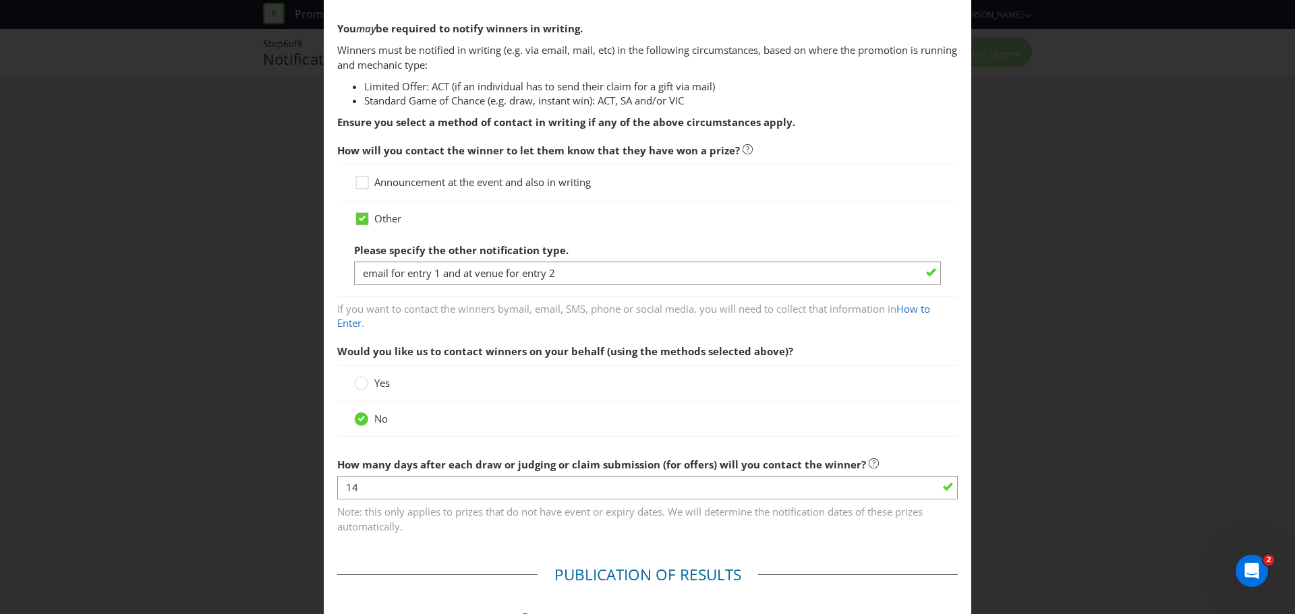
click at [796, 553] on main "Based on your previous answers, you are not required to specify how you will pu…" at bounding box center [647, 573] width 647 height 1468
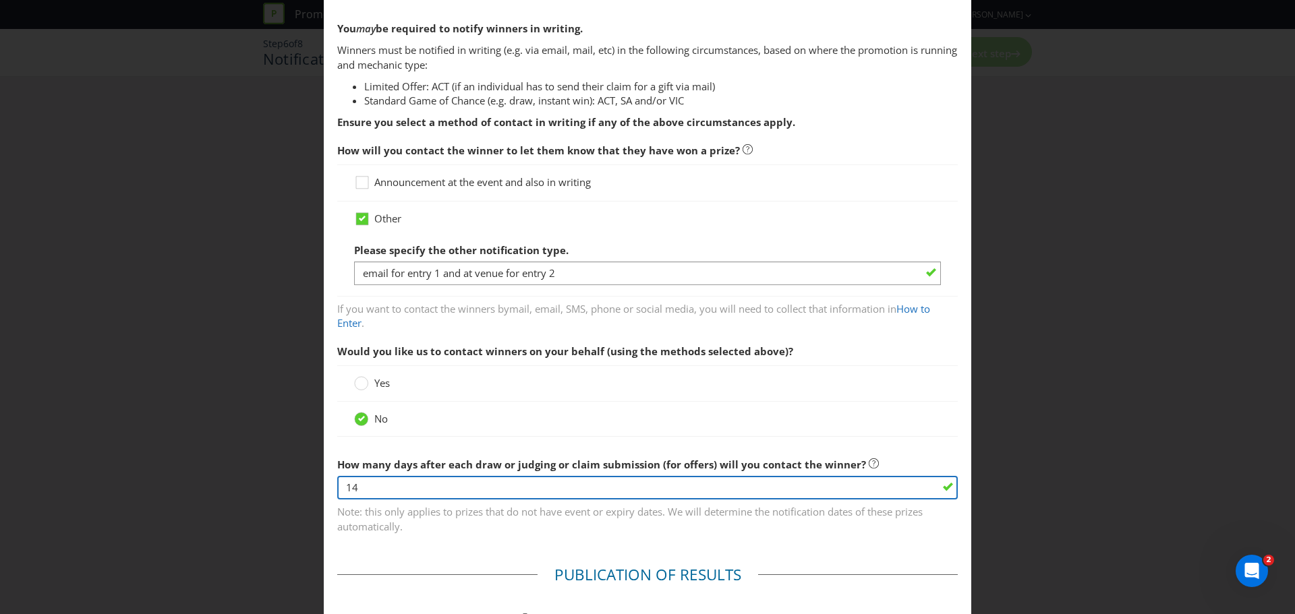
click at [378, 495] on input "14" at bounding box center [647, 488] width 620 height 24
type input "1"
type input "2"
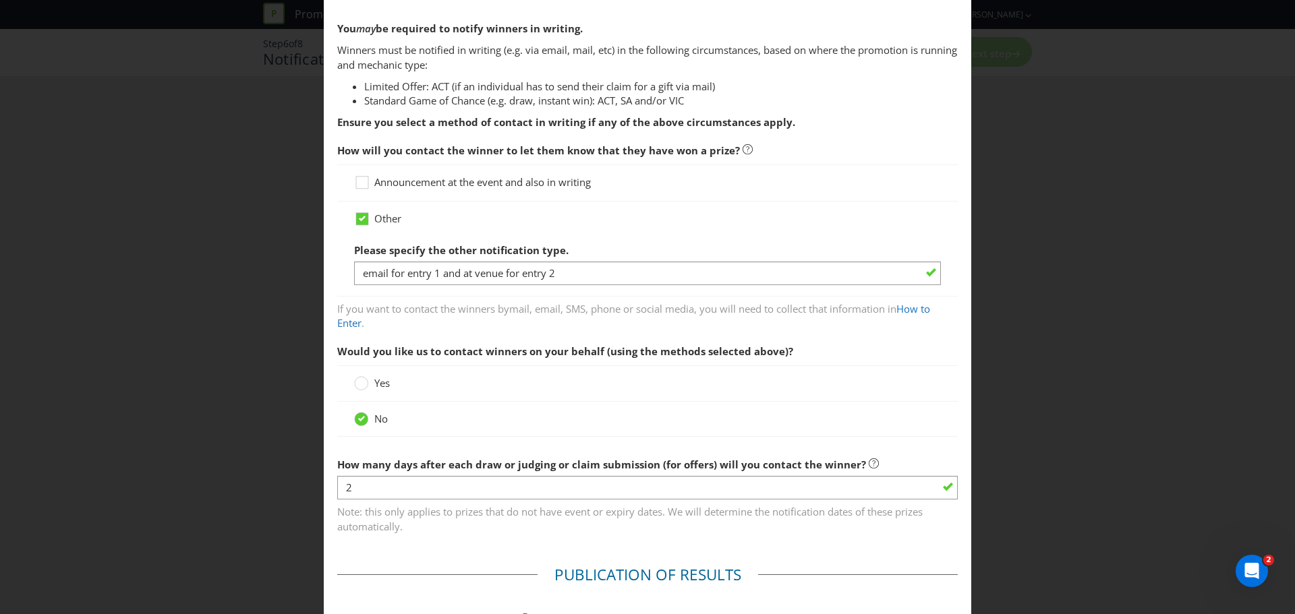
click at [684, 560] on main "Based on your previous answers, you are not required to specify how you will pu…" at bounding box center [647, 573] width 647 height 1468
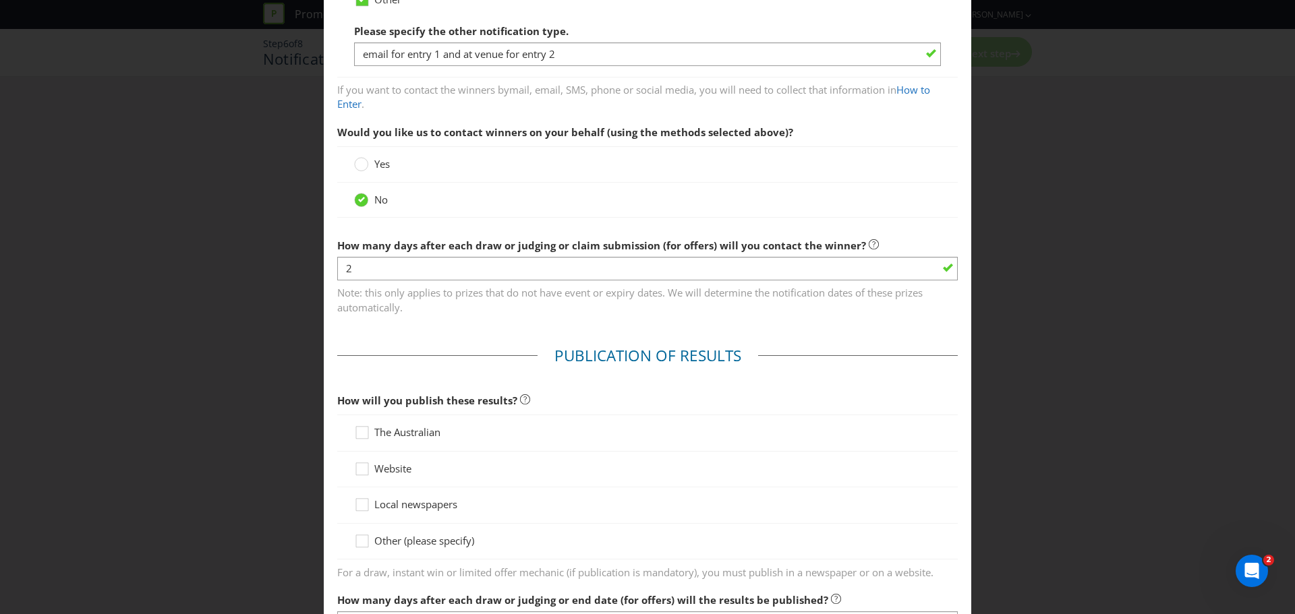
scroll to position [455, 0]
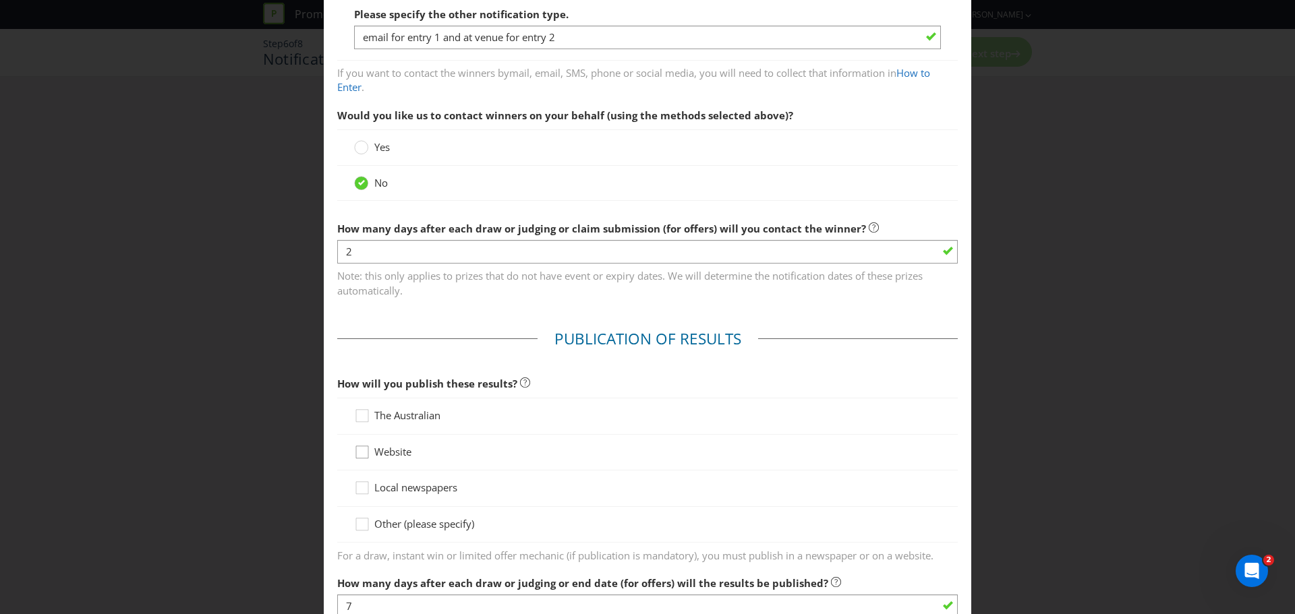
click at [359, 449] on div at bounding box center [362, 447] width 7 height 7
click at [0, 0] on input "Website" at bounding box center [0, 0] width 0 height 0
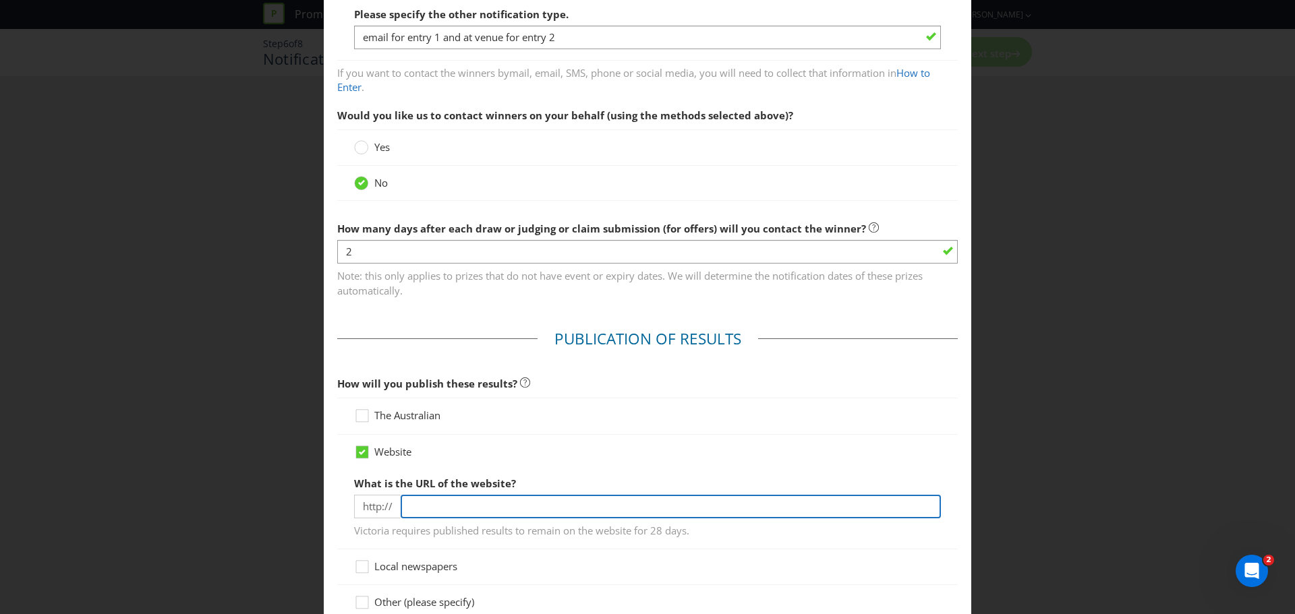
click at [430, 506] on input "text" at bounding box center [670, 507] width 540 height 24
paste input "[URL][DOMAIN_NAME]"
click at [441, 507] on input "[URL][DOMAIN_NAME]" at bounding box center [670, 507] width 540 height 24
click at [531, 506] on input "[DOMAIN_NAME][URL]" at bounding box center [670, 507] width 540 height 24
type input "[DOMAIN_NAME]"
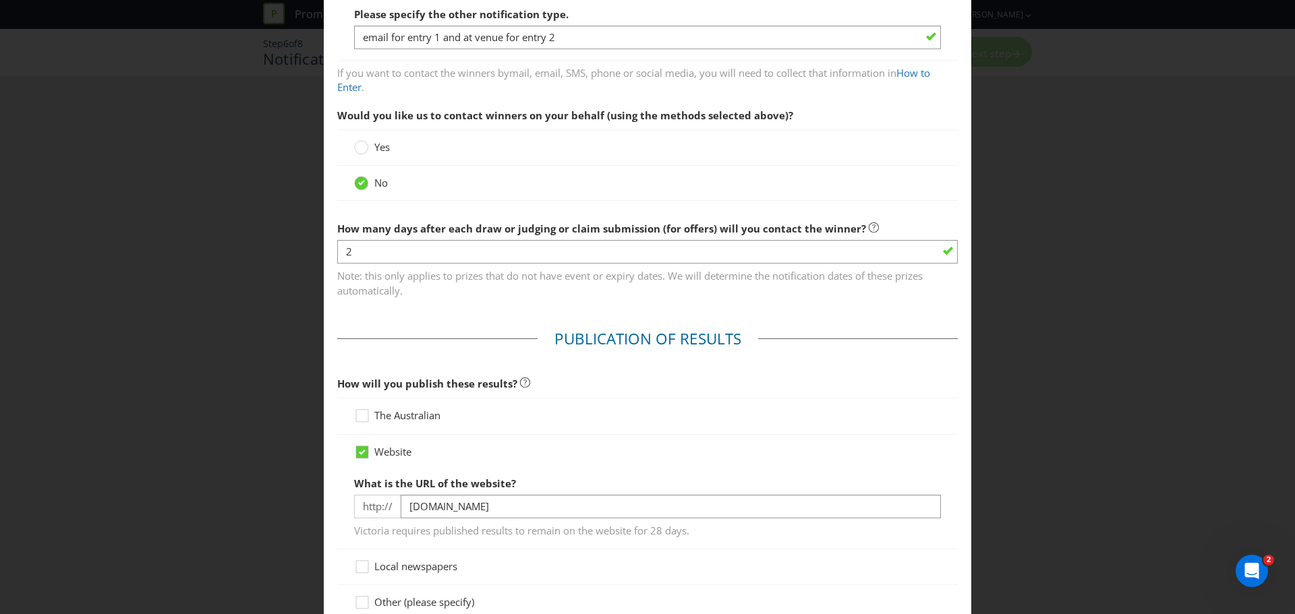
click at [957, 530] on main "Based on your previous answers, you are not required to specify how you will pu…" at bounding box center [647, 376] width 647 height 1547
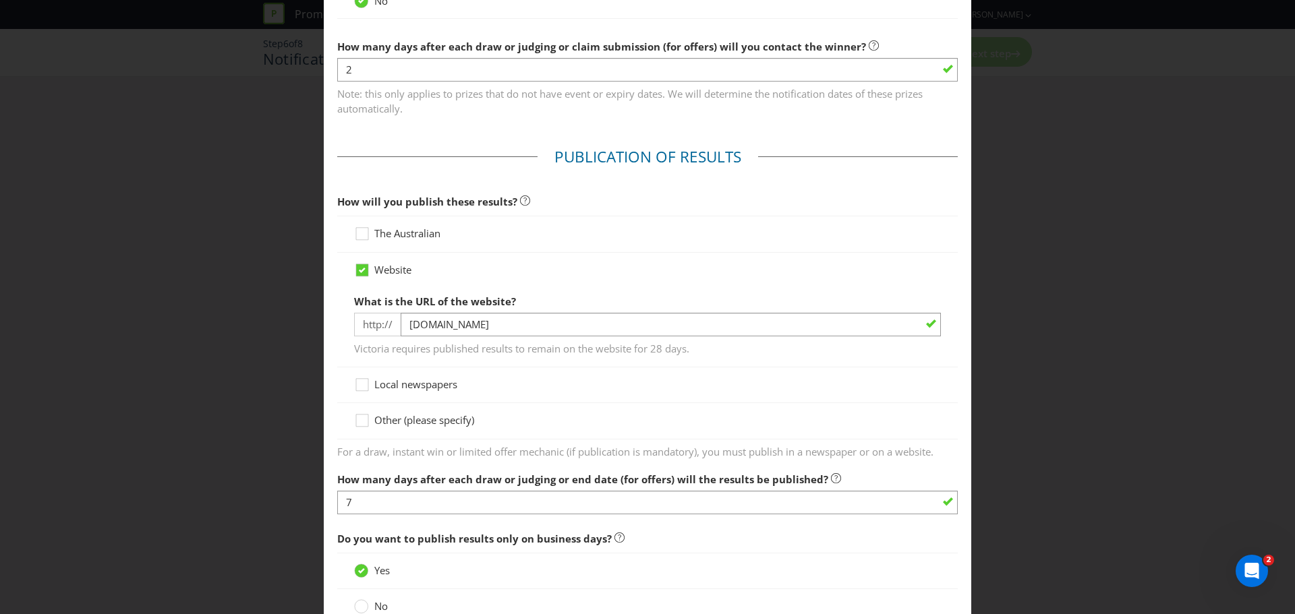
scroll to position [641, 0]
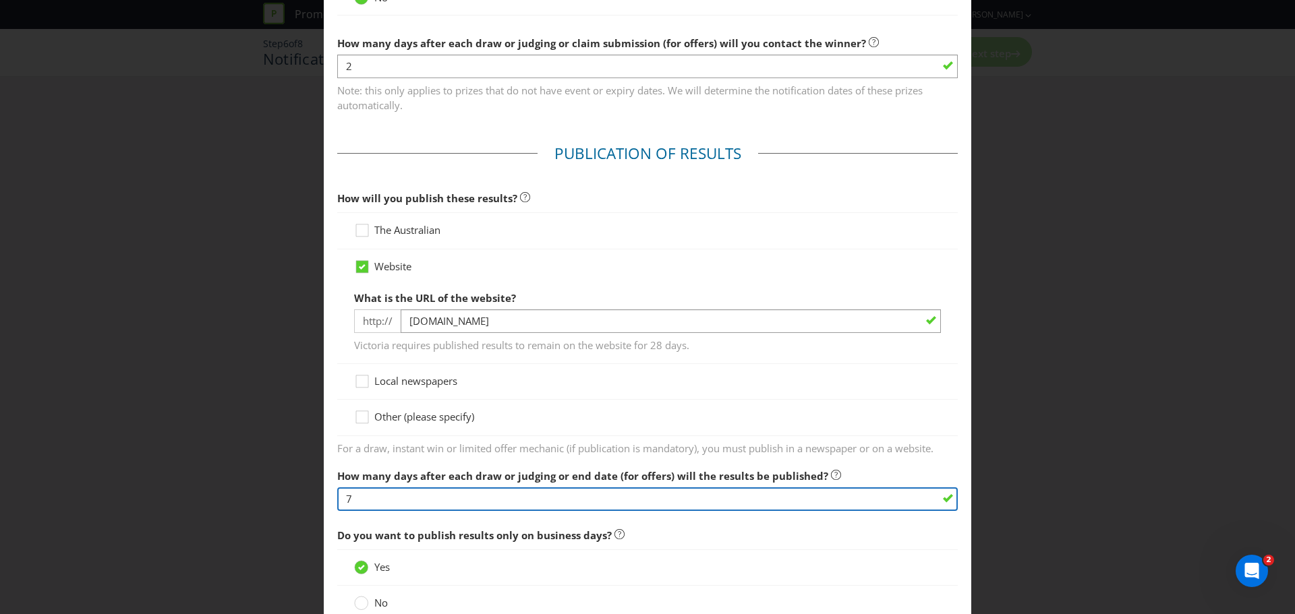
click at [352, 498] on input "7" at bounding box center [647, 499] width 620 height 24
type input "2"
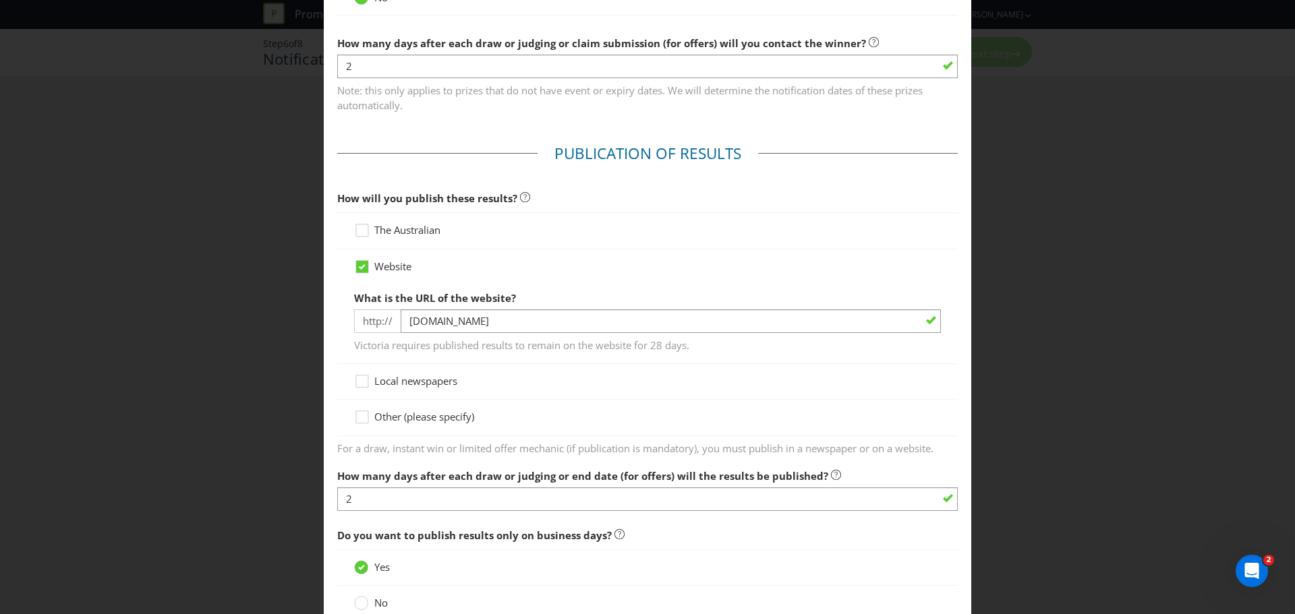
click at [691, 529] on span "Do you want to publish results only on business days?" at bounding box center [647, 536] width 620 height 28
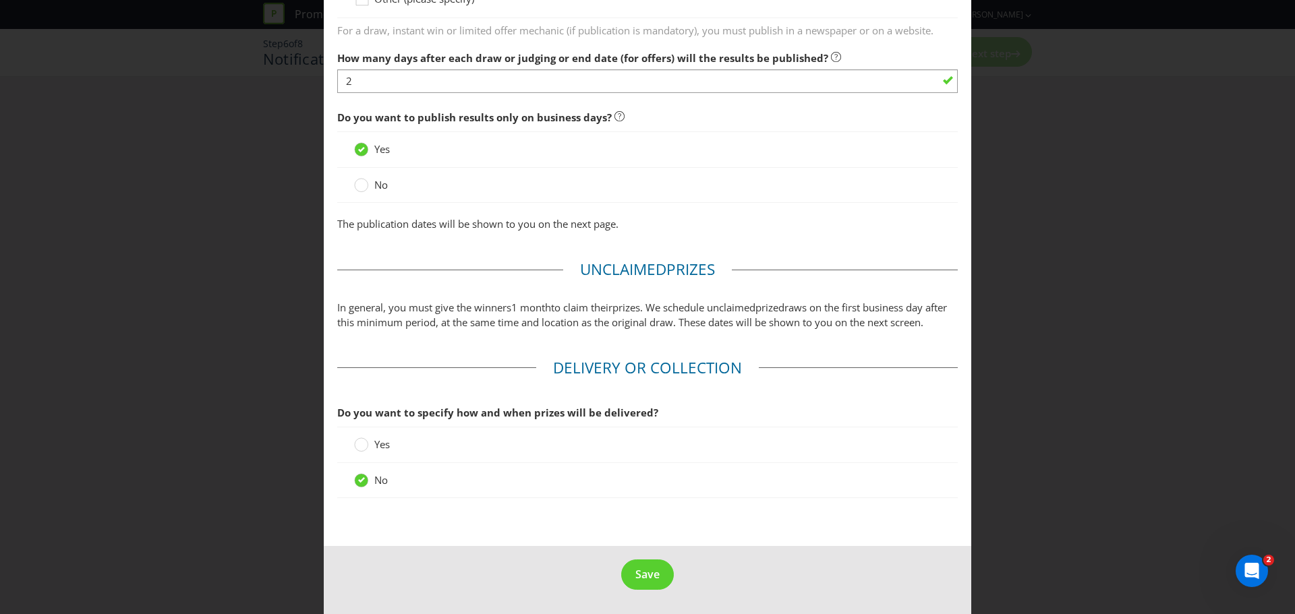
scroll to position [1073, 0]
click at [653, 578] on span "Save" at bounding box center [647, 574] width 24 height 15
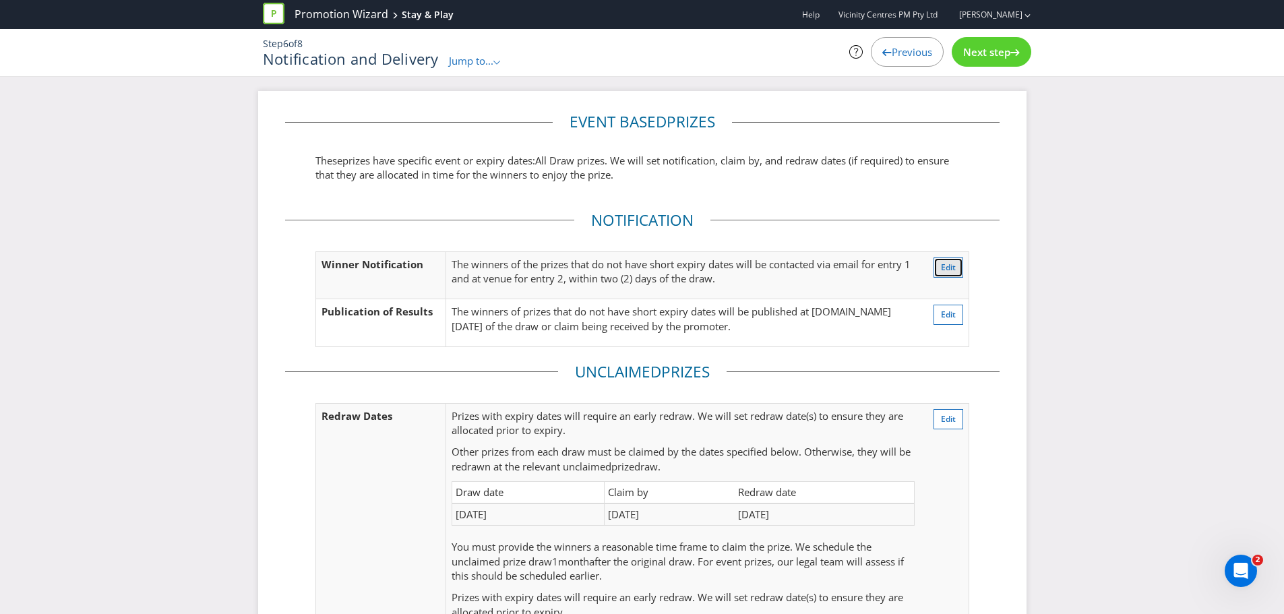
click at [958, 270] on button "Edit" at bounding box center [949, 268] width 30 height 20
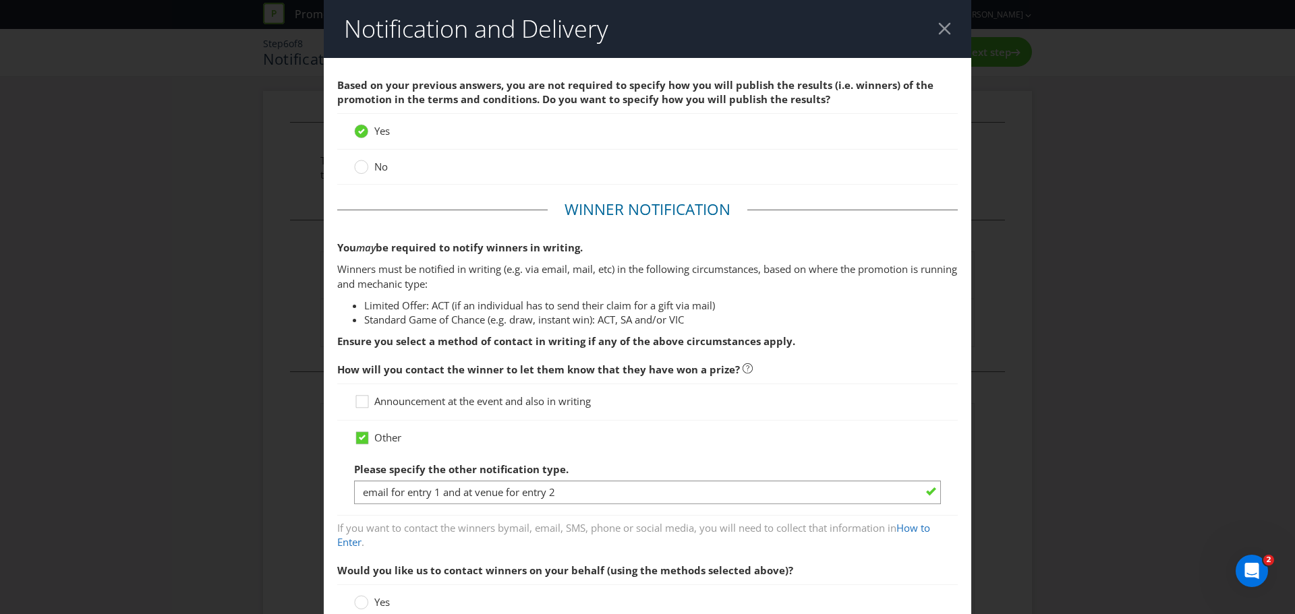
scroll to position [199, 0]
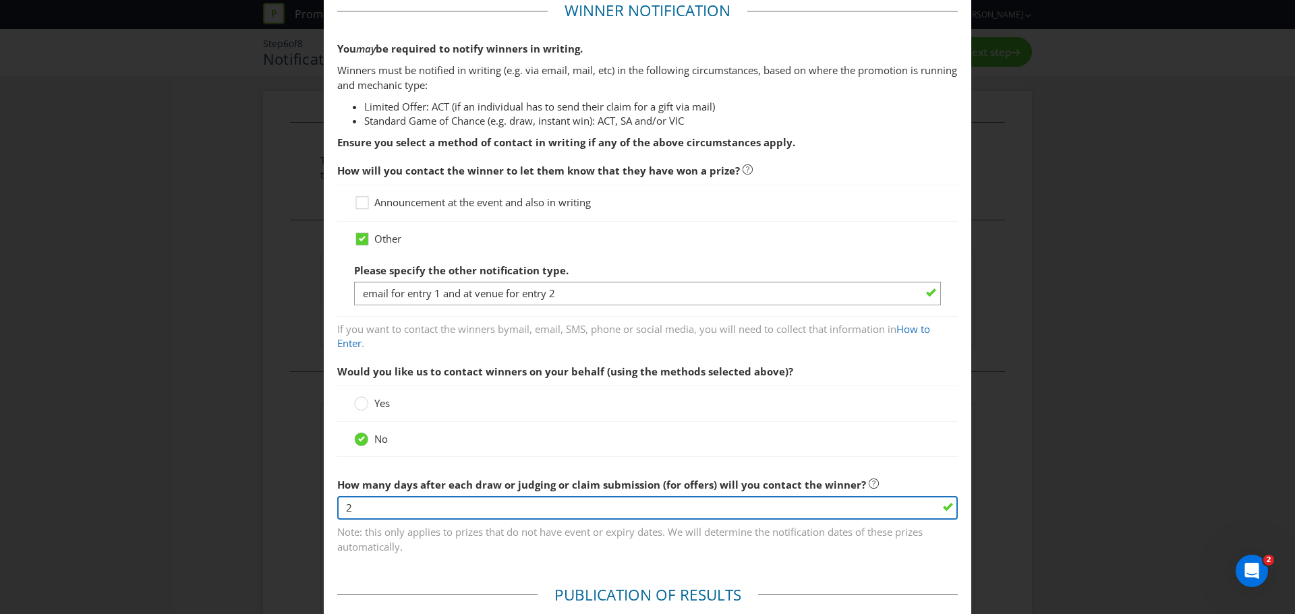
click at [368, 502] on input "2" at bounding box center [647, 508] width 620 height 24
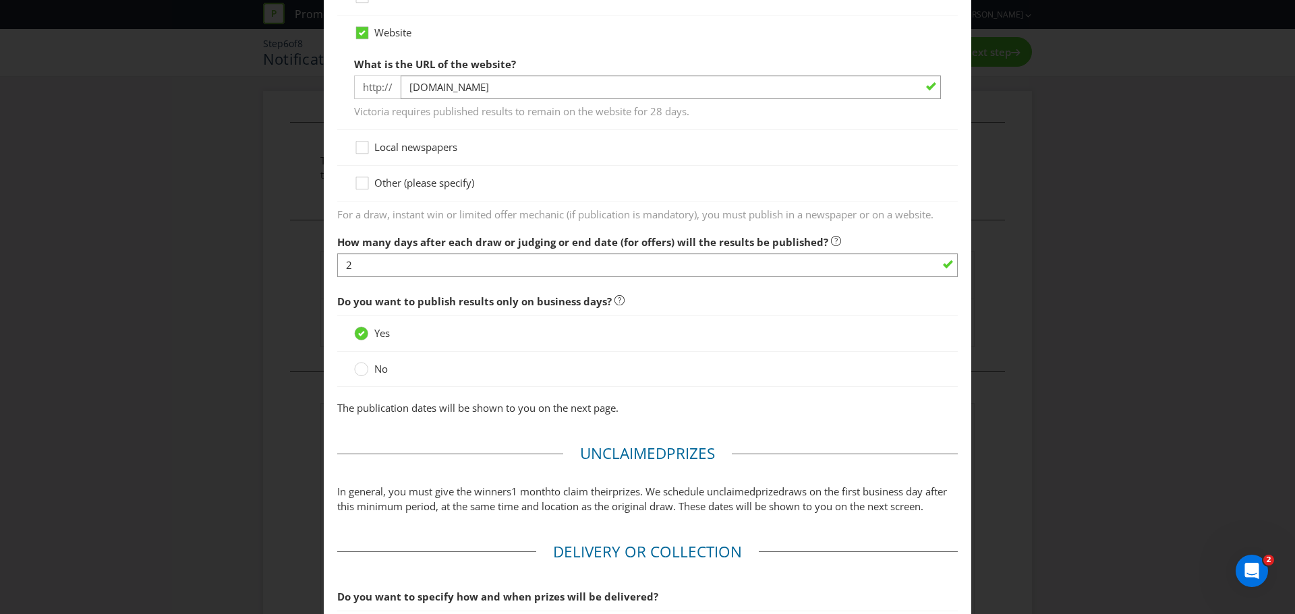
scroll to position [890, 0]
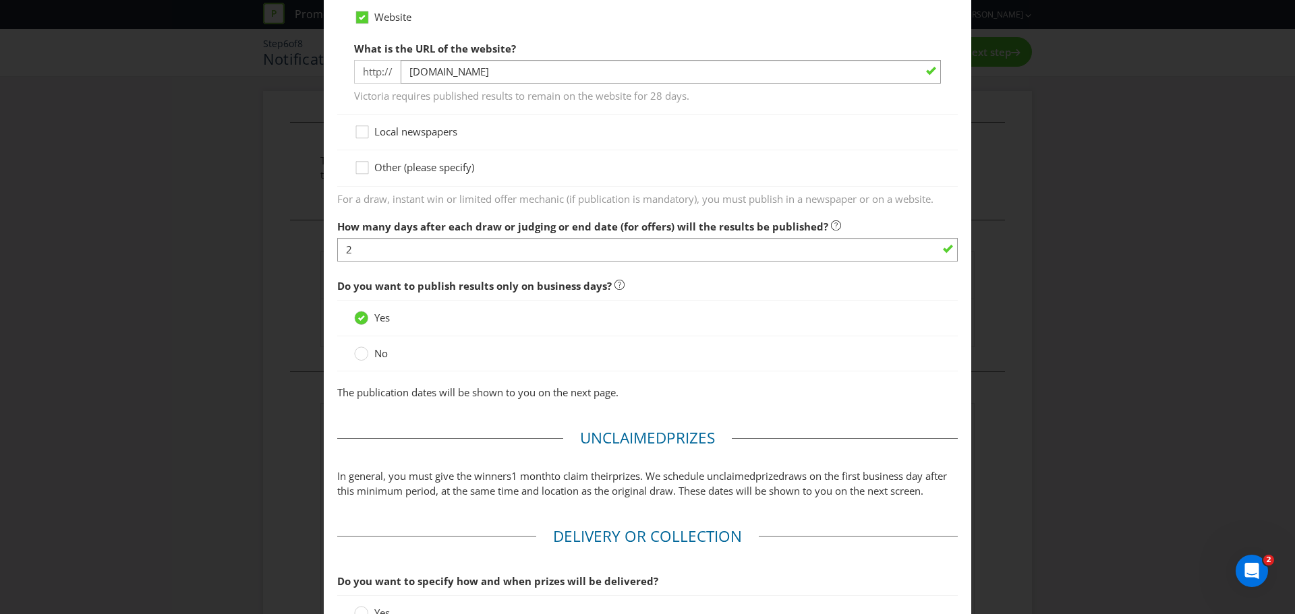
type input "11"
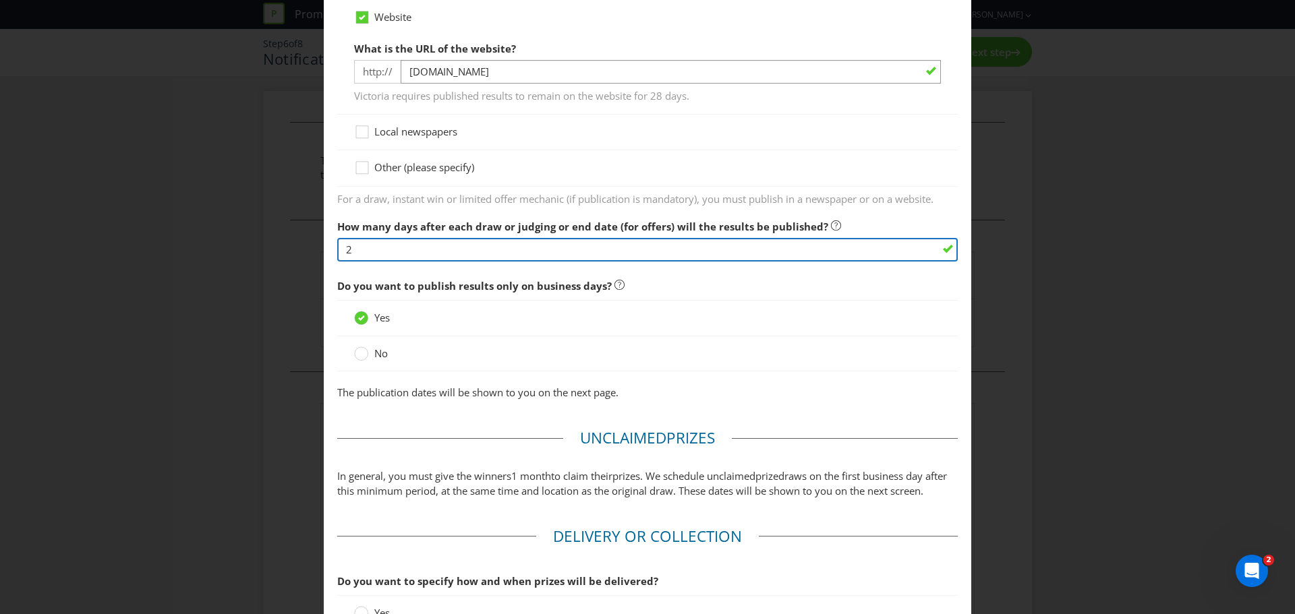
click at [350, 240] on input "2" at bounding box center [647, 250] width 620 height 24
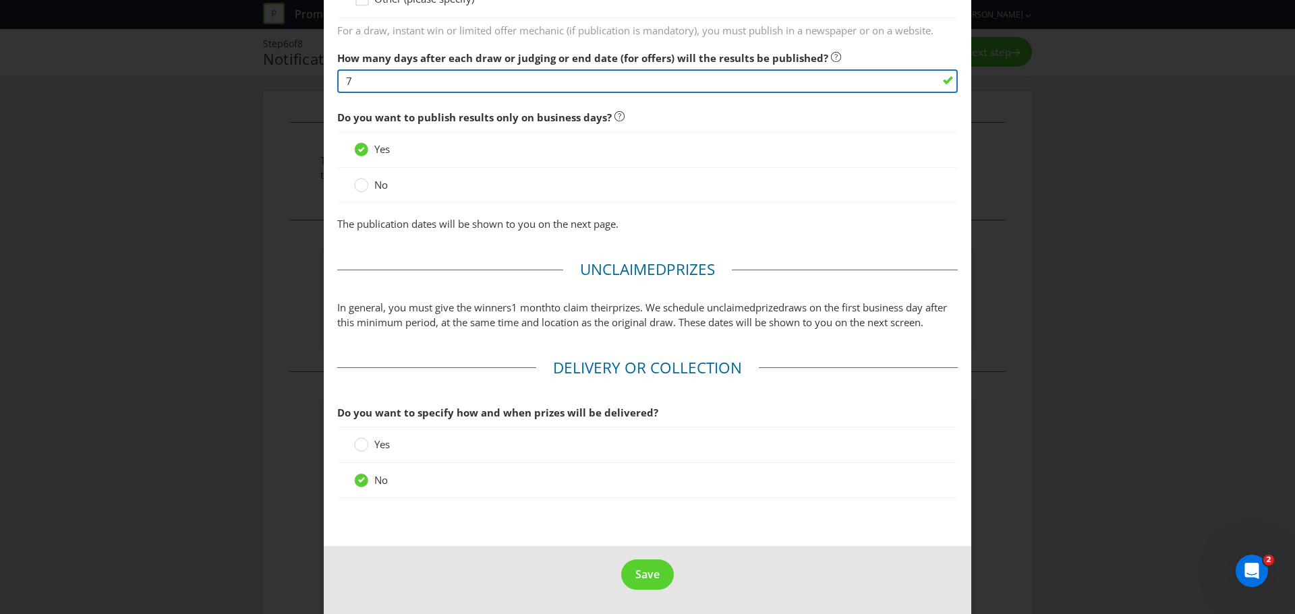
scroll to position [1073, 0]
type input "7"
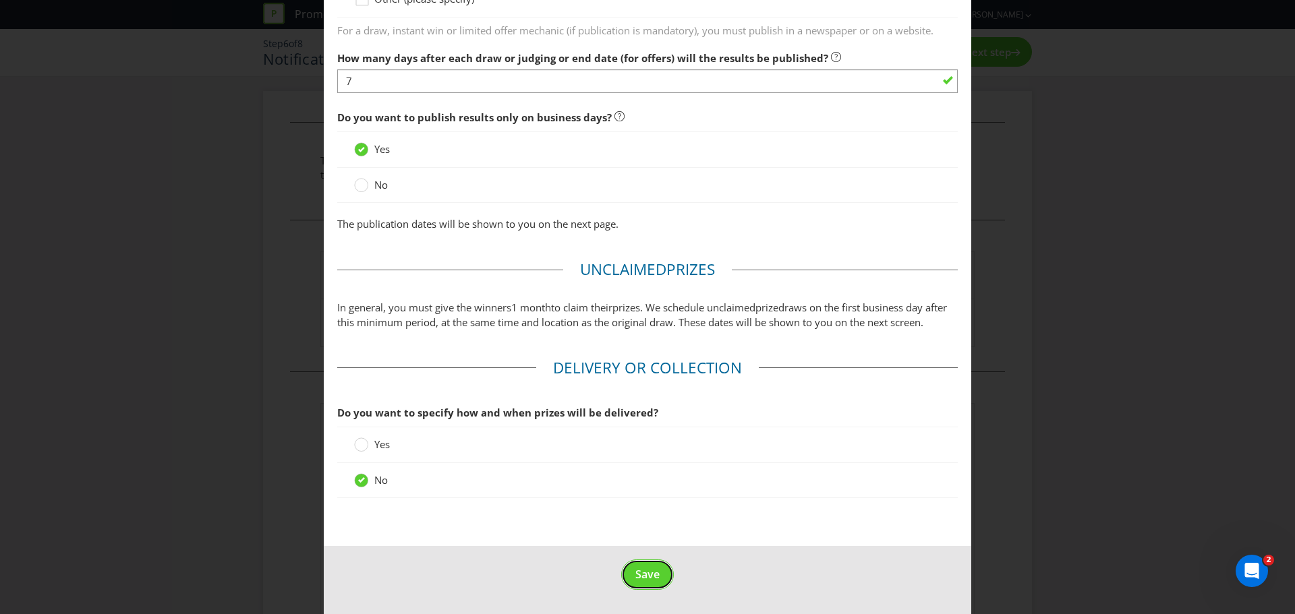
click at [649, 570] on span "Save" at bounding box center [647, 574] width 24 height 15
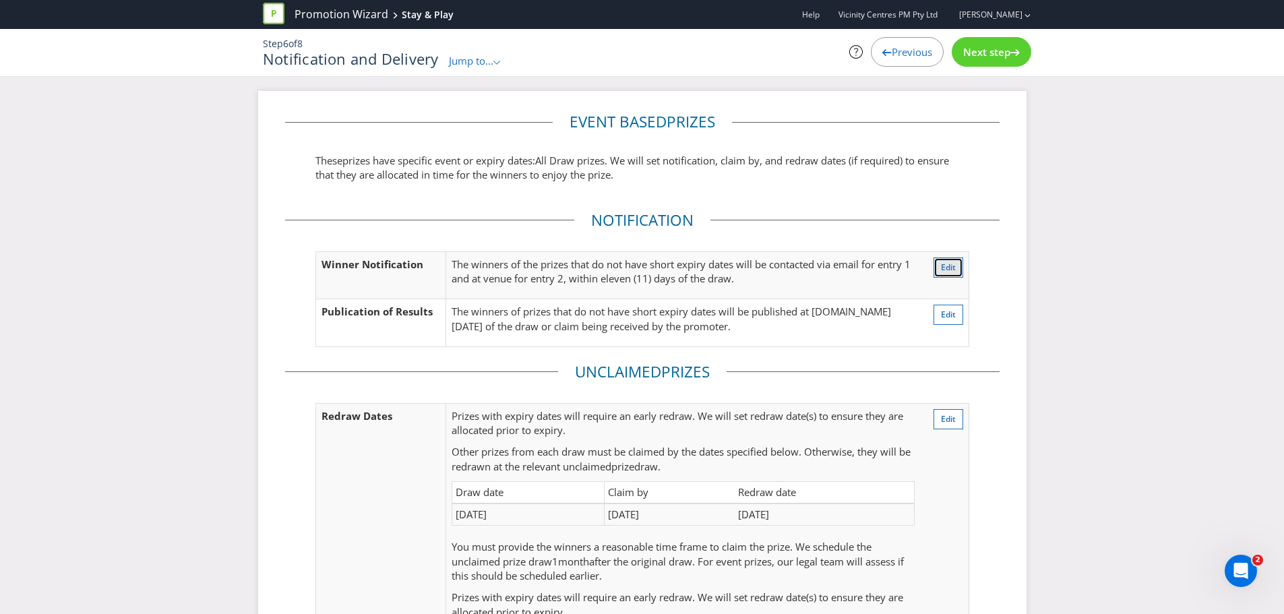
click at [934, 265] on button "Edit" at bounding box center [949, 268] width 30 height 20
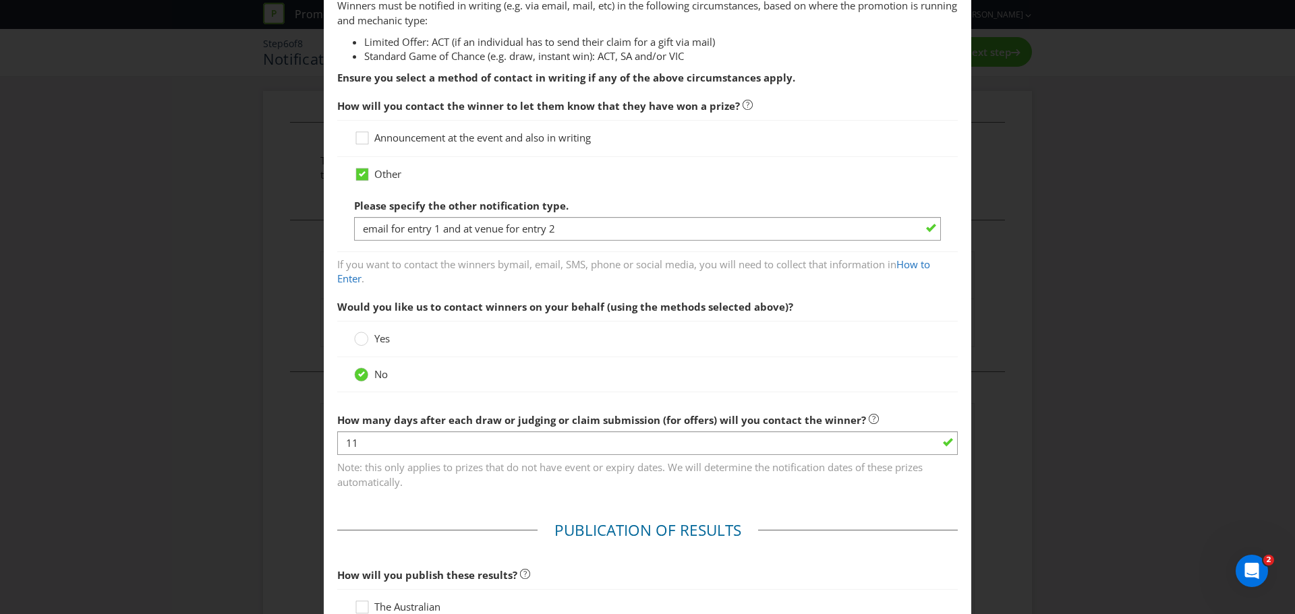
scroll to position [351, 0]
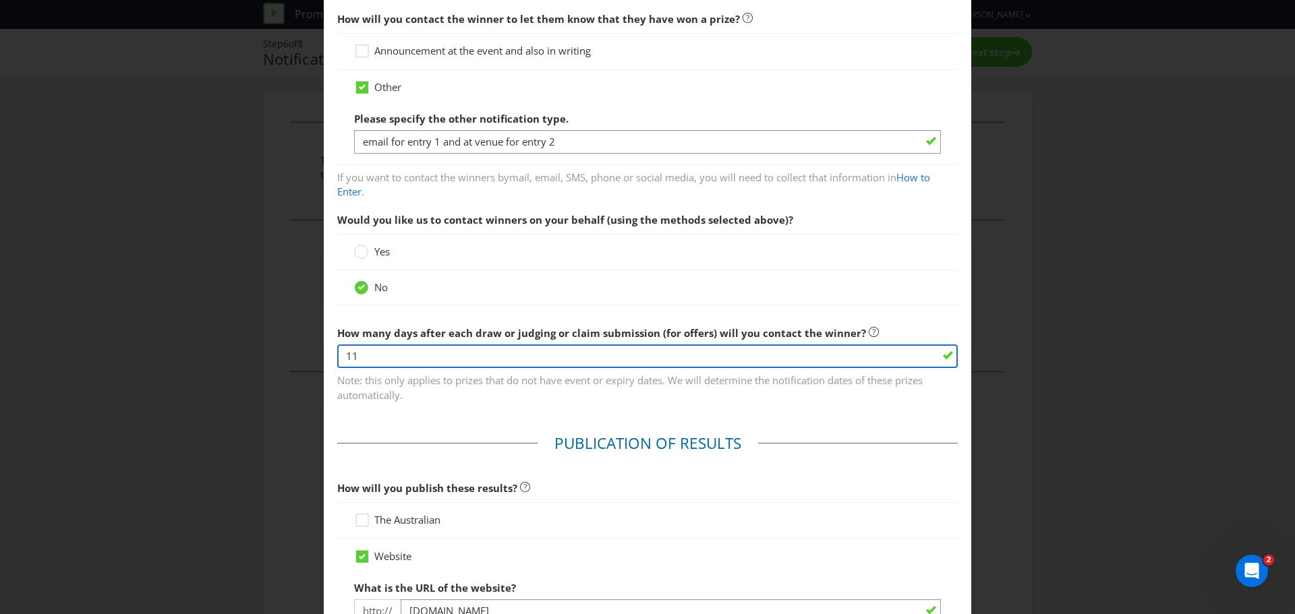
click at [411, 360] on input "11" at bounding box center [647, 357] width 620 height 24
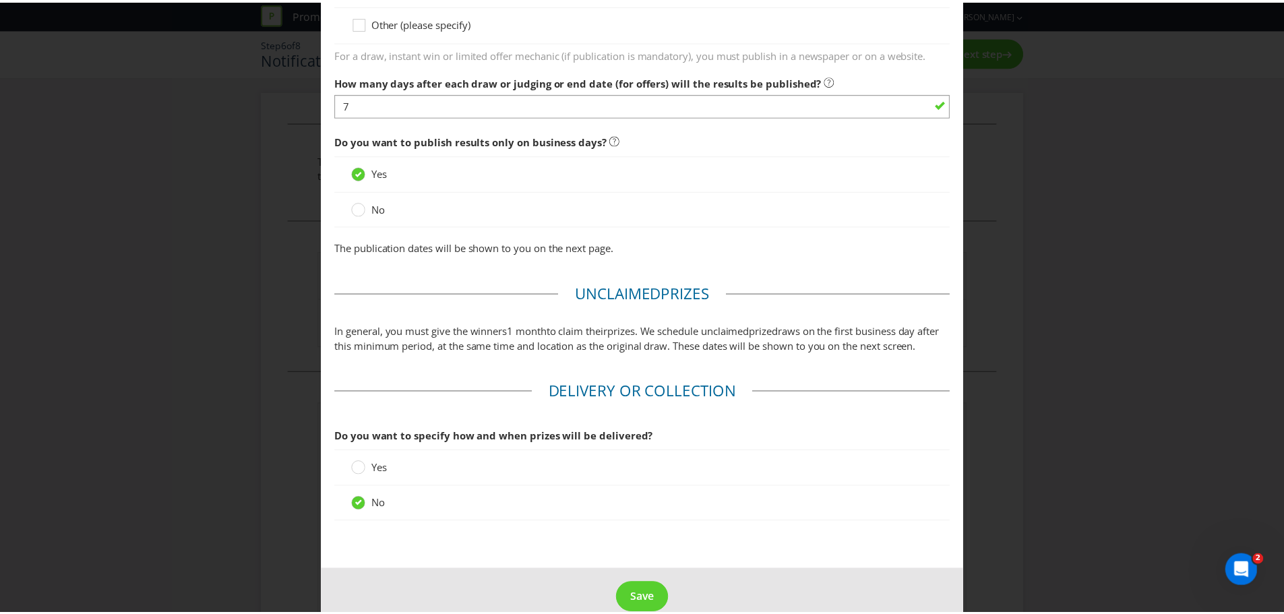
scroll to position [1073, 0]
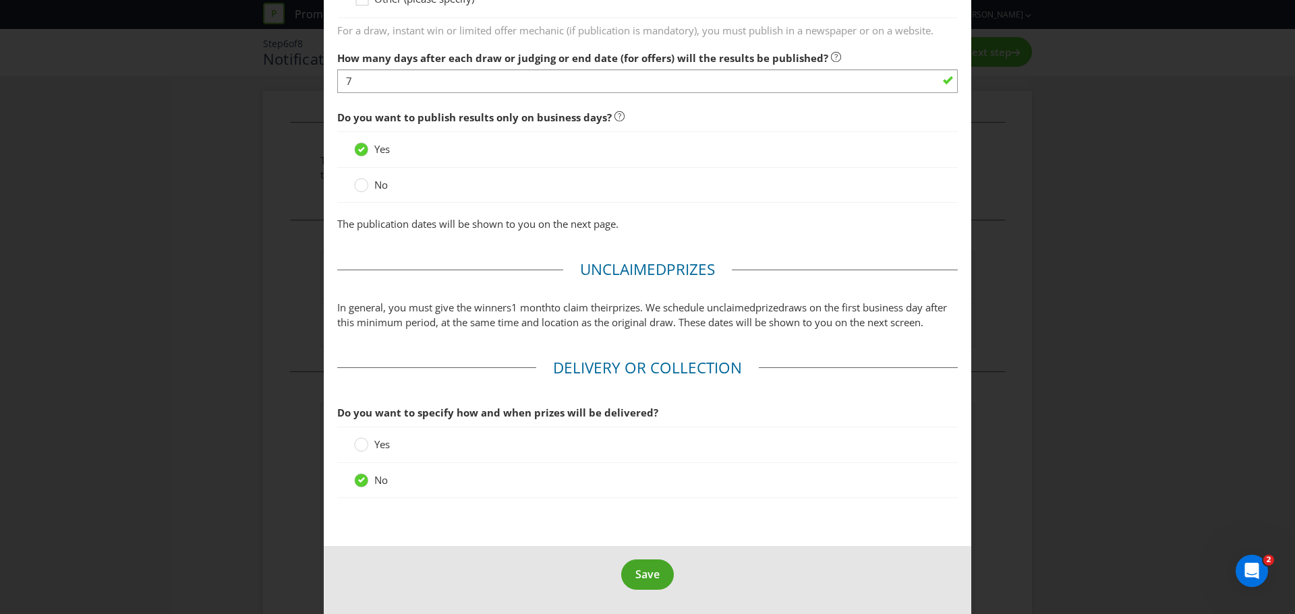
type input "14"
click at [653, 569] on span "Save" at bounding box center [647, 574] width 24 height 15
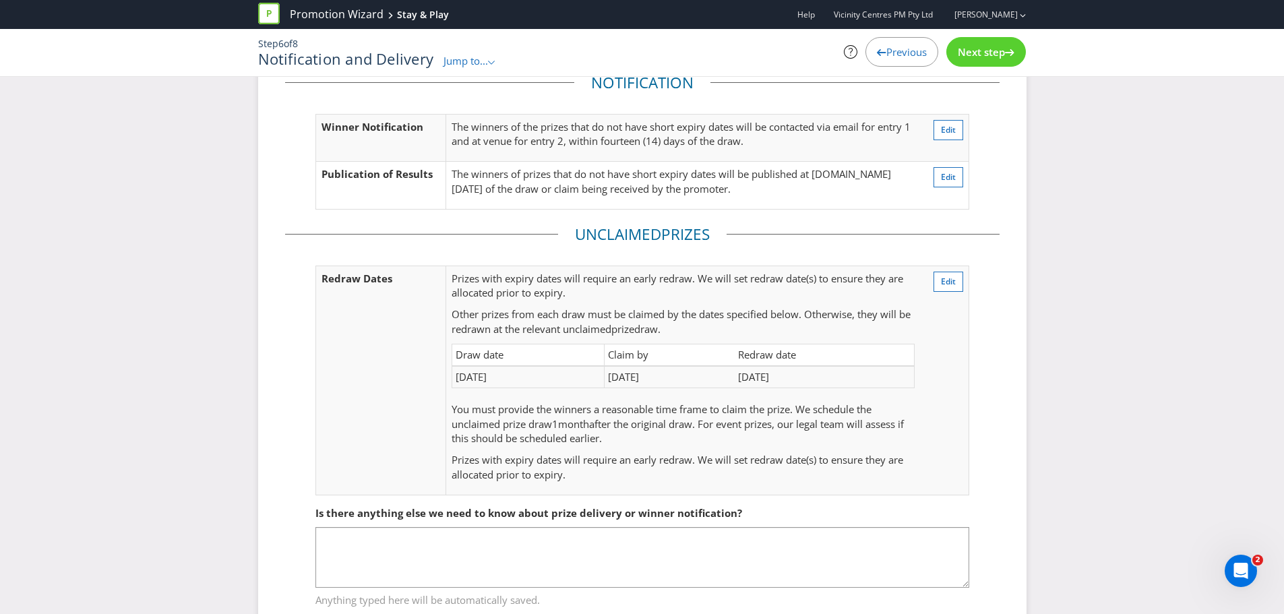
scroll to position [182, 0]
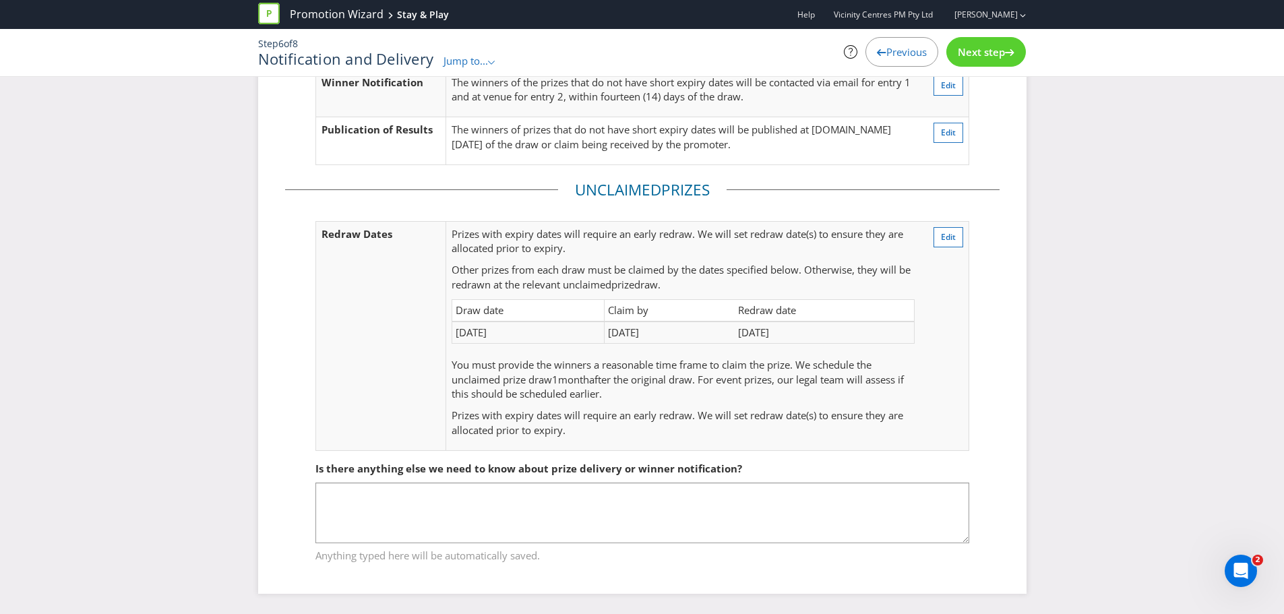
click at [981, 53] on span "Next step" at bounding box center [981, 51] width 47 height 13
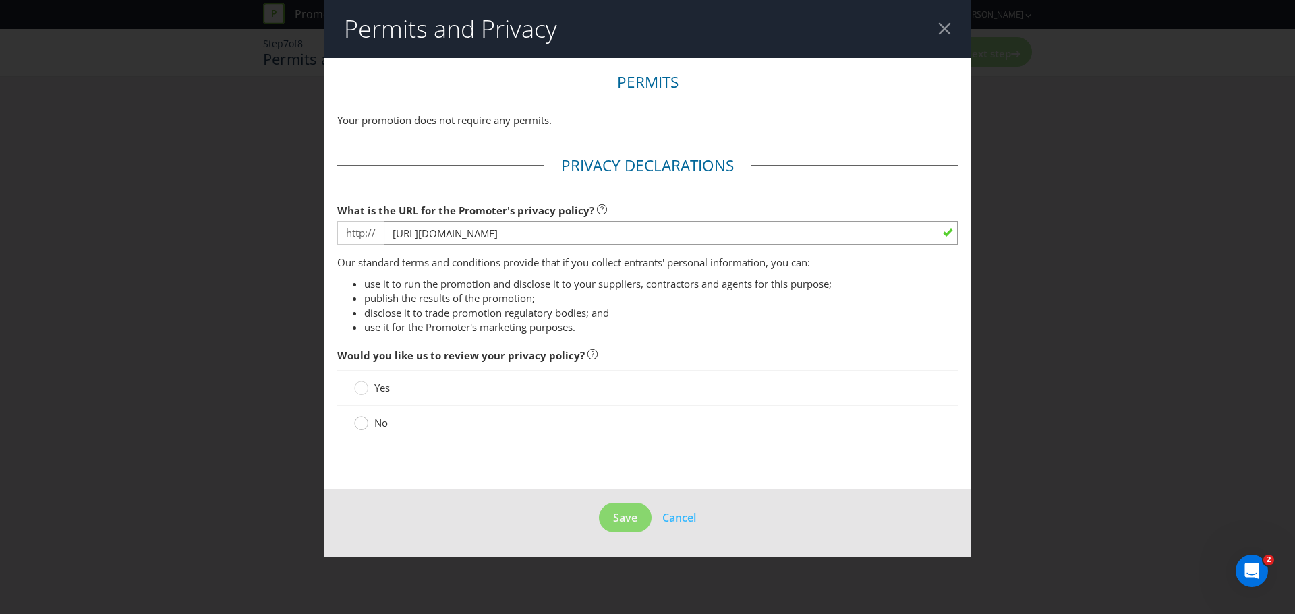
click at [363, 422] on div at bounding box center [361, 418] width 7 height 7
click at [0, 0] on input "No" at bounding box center [0, 0] width 0 height 0
click at [618, 514] on span "Save" at bounding box center [625, 517] width 24 height 15
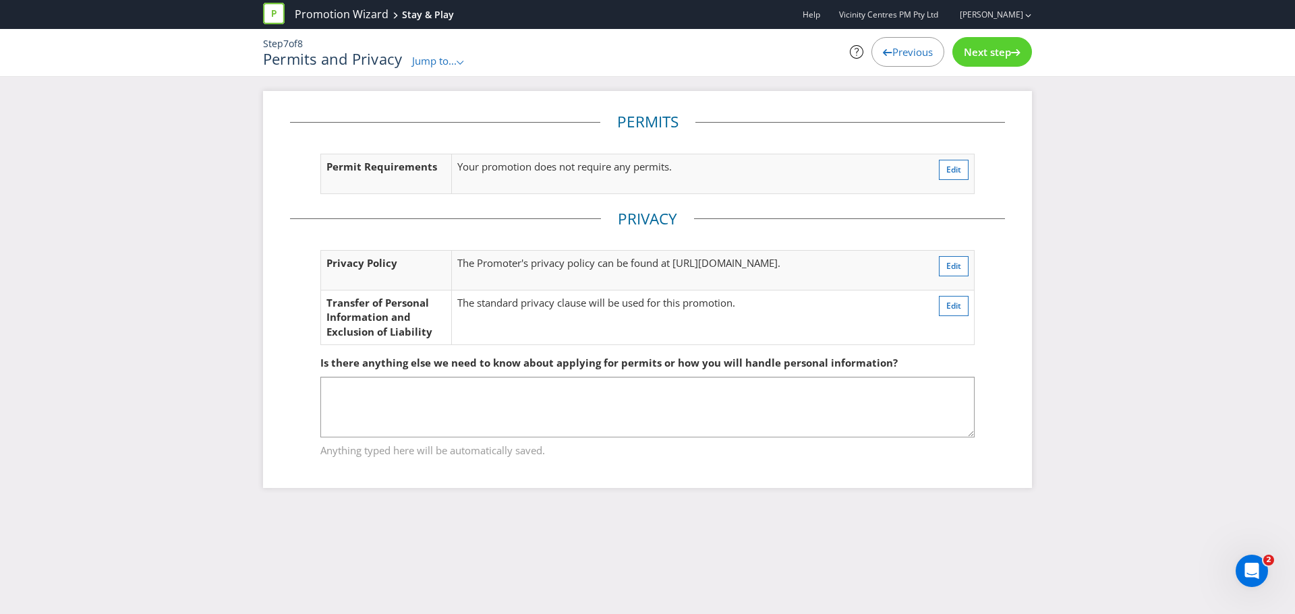
click at [1003, 54] on span "Next step" at bounding box center [986, 51] width 47 height 13
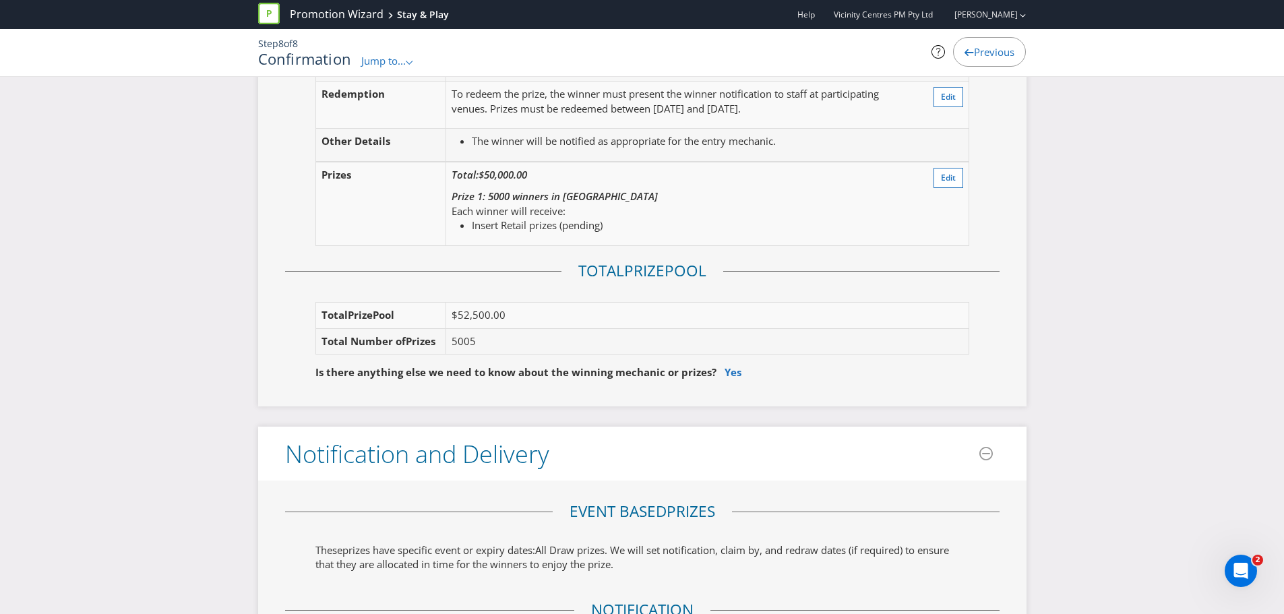
scroll to position [2394, 0]
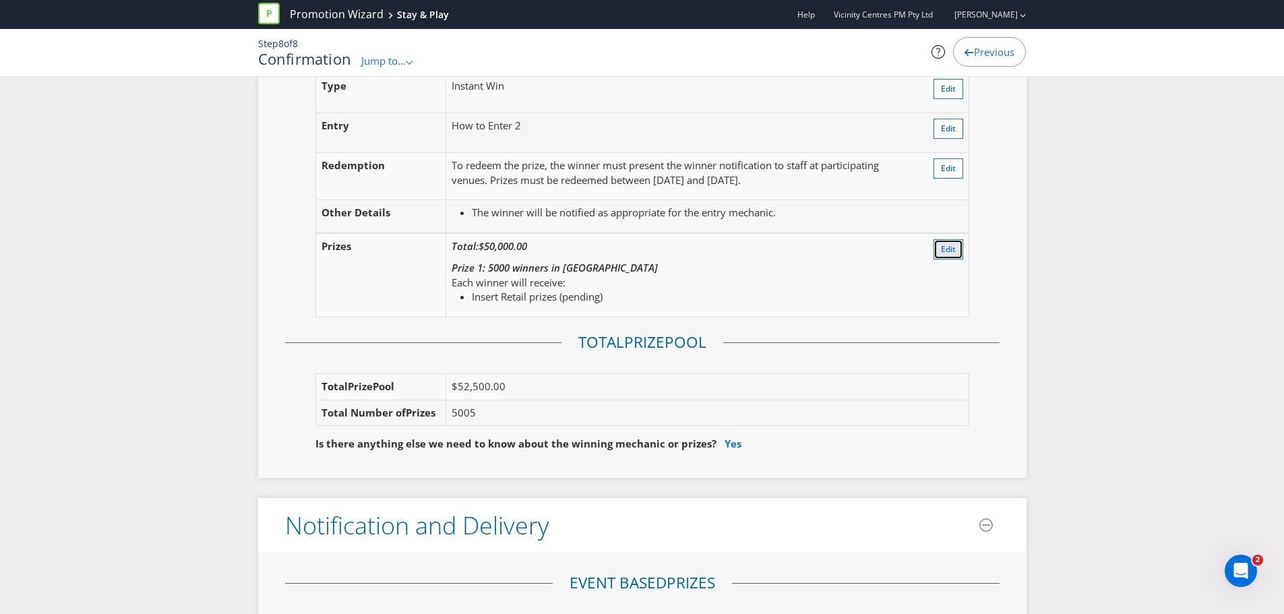
click at [949, 250] on span "Edit" at bounding box center [948, 248] width 15 height 11
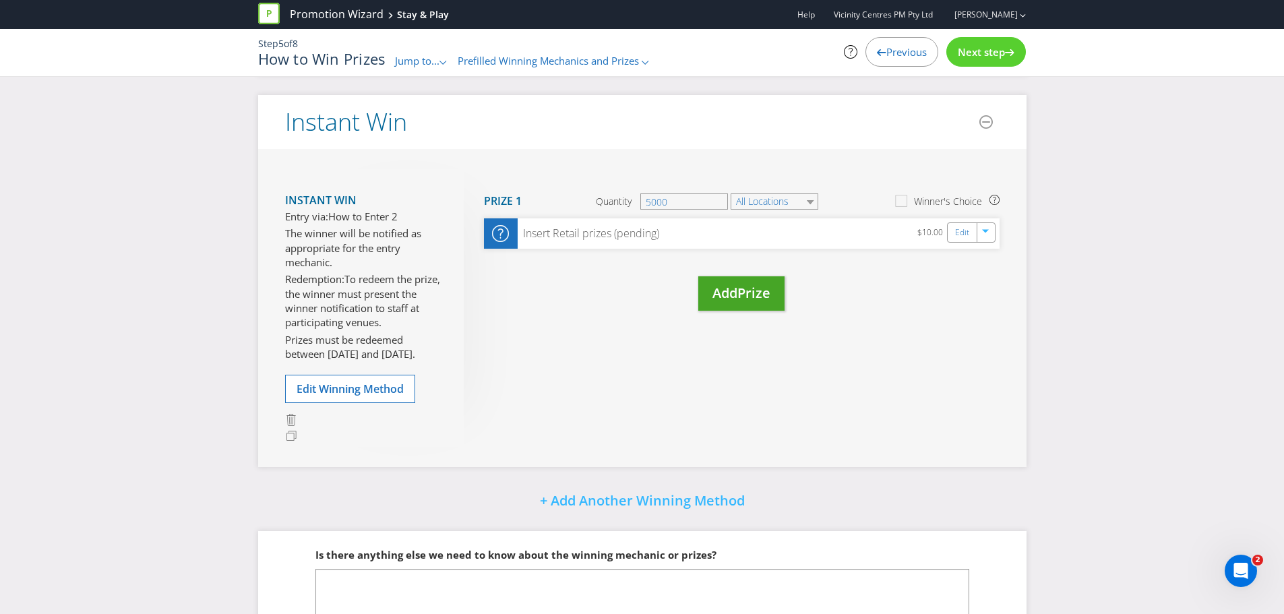
scroll to position [467, 0]
click at [735, 302] on span "Add" at bounding box center [725, 294] width 25 height 18
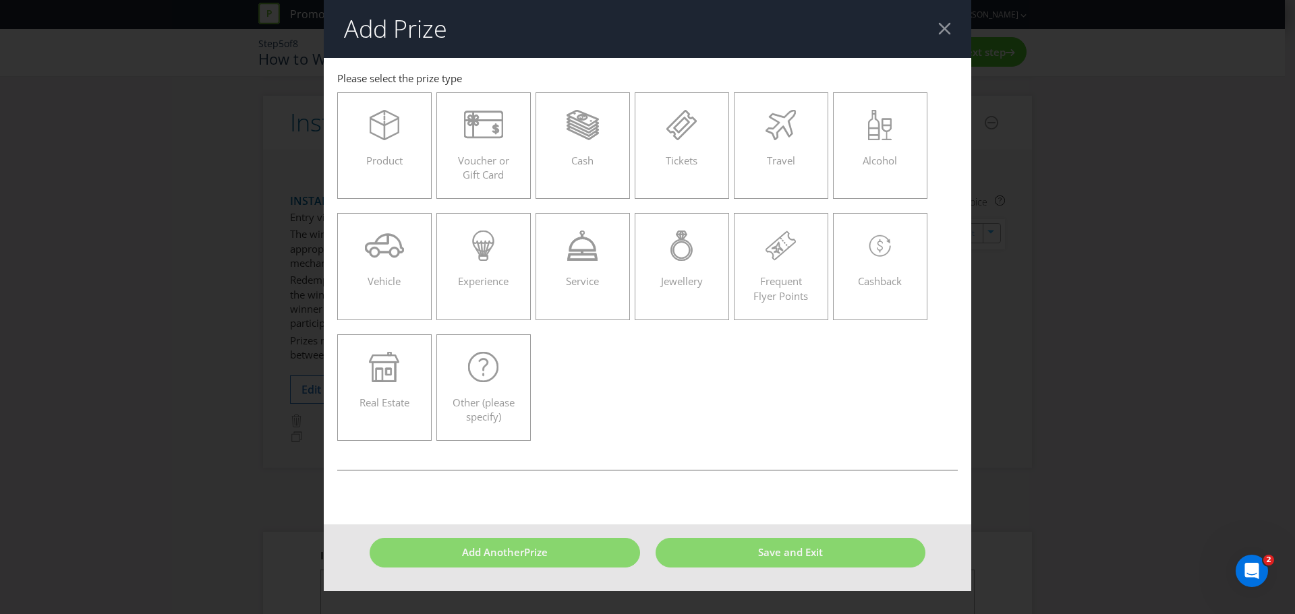
click at [947, 27] on div at bounding box center [944, 28] width 13 height 13
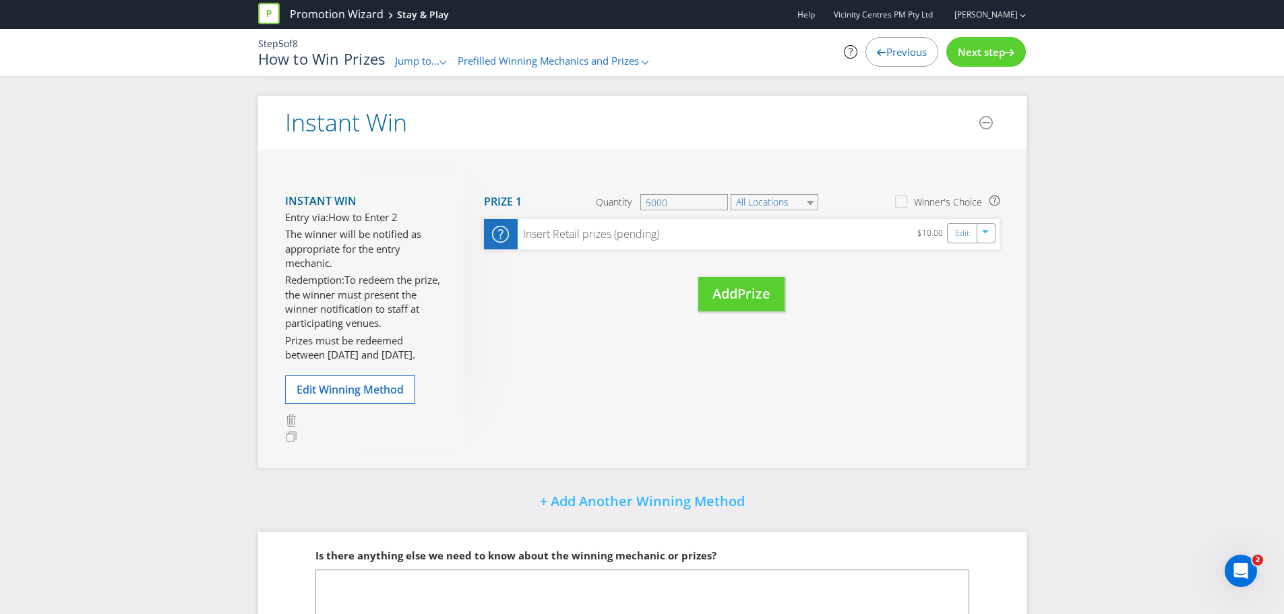
click at [877, 51] on icon at bounding box center [881, 52] width 9 height 7
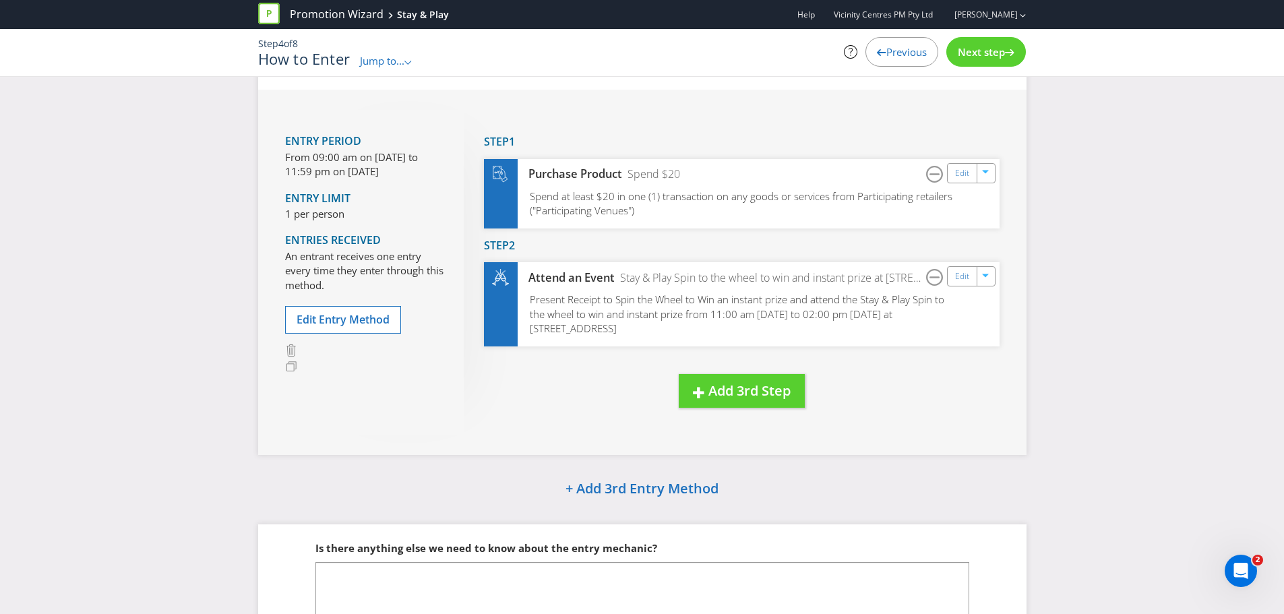
click at [877, 51] on icon at bounding box center [881, 52] width 9 height 7
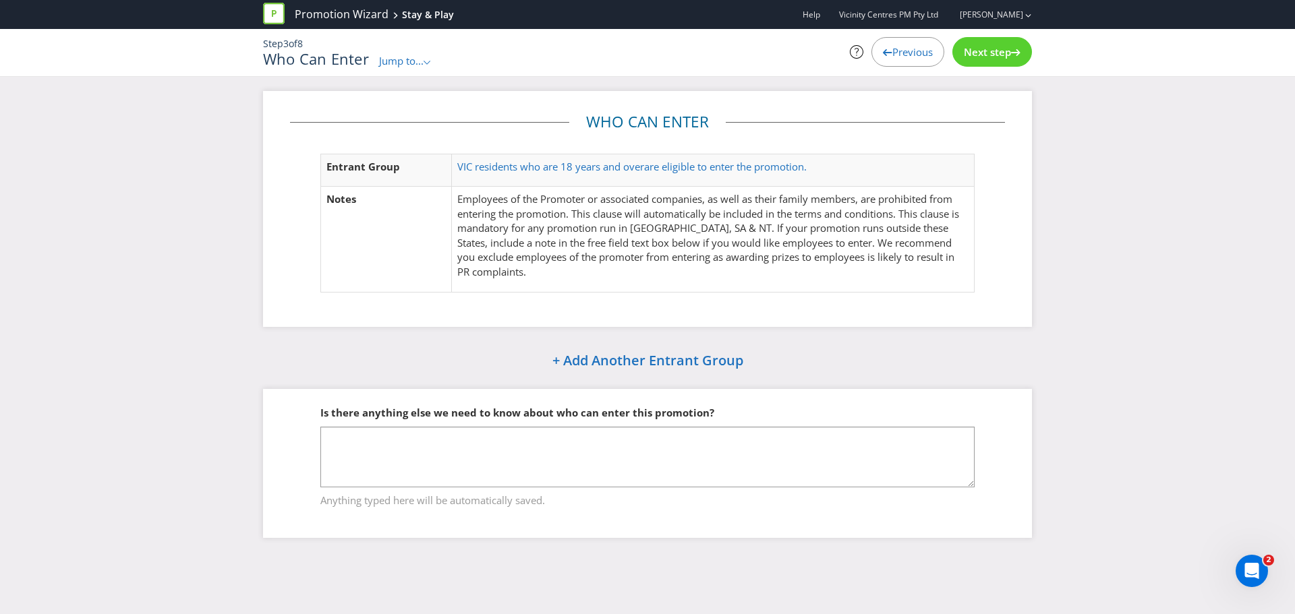
click at [897, 55] on span "Previous" at bounding box center [912, 51] width 40 height 13
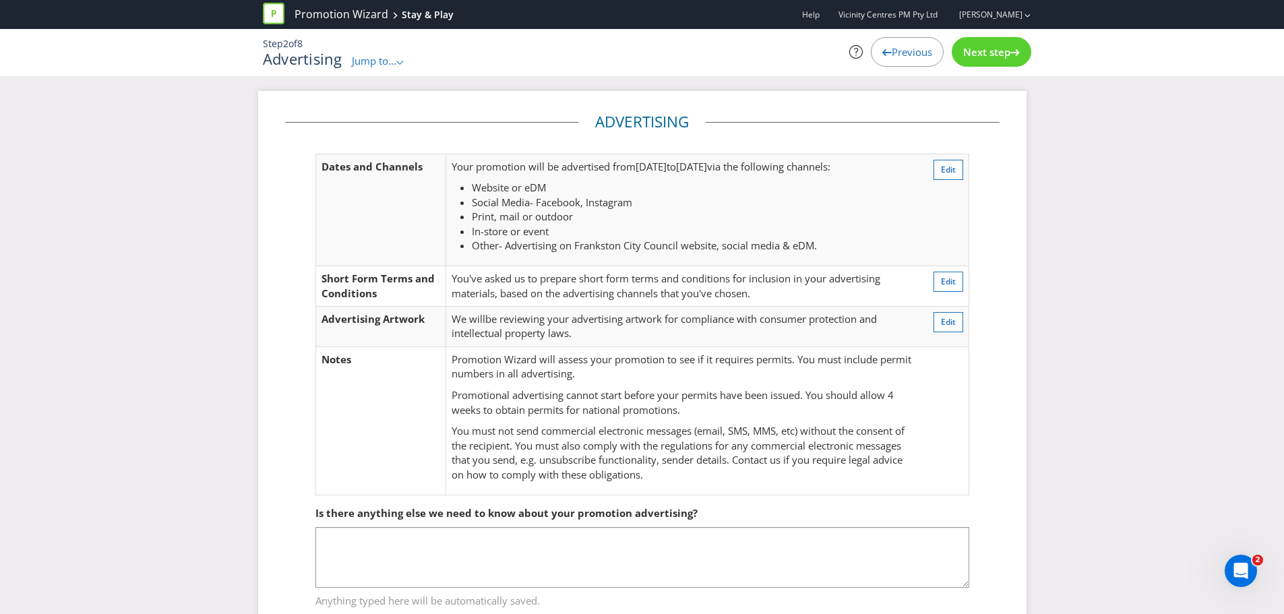
click at [897, 55] on span "Previous" at bounding box center [912, 51] width 40 height 13
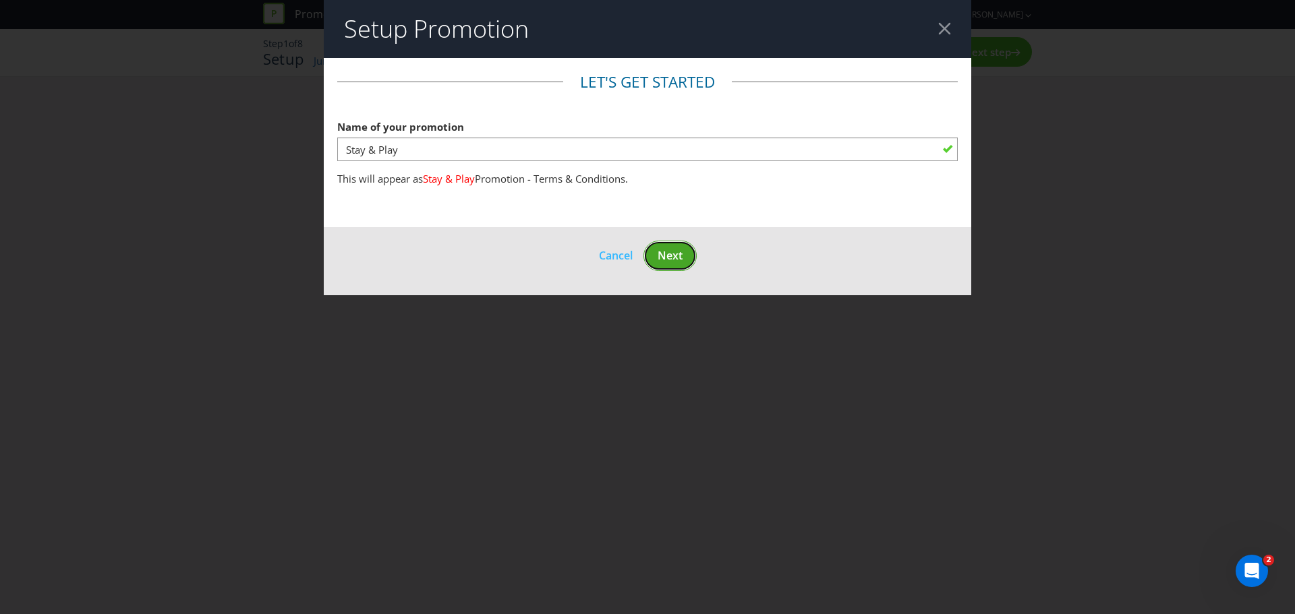
click at [671, 257] on span "Next" at bounding box center [669, 255] width 25 height 15
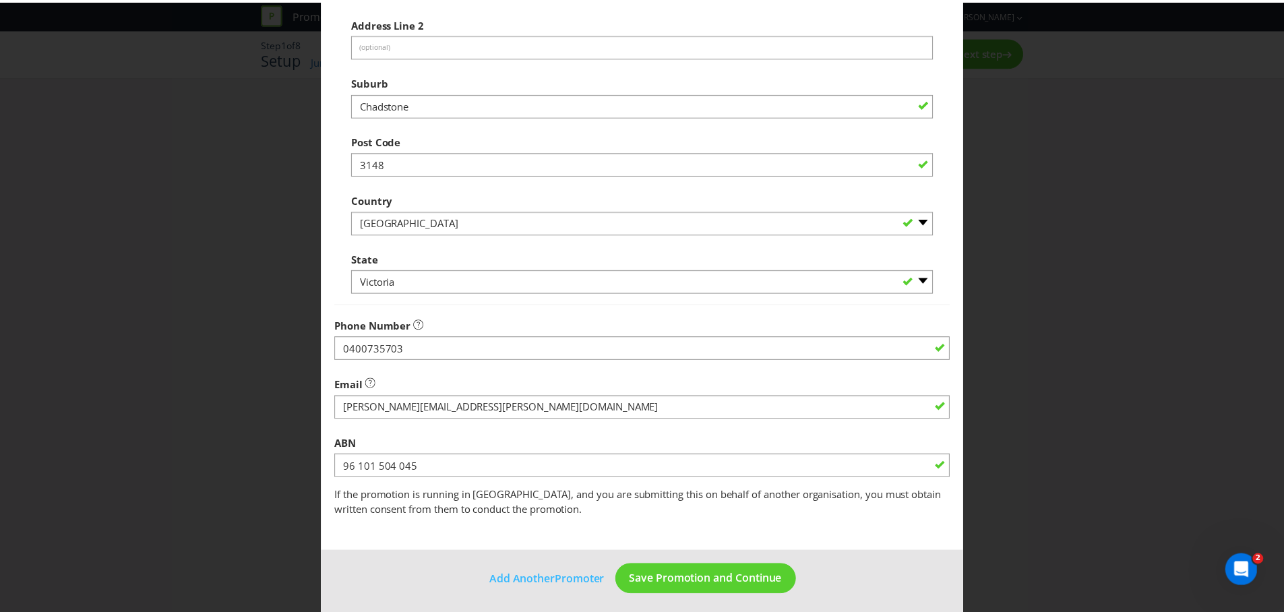
scroll to position [266, 0]
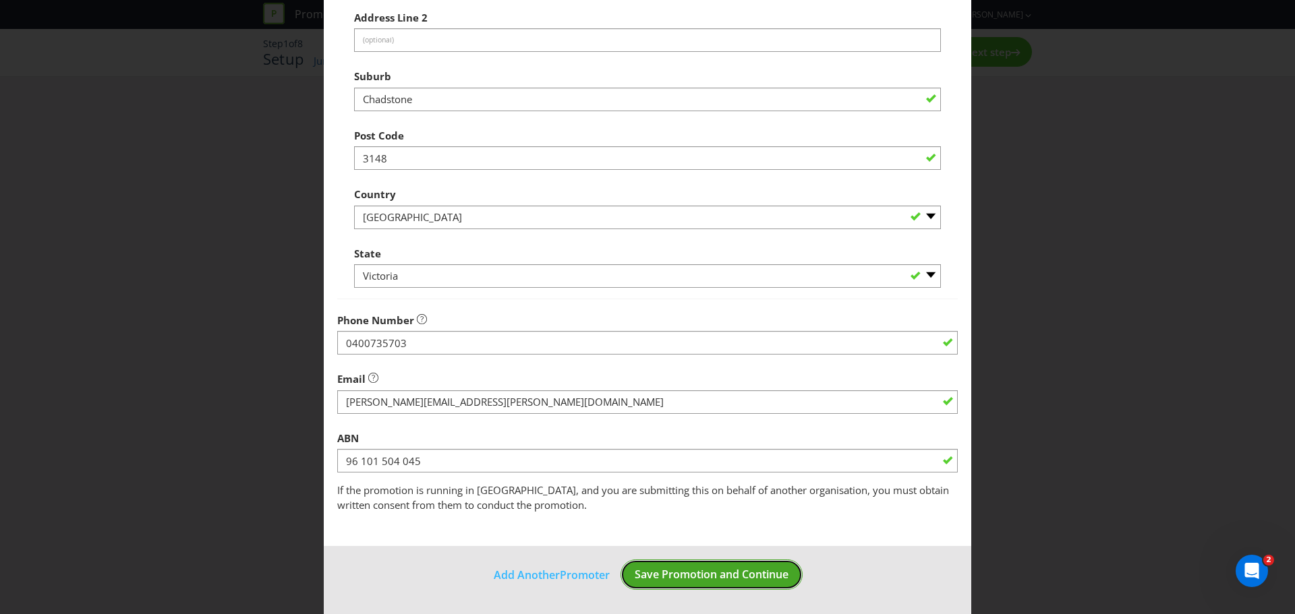
click at [755, 573] on span "Save Promotion and Continue" at bounding box center [711, 574] width 154 height 15
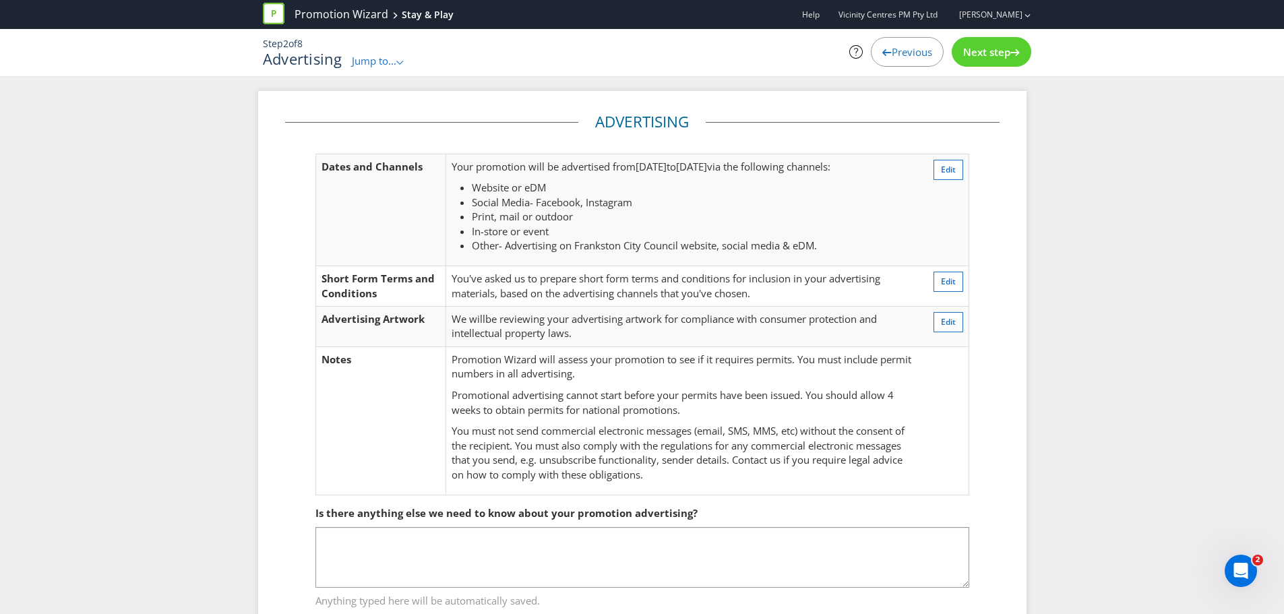
click at [986, 49] on span "Next step" at bounding box center [986, 51] width 47 height 13
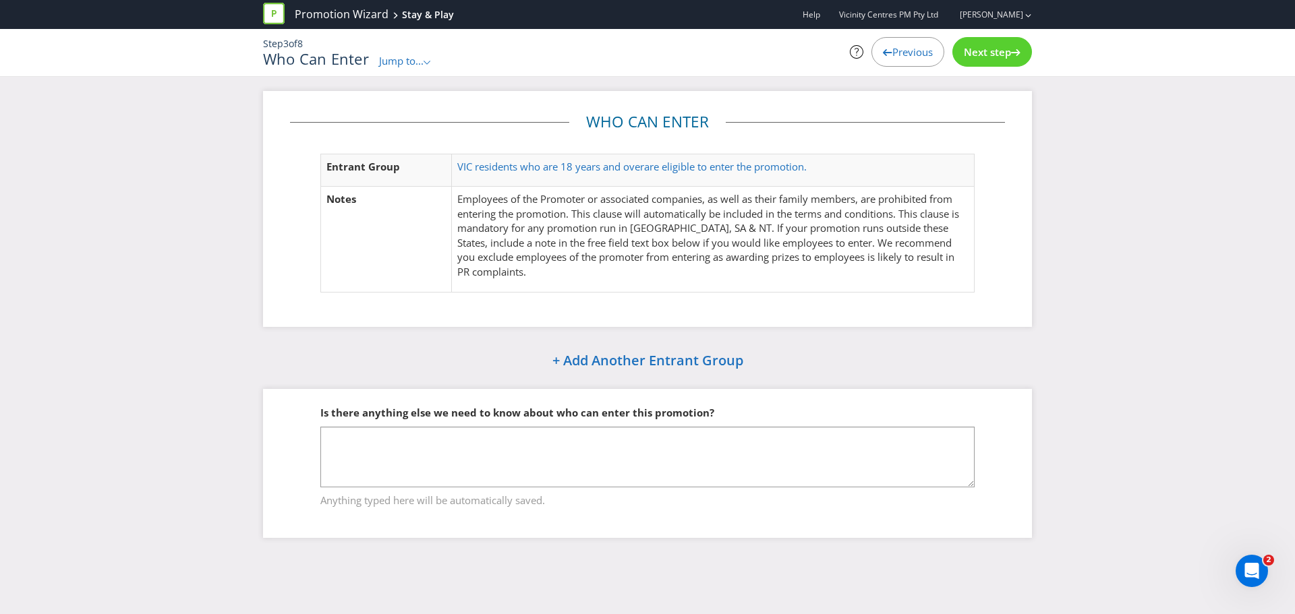
click at [986, 49] on span "Next step" at bounding box center [986, 51] width 47 height 13
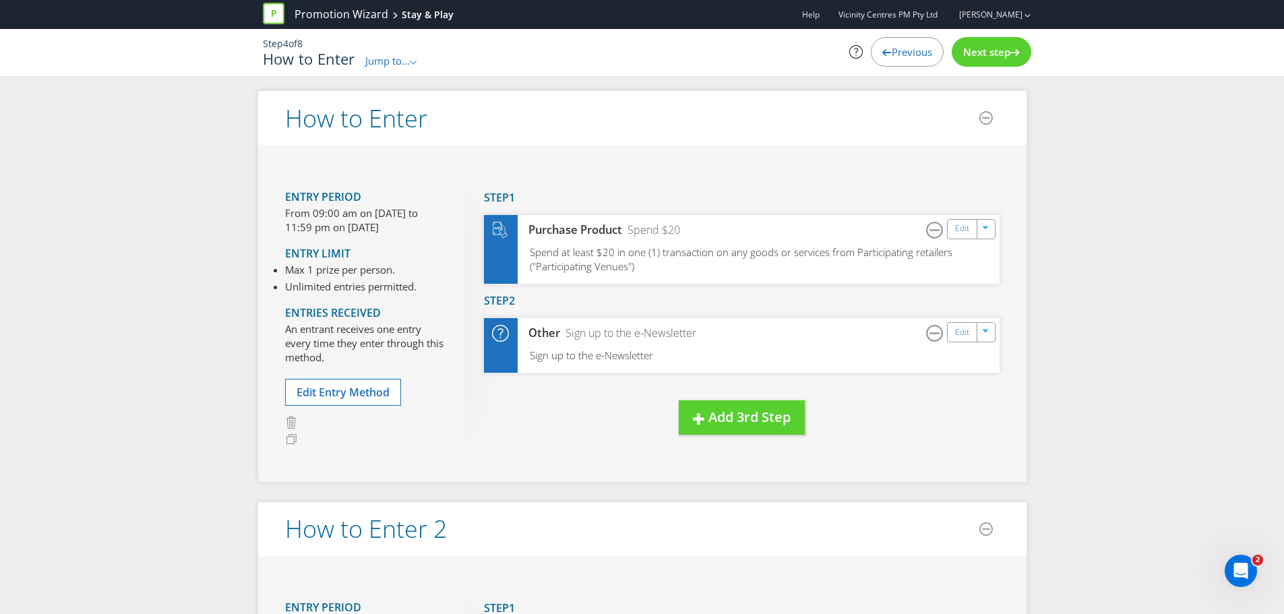
click at [986, 49] on span "Next step" at bounding box center [986, 51] width 47 height 13
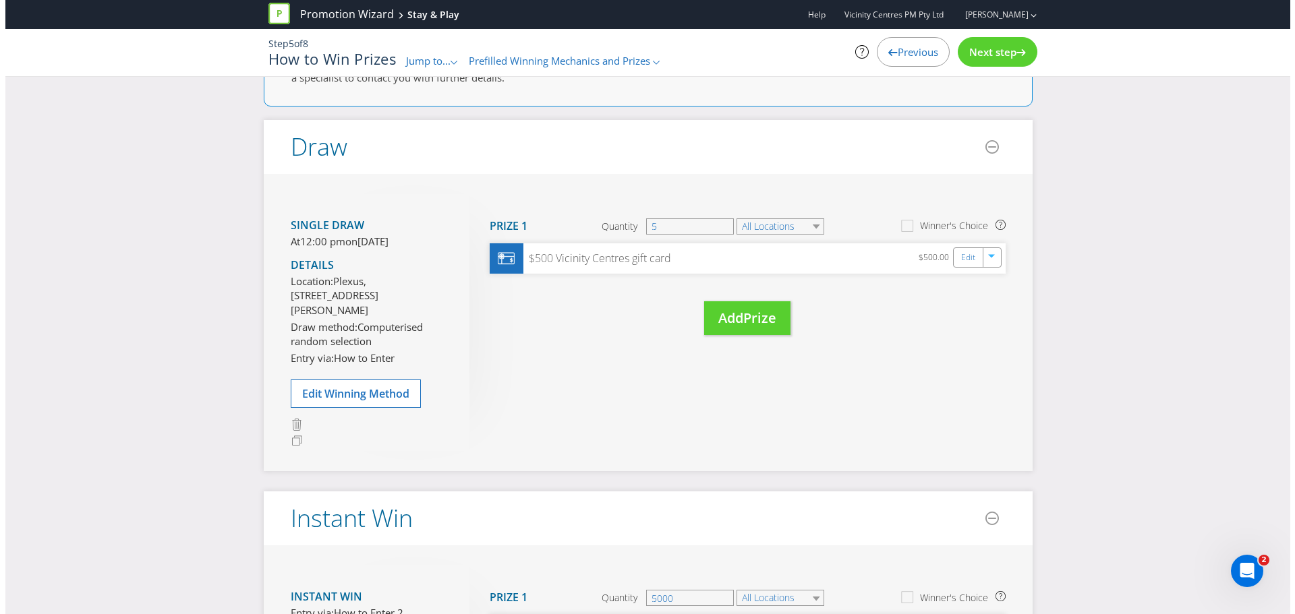
scroll to position [202, 0]
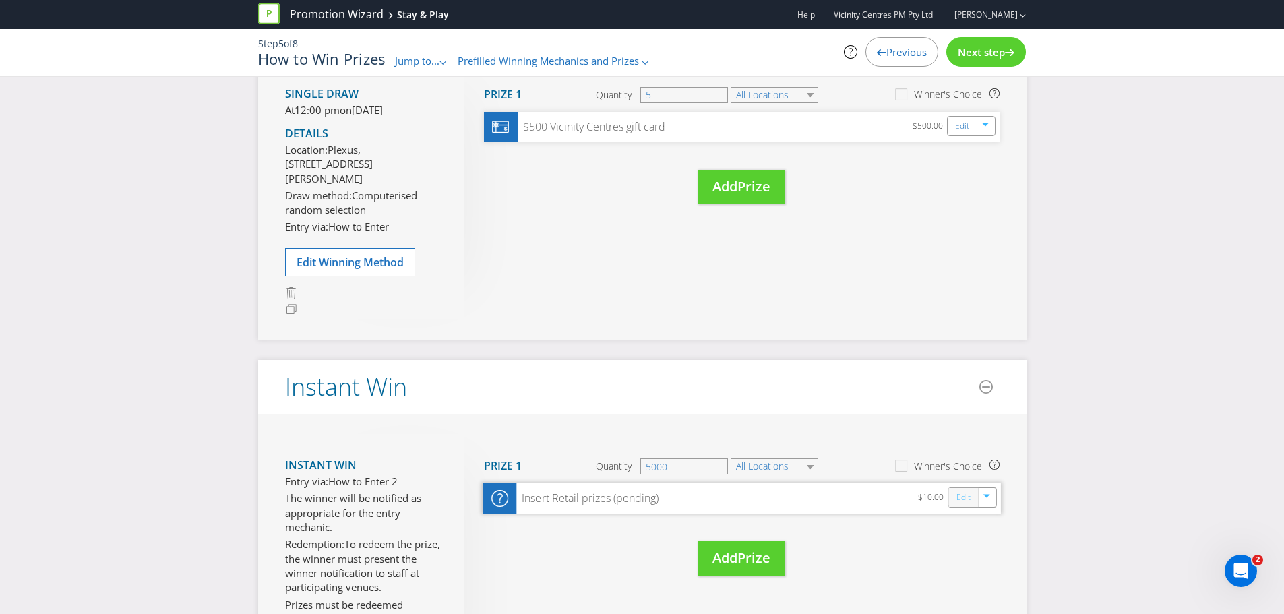
click at [961, 506] on link "Edit" at bounding box center [963, 498] width 14 height 16
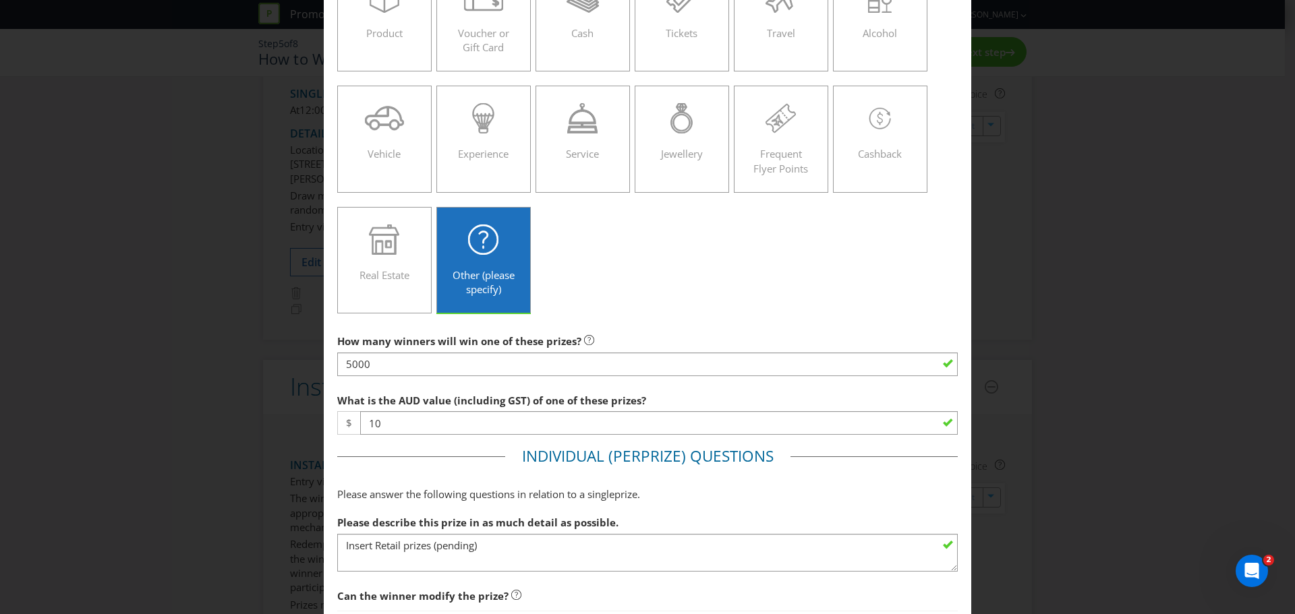
scroll to position [152, 0]
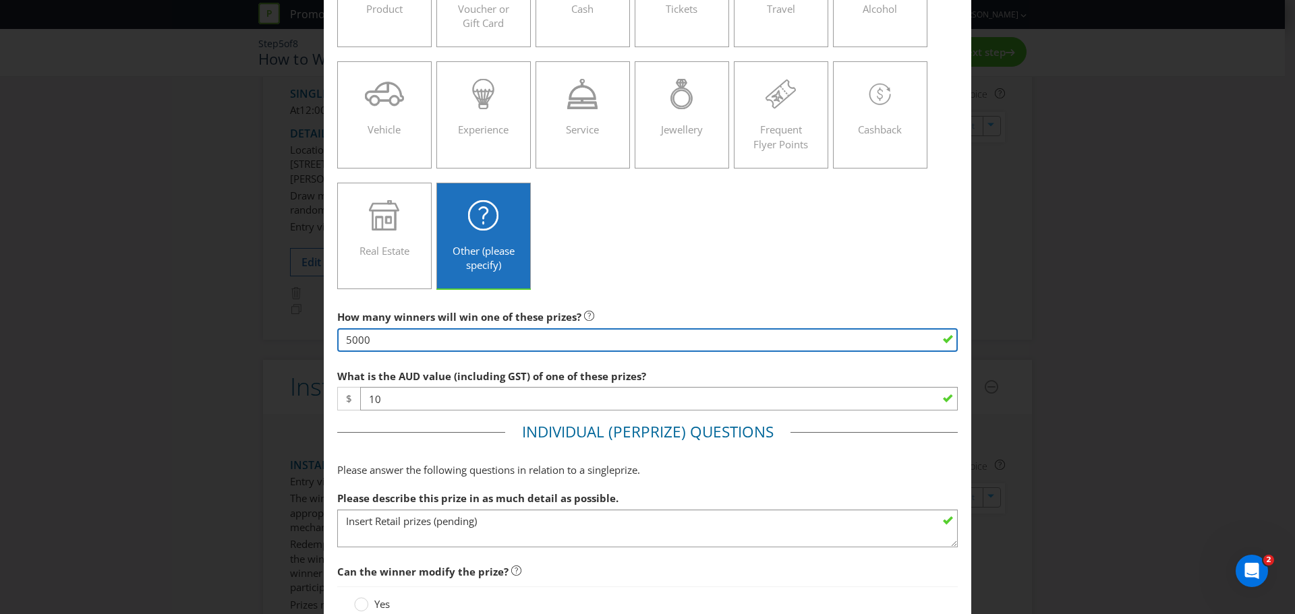
click at [377, 338] on input "5000" at bounding box center [647, 340] width 620 height 24
type input "5"
type input "1000"
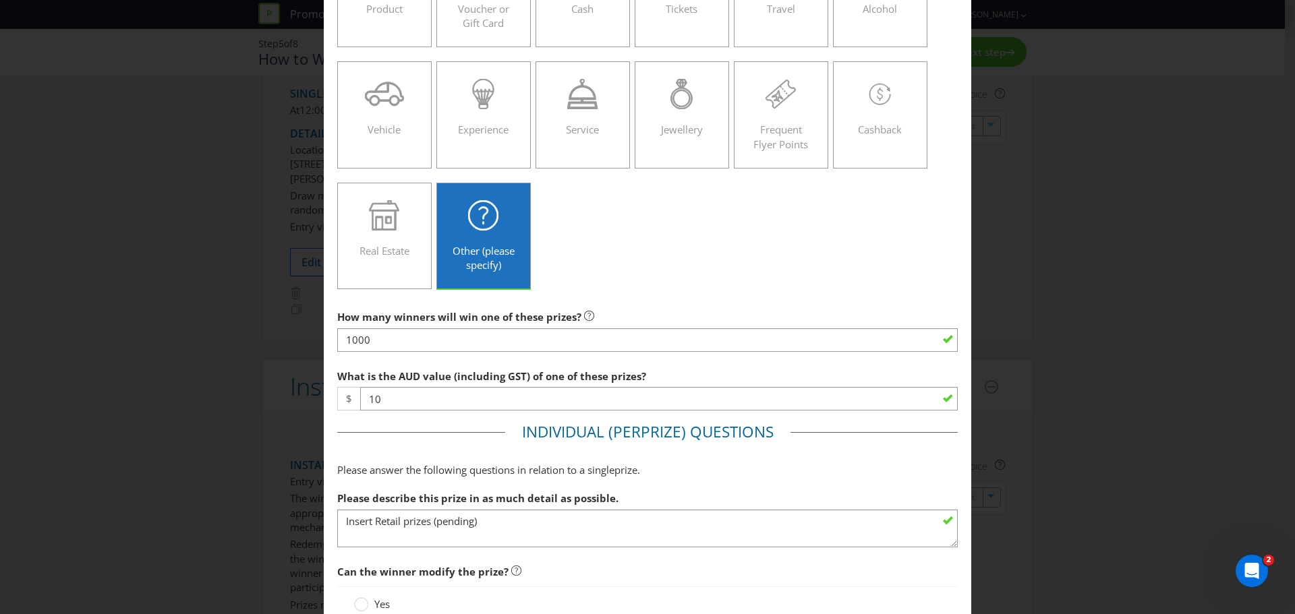
click at [940, 361] on div "How many winners will win one of these prizes? 1000 What is the AUD value (incl…" at bounding box center [647, 487] width 620 height 368
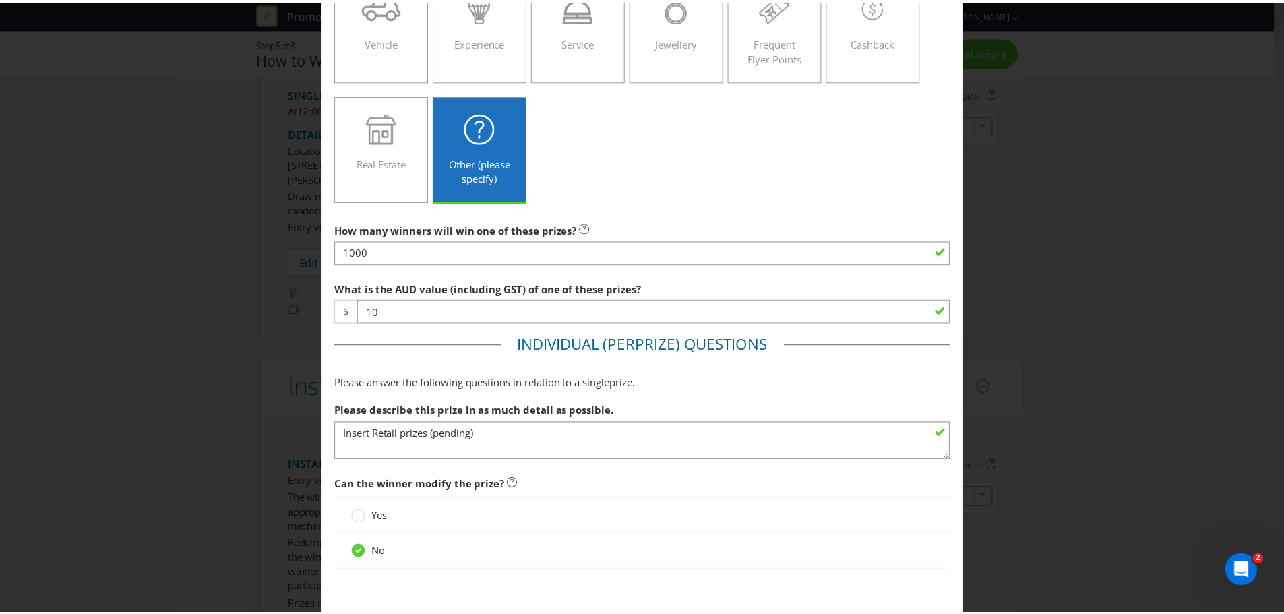
scroll to position [309, 0]
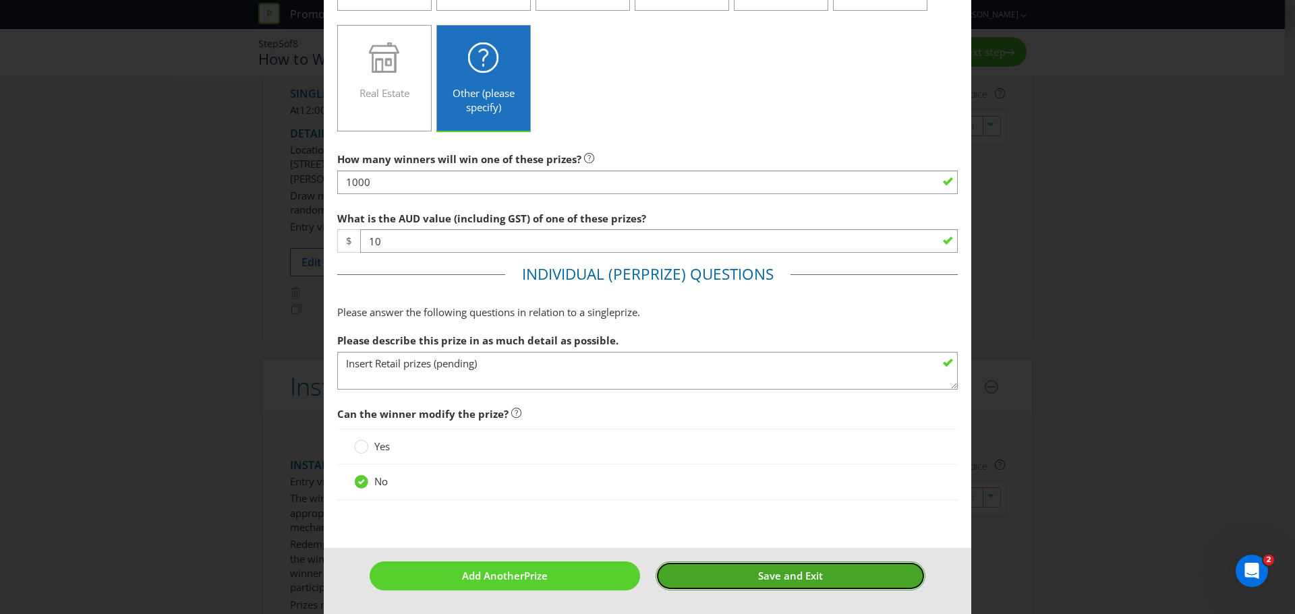
click at [817, 574] on button "Save and Exit" at bounding box center [790, 576] width 270 height 29
type input "1000"
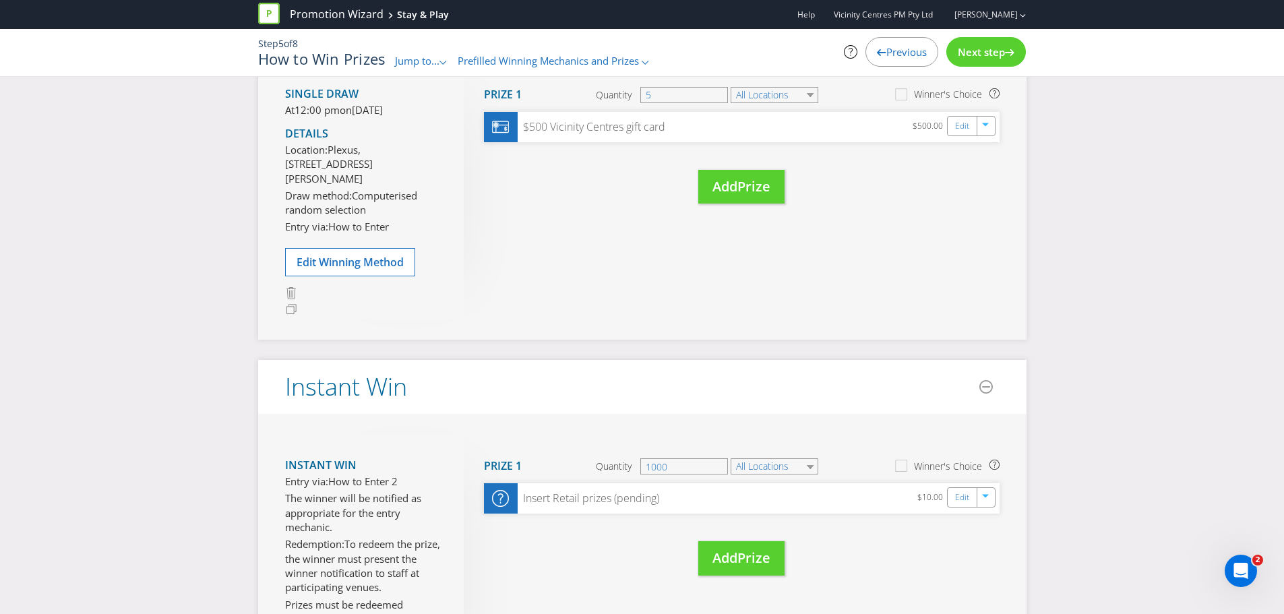
click at [977, 50] on span "Next step" at bounding box center [981, 51] width 47 height 13
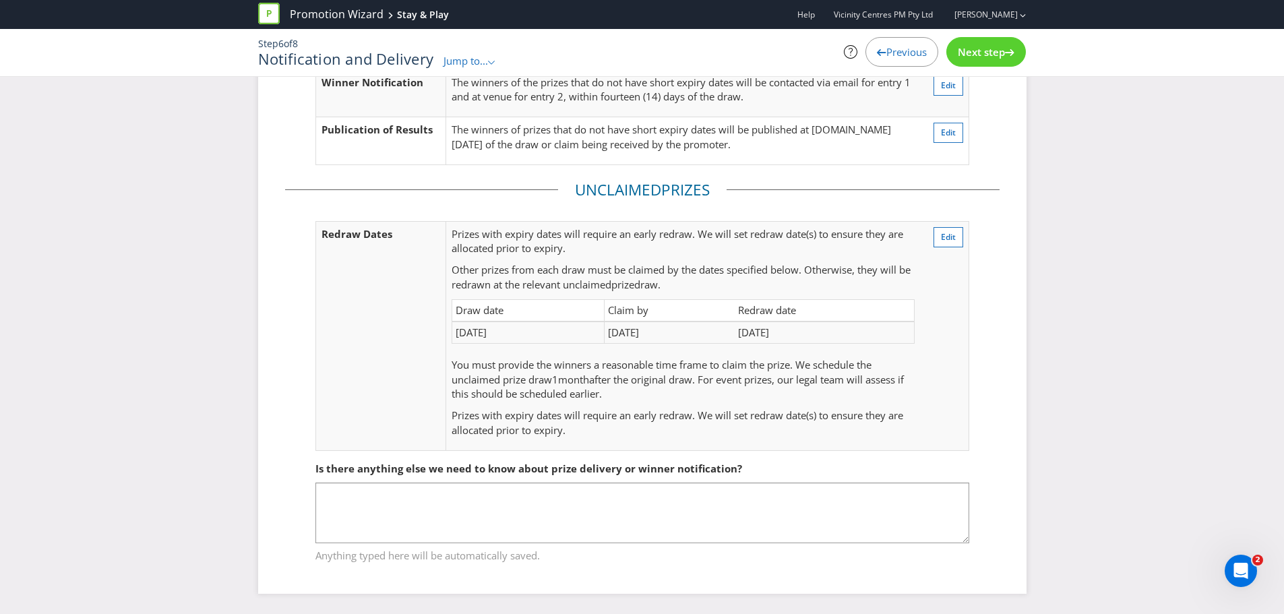
click at [977, 54] on span "Next step" at bounding box center [981, 51] width 47 height 13
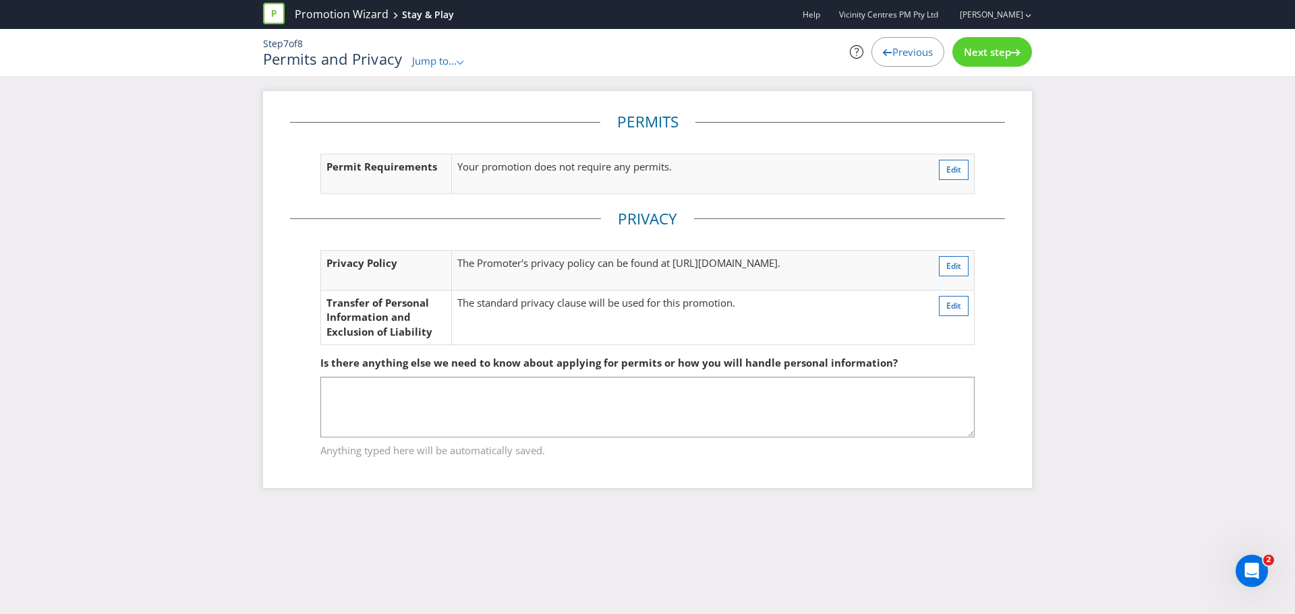
click at [977, 54] on span "Next step" at bounding box center [986, 51] width 47 height 13
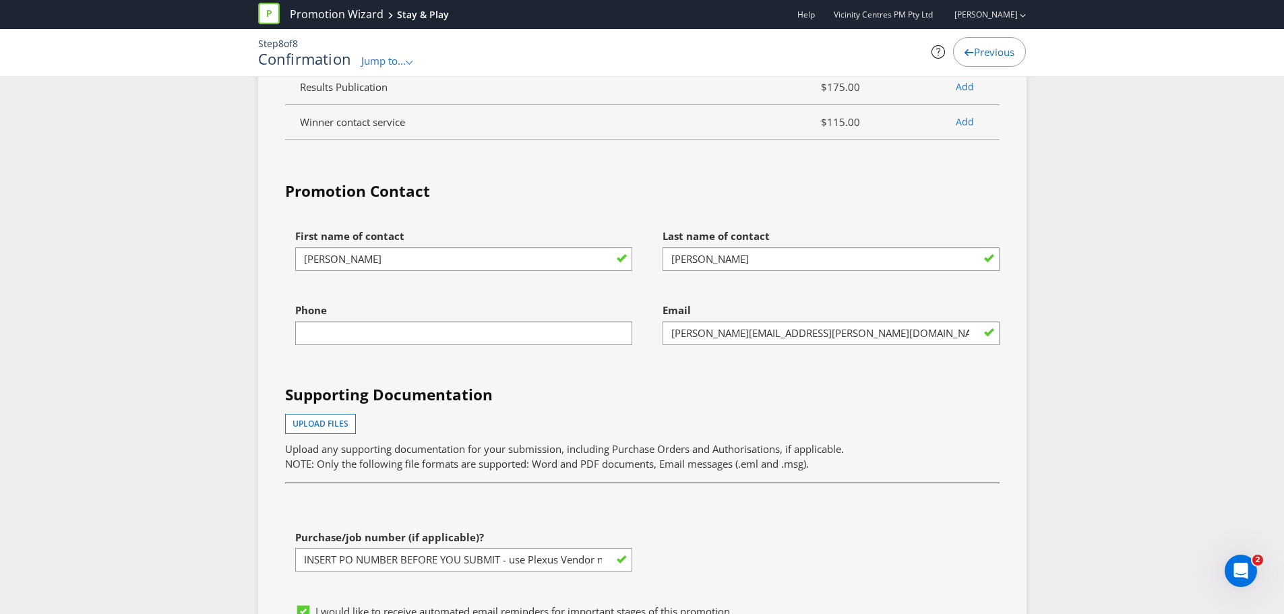
scroll to position [4450, 0]
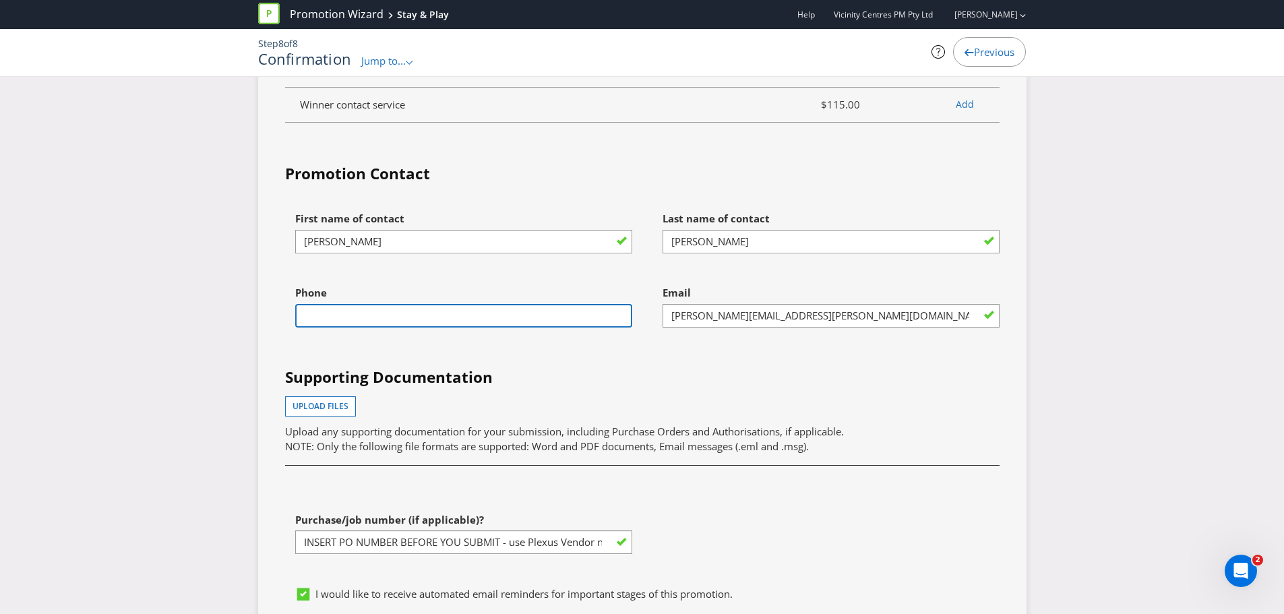
drag, startPoint x: 453, startPoint y: 314, endPoint x: 464, endPoint y: 323, distance: 14.3
click at [453, 314] on input "text" at bounding box center [463, 316] width 337 height 24
type input "0400735703"
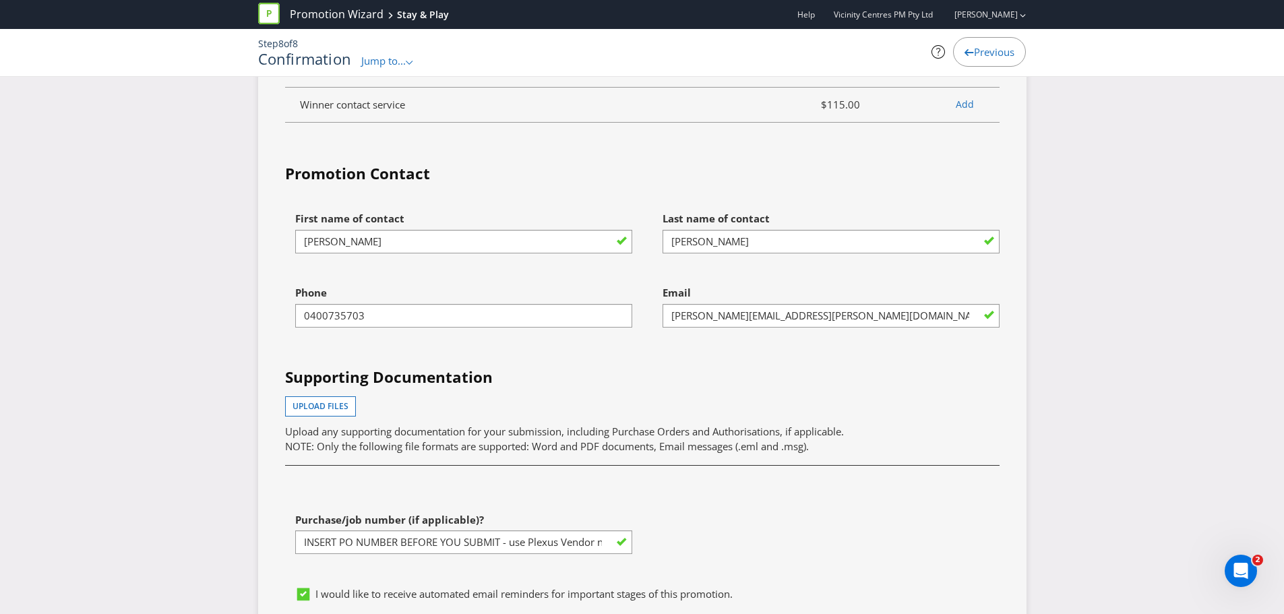
click at [645, 378] on h4 "Supporting Documentation" at bounding box center [642, 378] width 715 height 22
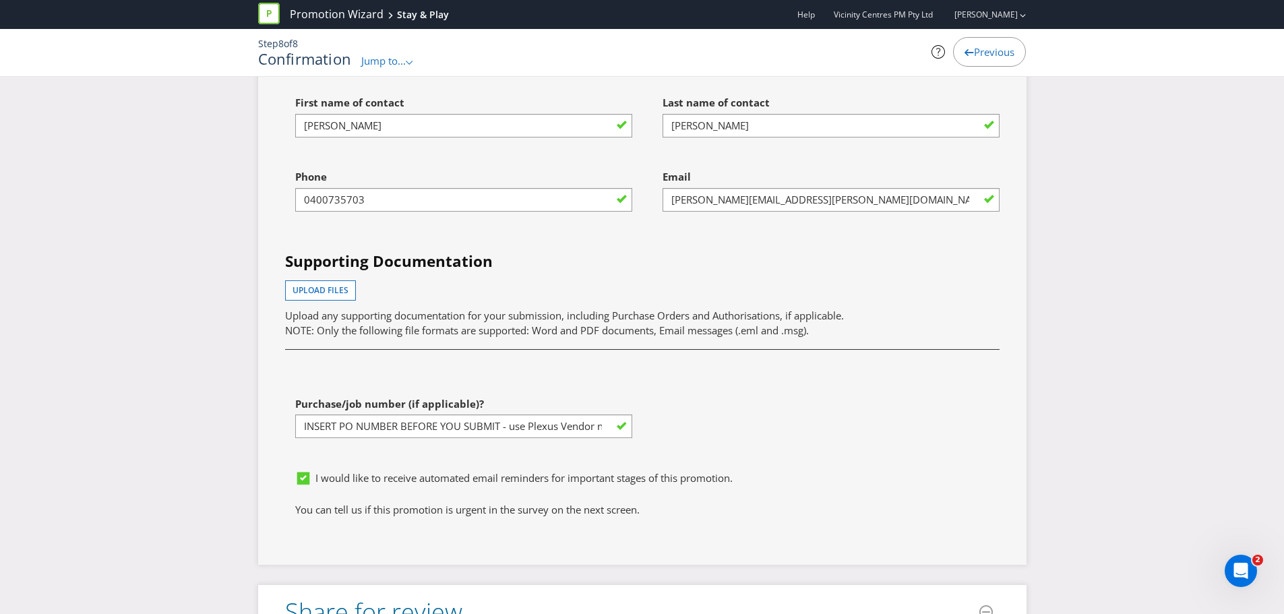
scroll to position [4568, 0]
click at [523, 425] on input "INSERT PO NUMBER BEFORE YOU SUBMIT - use Plexus Vendor no. 329371 internally to…" at bounding box center [463, 425] width 337 height 24
drag, startPoint x: 301, startPoint y: 425, endPoint x: 612, endPoint y: 440, distance: 311.8
click at [612, 440] on div "Purchase/job number (if applicable)? INSERT PO NUMBER BEFORE YOU SUBMIT - use P…" at bounding box center [458, 425] width 367 height 74
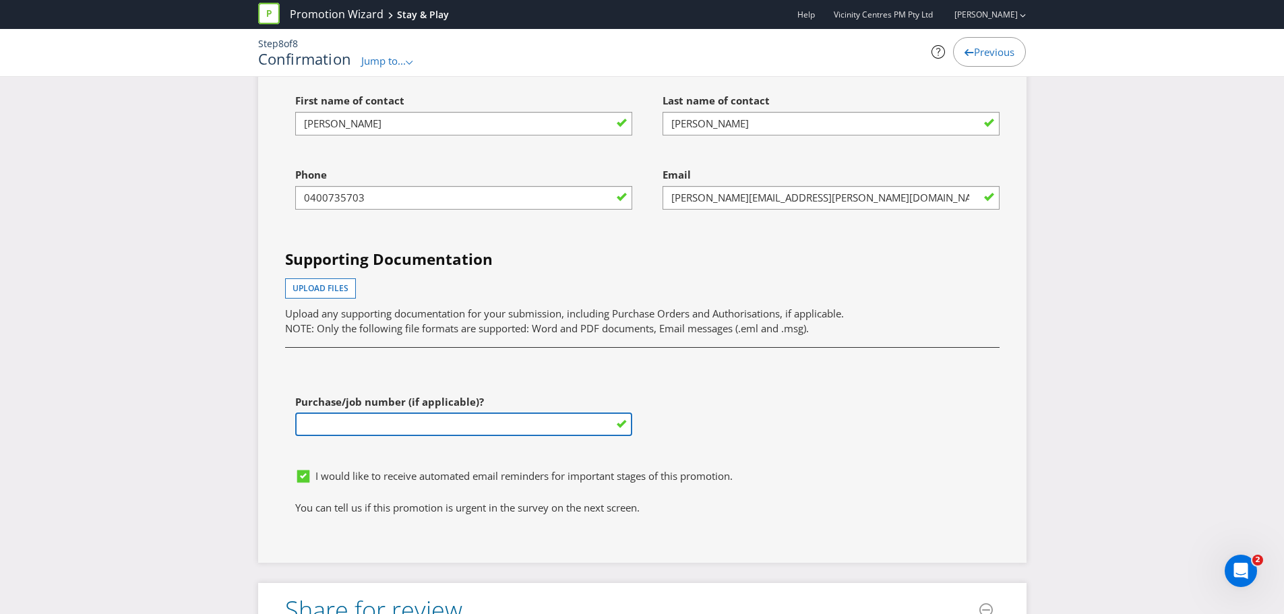
scroll to position [0, 0]
click at [888, 417] on div "First name of contact [PERSON_NAME] Last name of contact [PERSON_NAME] Phone [P…" at bounding box center [642, 274] width 735 height 375
